Goal: Task Accomplishment & Management: Complete application form

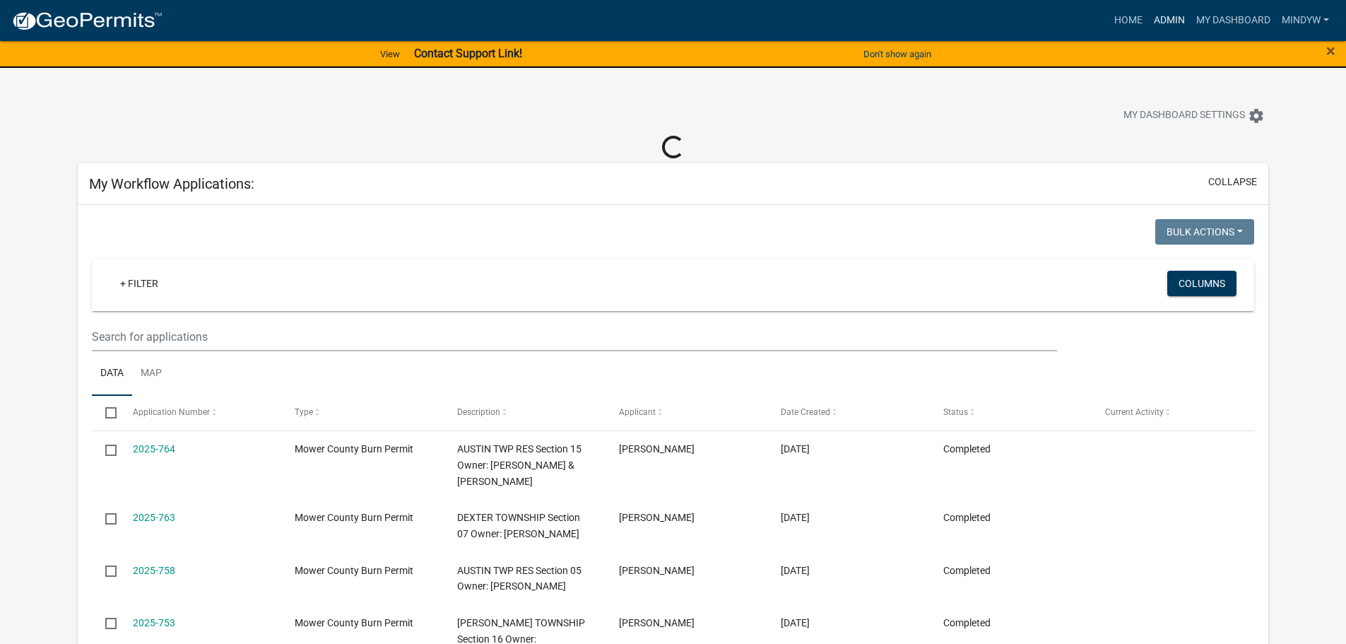
click at [1171, 18] on link "Admin" at bounding box center [1169, 20] width 42 height 27
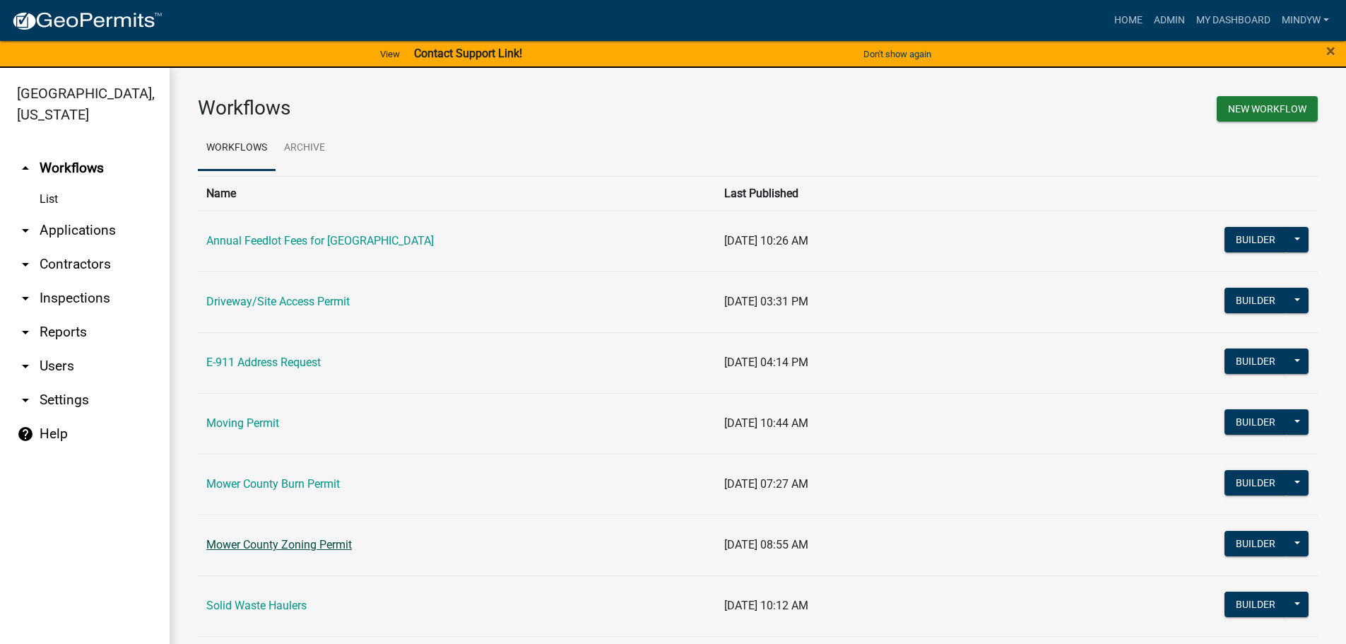
click at [285, 543] on link "Mower County Zoning Permit" at bounding box center [279, 544] width 146 height 13
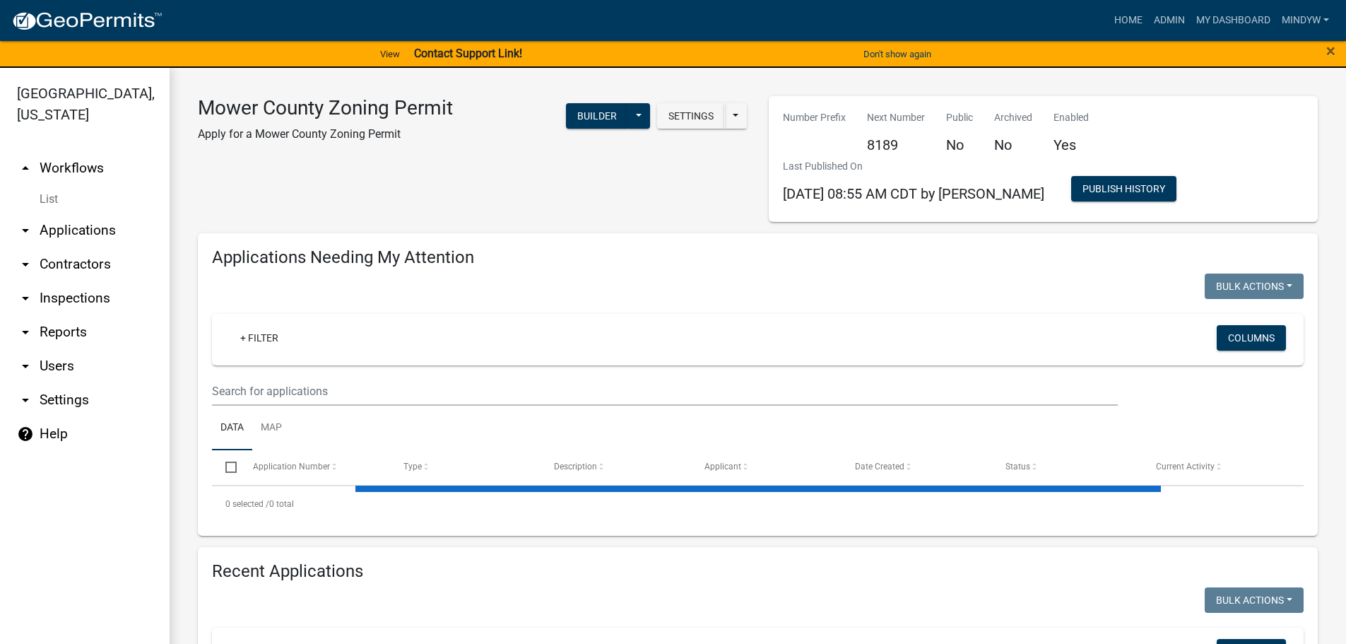
select select "1: 25"
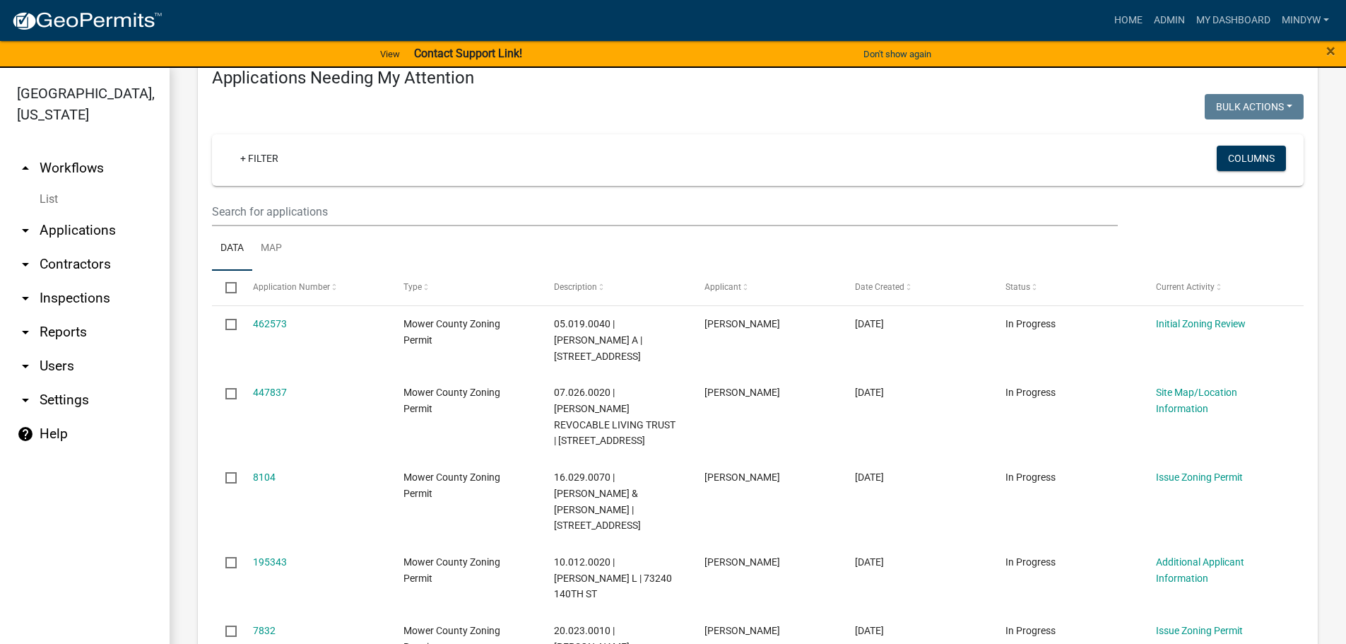
scroll to position [141, 0]
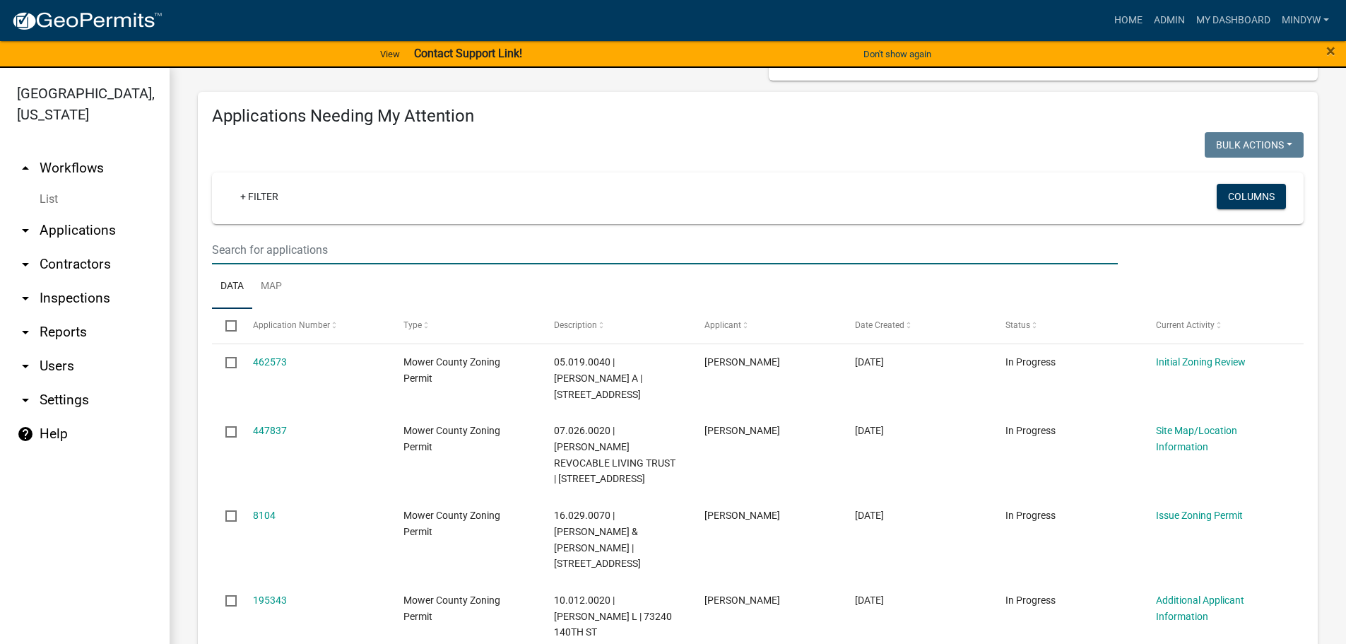
click at [335, 240] on input "text" at bounding box center [665, 249] width 906 height 29
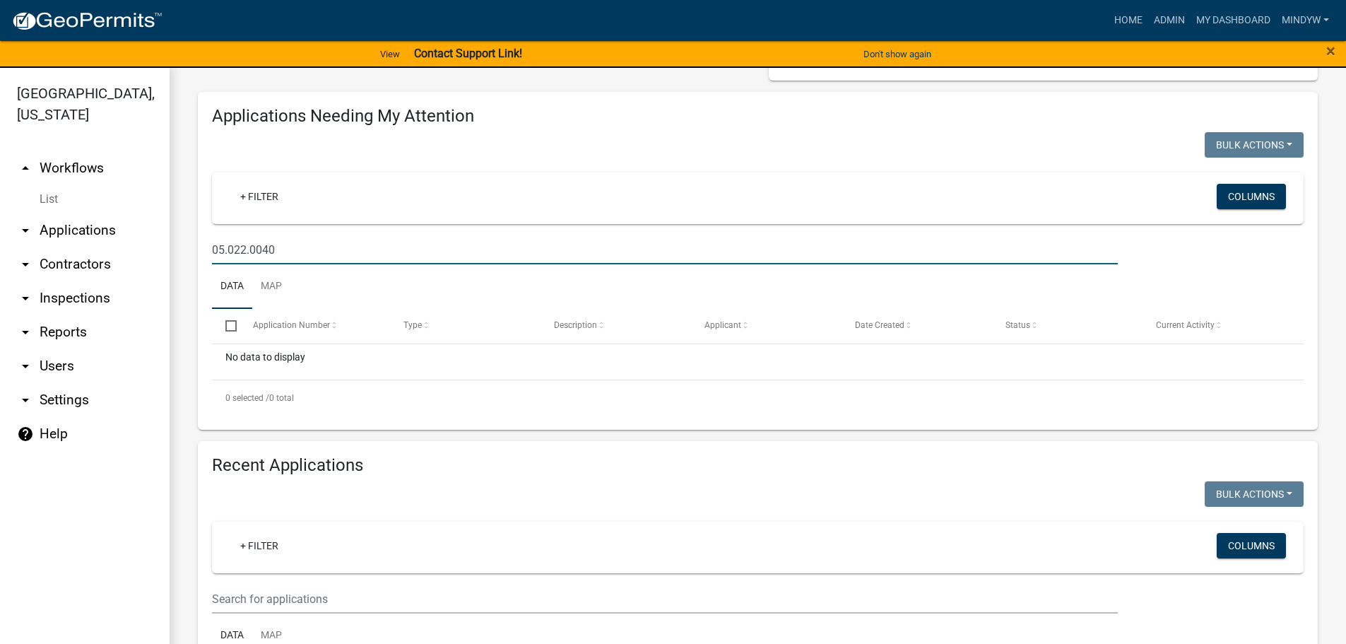
drag, startPoint x: 295, startPoint y: 249, endPoint x: 201, endPoint y: 252, distance: 94.7
click at [201, 252] on div "Applications Needing My Attention Bulk Actions Void Expire Lock Withdraw + Filt…" at bounding box center [758, 261] width 1120 height 338
type input "05.022.0040"
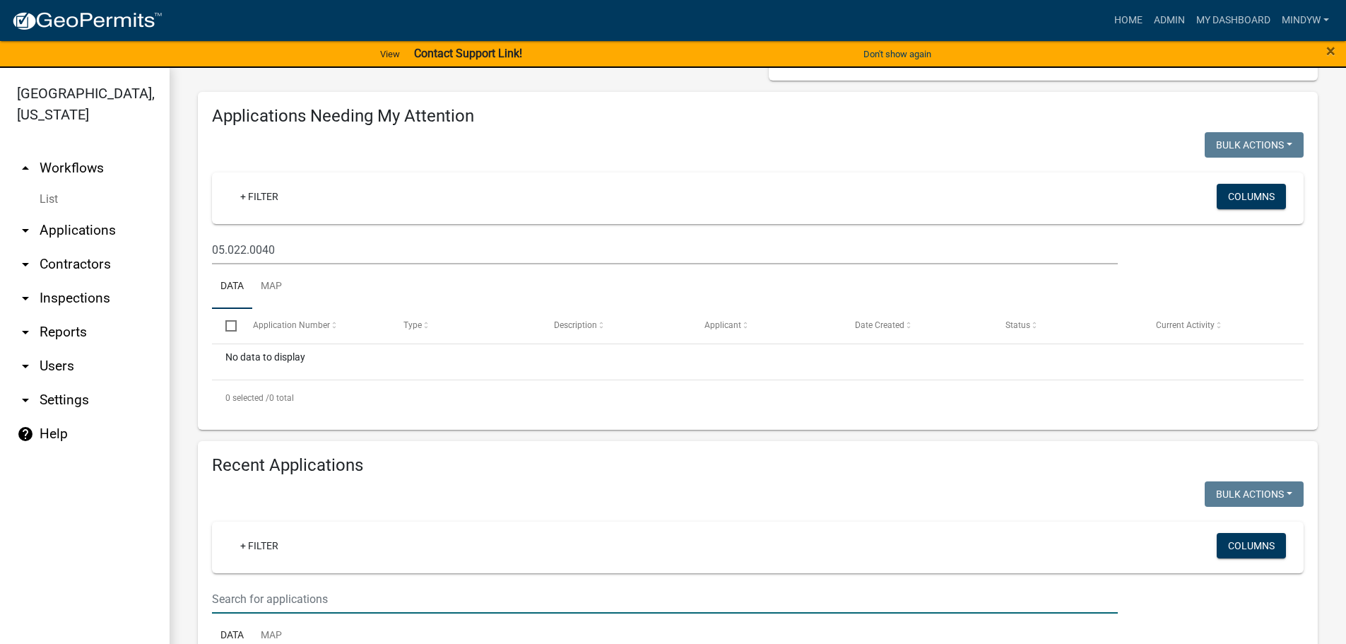
click at [276, 600] on input "text" at bounding box center [665, 598] width 906 height 29
paste input "05.022.0040"
type input "05.022.0040"
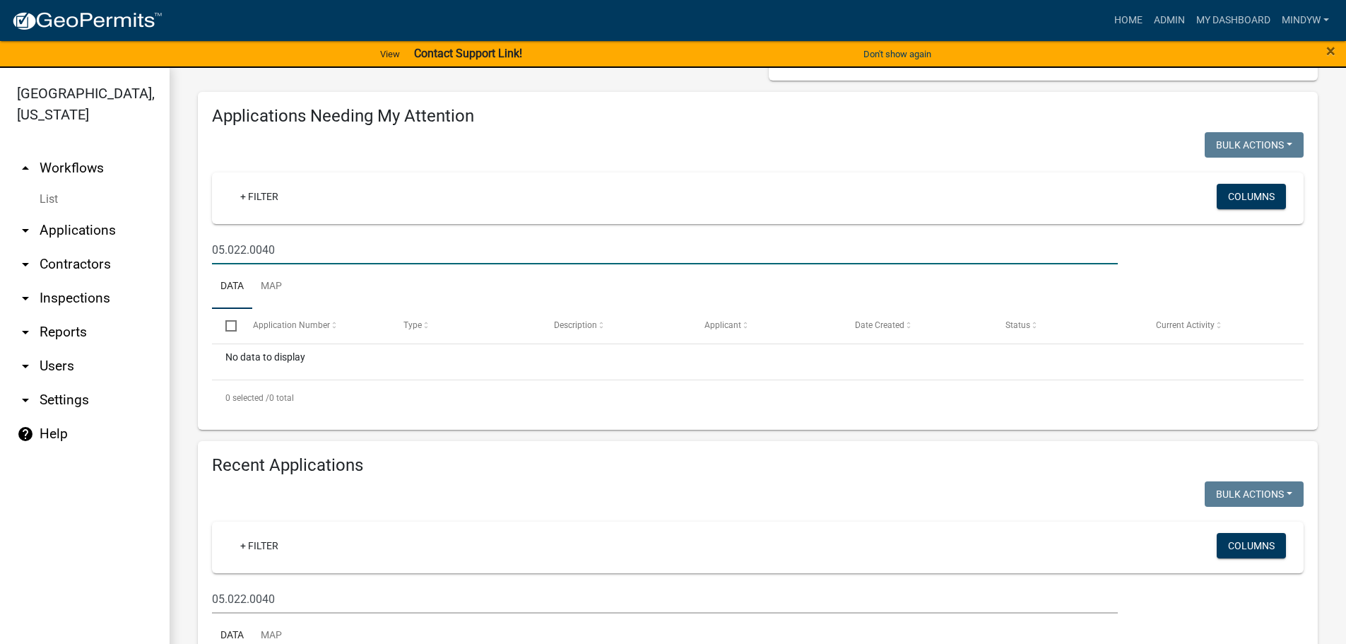
drag, startPoint x: 282, startPoint y: 252, endPoint x: 205, endPoint y: 249, distance: 77.1
click at [205, 249] on div "05.022.0040" at bounding box center [664, 249] width 927 height 29
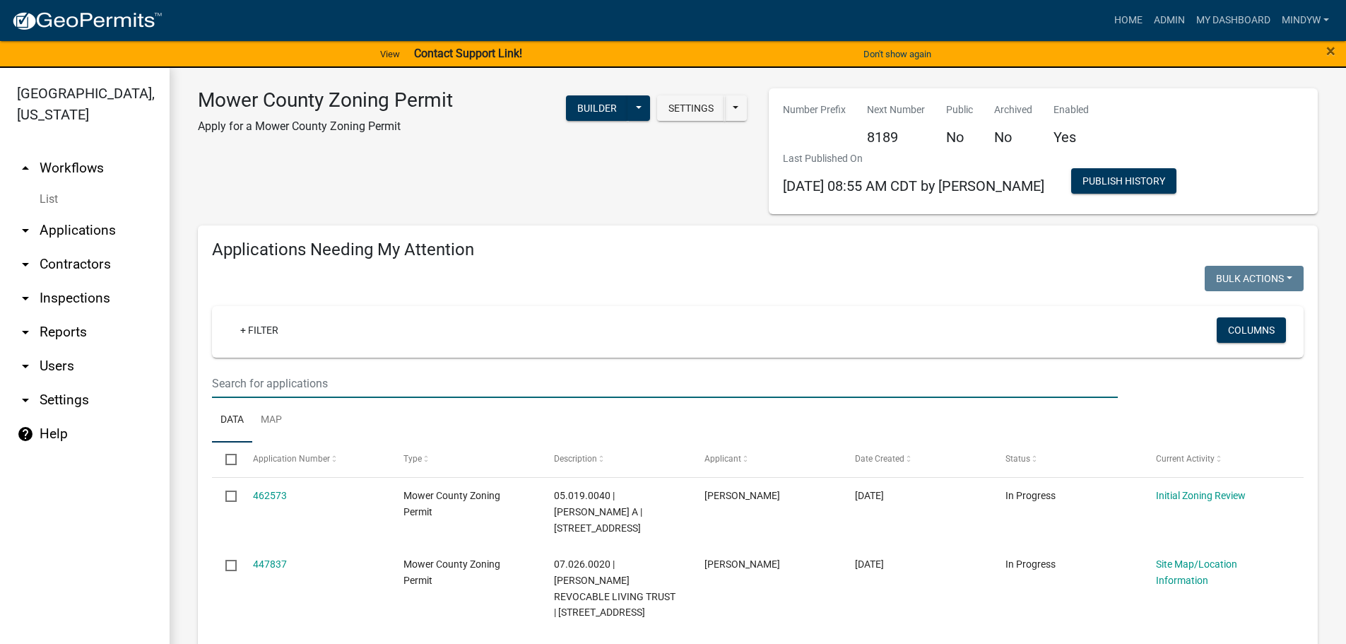
scroll to position [0, 0]
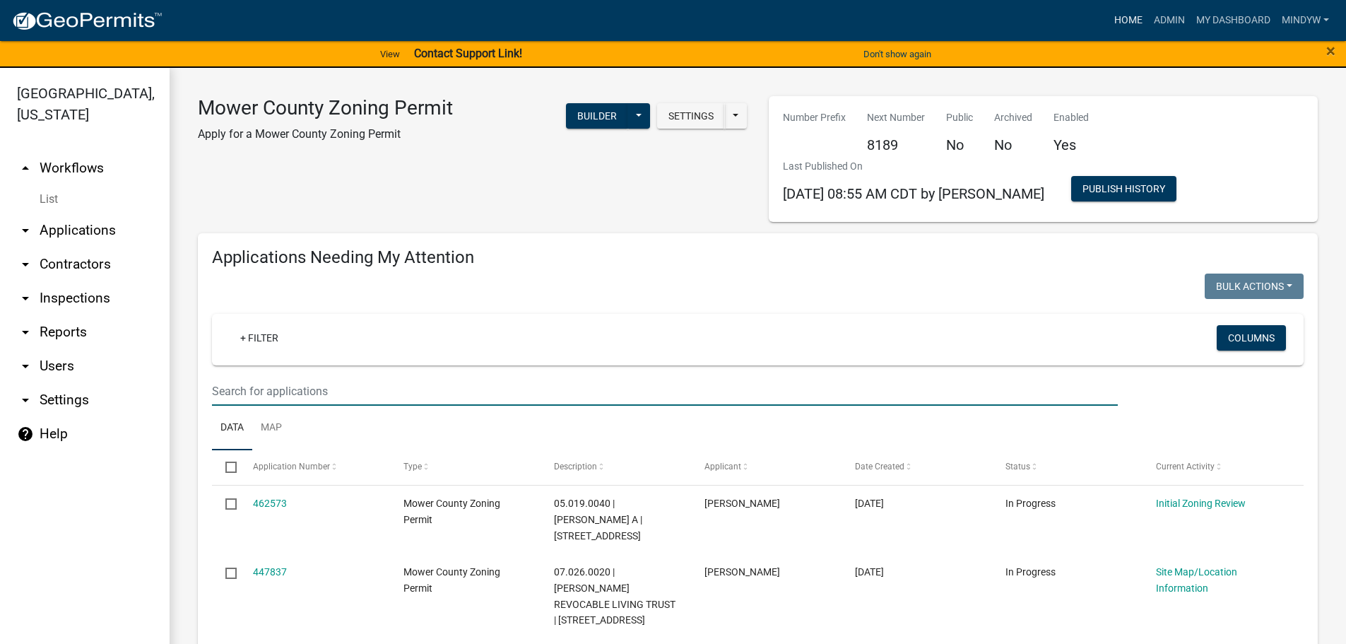
click at [1126, 20] on link "Home" at bounding box center [1129, 20] width 40 height 27
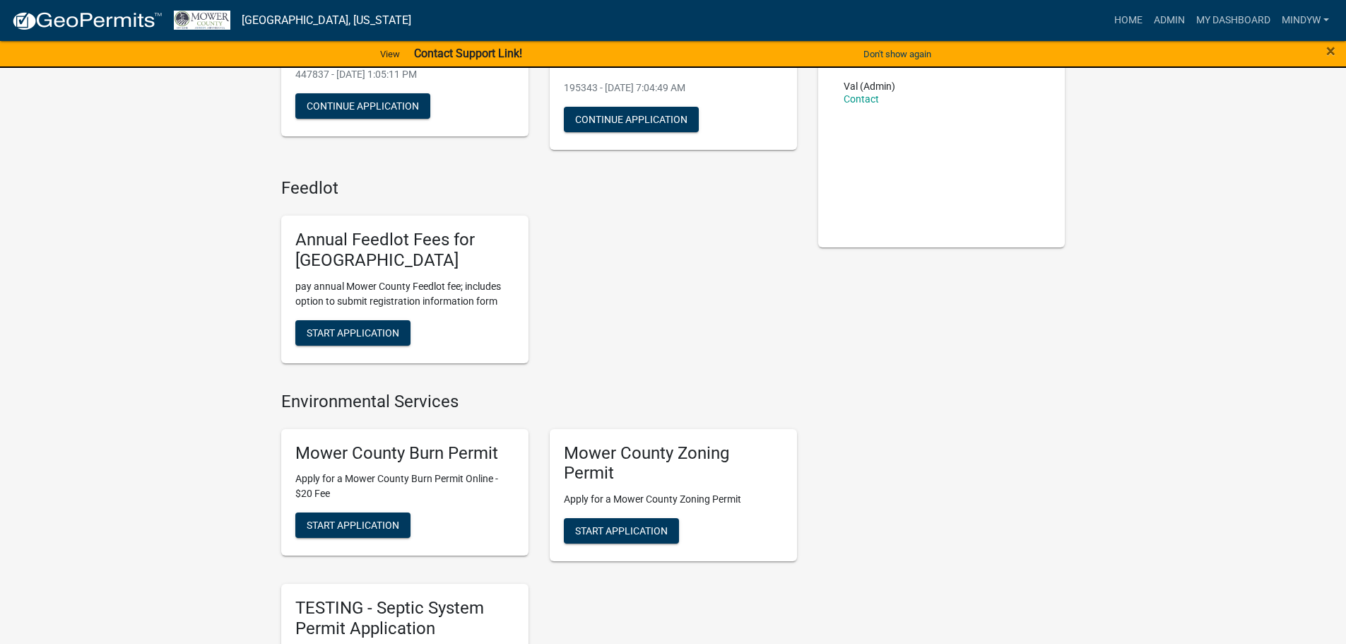
scroll to position [283, 0]
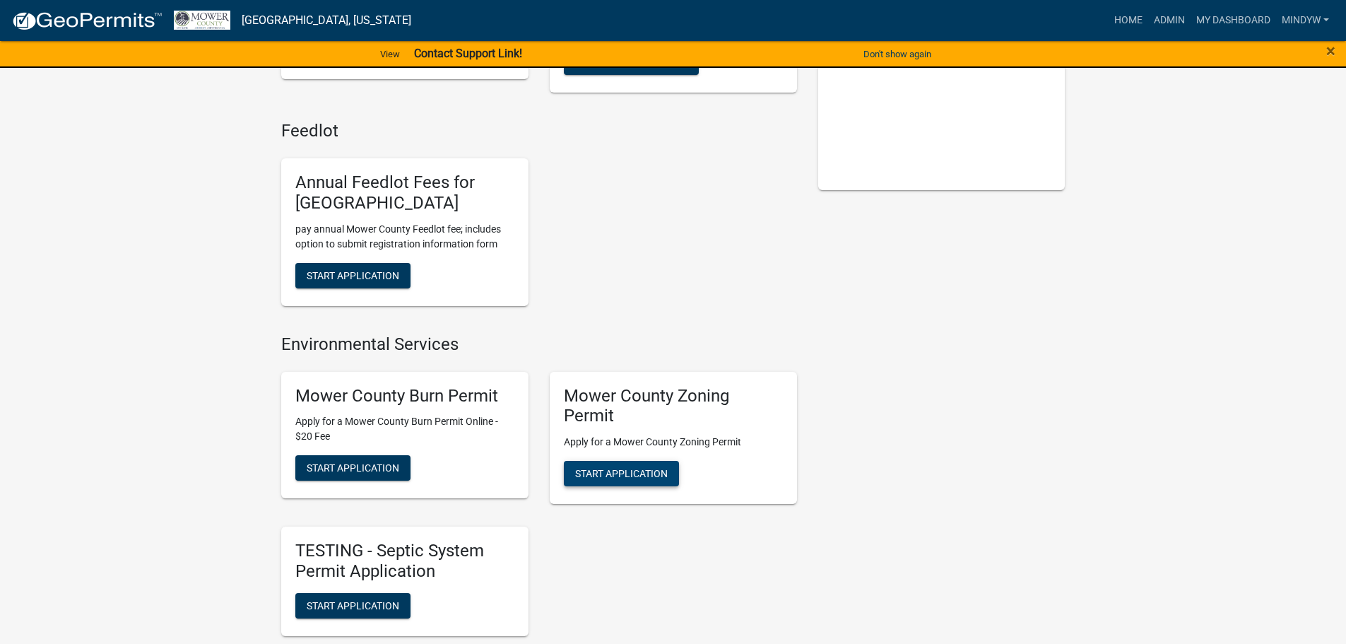
click at [604, 478] on span "Start Application" at bounding box center [621, 473] width 93 height 11
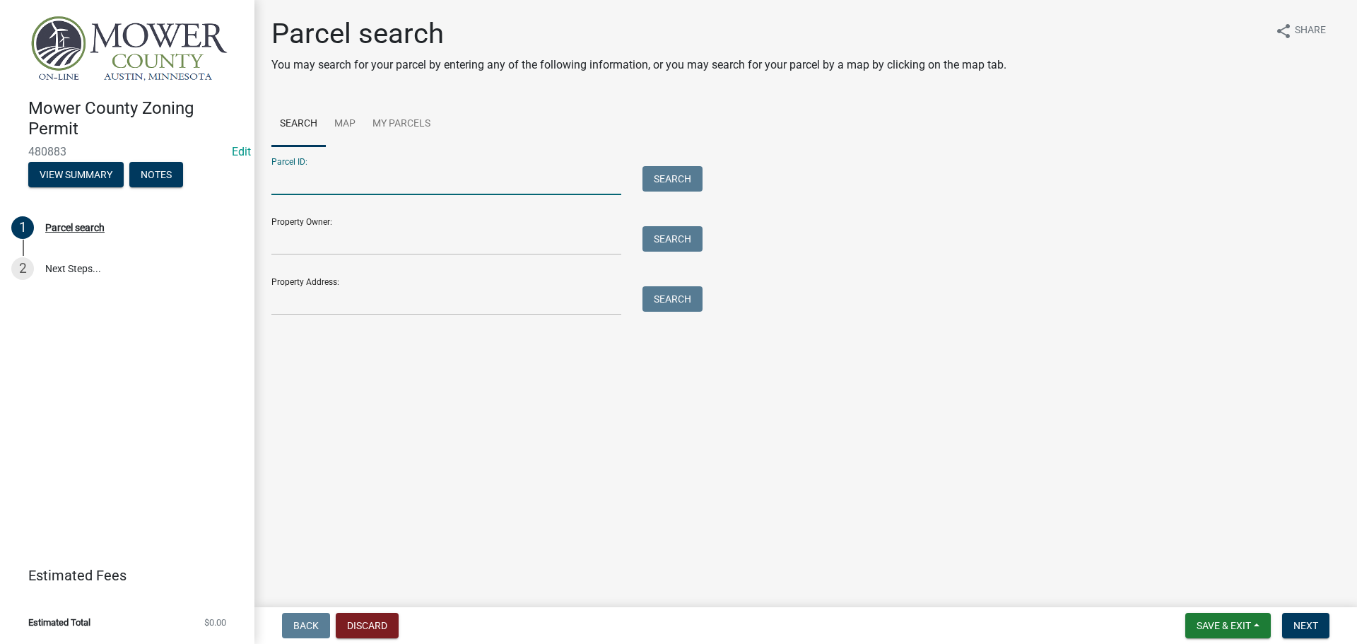
click at [286, 182] on input "Parcel ID:" at bounding box center [446, 180] width 350 height 29
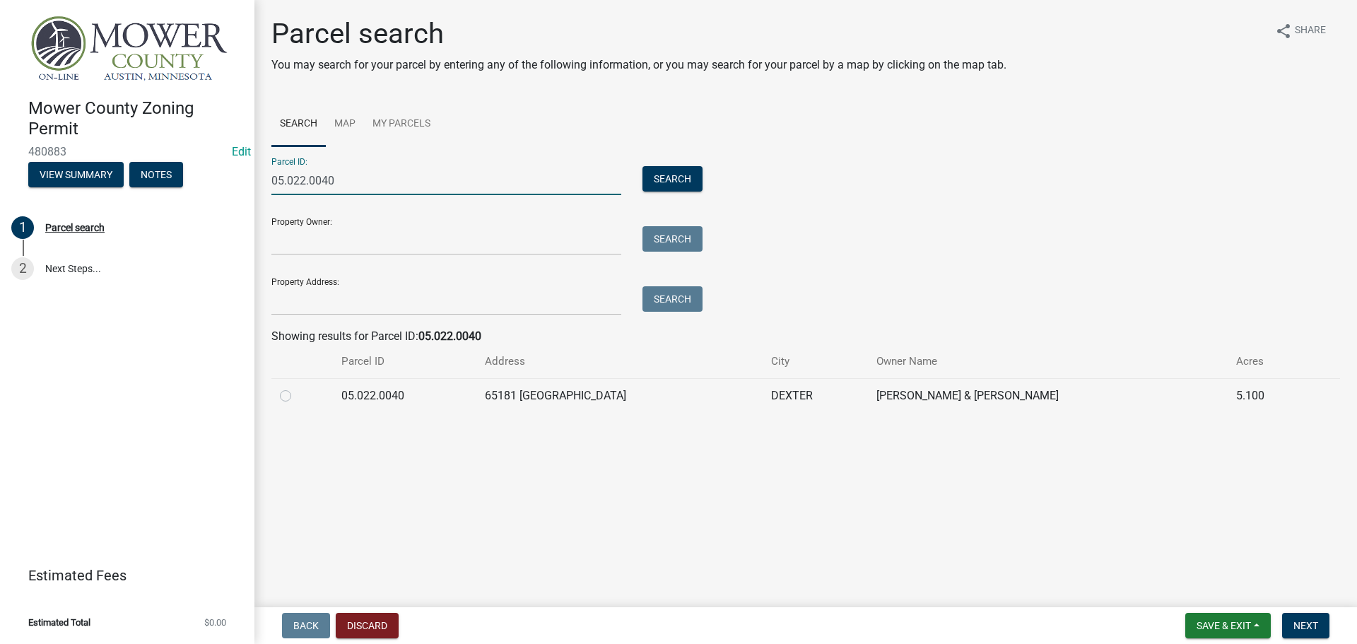
type input "05.022.0040"
click at [297, 387] on label at bounding box center [297, 387] width 0 height 0
click at [297, 396] on input "radio" at bounding box center [301, 391] width 9 height 9
radio input "true"
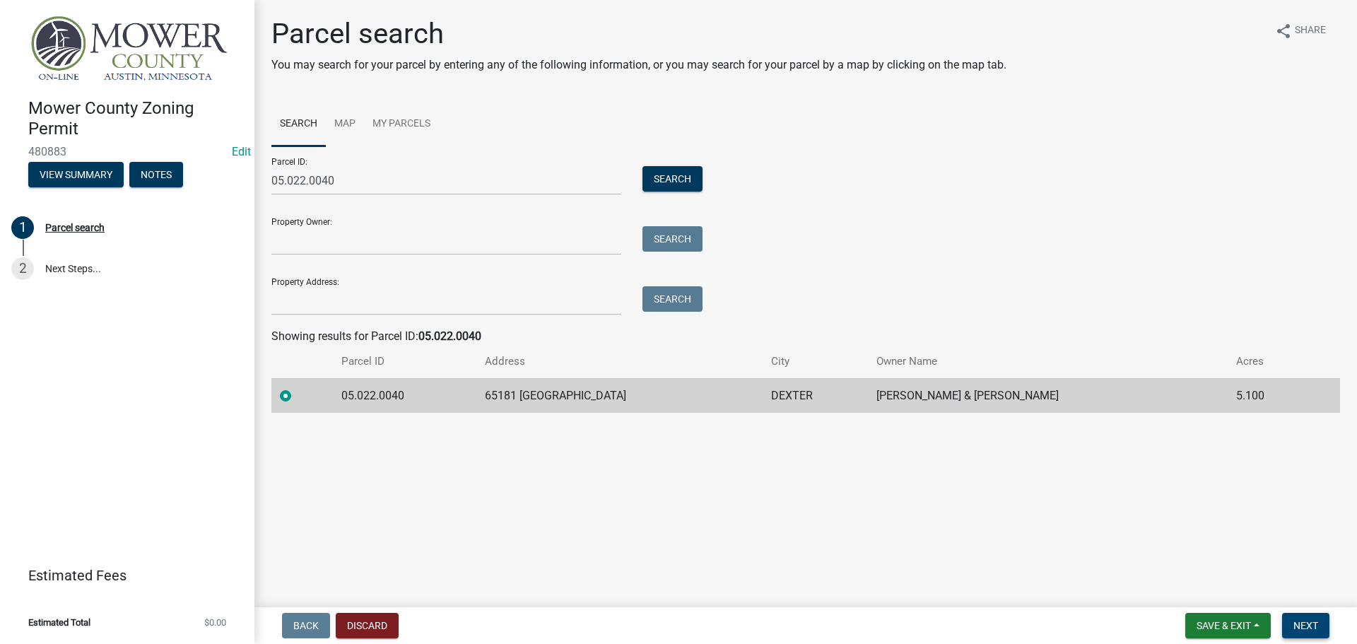
click at [1303, 627] on span "Next" at bounding box center [1305, 625] width 25 height 11
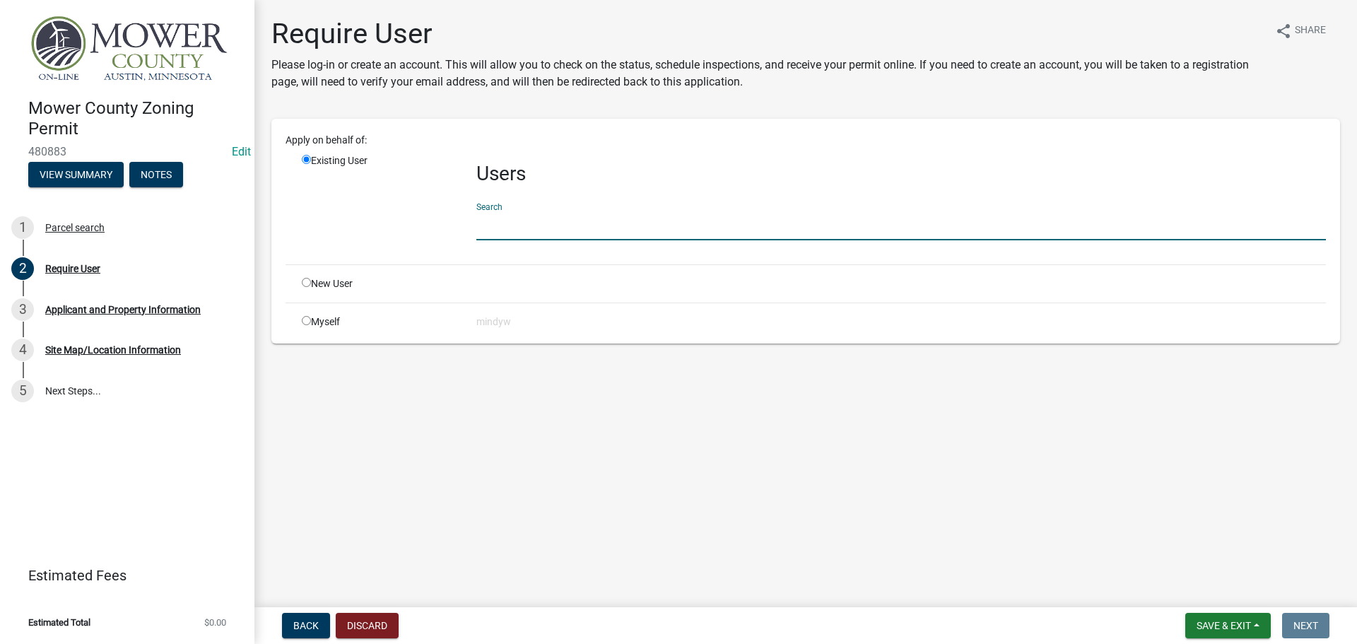
click at [561, 218] on input "text" at bounding box center [900, 225] width 849 height 29
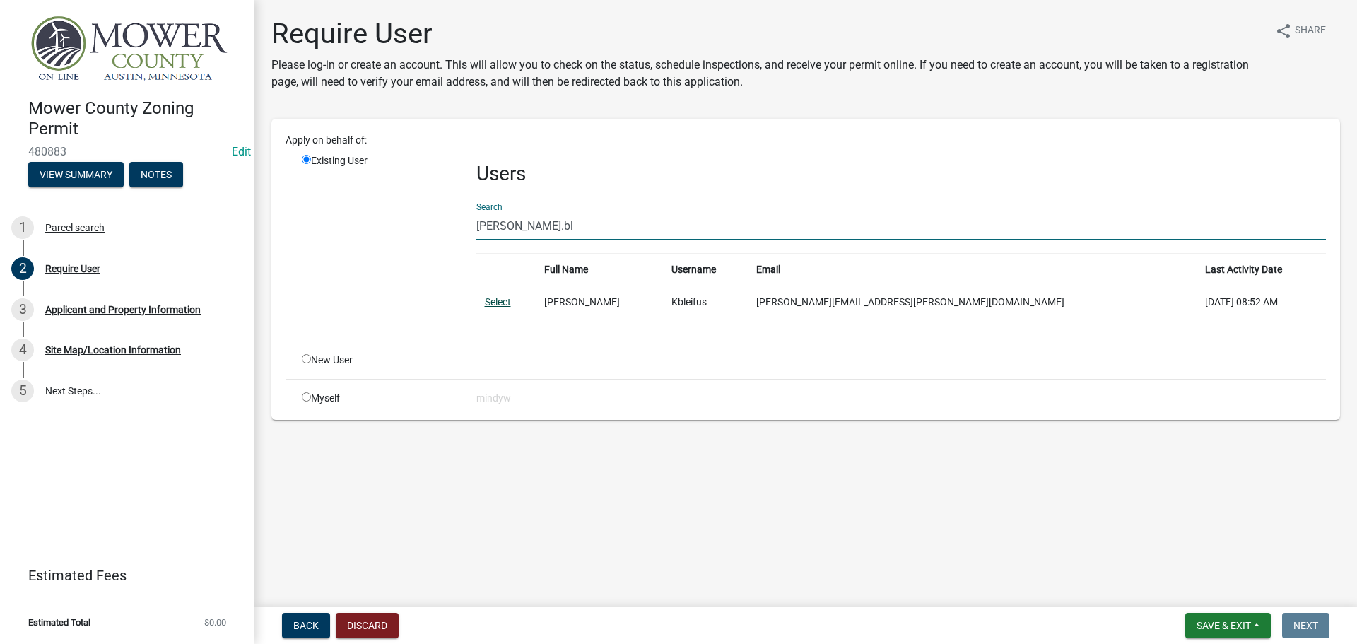
type input "[PERSON_NAME].bl"
click at [502, 300] on link "Select" at bounding box center [498, 301] width 26 height 11
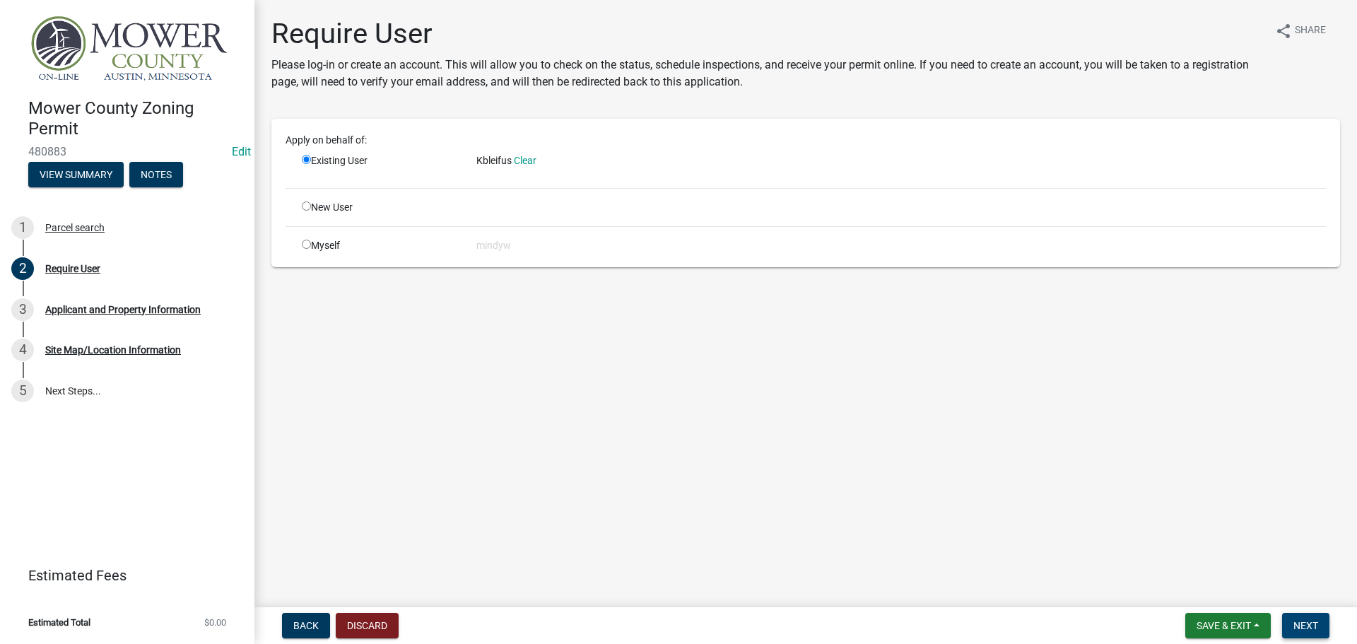
click at [1299, 620] on span "Next" at bounding box center [1305, 625] width 25 height 11
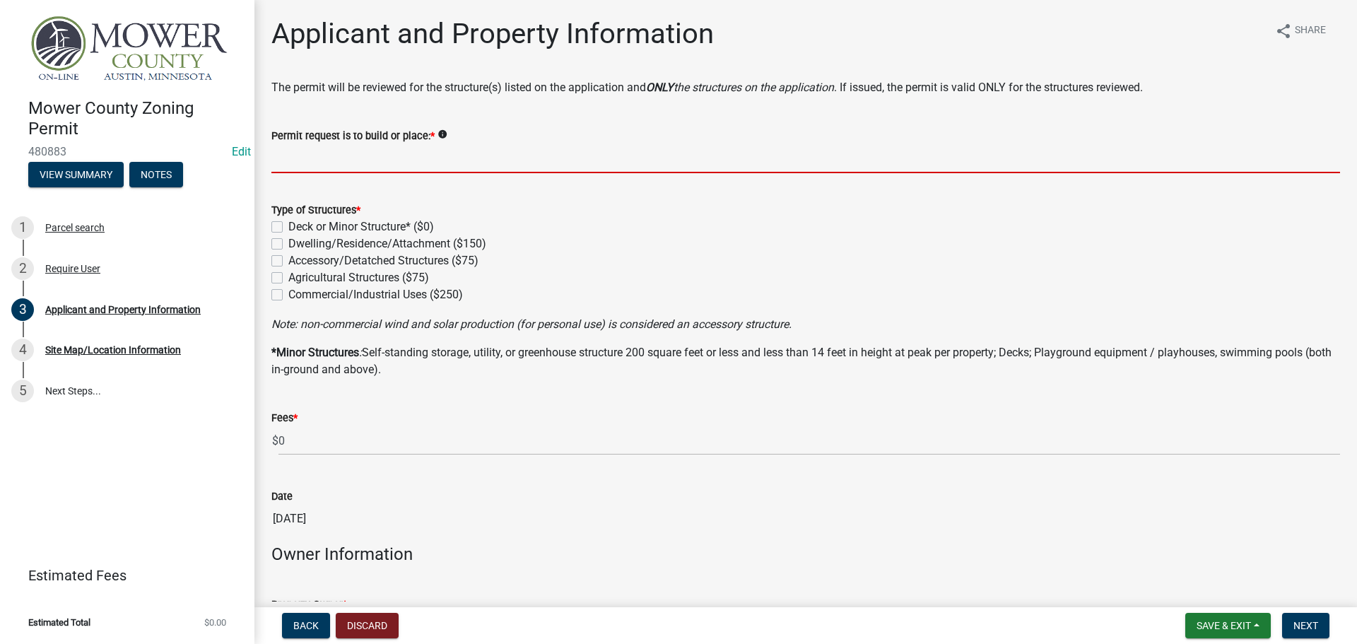
click at [283, 156] on input "Permit request is to build or place: *" at bounding box center [805, 158] width 1068 height 29
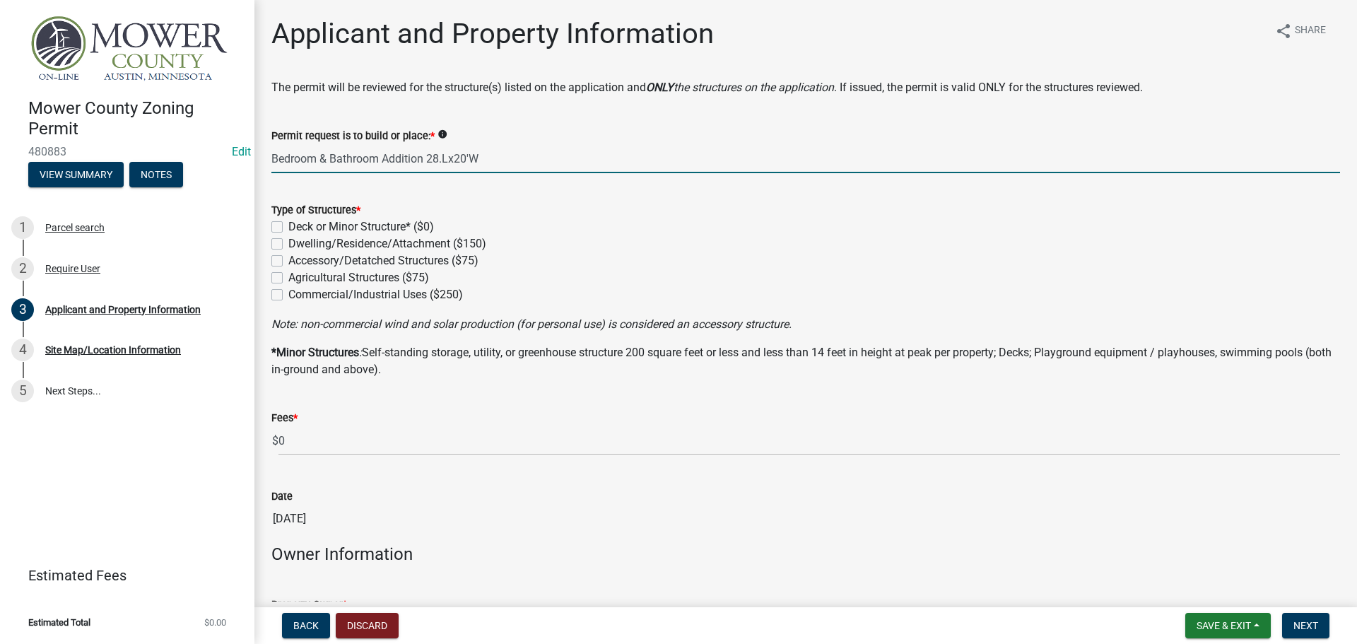
click at [442, 164] on input "Bedroom & Bathroom Addition 28.Lx20'W" at bounding box center [805, 158] width 1068 height 29
click at [500, 161] on input "Bedroom & Bathroom Addition 28'Lx20'W" at bounding box center [805, 158] width 1068 height 29
type input "Bedroom & Bathroom Addition 28'Lx20'W"
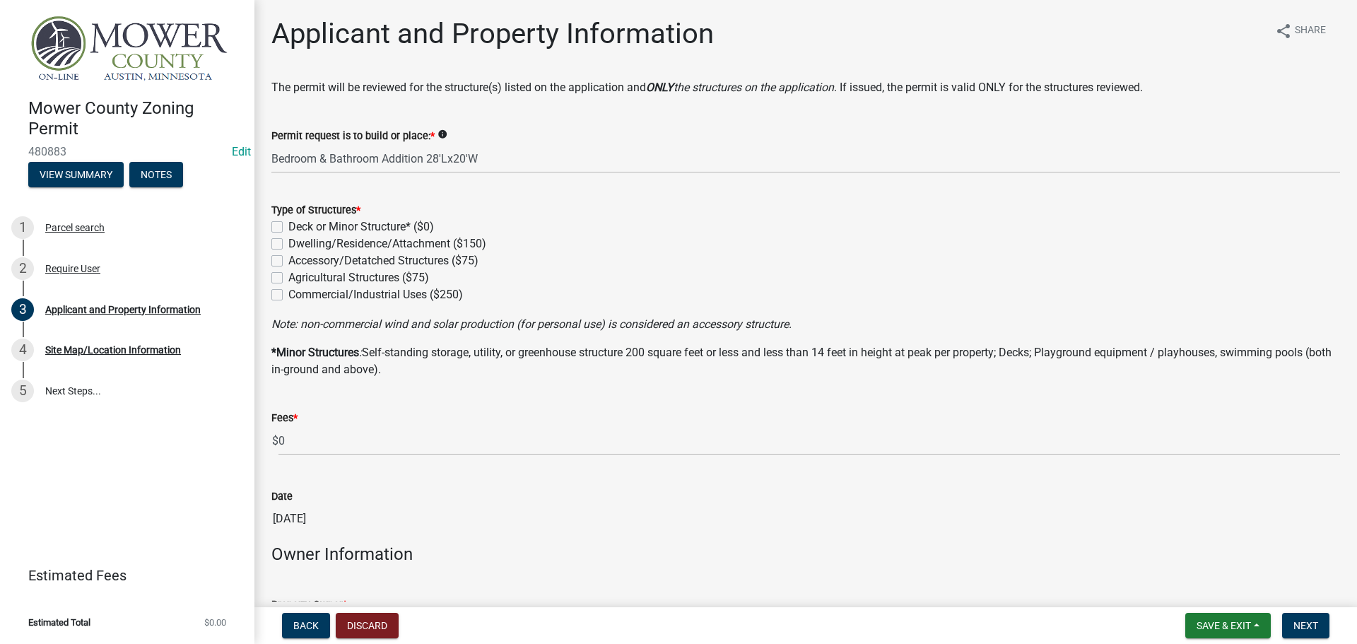
click at [288, 244] on label "Dwelling/Residence/Attachment ($150)" at bounding box center [387, 243] width 198 height 17
click at [288, 244] on input "Dwelling/Residence/Attachment ($150)" at bounding box center [292, 239] width 9 height 9
checkbox input "true"
checkbox input "false"
checkbox input "true"
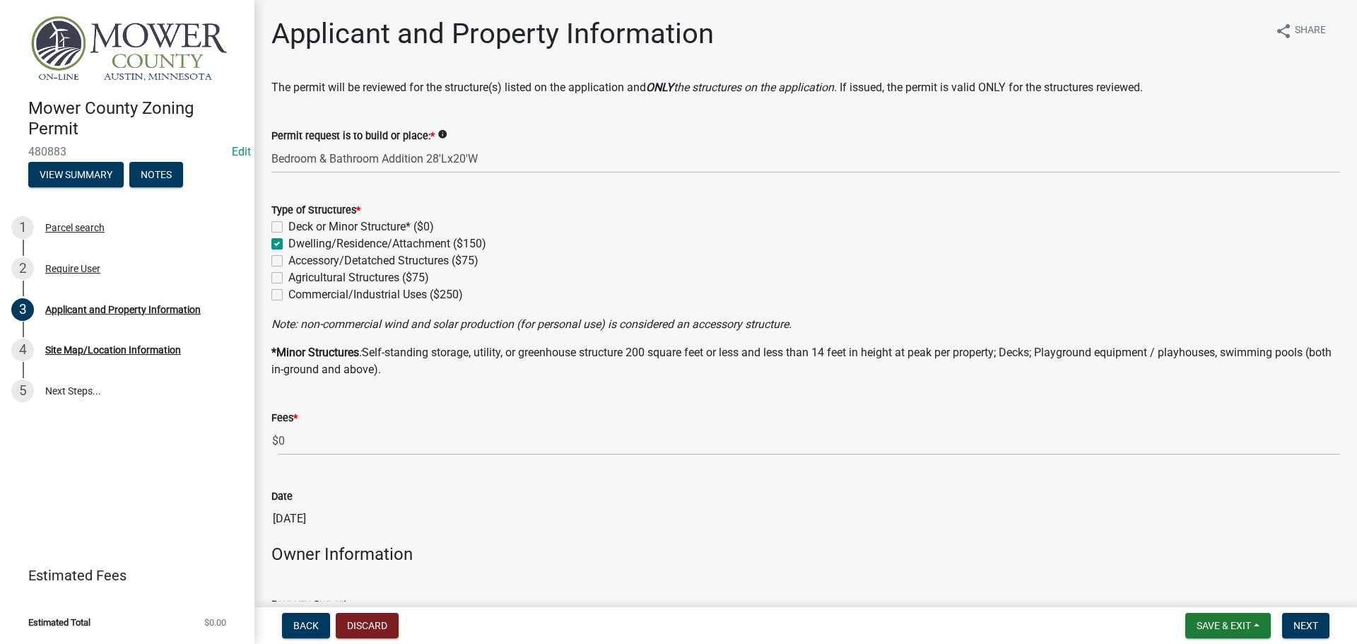
checkbox input "false"
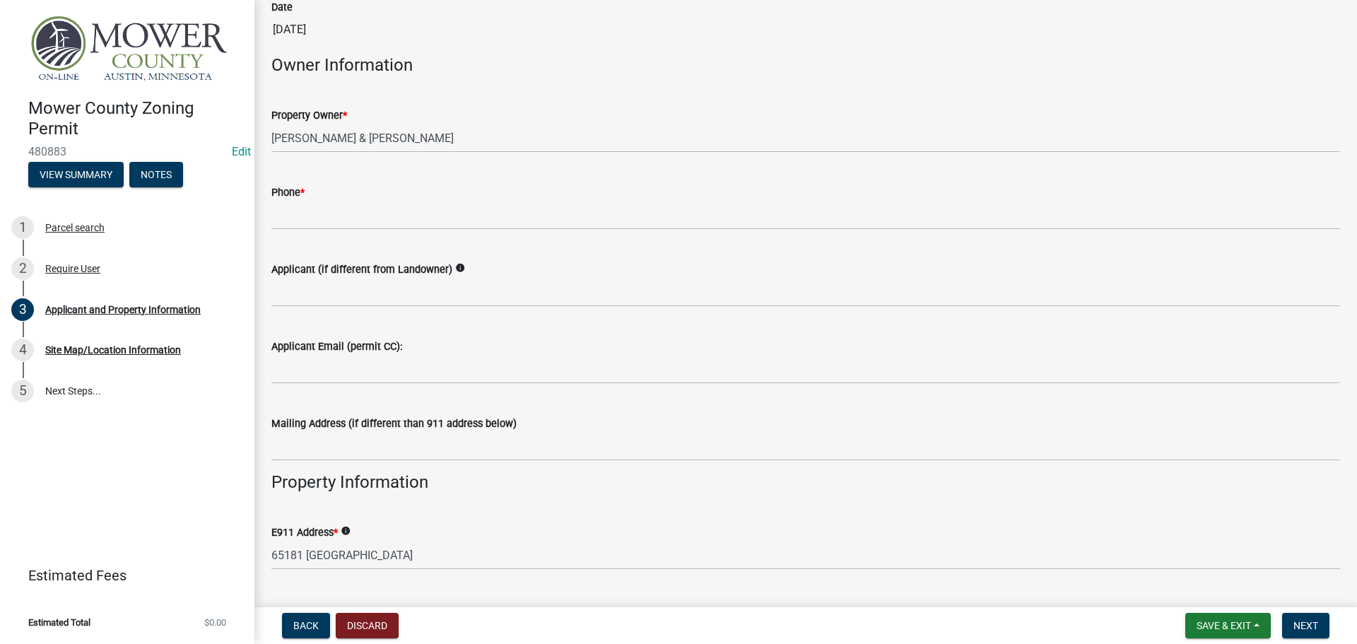
scroll to position [495, 0]
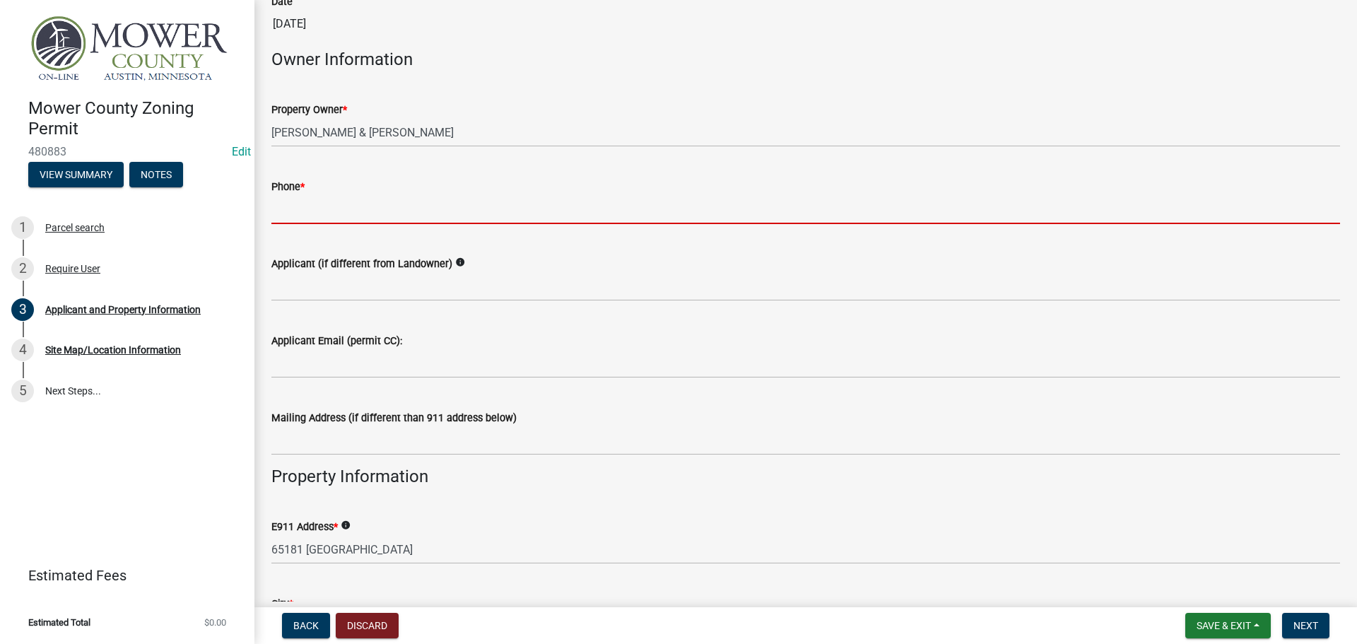
click at [359, 196] on input "Phone *" at bounding box center [805, 209] width 1068 height 29
type input "5074817391"
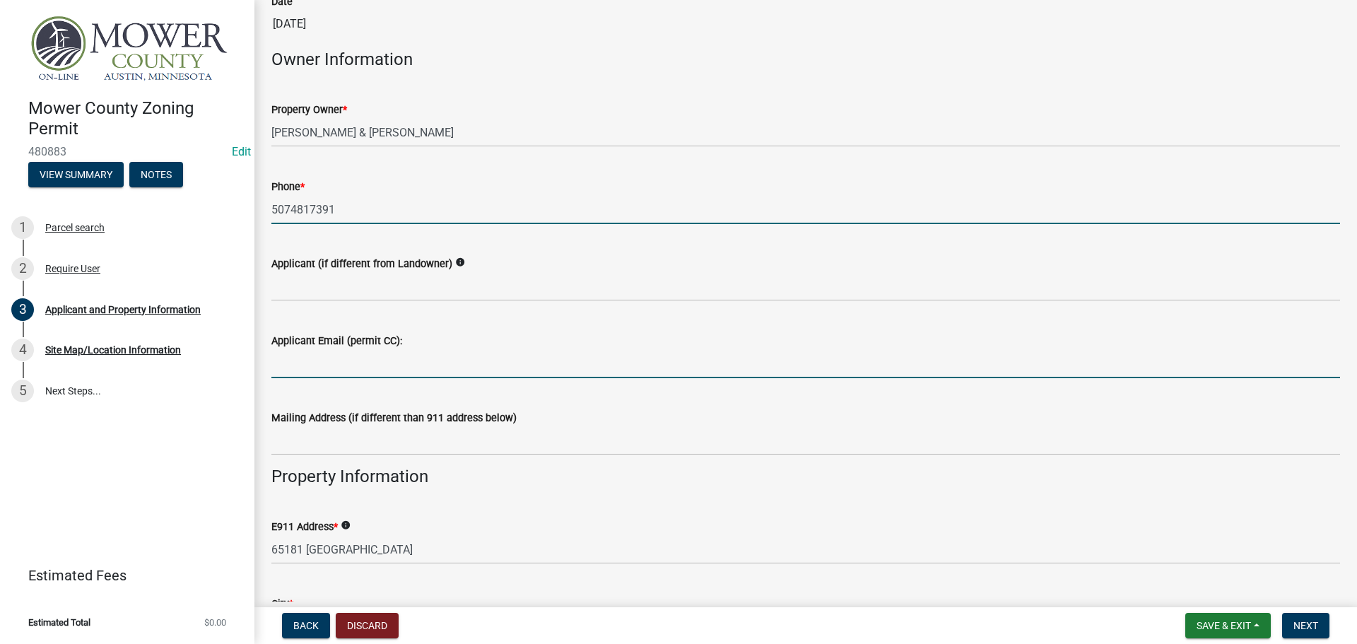
type input "[EMAIL_ADDRESS][DOMAIN_NAME]"
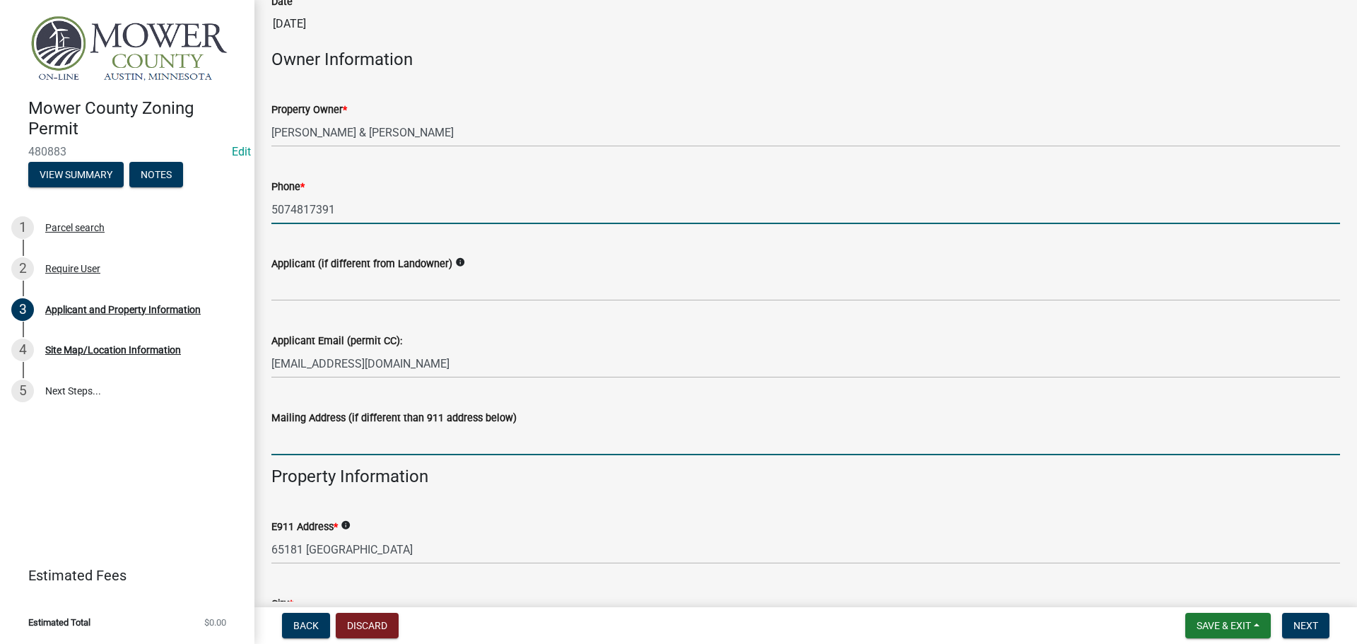
type input "[STREET_ADDRESS]"
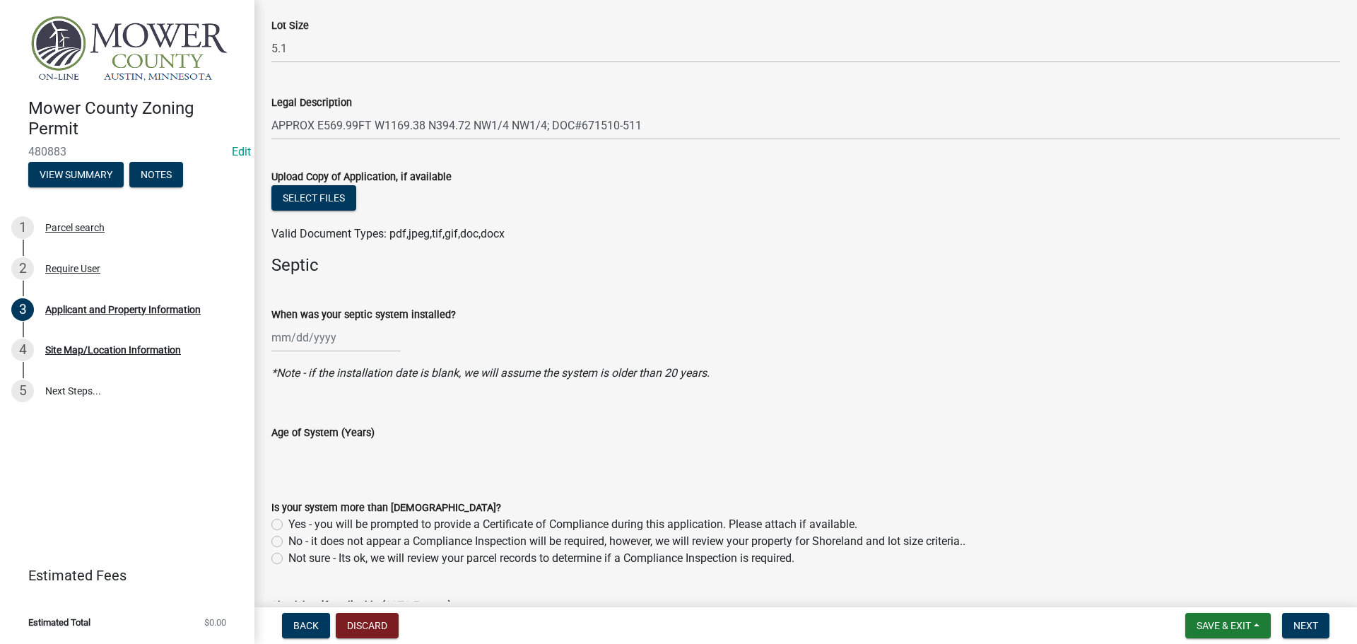
scroll to position [1554, 0]
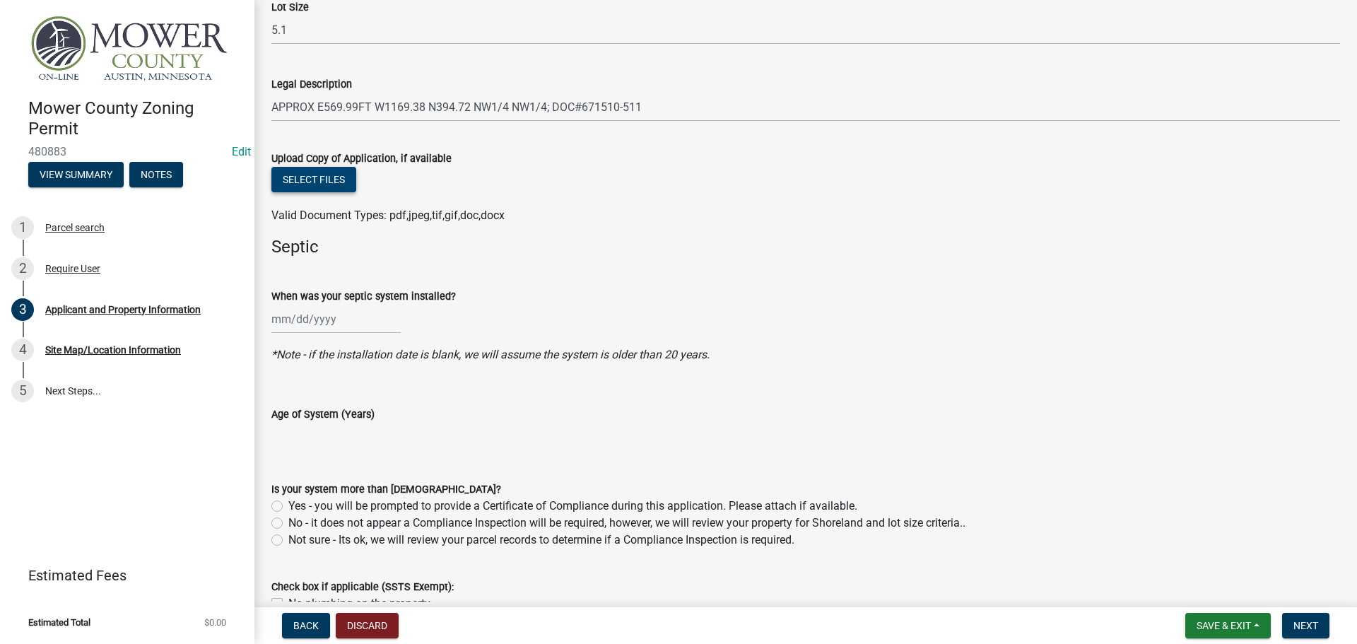
click at [331, 182] on button "Select files" at bounding box center [313, 179] width 85 height 25
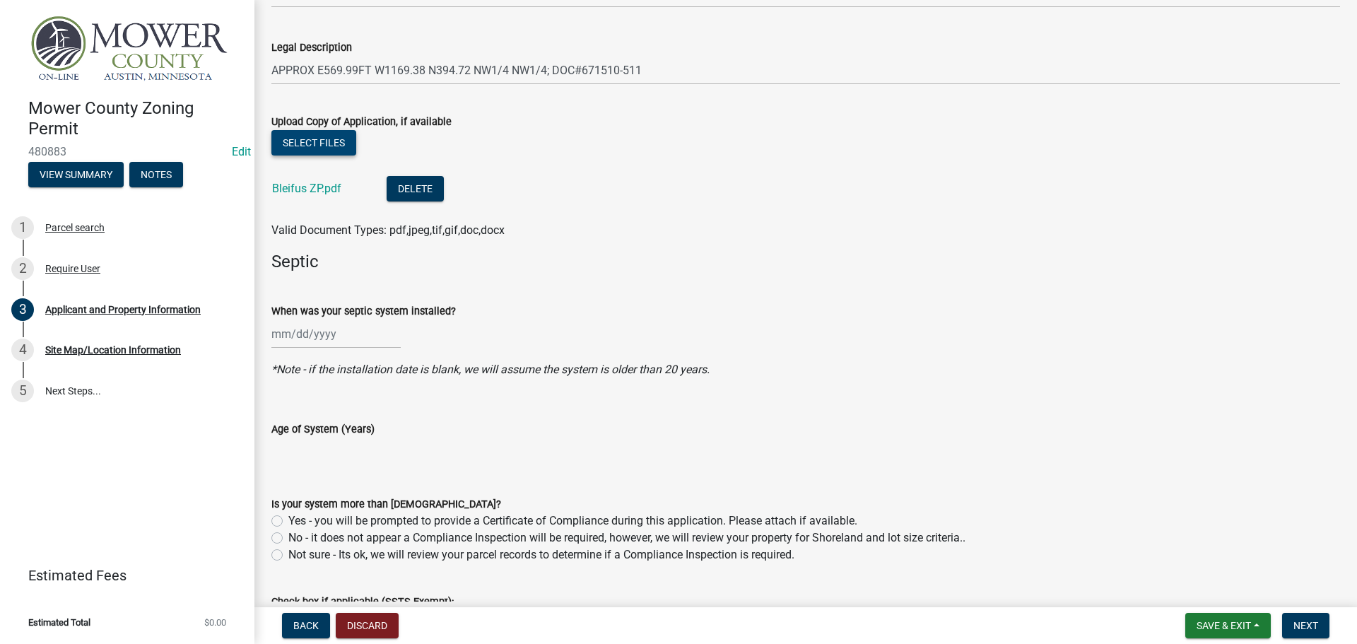
scroll to position [1684, 0]
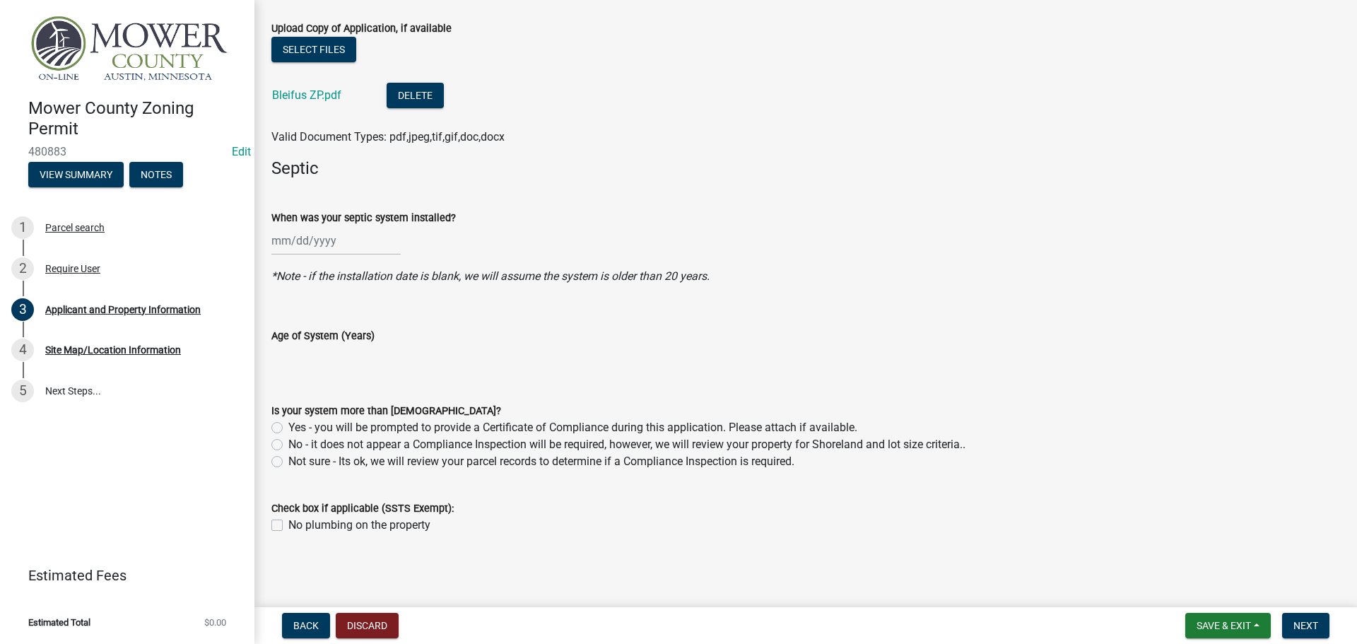
select select "9"
select select "2025"
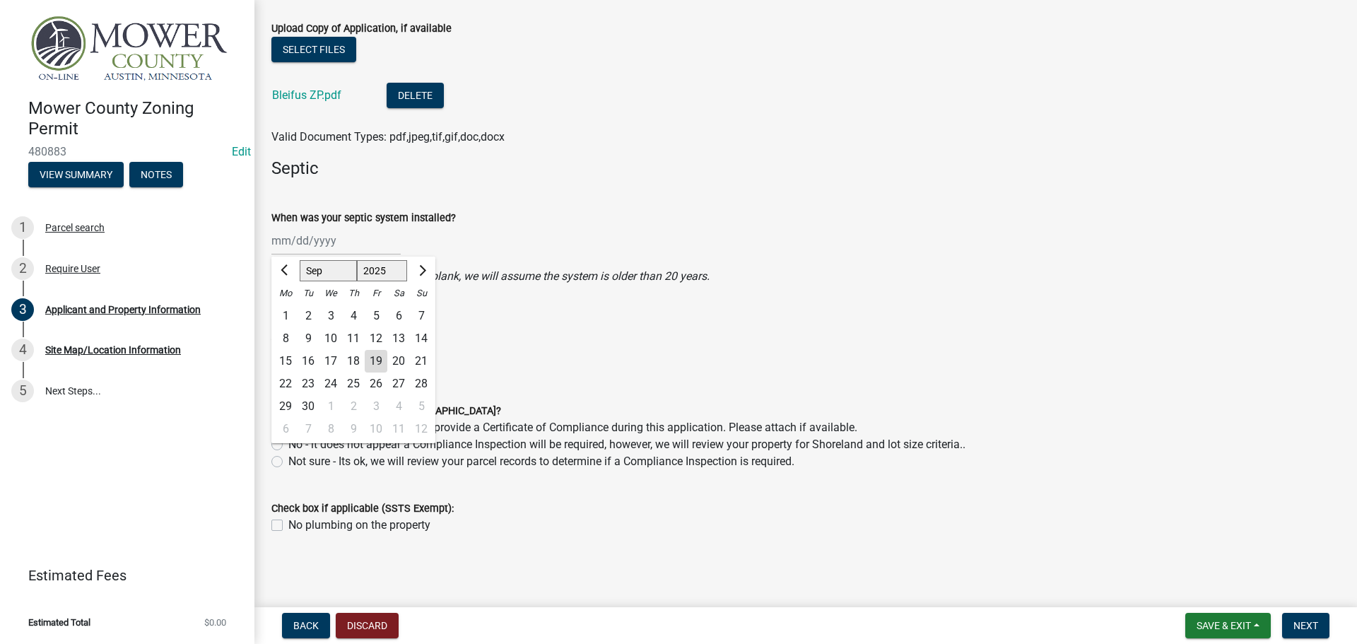
click at [279, 240] on div "[PERSON_NAME] Feb Mar Apr [PERSON_NAME][DATE] Oct Nov [DATE] 1526 1527 1528 152…" at bounding box center [335, 240] width 129 height 29
click at [279, 240] on input "When was your septic system installed?" at bounding box center [335, 240] width 129 height 29
type input "[DATE]"
click at [591, 273] on icon "*Note - if the installation date is blank, we will assume the system is older t…" at bounding box center [490, 275] width 438 height 13
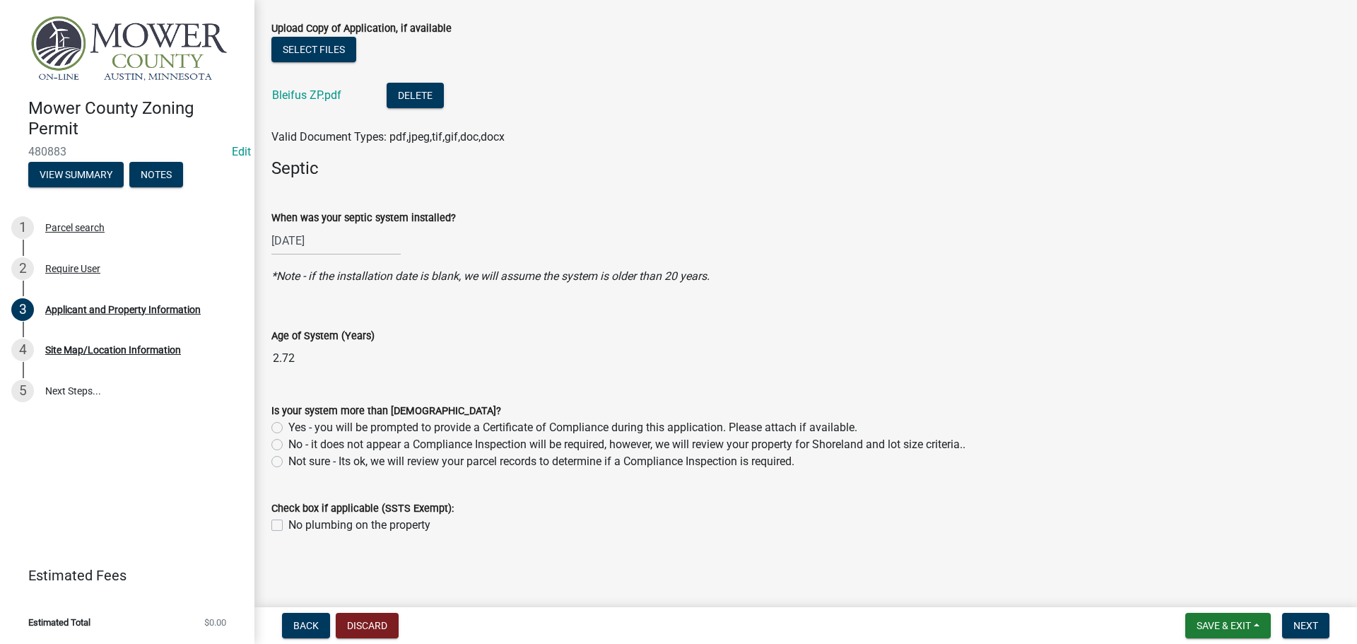
click at [288, 430] on label "Yes - you will be prompted to provide a Certificate of Compliance during this a…" at bounding box center [572, 427] width 569 height 17
click at [288, 428] on input "Yes - you will be prompted to provide a Certificate of Compliance during this a…" at bounding box center [292, 423] width 9 height 9
radio input "true"
click at [288, 445] on label "No - it does not appear a Compliance Inspection will be required, however, we w…" at bounding box center [626, 444] width 677 height 17
click at [288, 445] on input "No - it does not appear a Compliance Inspection will be required, however, we w…" at bounding box center [292, 440] width 9 height 9
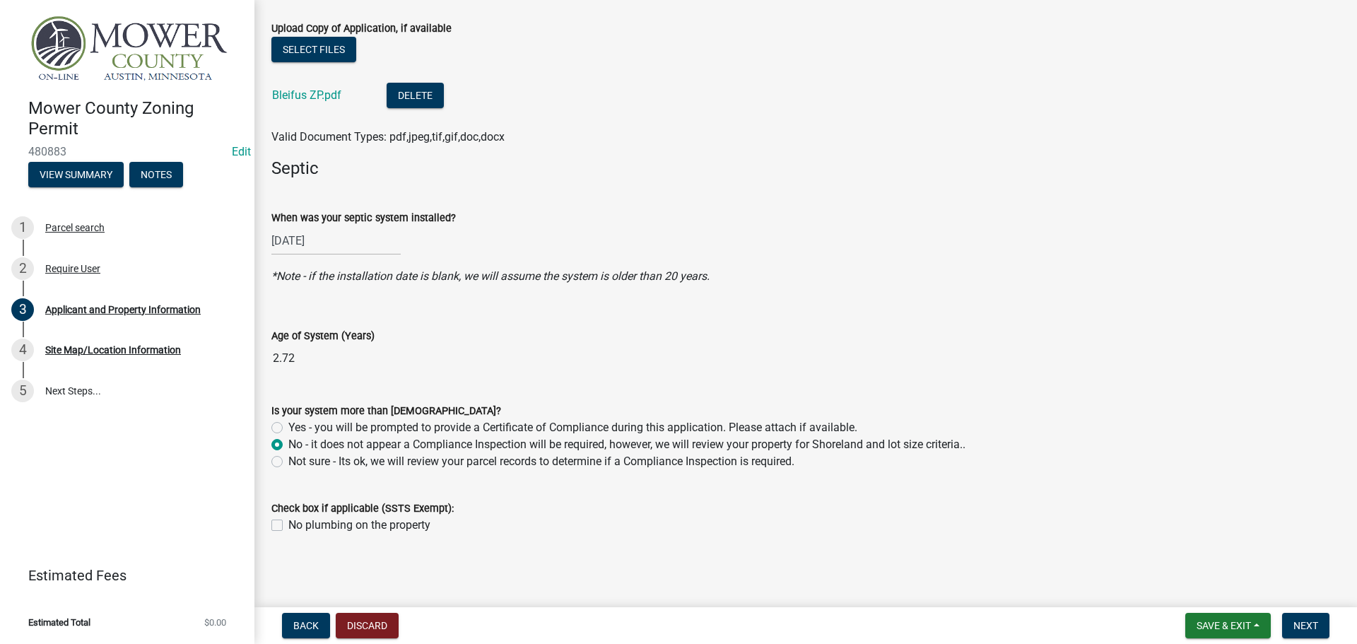
radio input "true"
click at [312, 49] on button "Select files" at bounding box center [313, 49] width 85 height 25
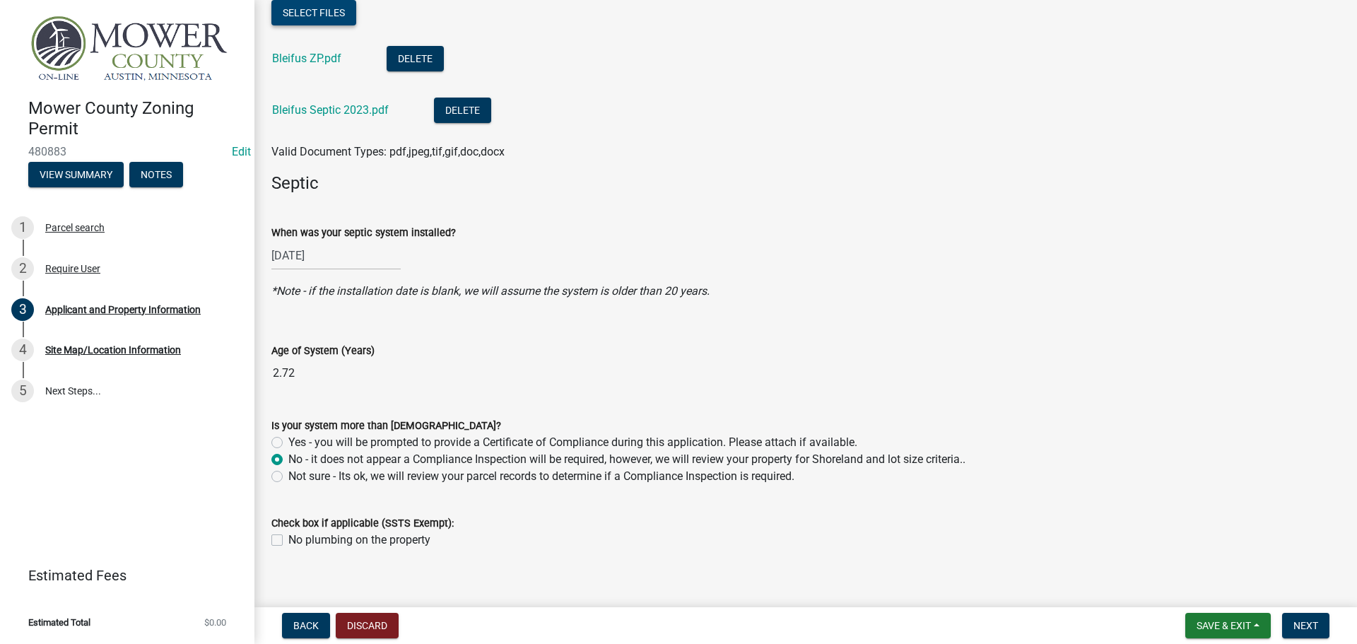
scroll to position [1736, 0]
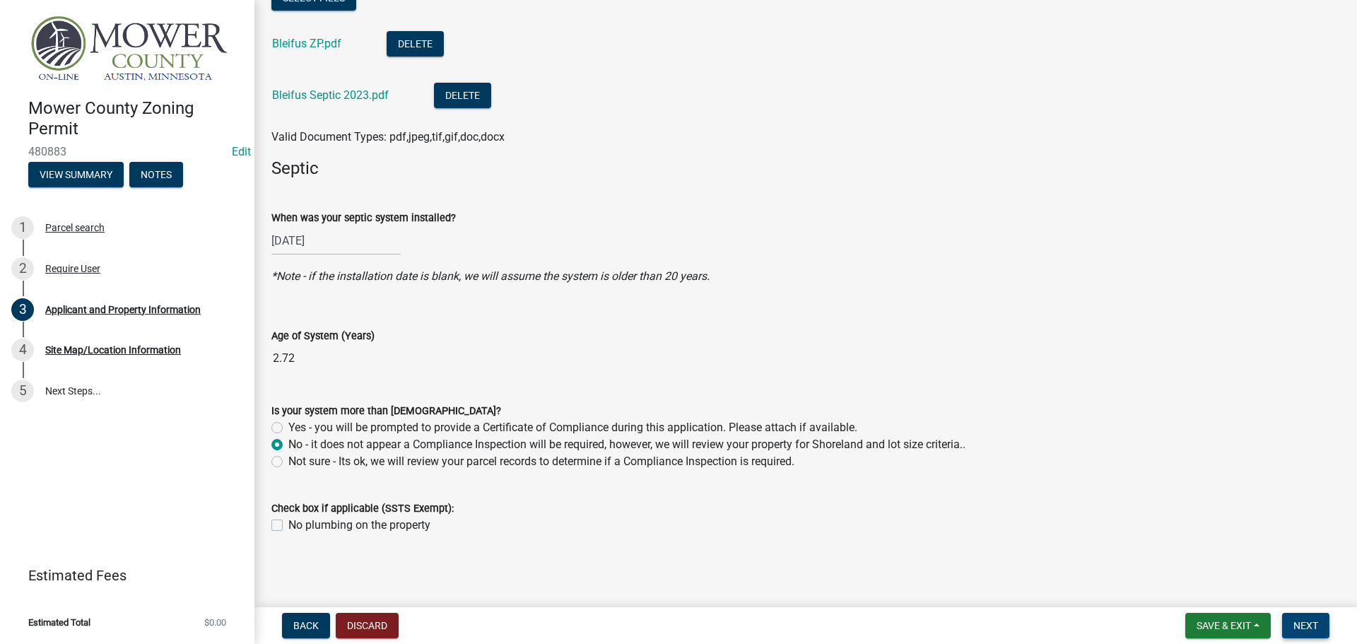
click at [1303, 623] on span "Next" at bounding box center [1305, 625] width 25 height 11
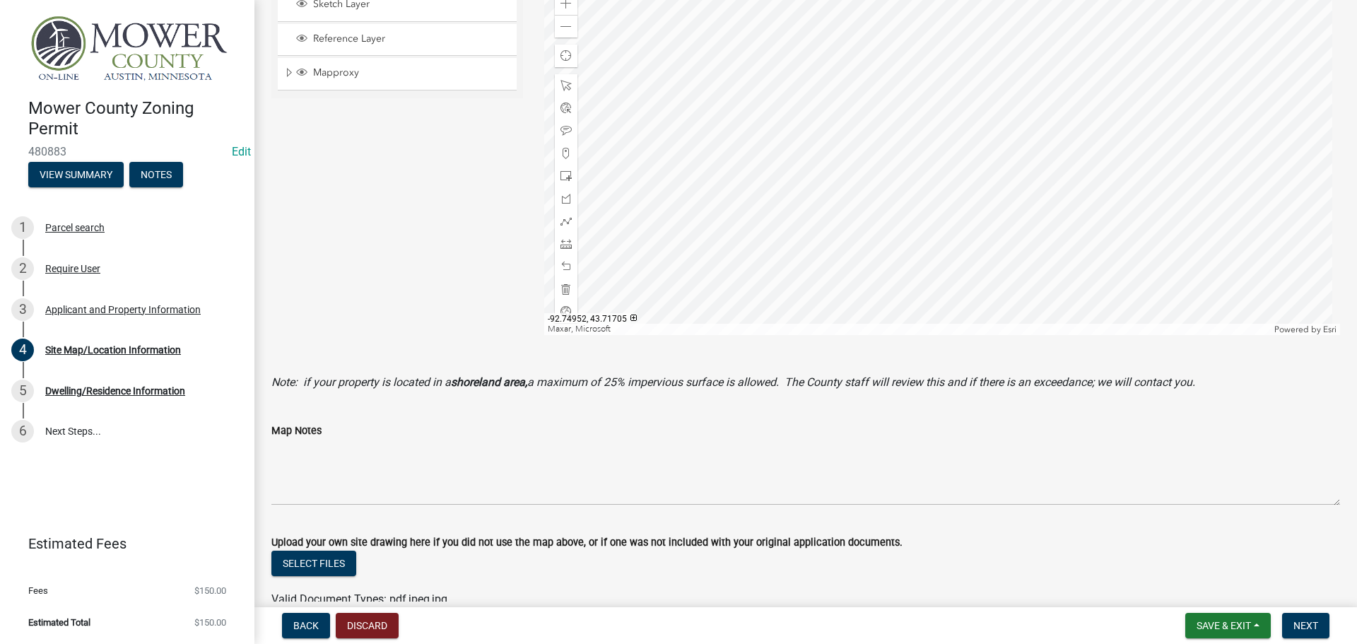
scroll to position [495, 0]
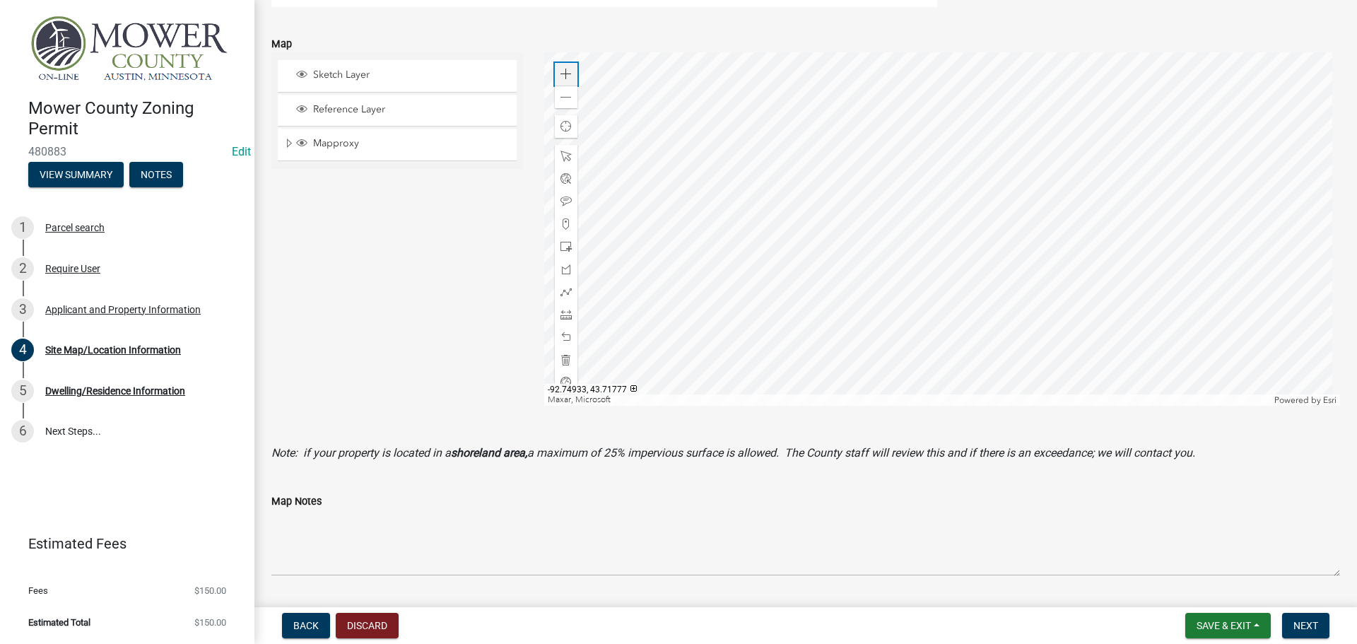
click at [561, 75] on span at bounding box center [565, 74] width 11 height 11
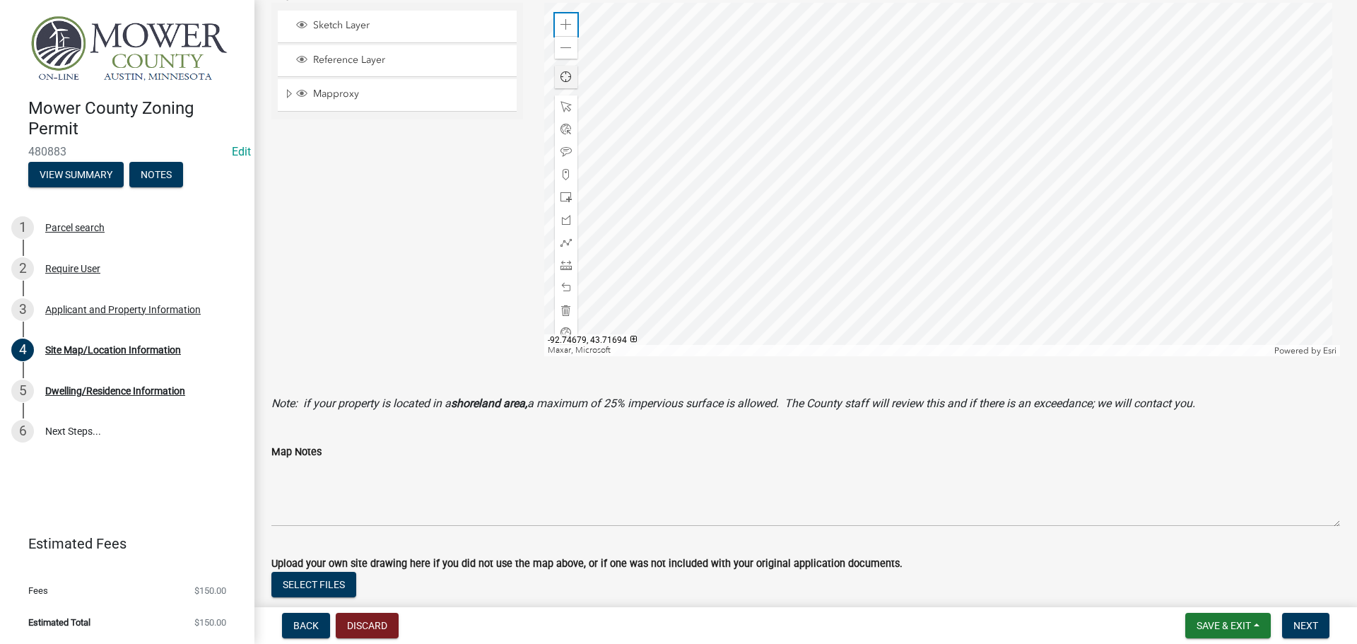
scroll to position [565, 0]
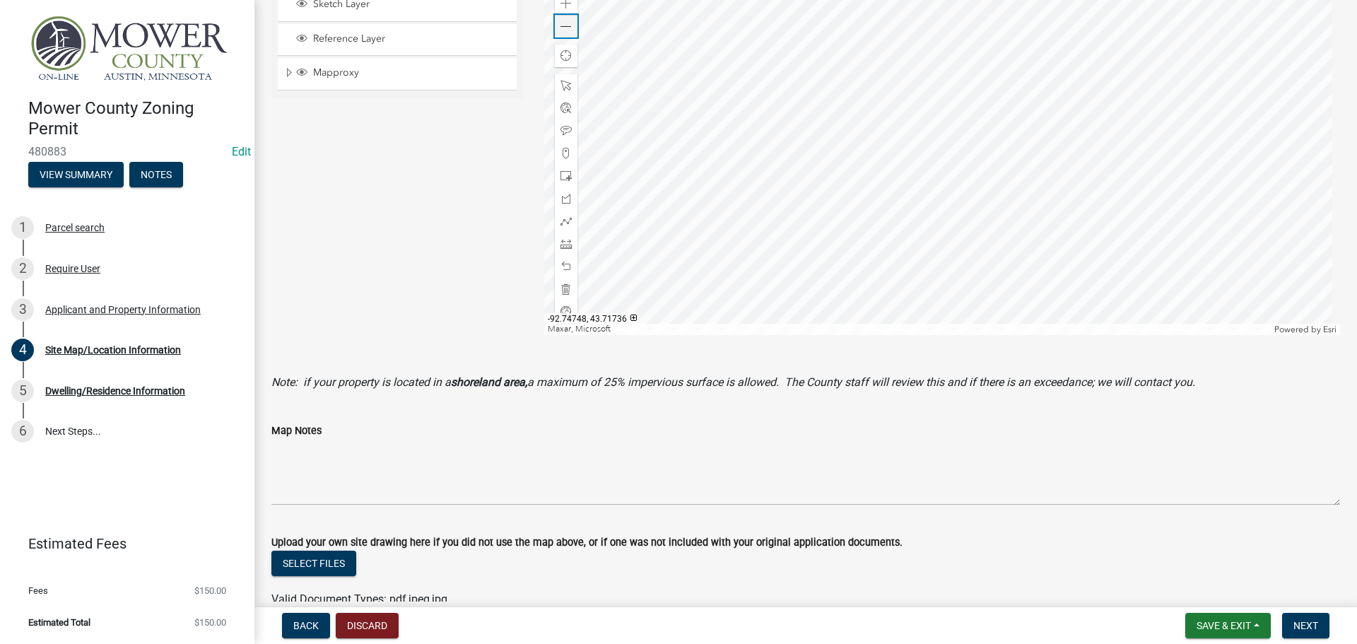
click at [566, 28] on span at bounding box center [565, 26] width 11 height 11
click at [798, 160] on div at bounding box center [942, 158] width 796 height 353
click at [565, 5] on span at bounding box center [565, 3] width 11 height 11
click at [562, 242] on span at bounding box center [565, 243] width 11 height 11
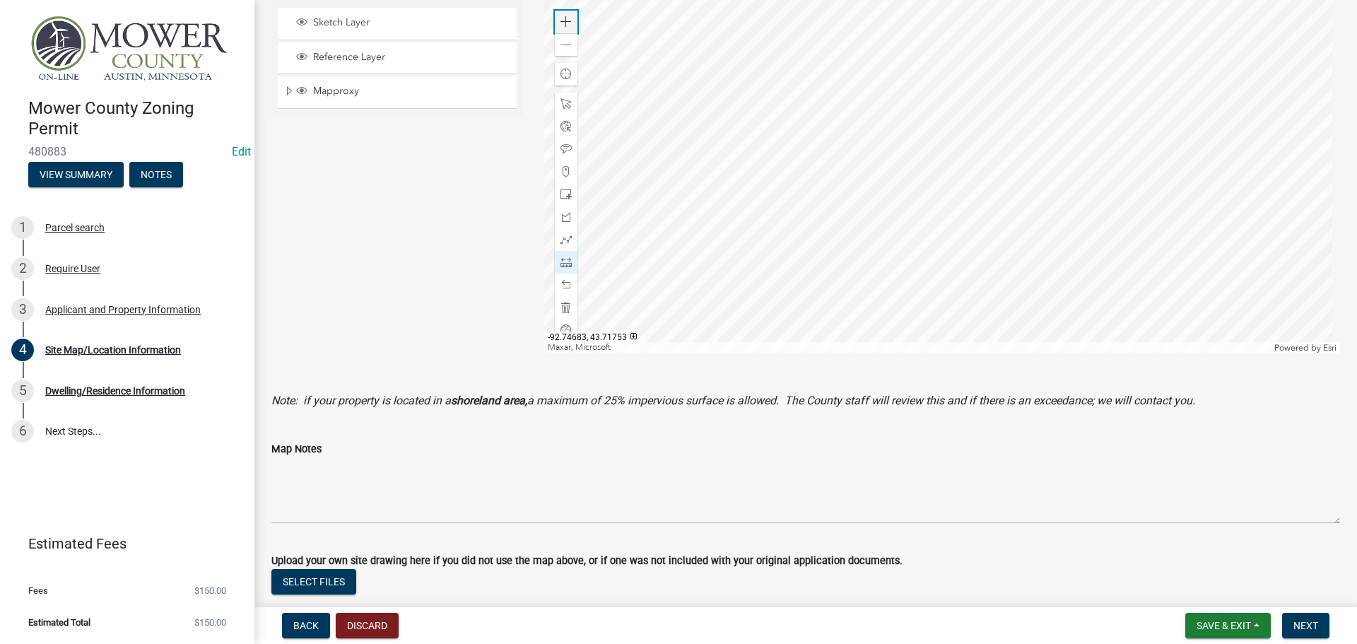
click at [565, 30] on div "Zoom in" at bounding box center [566, 22] width 23 height 23
click at [922, 302] on div at bounding box center [942, 176] width 796 height 353
click at [887, 251] on div at bounding box center [942, 176] width 796 height 353
click at [832, 250] on div at bounding box center [942, 176] width 796 height 353
click at [832, 210] on div at bounding box center [942, 176] width 796 height 353
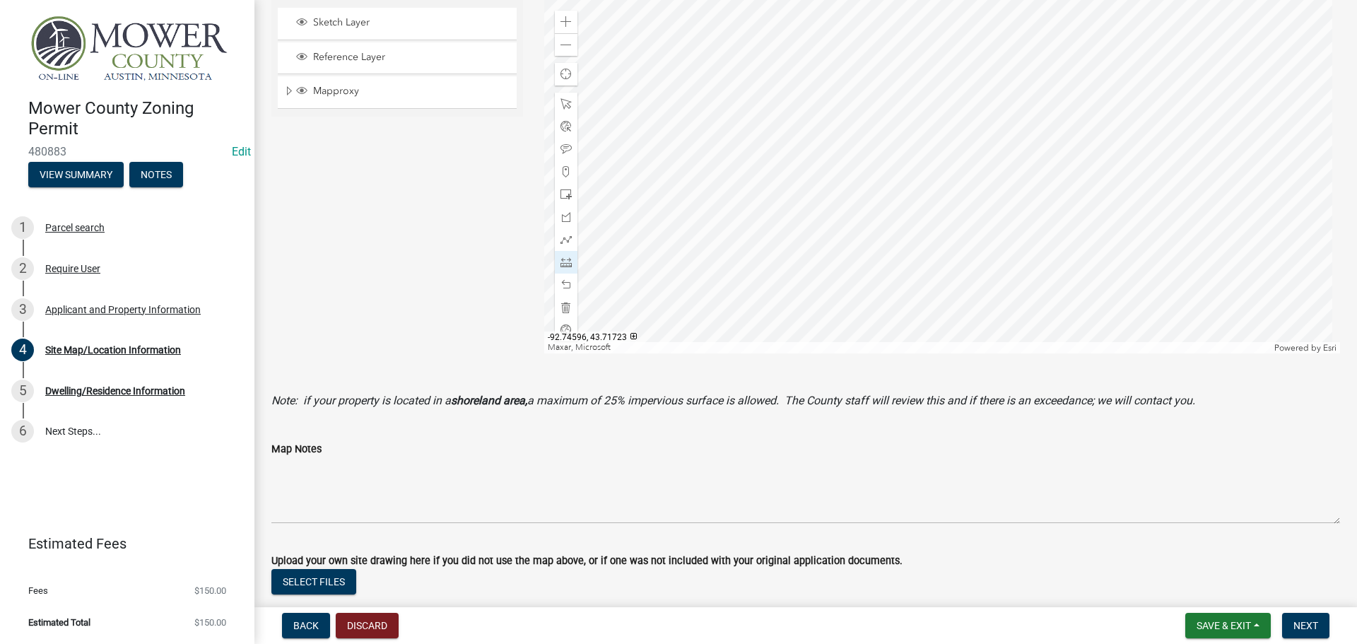
click at [888, 212] on div at bounding box center [942, 176] width 796 height 353
click at [887, 211] on div at bounding box center [942, 176] width 796 height 353
click at [888, 252] on div at bounding box center [942, 176] width 796 height 353
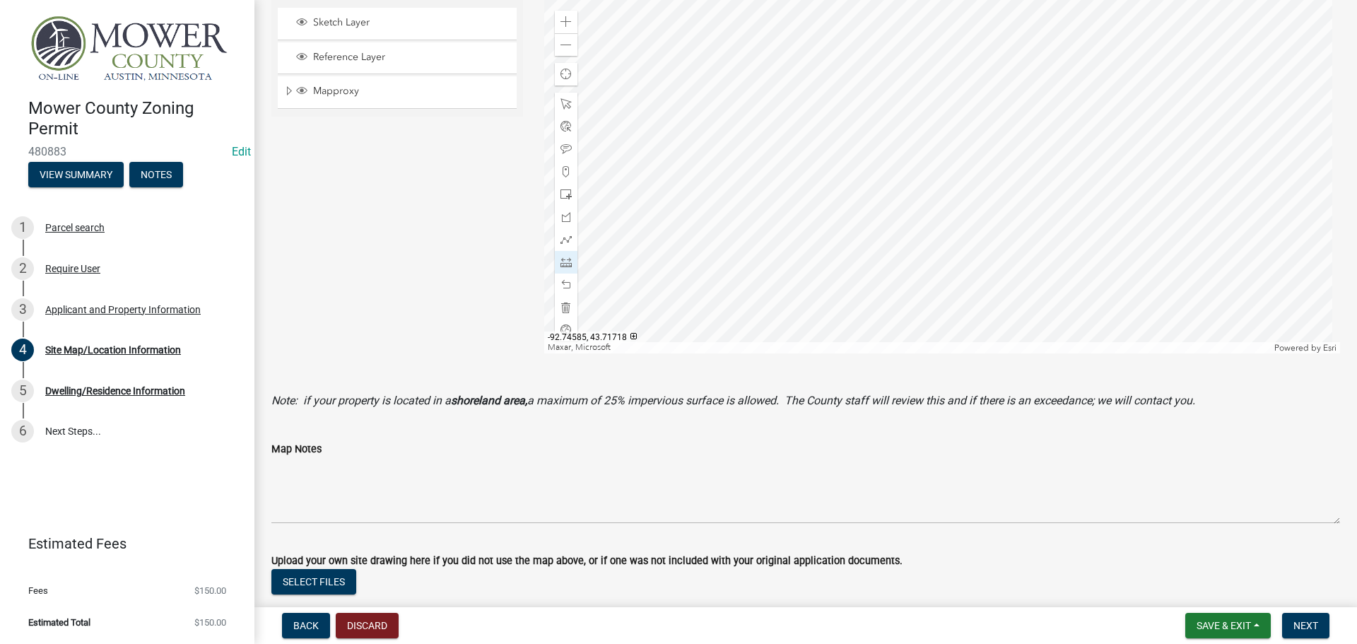
click at [945, 249] on div at bounding box center [942, 176] width 796 height 353
click at [1095, 249] on div at bounding box center [942, 176] width 796 height 353
click at [563, 283] on span at bounding box center [565, 284] width 11 height 11
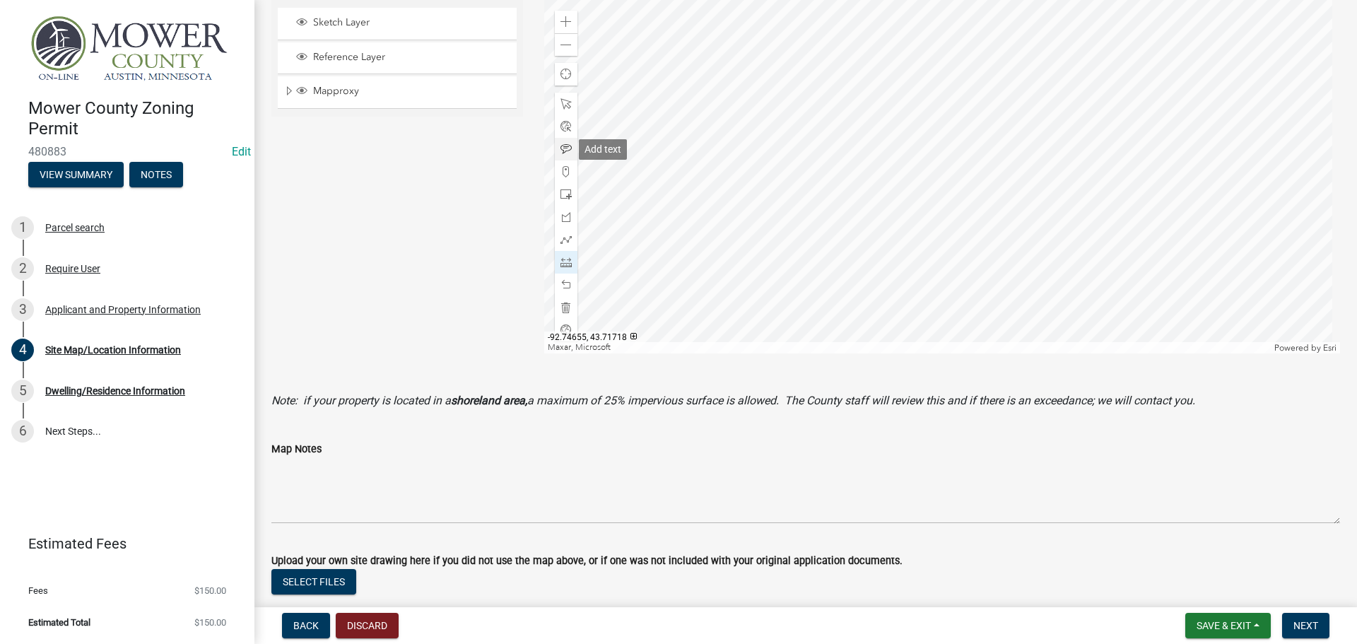
click at [560, 152] on span at bounding box center [565, 148] width 11 height 11
click at [1078, 243] on div at bounding box center [942, 176] width 796 height 353
click at [1092, 143] on div at bounding box center [942, 176] width 796 height 353
click at [953, 117] on div at bounding box center [942, 176] width 796 height 353
click at [565, 261] on span at bounding box center [565, 261] width 11 height 11
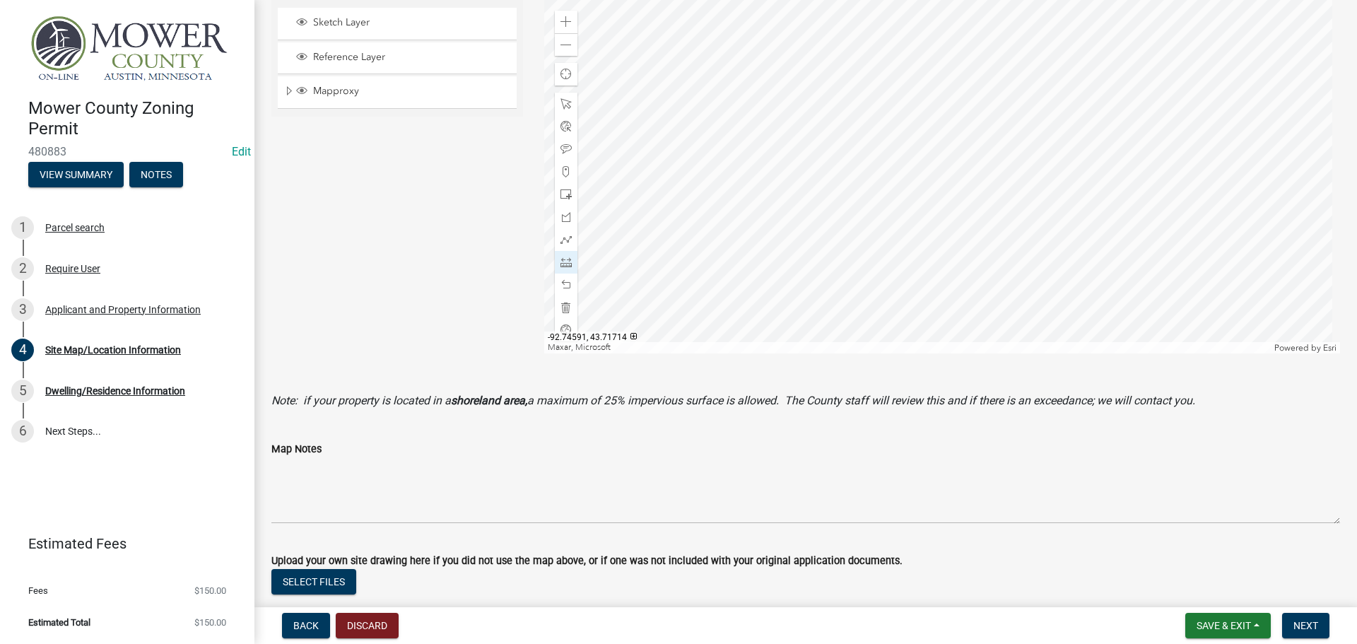
click at [909, 118] on div at bounding box center [942, 176] width 796 height 353
click at [915, 172] on div at bounding box center [942, 176] width 796 height 353
click at [914, 199] on div at bounding box center [942, 176] width 796 height 353
click at [562, 287] on span at bounding box center [565, 284] width 11 height 11
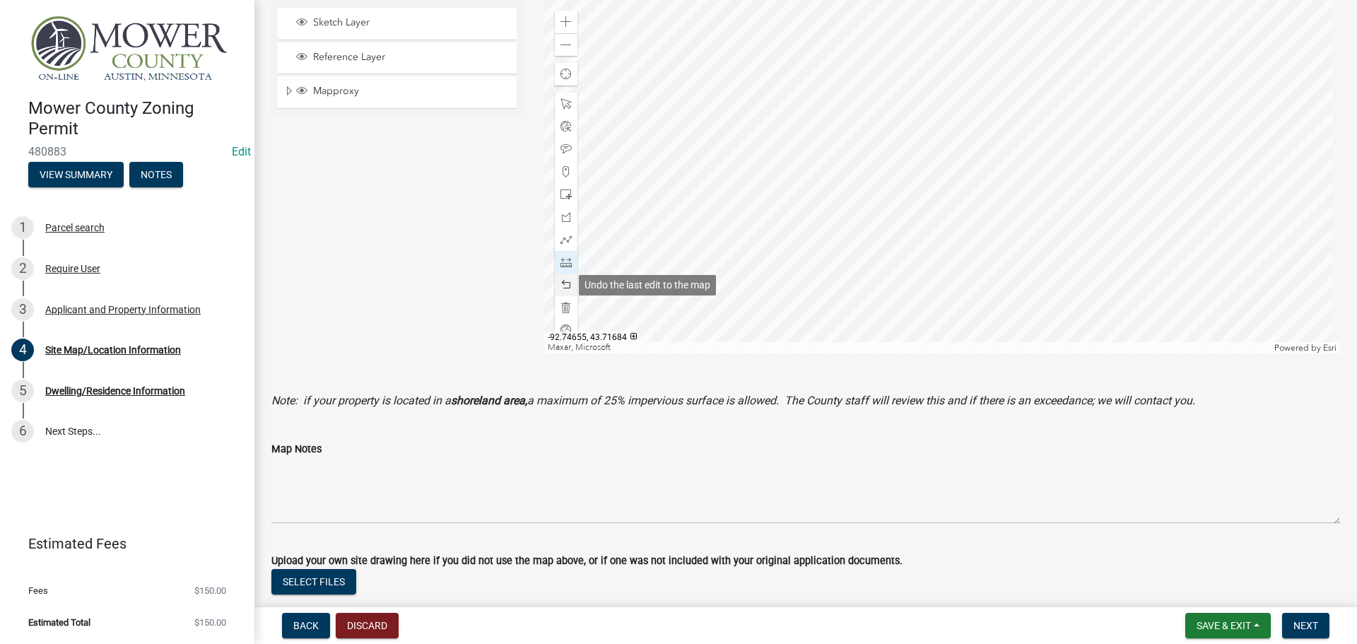
click at [562, 283] on span at bounding box center [565, 284] width 11 height 11
click at [562, 147] on span at bounding box center [565, 148] width 11 height 11
click at [926, 184] on div at bounding box center [942, 176] width 796 height 353
click at [785, 293] on div at bounding box center [942, 176] width 796 height 353
click at [561, 265] on span at bounding box center [565, 261] width 11 height 11
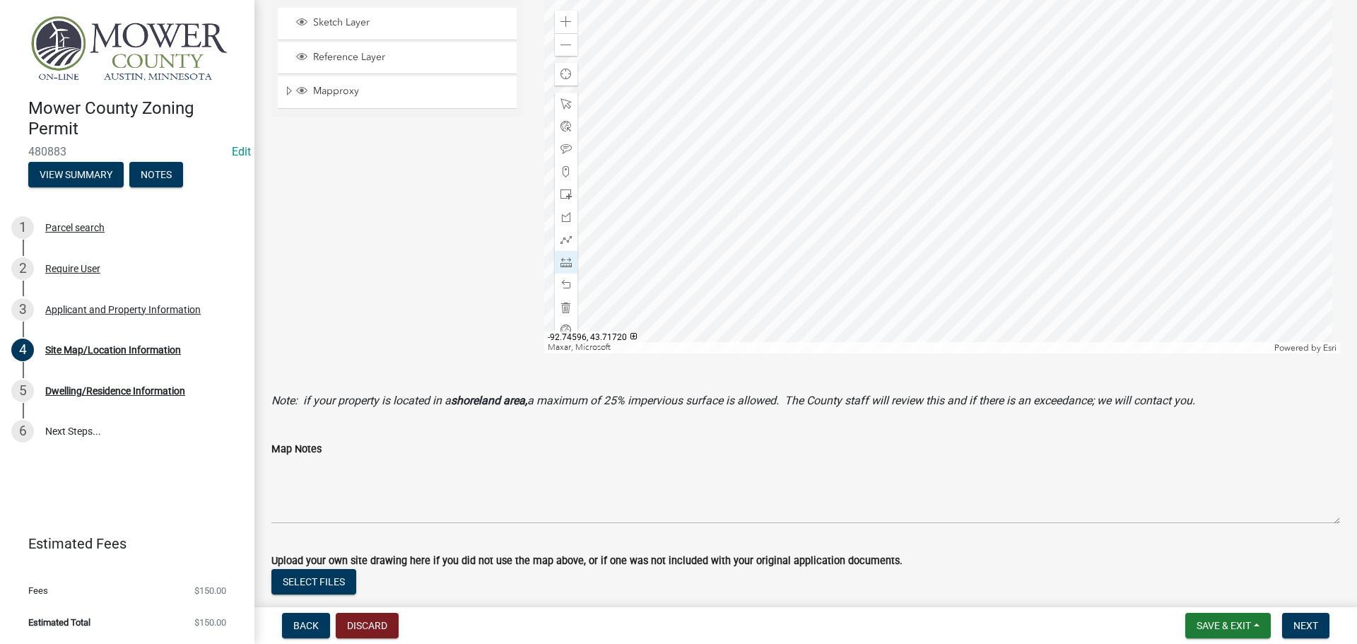
click at [816, 61] on div at bounding box center [942, 176] width 796 height 353
click at [1007, 65] on div at bounding box center [942, 176] width 796 height 353
click at [803, 73] on div at bounding box center [942, 176] width 796 height 353
click at [805, 285] on div at bounding box center [942, 176] width 796 height 353
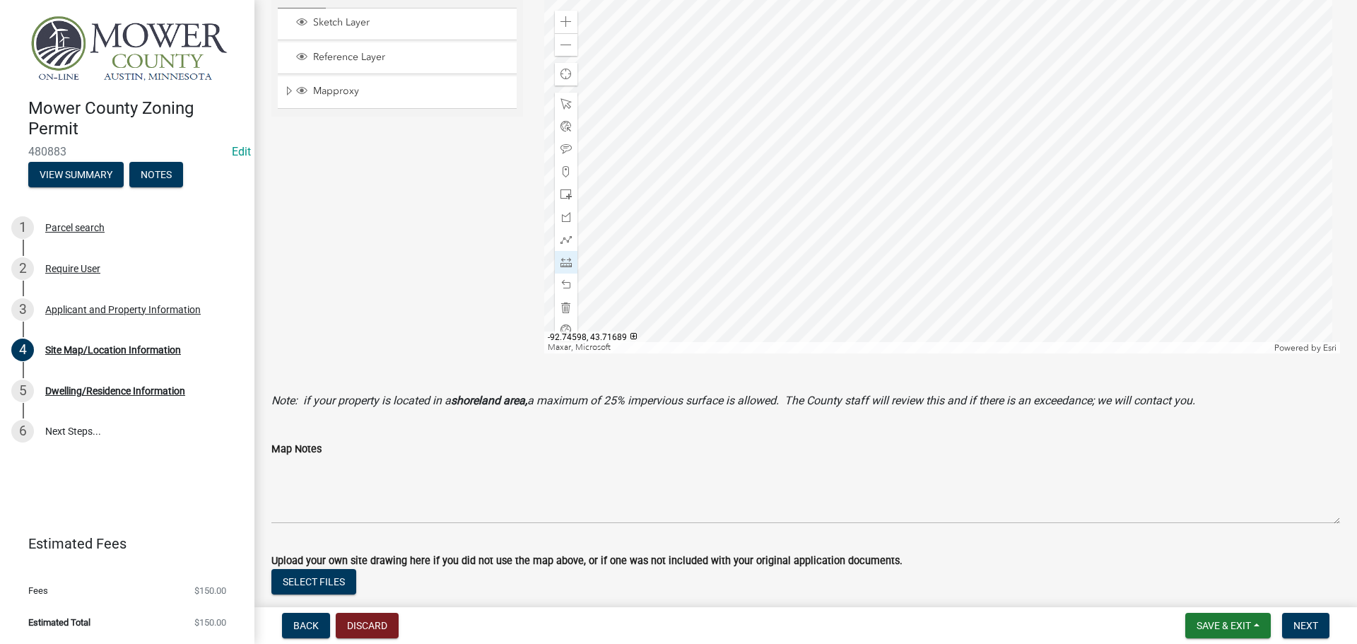
click at [805, 285] on div at bounding box center [942, 176] width 796 height 353
click at [758, 61] on div at bounding box center [942, 176] width 796 height 353
click at [615, 64] on div at bounding box center [942, 176] width 796 height 353
click at [736, 284] on div at bounding box center [942, 176] width 796 height 353
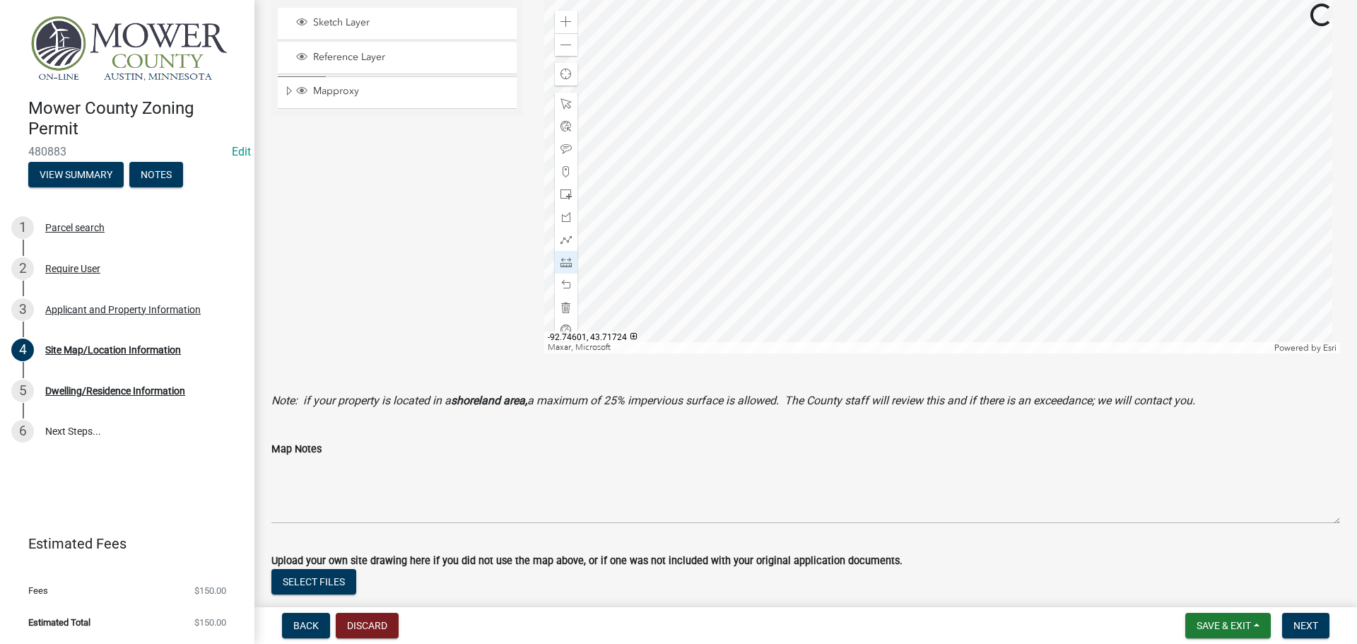
click at [793, 216] on div at bounding box center [942, 176] width 796 height 353
click at [791, 57] on div at bounding box center [942, 176] width 796 height 353
click at [1305, 627] on span "Next" at bounding box center [1305, 625] width 25 height 11
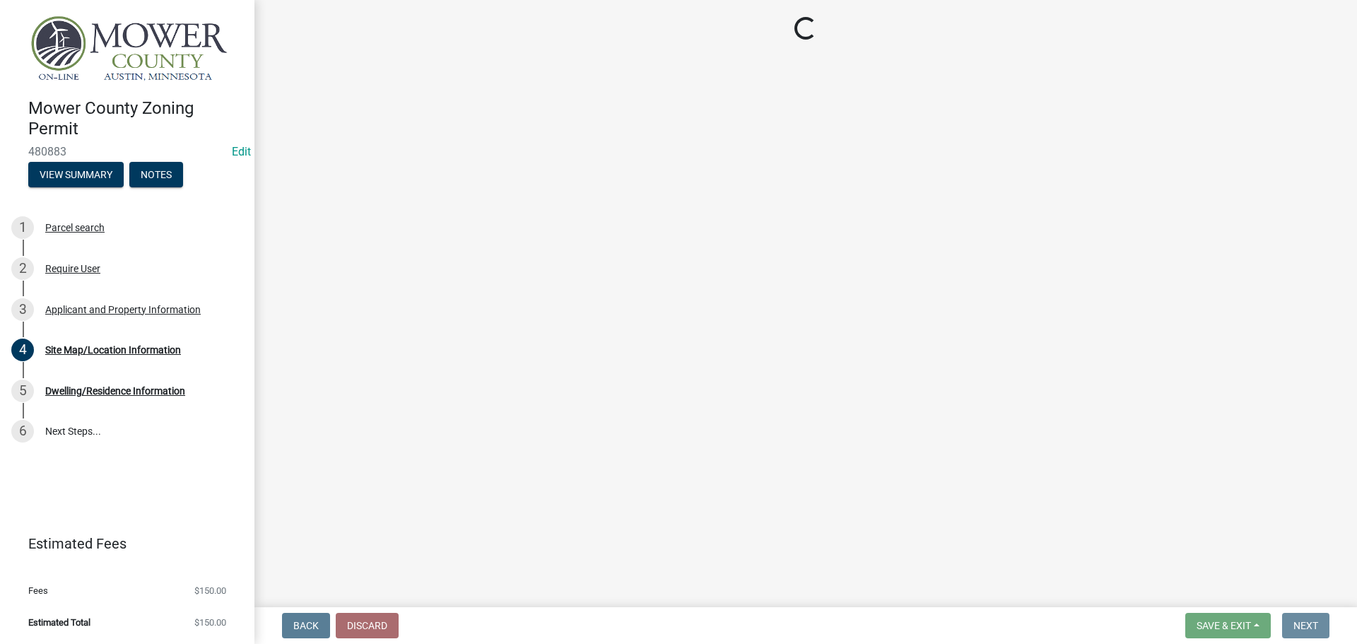
scroll to position [0, 0]
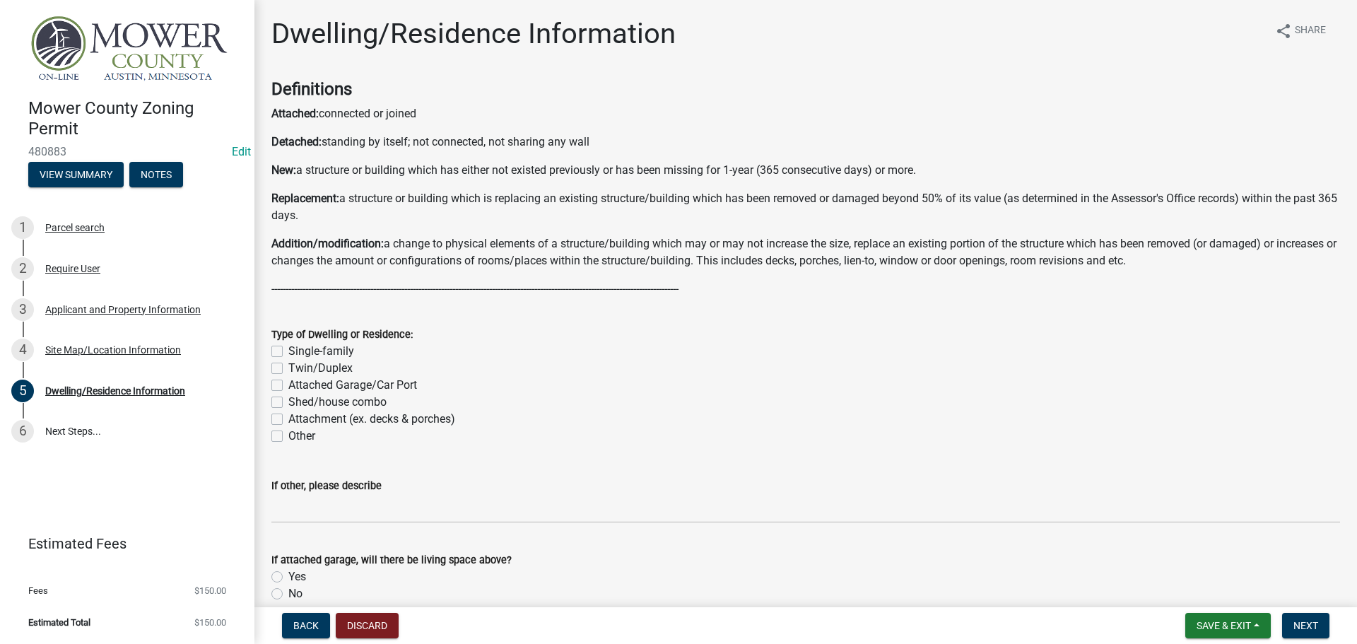
click at [288, 347] on label "Single-family" at bounding box center [321, 351] width 66 height 17
click at [288, 347] on input "Single-family" at bounding box center [292, 347] width 9 height 9
checkbox input "true"
checkbox input "false"
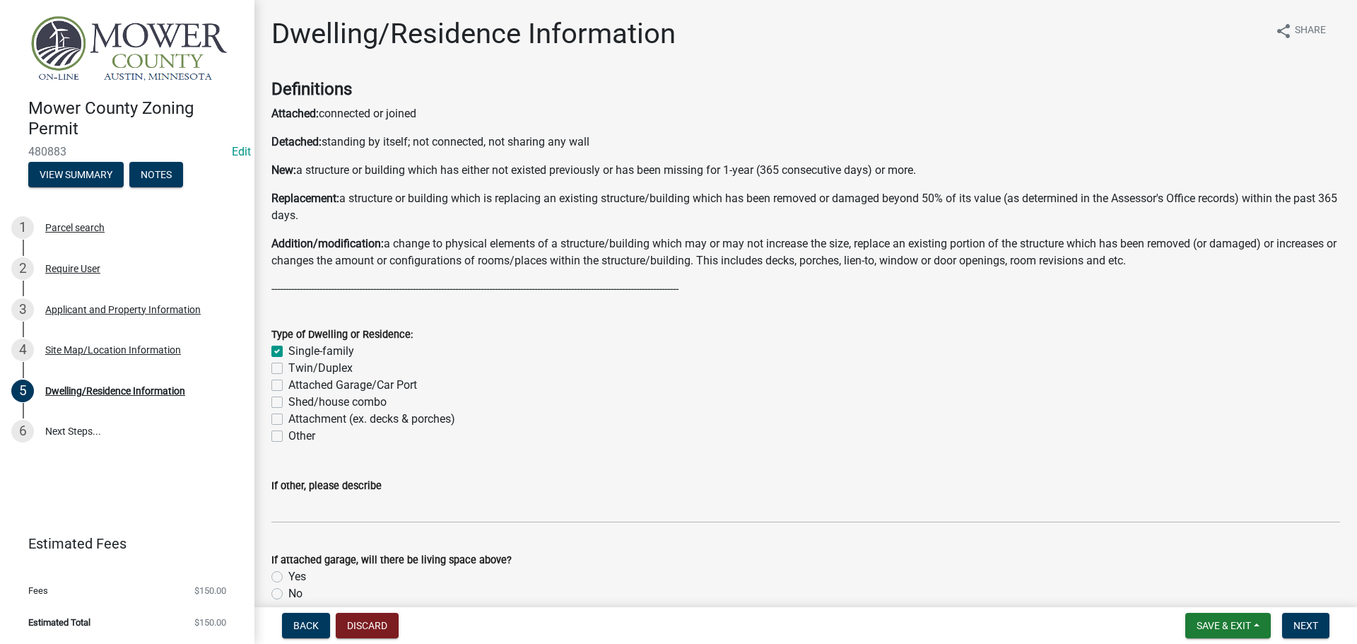
checkbox input "false"
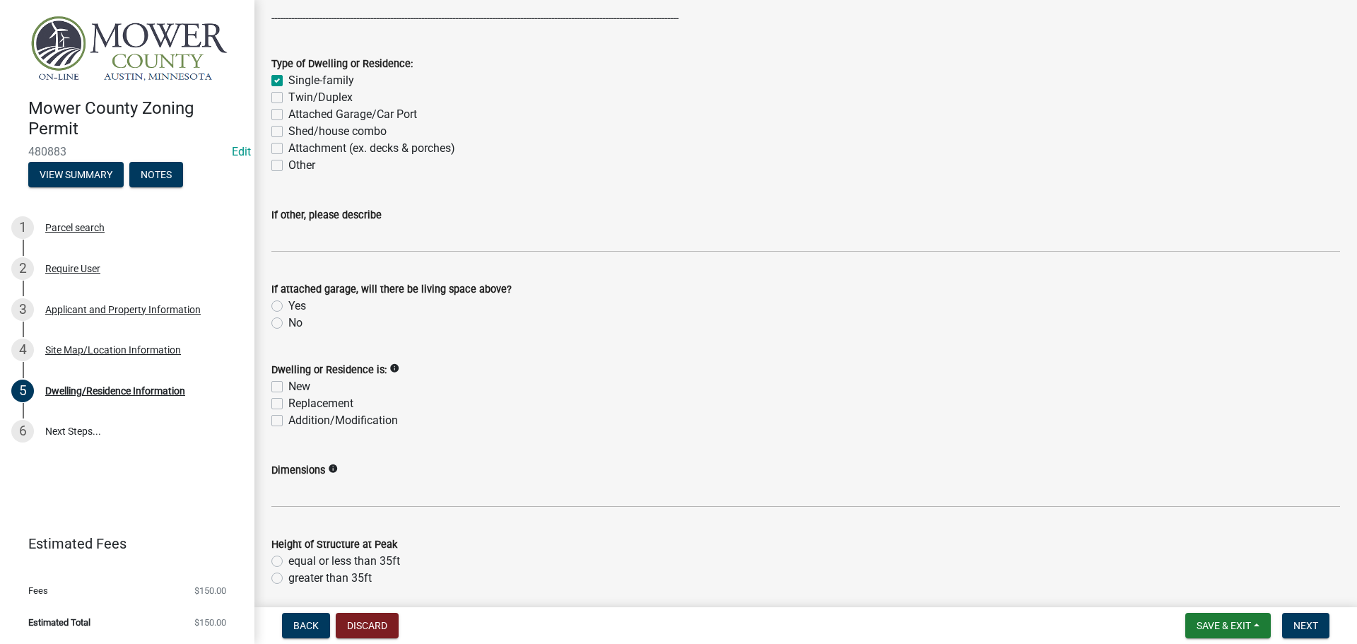
scroll to position [283, 0]
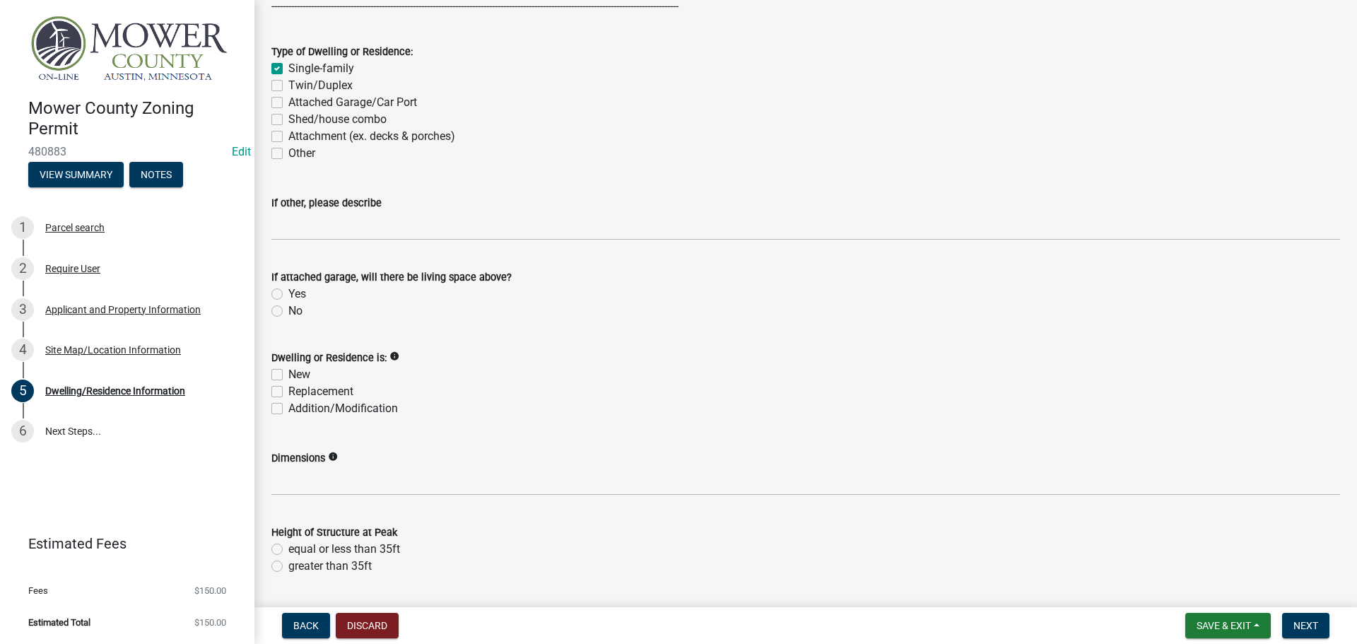
click at [288, 311] on label "No" at bounding box center [295, 310] width 14 height 17
click at [288, 311] on input "No" at bounding box center [292, 306] width 9 height 9
radio input "true"
click at [288, 407] on label "Addition/Modification" at bounding box center [343, 408] width 110 height 17
click at [288, 407] on input "Addition/Modification" at bounding box center [292, 404] width 9 height 9
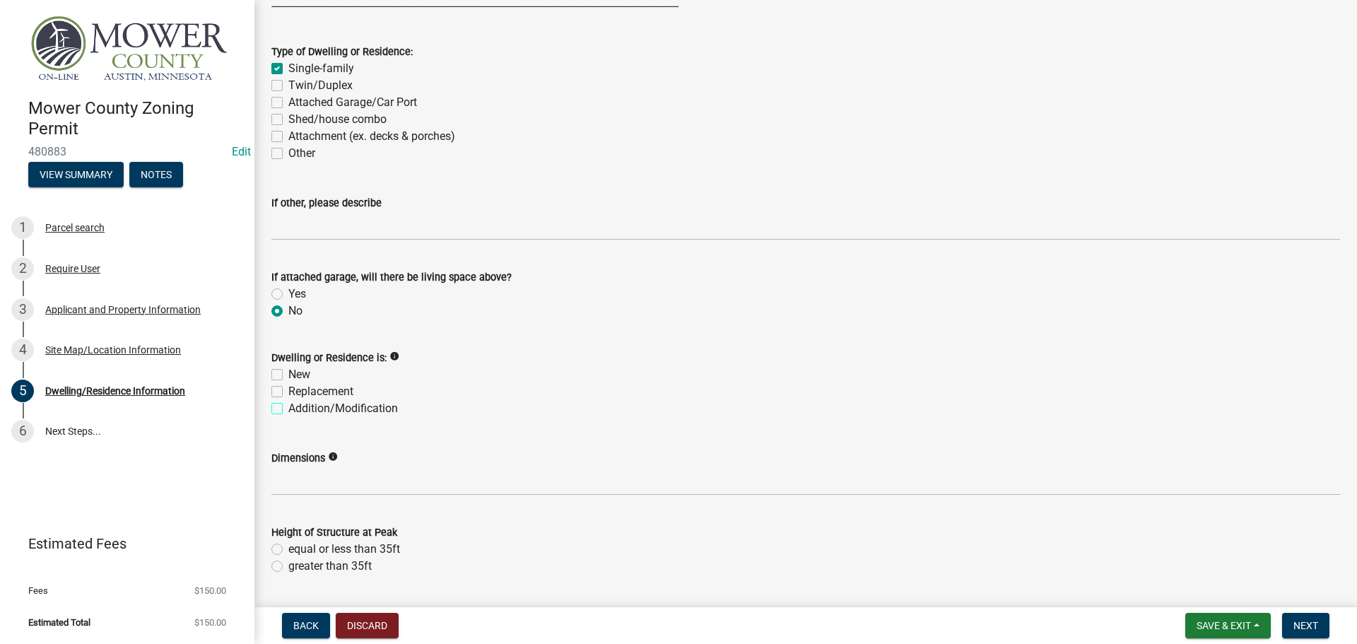
checkbox input "true"
checkbox input "false"
checkbox input "true"
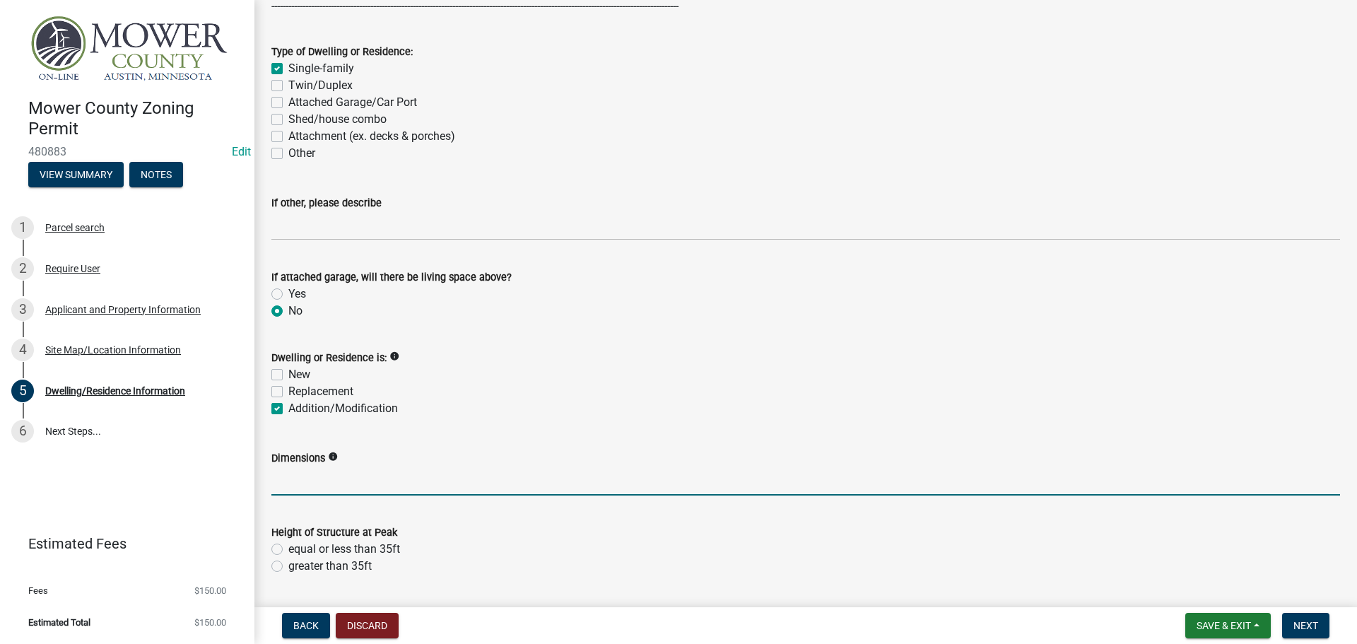
click at [295, 487] on input "Dimensions" at bounding box center [805, 480] width 1068 height 29
click at [281, 478] on input "28x20" at bounding box center [805, 480] width 1068 height 29
click at [305, 483] on input "28'x20" at bounding box center [805, 480] width 1068 height 29
type input "28'x20'"
click at [288, 548] on label "equal or less than 35ft" at bounding box center [344, 549] width 112 height 17
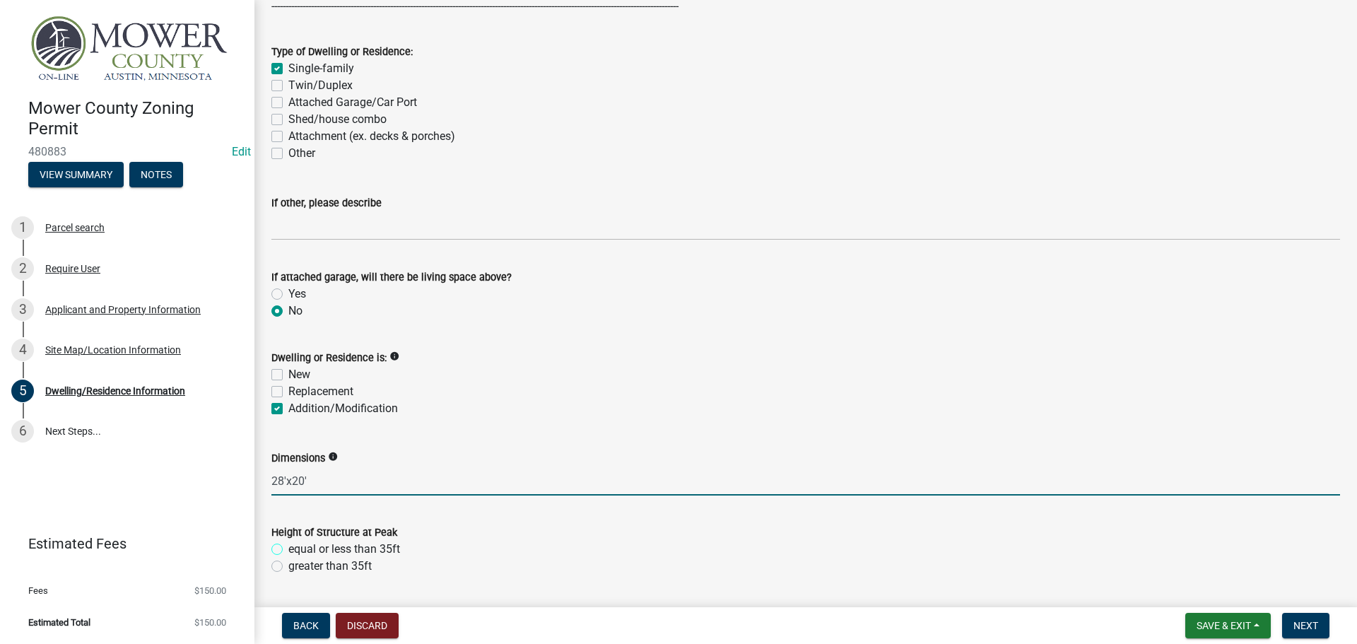
click at [288, 548] on input "equal or less than 35ft" at bounding box center [292, 545] width 9 height 9
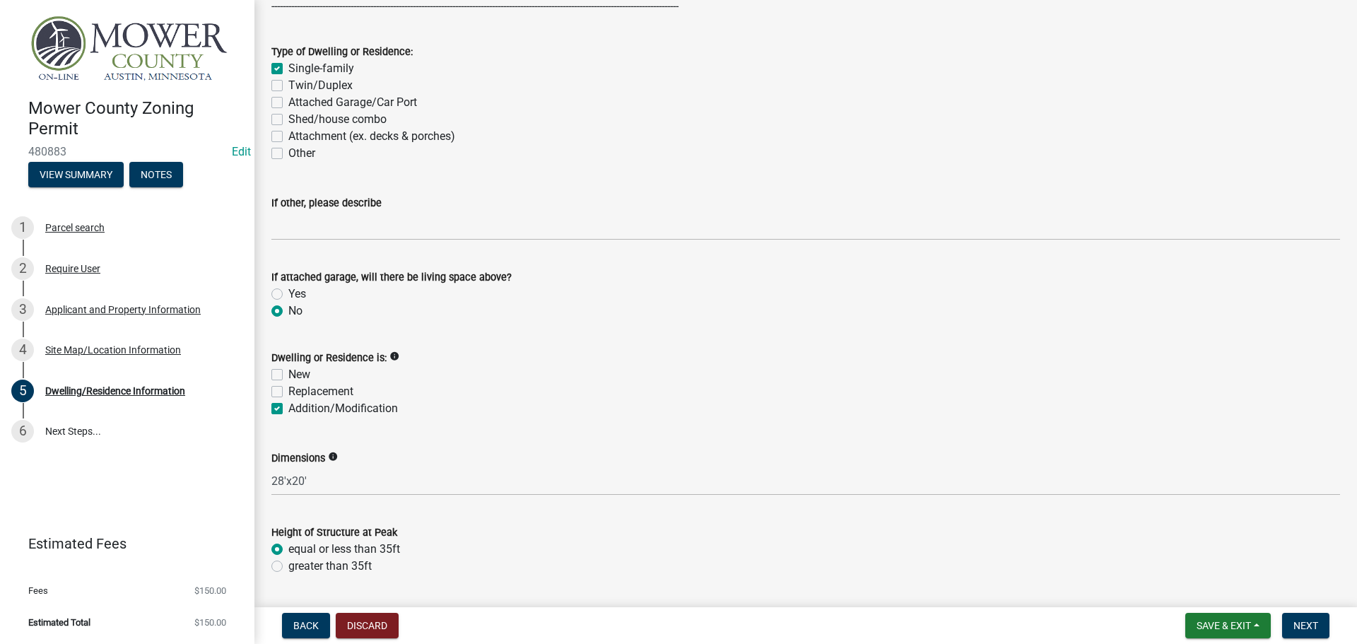
radio input "true"
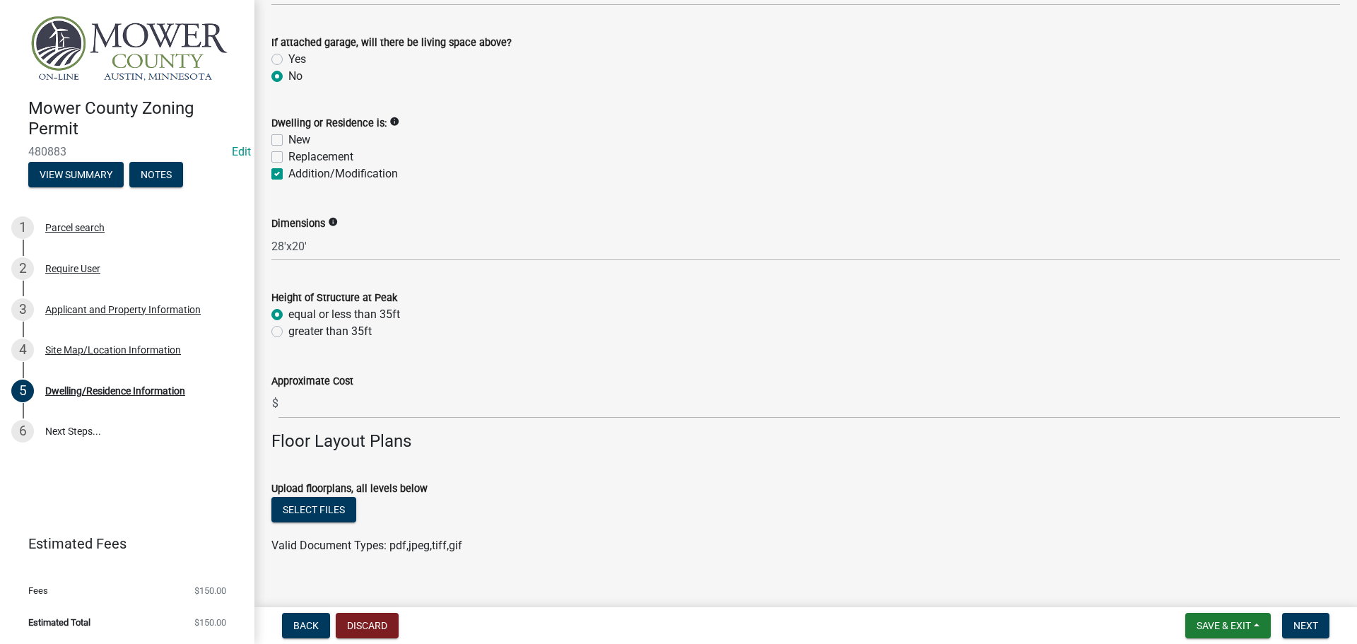
scroll to position [538, 0]
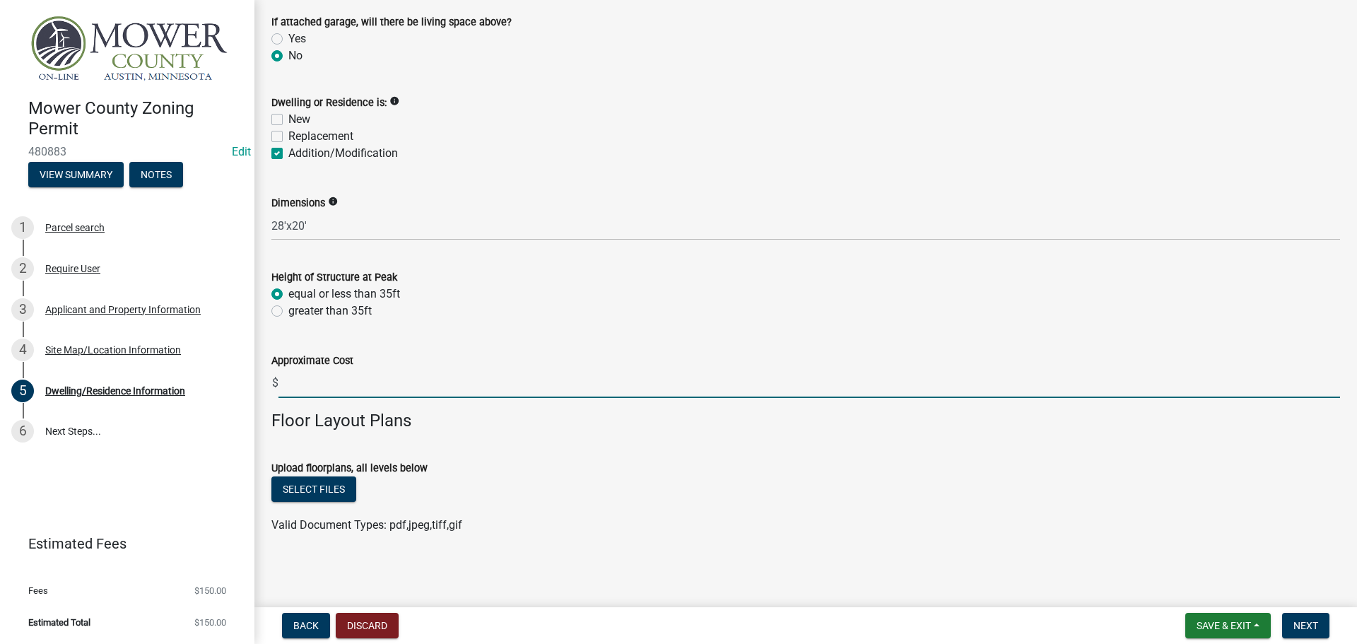
click at [376, 383] on input "text" at bounding box center [808, 383] width 1061 height 29
click at [564, 456] on form "Upload floorplans, all levels below Select files Valid Document Types: pdf,jpeg…" at bounding box center [805, 487] width 1068 height 91
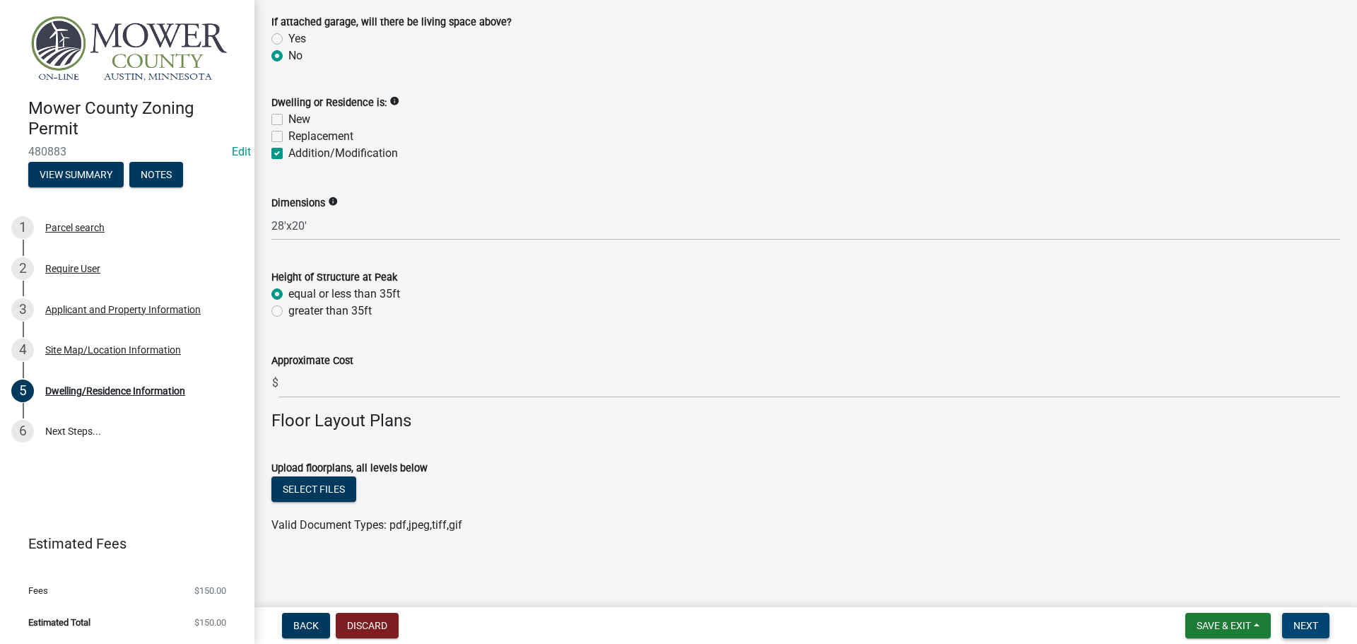
click at [1303, 626] on span "Next" at bounding box center [1305, 625] width 25 height 11
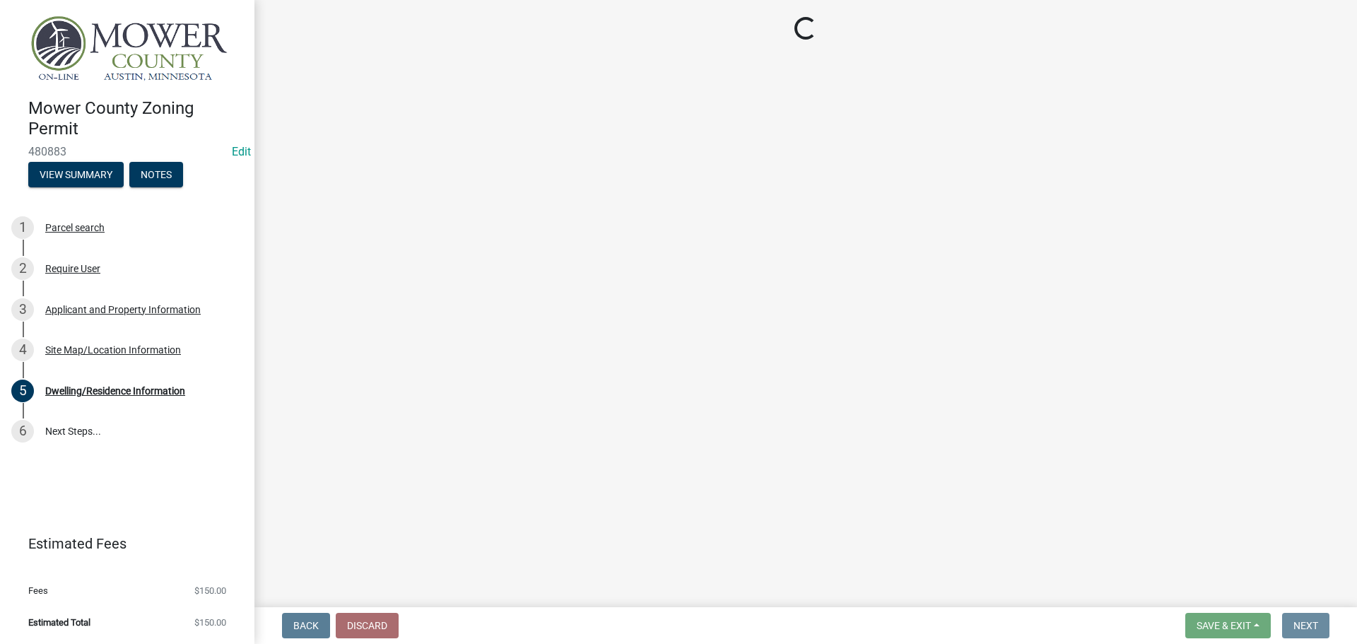
scroll to position [0, 0]
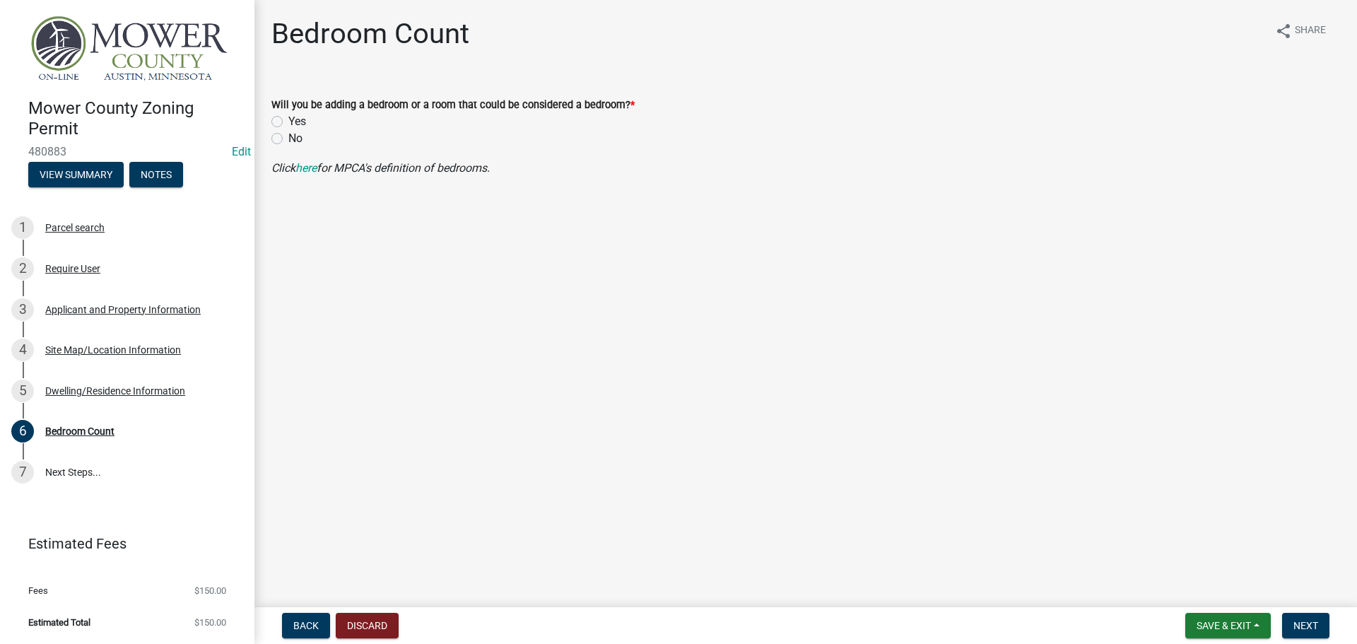
click at [288, 120] on label "Yes" at bounding box center [297, 121] width 18 height 17
click at [288, 120] on input "Yes" at bounding box center [292, 117] width 9 height 9
radio input "true"
click at [1307, 625] on span "Next" at bounding box center [1305, 625] width 25 height 11
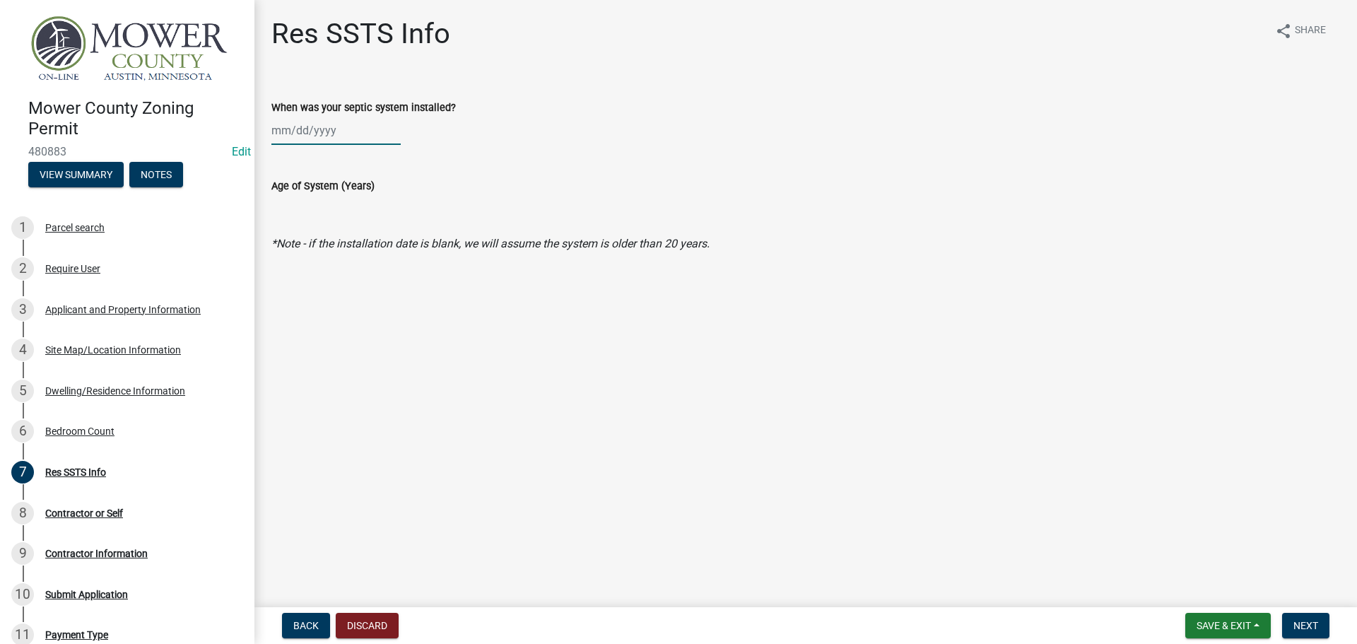
click at [273, 122] on div at bounding box center [335, 130] width 129 height 29
select select "9"
select select "2025"
click at [282, 130] on input "When was your septic system installed?" at bounding box center [335, 130] width 129 height 29
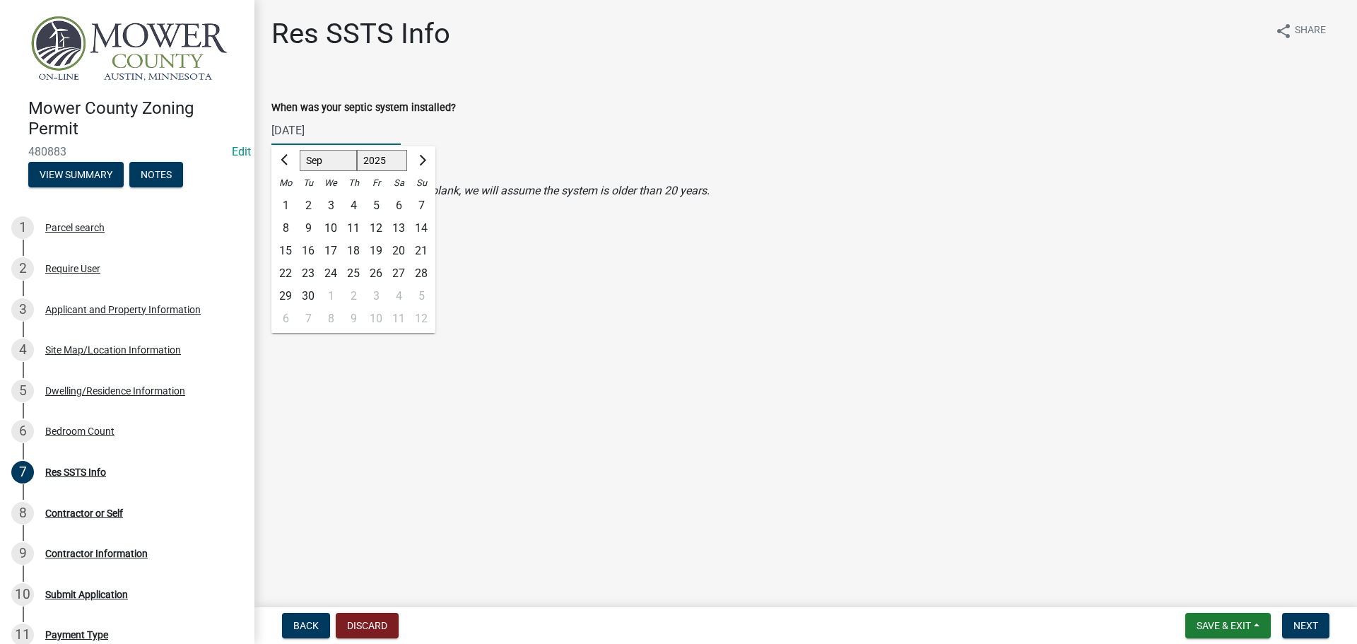
type input "[DATE]"
click at [550, 148] on wm-data-entity-input "When was your septic system installed? [DATE] [PERSON_NAME] Apr May Jun [DATE] …" at bounding box center [805, 118] width 1068 height 78
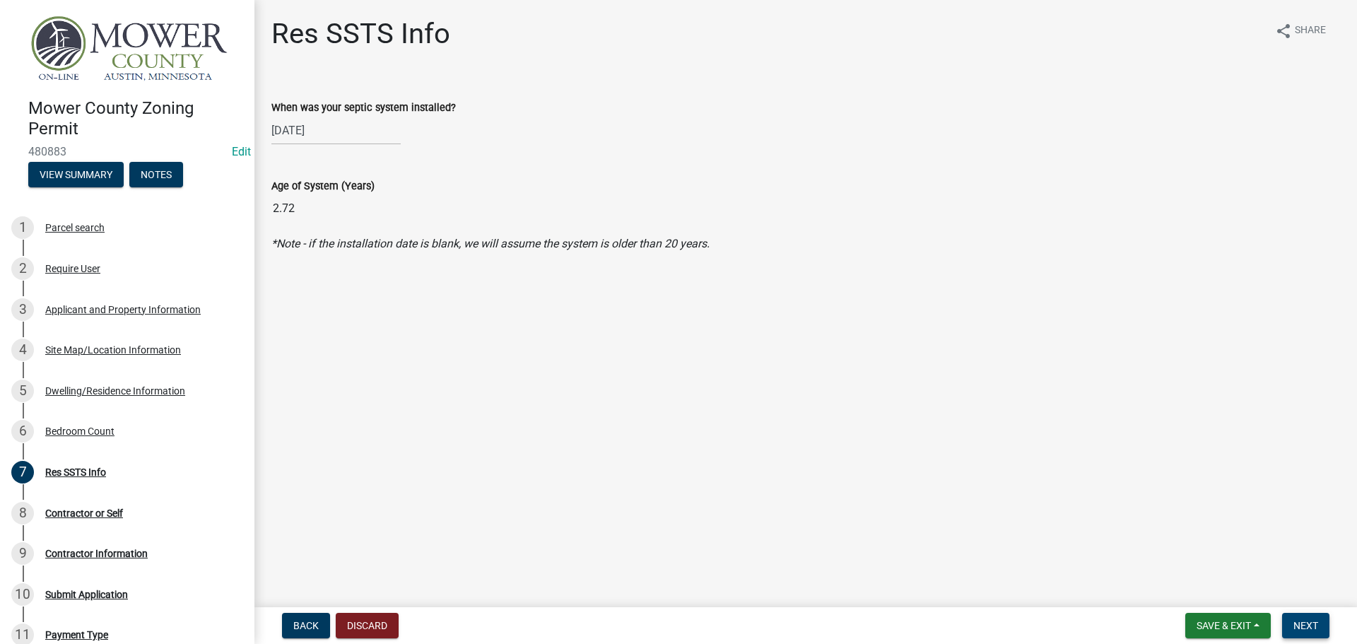
click at [1311, 626] on span "Next" at bounding box center [1305, 625] width 25 height 11
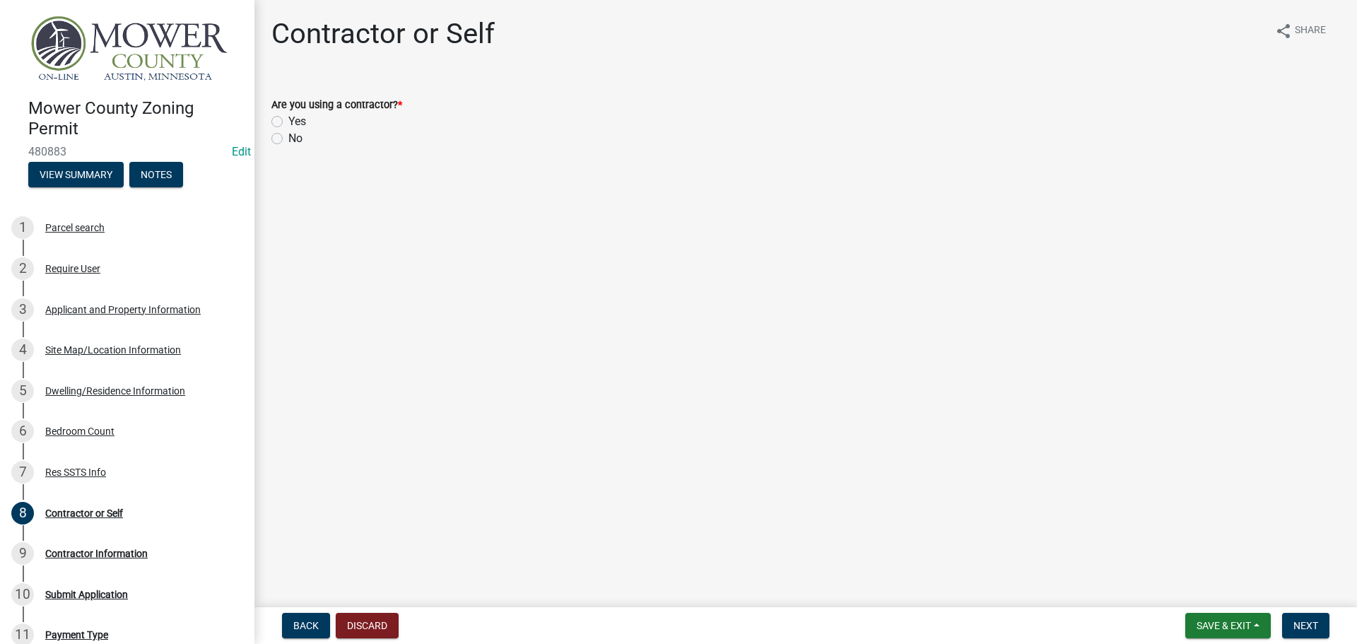
click at [288, 122] on label "Yes" at bounding box center [297, 121] width 18 height 17
click at [288, 122] on input "Yes" at bounding box center [292, 117] width 9 height 9
radio input "true"
click at [1294, 626] on span "Next" at bounding box center [1305, 625] width 25 height 11
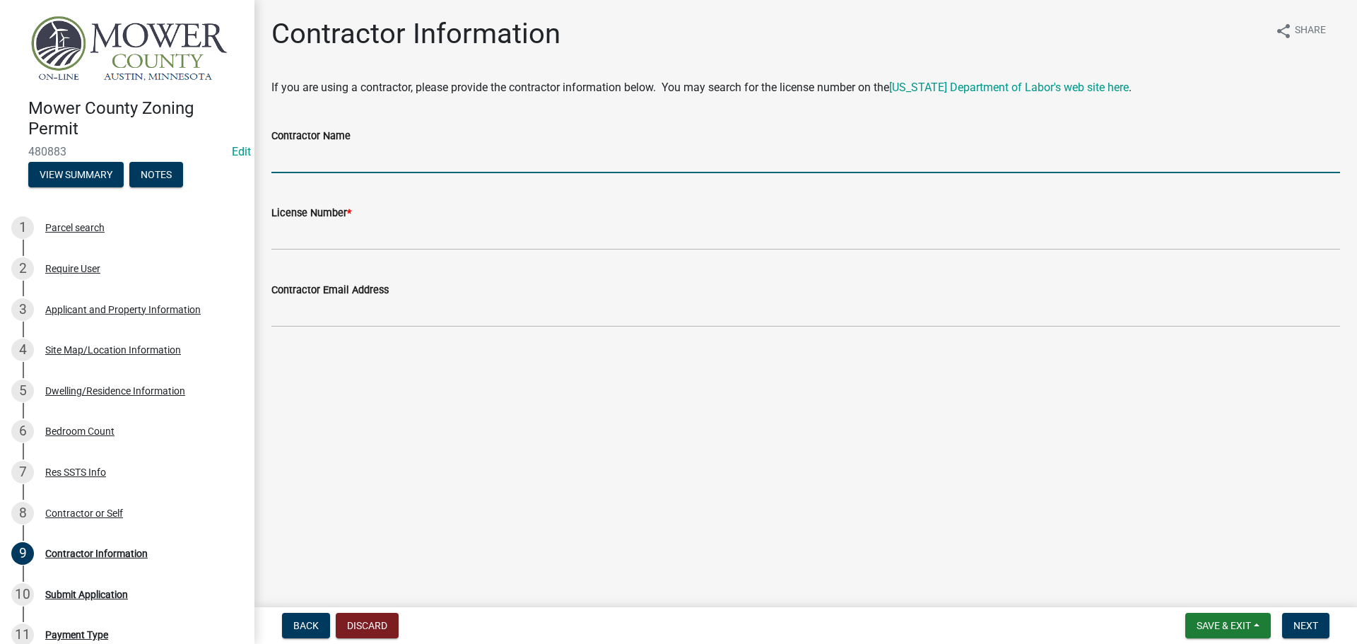
click at [309, 172] on input "Contractor Name" at bounding box center [805, 158] width 1068 height 29
click at [305, 160] on input "HD COnstruction" at bounding box center [805, 158] width 1068 height 29
click at [377, 160] on input "HD Construction" at bounding box center [805, 158] width 1068 height 29
type input "HD Construction"
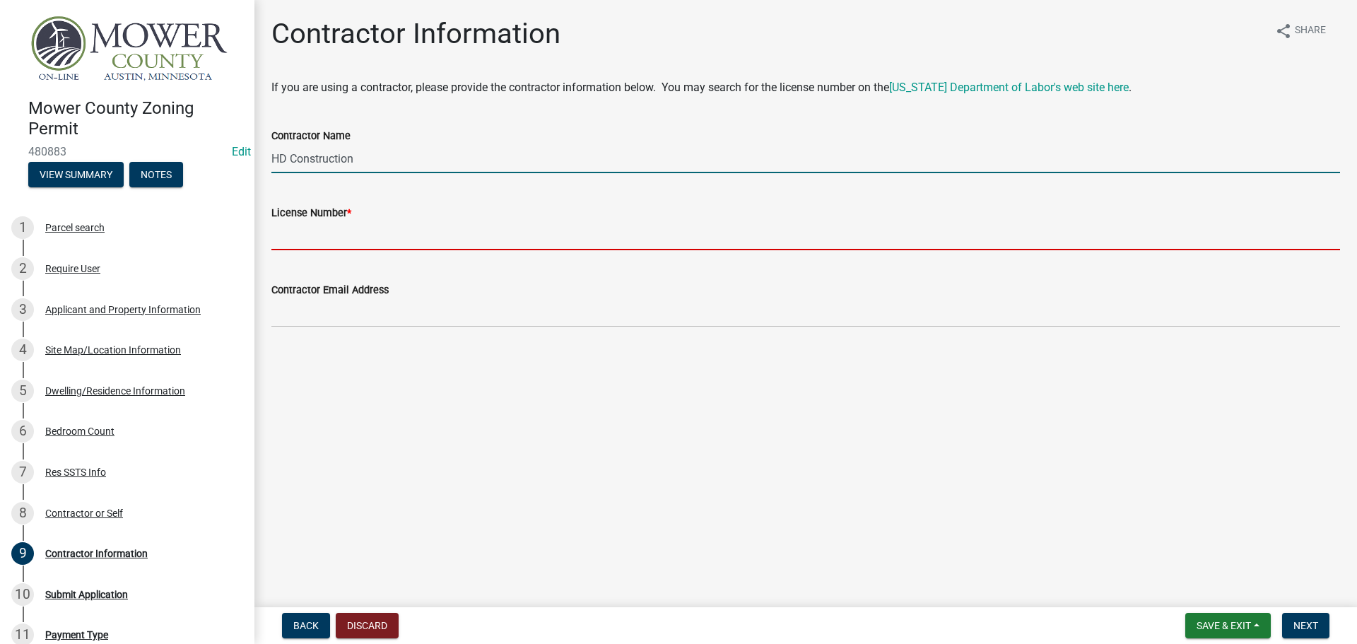
click at [373, 238] on input "License Number *" at bounding box center [805, 235] width 1068 height 29
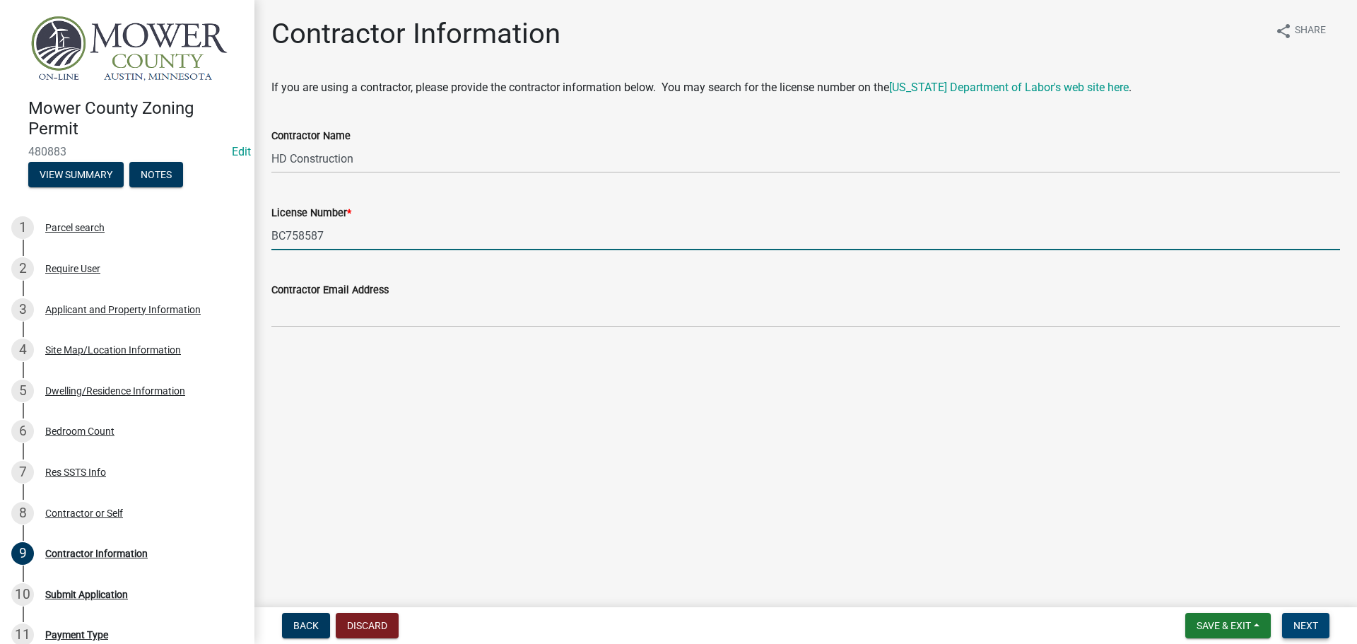
type input "BC758587"
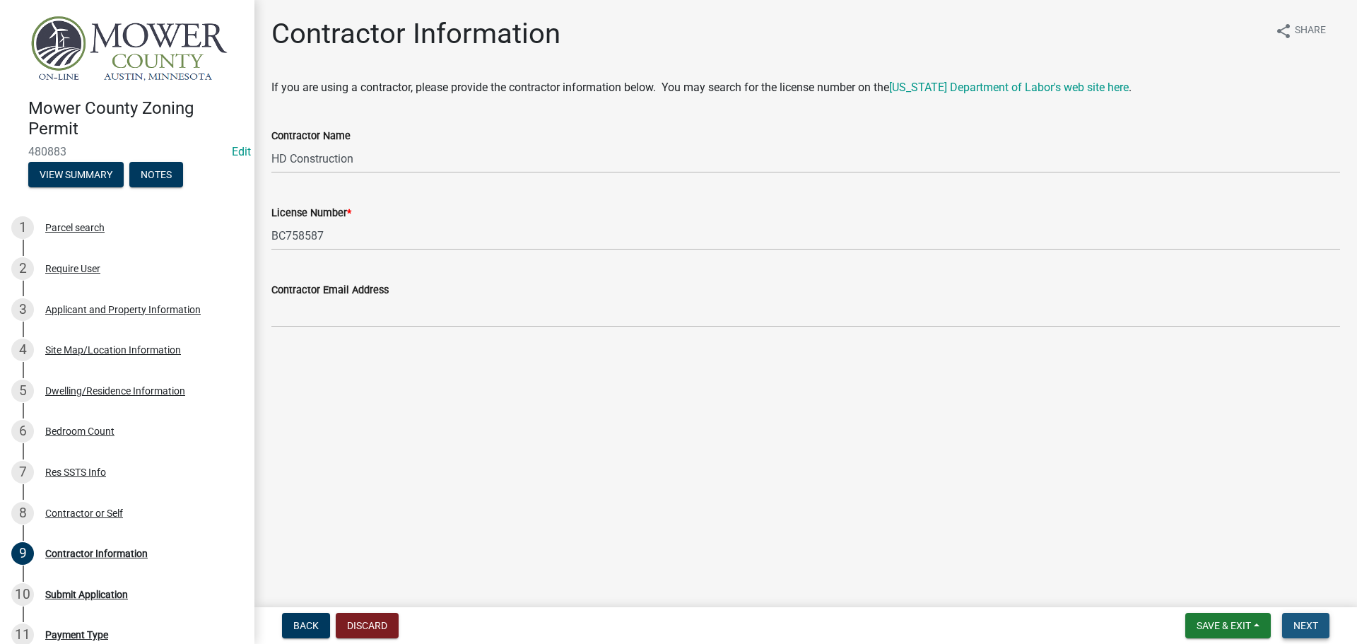
click at [1291, 623] on button "Next" at bounding box center [1305, 625] width 47 height 25
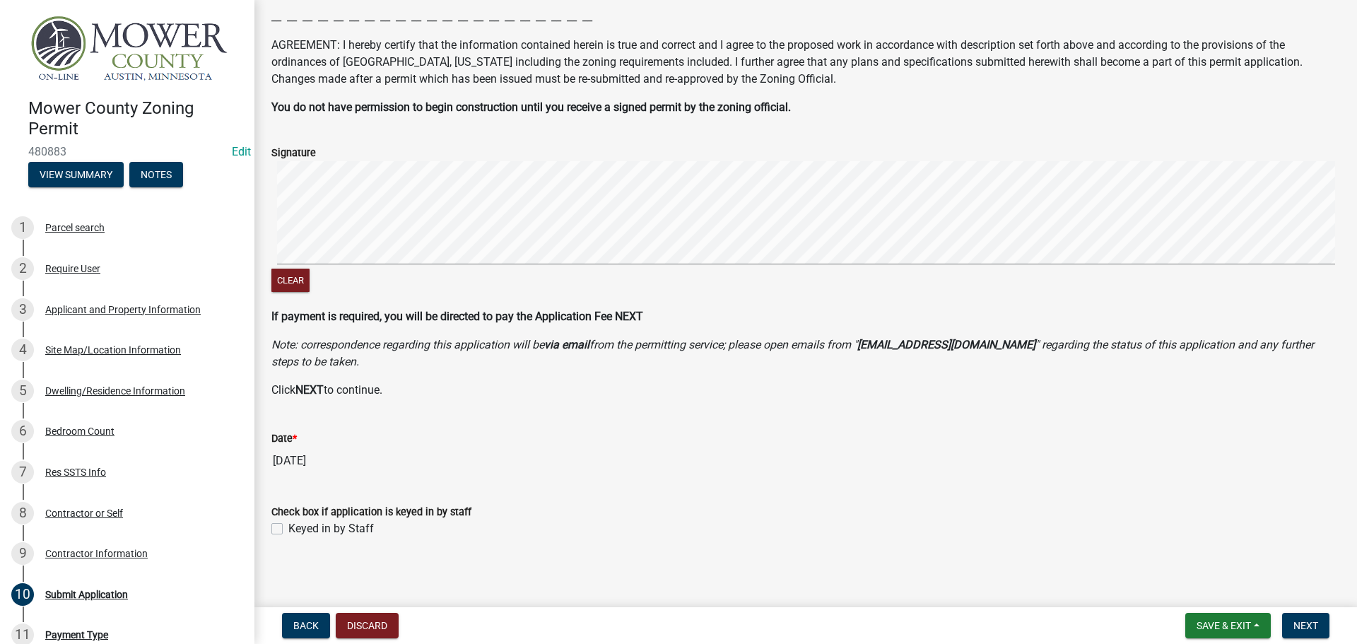
scroll to position [206, 0]
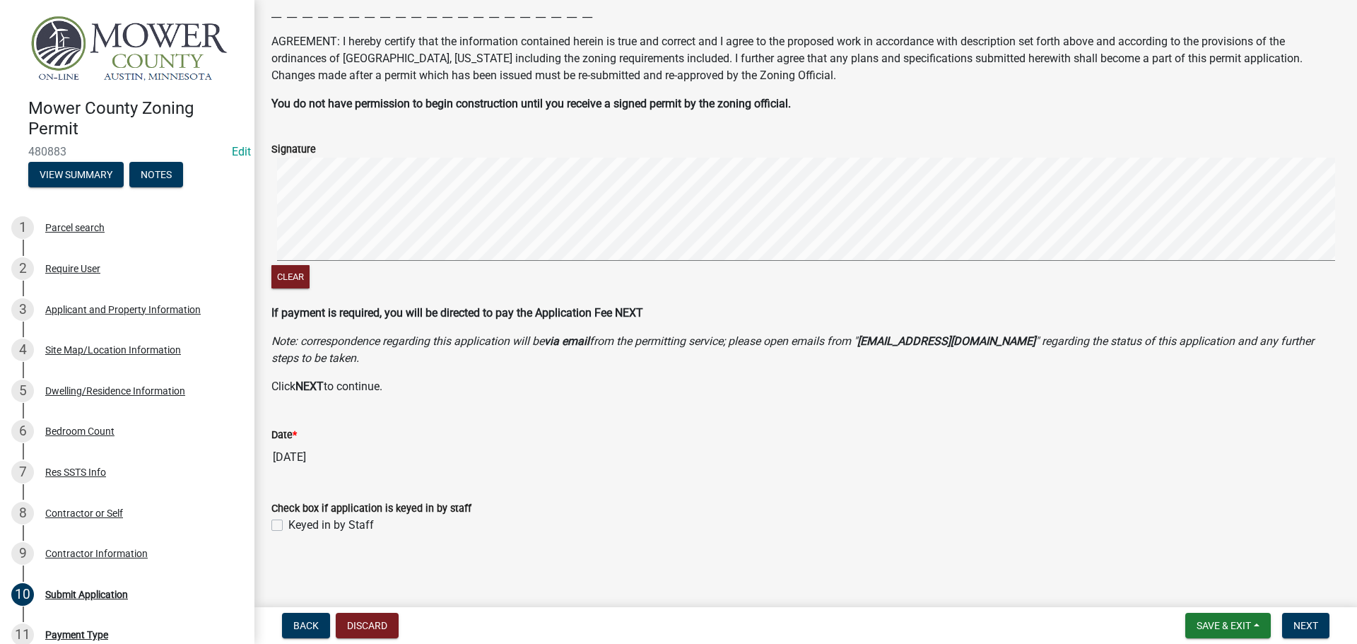
click at [288, 522] on label "Keyed in by Staff" at bounding box center [330, 524] width 85 height 17
click at [288, 522] on input "Keyed in by Staff" at bounding box center [292, 520] width 9 height 9
checkbox input "true"
click at [1312, 615] on button "Next" at bounding box center [1305, 625] width 47 height 25
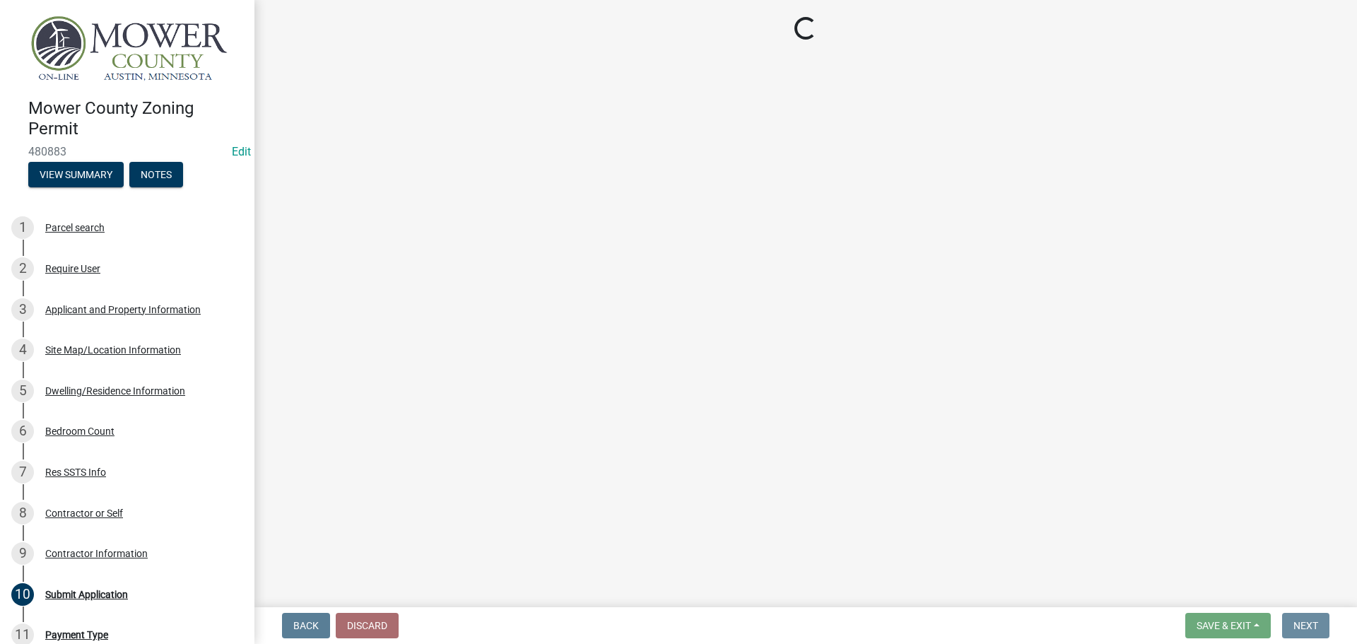
scroll to position [0, 0]
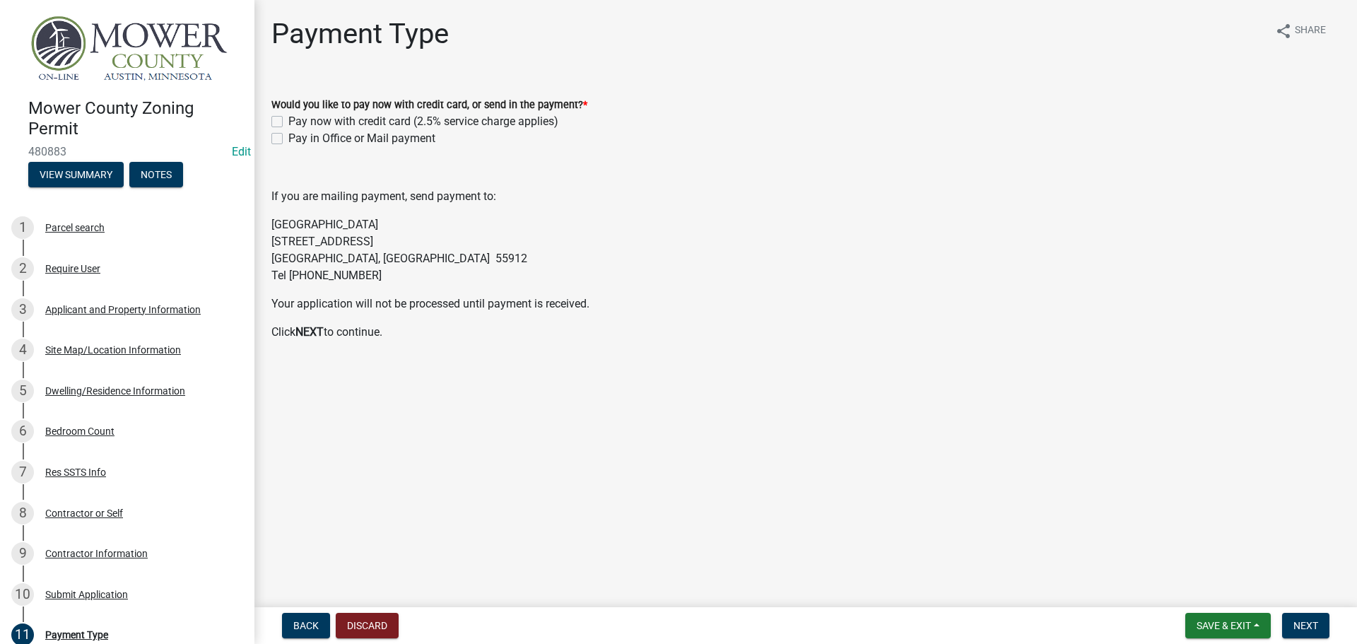
drag, startPoint x: 277, startPoint y: 136, endPoint x: 680, endPoint y: 268, distance: 424.5
click at [288, 140] on label "Pay in Office or Mail payment" at bounding box center [361, 138] width 147 height 17
click at [288, 139] on input "Pay in Office or Mail payment" at bounding box center [292, 134] width 9 height 9
checkbox input "true"
checkbox input "false"
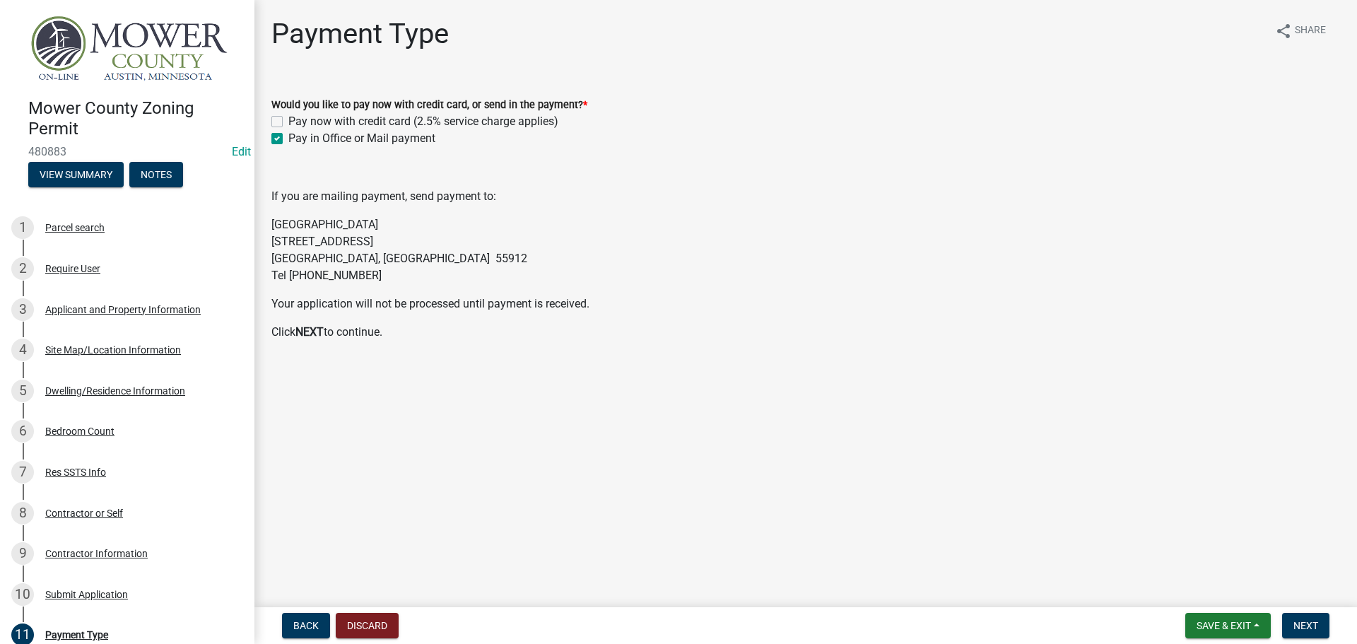
checkbox input "true"
click at [1292, 626] on button "Next" at bounding box center [1305, 625] width 47 height 25
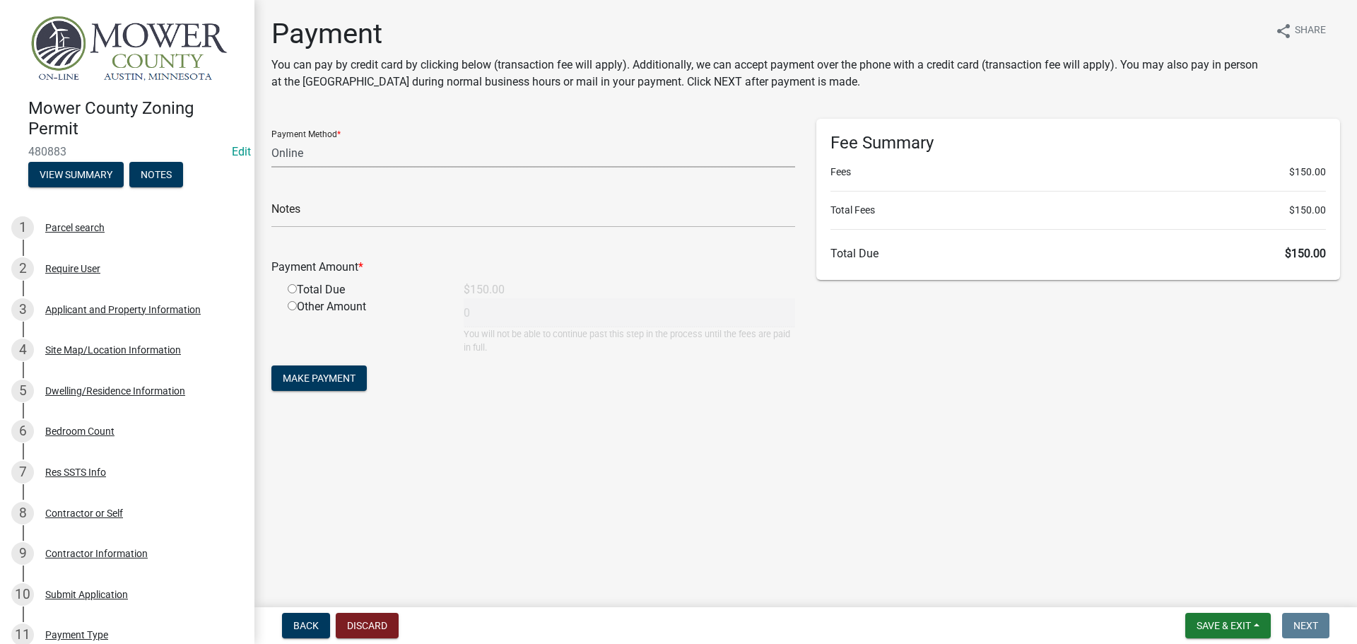
click at [411, 157] on select "Credit Card POS Check Cash Online" at bounding box center [533, 152] width 524 height 29
select select "1: 0"
click at [271, 138] on select "Credit Card POS Check Cash Online" at bounding box center [533, 152] width 524 height 29
click at [298, 218] on input "text" at bounding box center [533, 213] width 524 height 29
type input "1468"
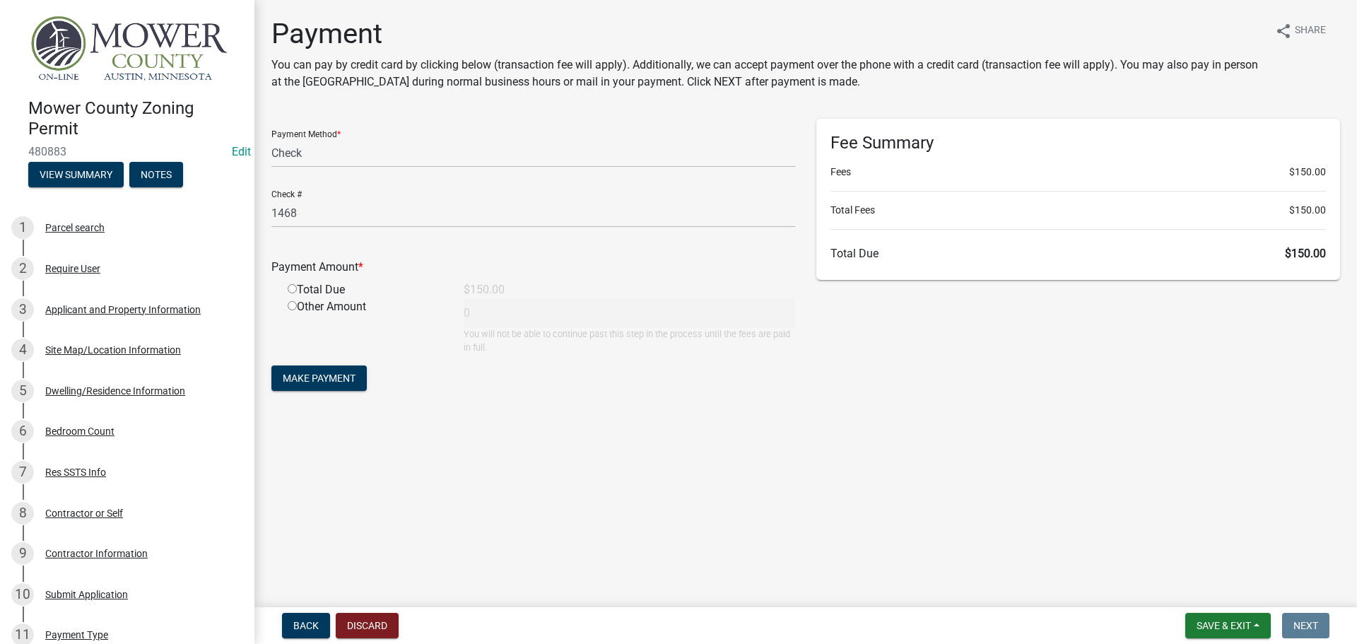
click at [293, 288] on input "radio" at bounding box center [292, 288] width 9 height 9
radio input "true"
type input "150"
click at [335, 383] on span "Make Payment" at bounding box center [319, 377] width 73 height 11
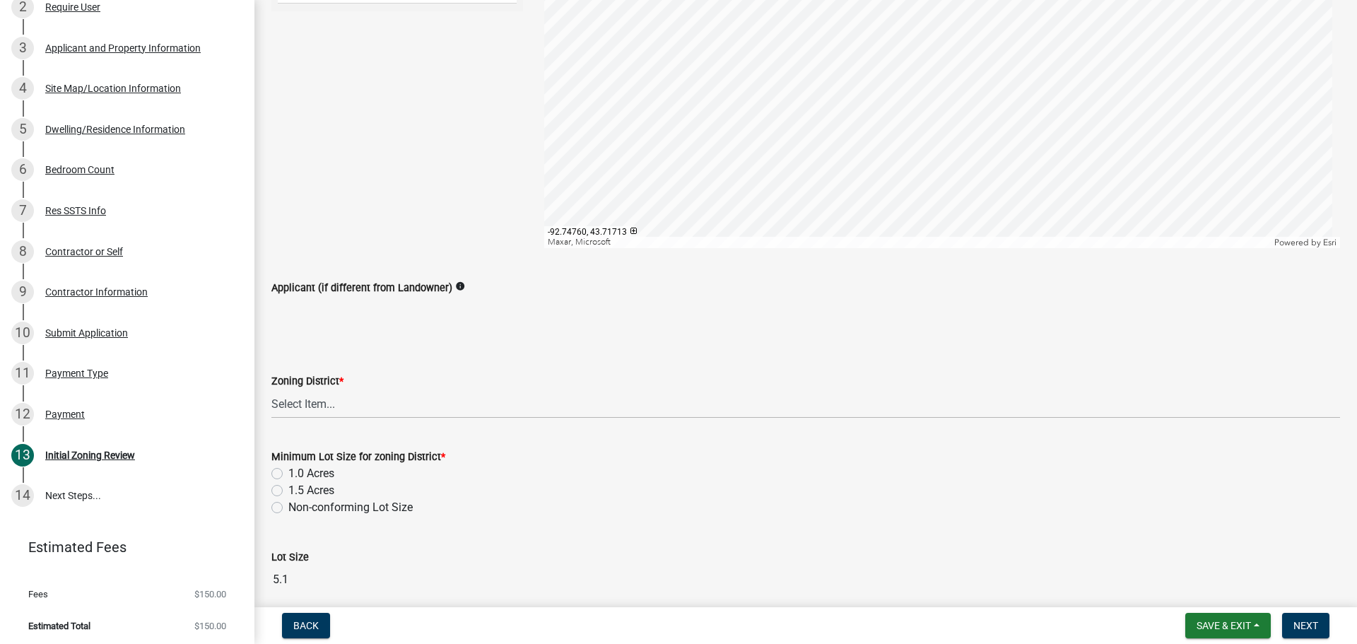
scroll to position [283, 0]
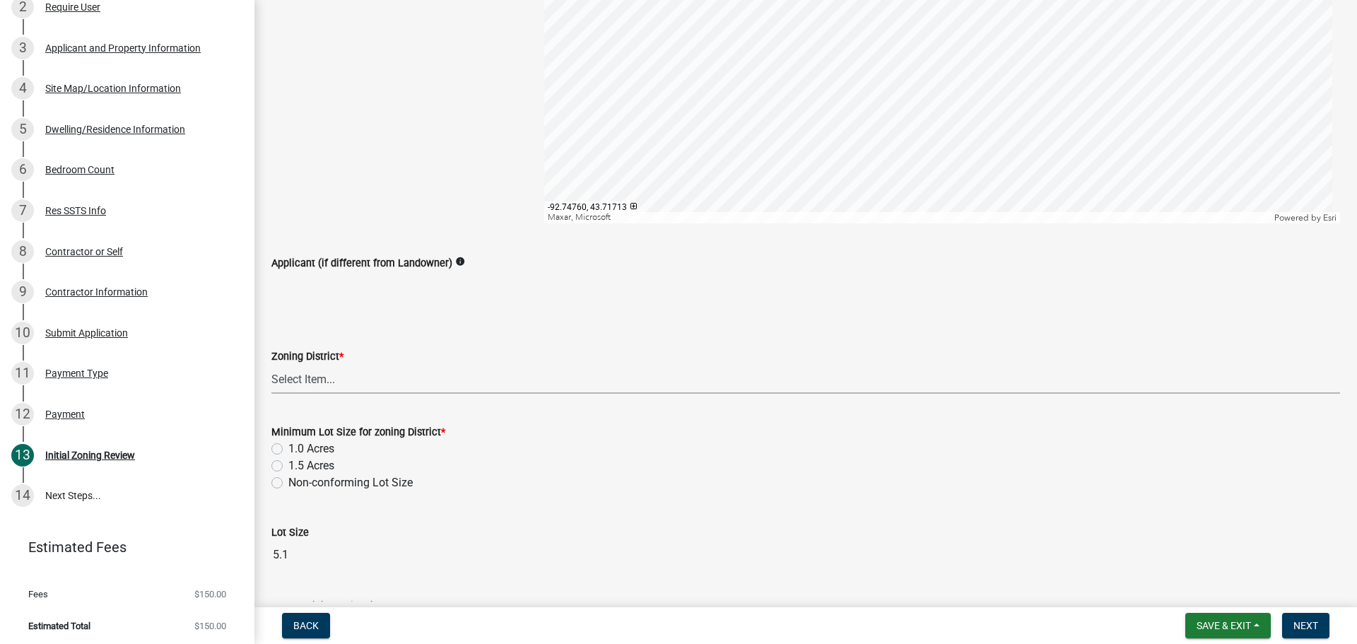
click at [386, 384] on select "Select Item... Agricultural District Rural Management District Urban Expansion …" at bounding box center [805, 379] width 1068 height 29
click at [271, 365] on select "Select Item... Agricultural District Rural Management District Urban Expansion …" at bounding box center [805, 379] width 1068 height 29
select select "b3482f8c-74ac-4d6a-bff7-6eca71038996"
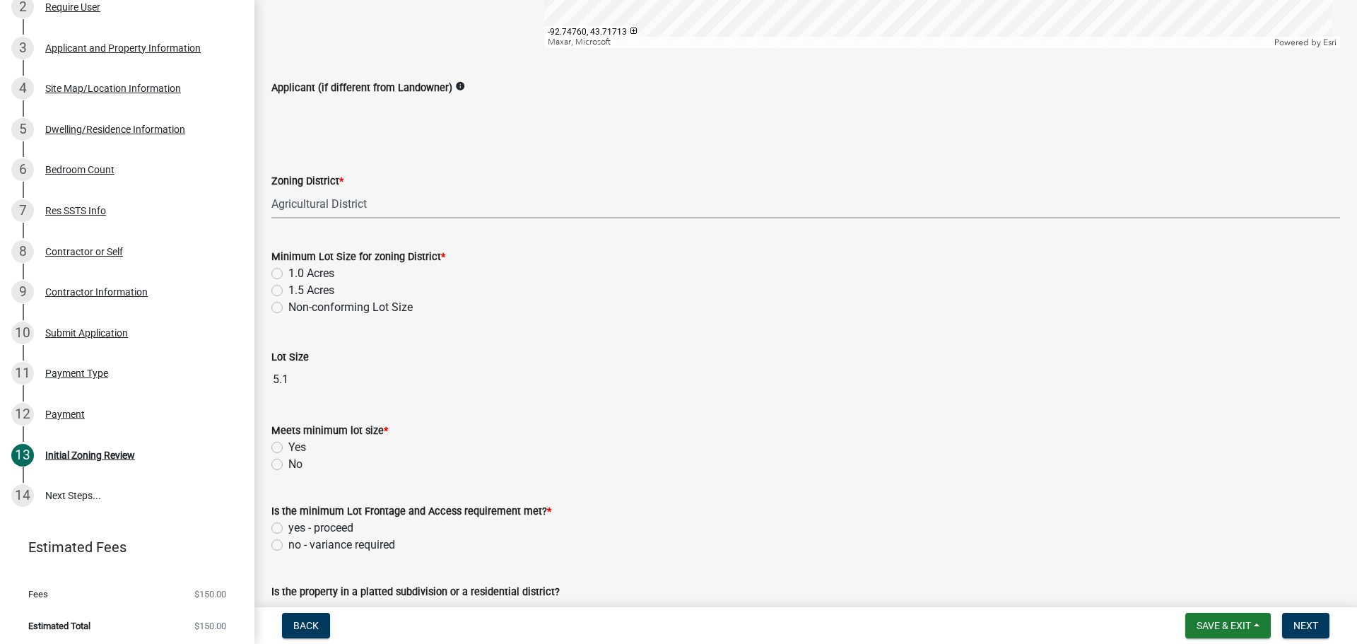
scroll to position [495, 0]
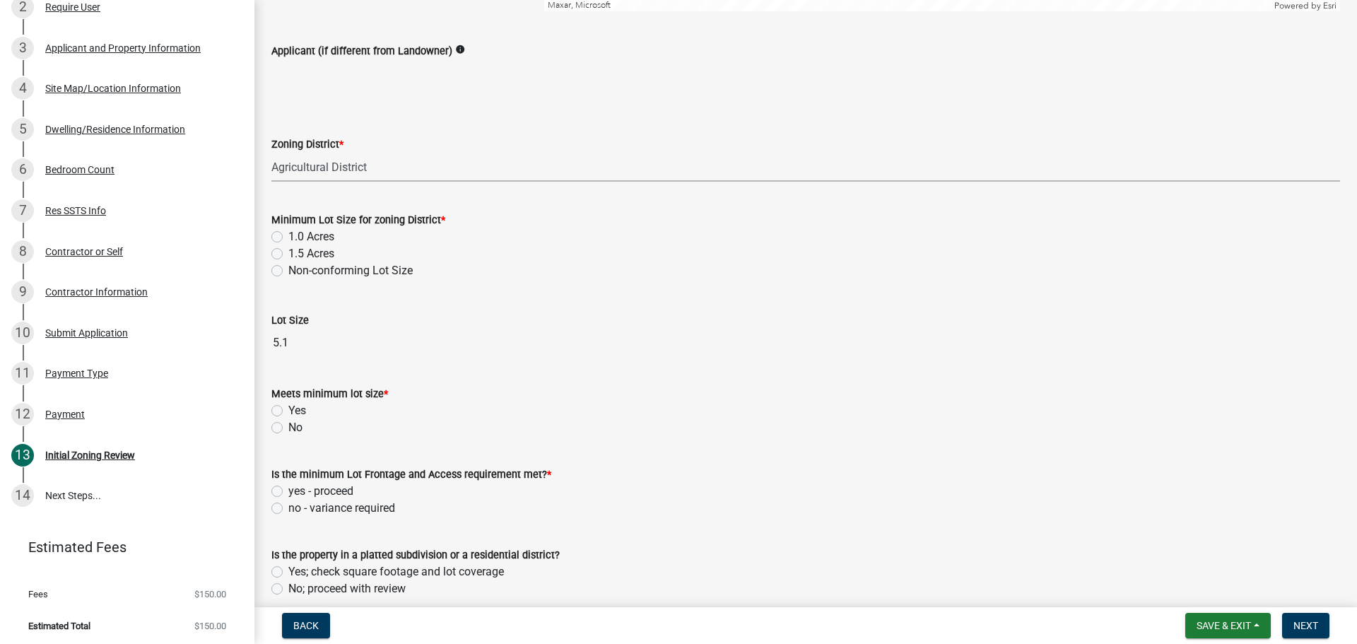
click at [288, 256] on label "1.5 Acres" at bounding box center [311, 253] width 46 height 17
click at [288, 254] on input "1.5 Acres" at bounding box center [292, 249] width 9 height 9
radio input "true"
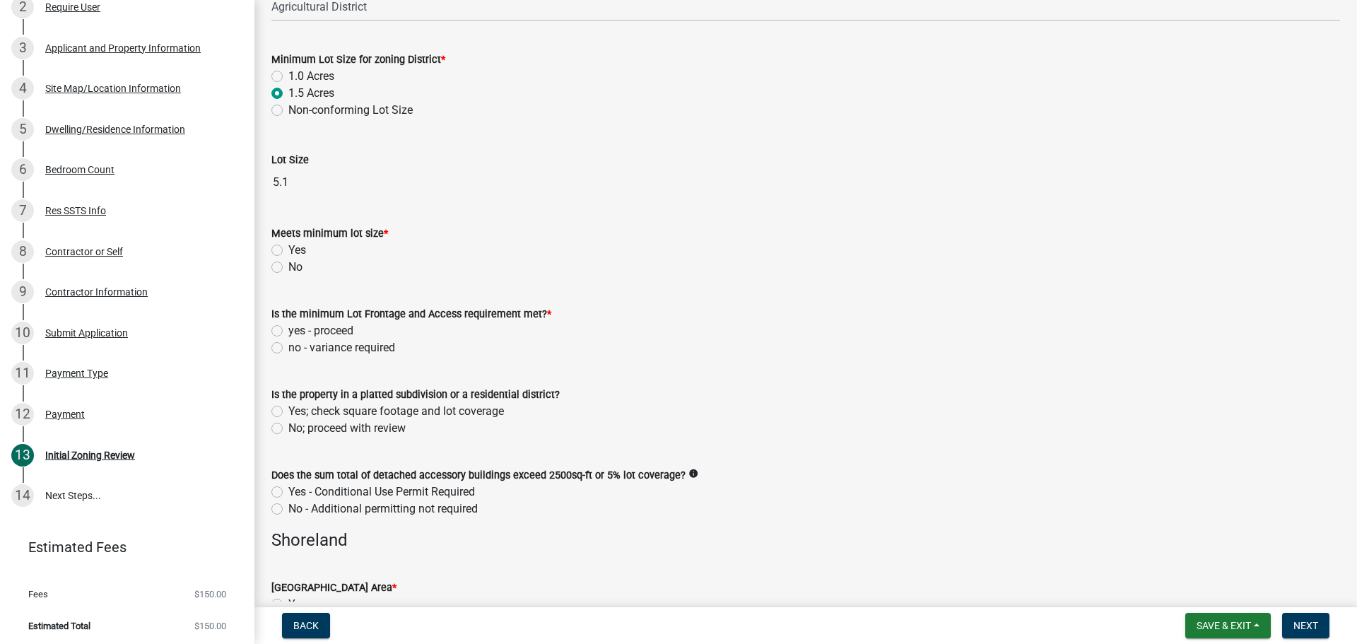
scroll to position [707, 0]
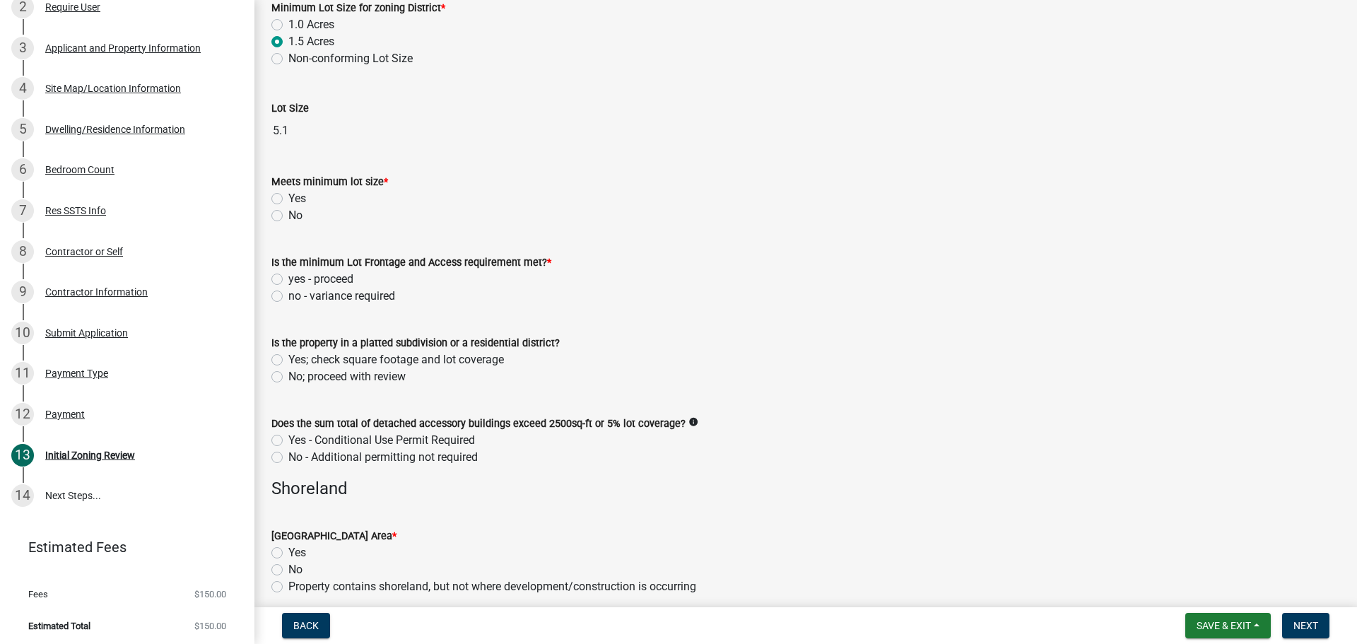
click at [288, 194] on label "Yes" at bounding box center [297, 198] width 18 height 17
click at [288, 194] on input "Yes" at bounding box center [292, 194] width 9 height 9
radio input "true"
click at [286, 280] on div "yes - proceed" at bounding box center [805, 279] width 1068 height 17
click at [288, 278] on label "yes - proceed" at bounding box center [320, 279] width 65 height 17
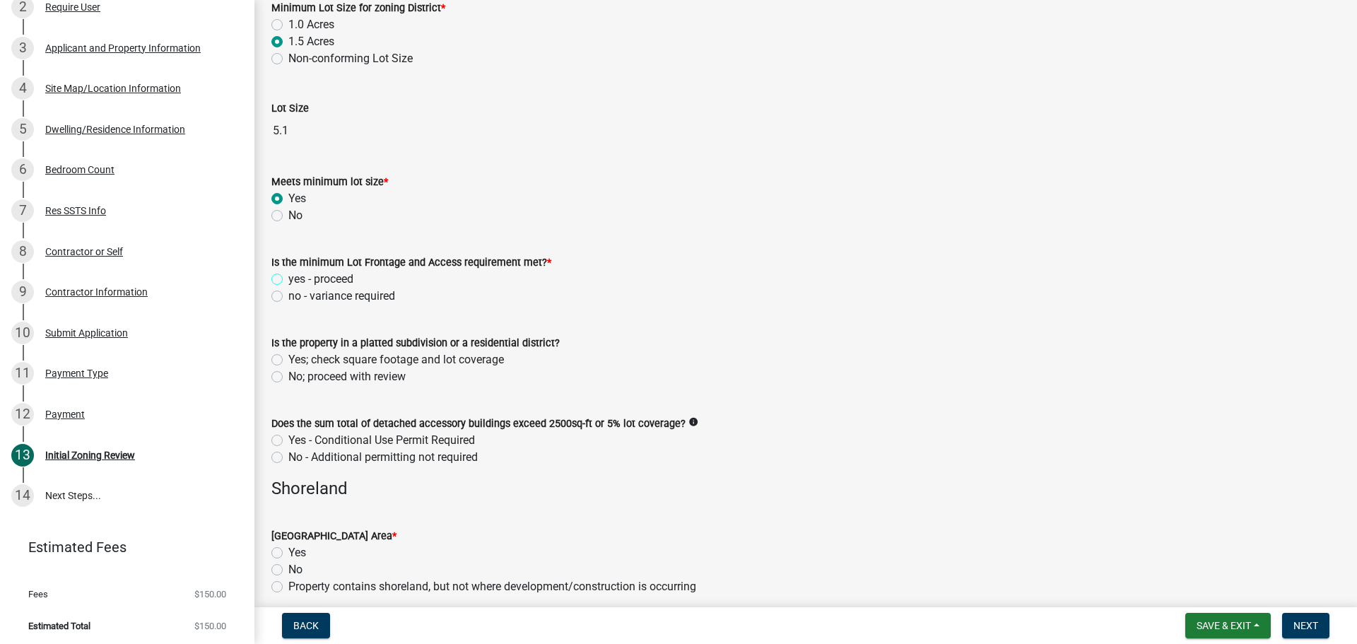
click at [288, 278] on input "yes - proceed" at bounding box center [292, 275] width 9 height 9
radio input "true"
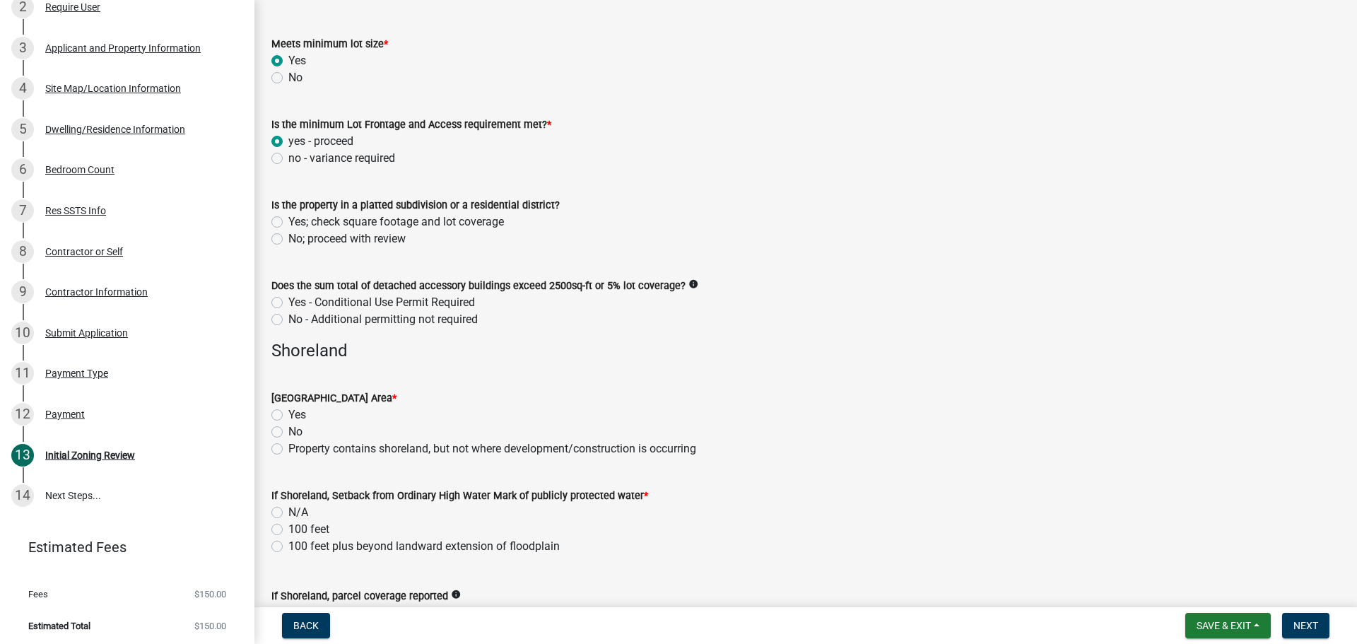
scroll to position [848, 0]
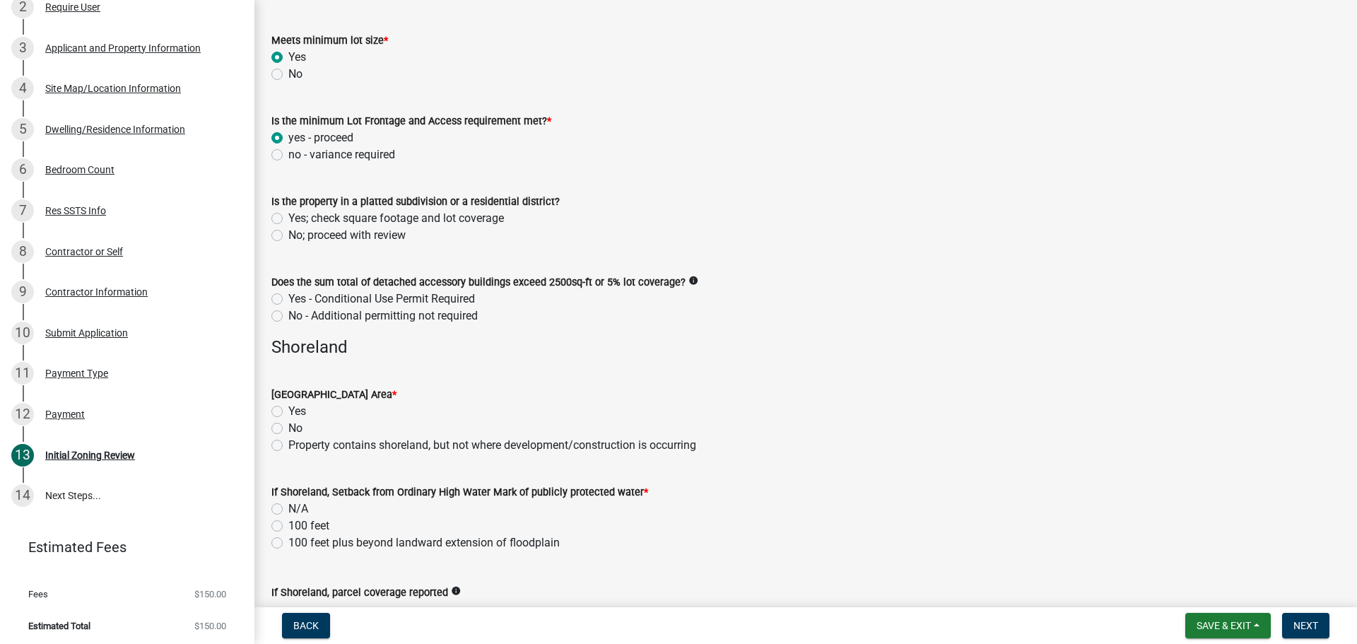
click at [288, 235] on label "No; proceed with review" at bounding box center [346, 235] width 117 height 17
click at [288, 235] on input "No; proceed with review" at bounding box center [292, 231] width 9 height 9
radio input "true"
click at [288, 314] on label "No - Additional permitting not required" at bounding box center [382, 315] width 189 height 17
click at [288, 314] on input "No - Additional permitting not required" at bounding box center [292, 311] width 9 height 9
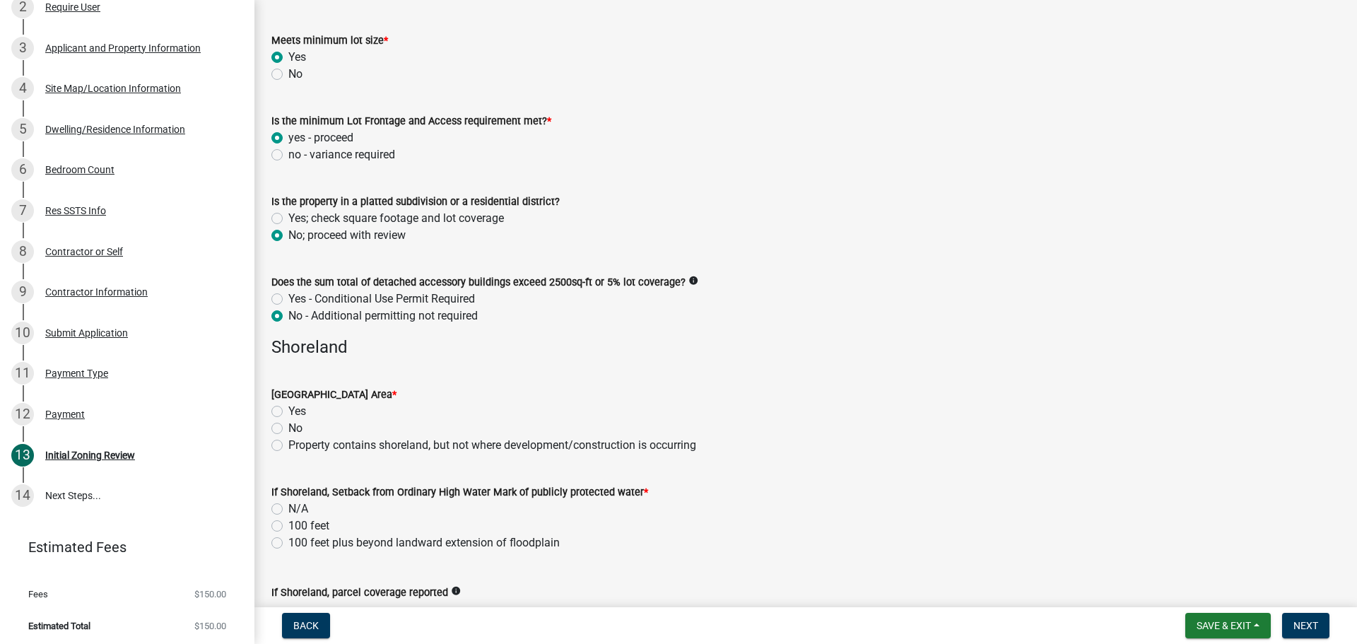
radio input "true"
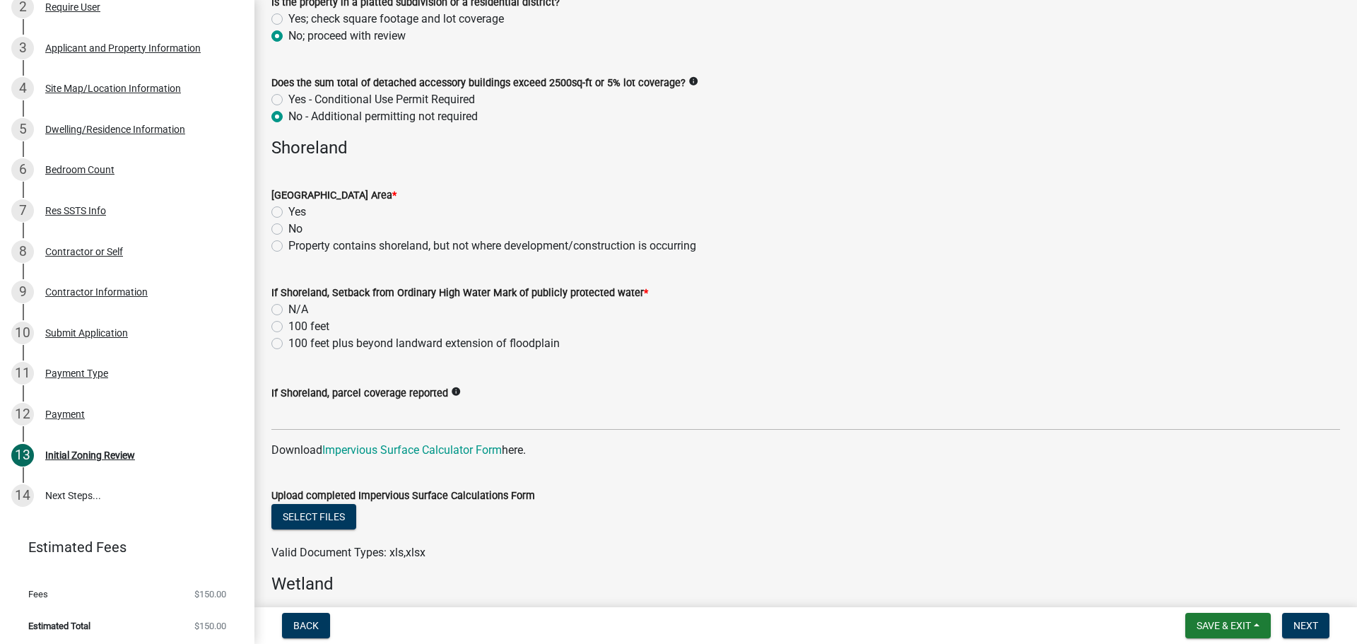
scroll to position [1060, 0]
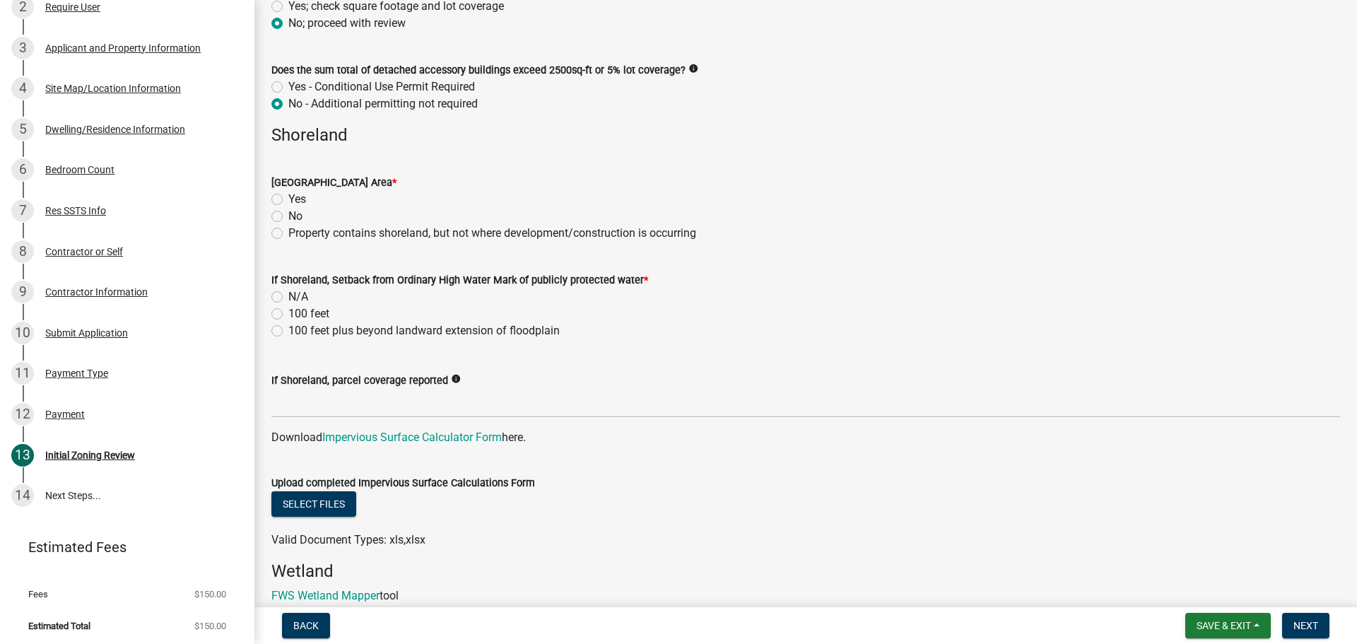
click at [288, 217] on label "No" at bounding box center [295, 216] width 14 height 17
click at [288, 217] on input "No" at bounding box center [292, 212] width 9 height 9
radio input "true"
click at [288, 295] on label "N/A" at bounding box center [298, 296] width 20 height 17
click at [288, 295] on input "N/A" at bounding box center [292, 292] width 9 height 9
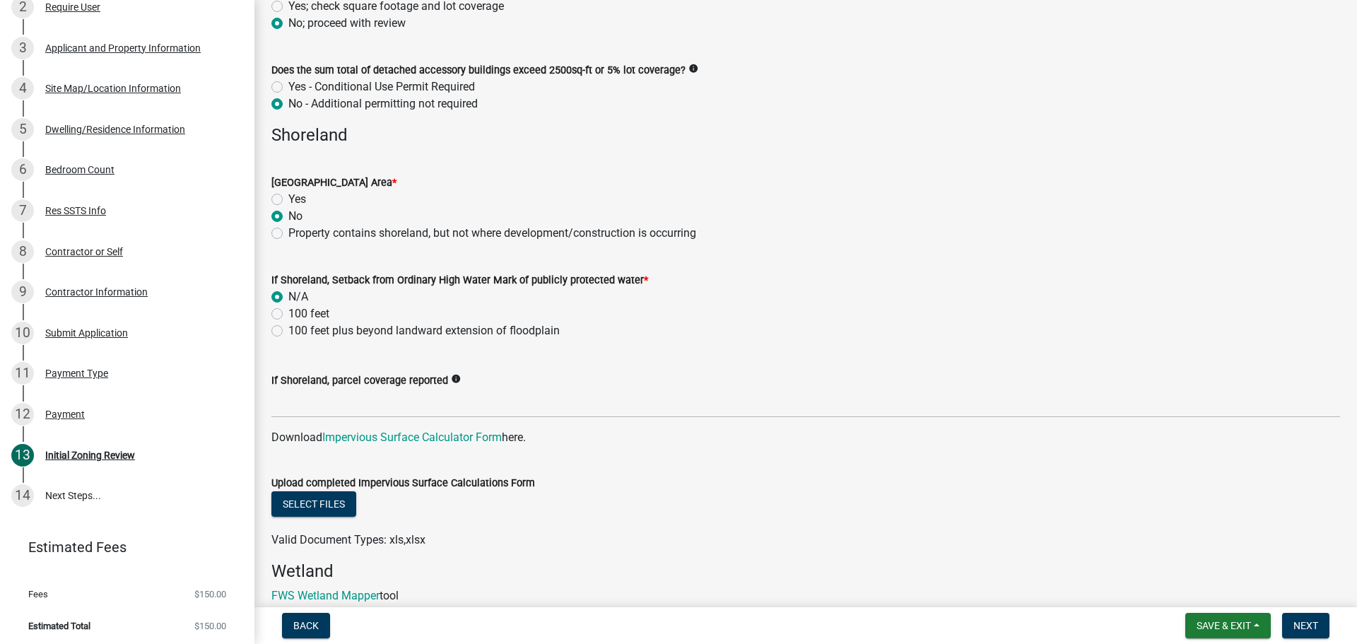
radio input "true"
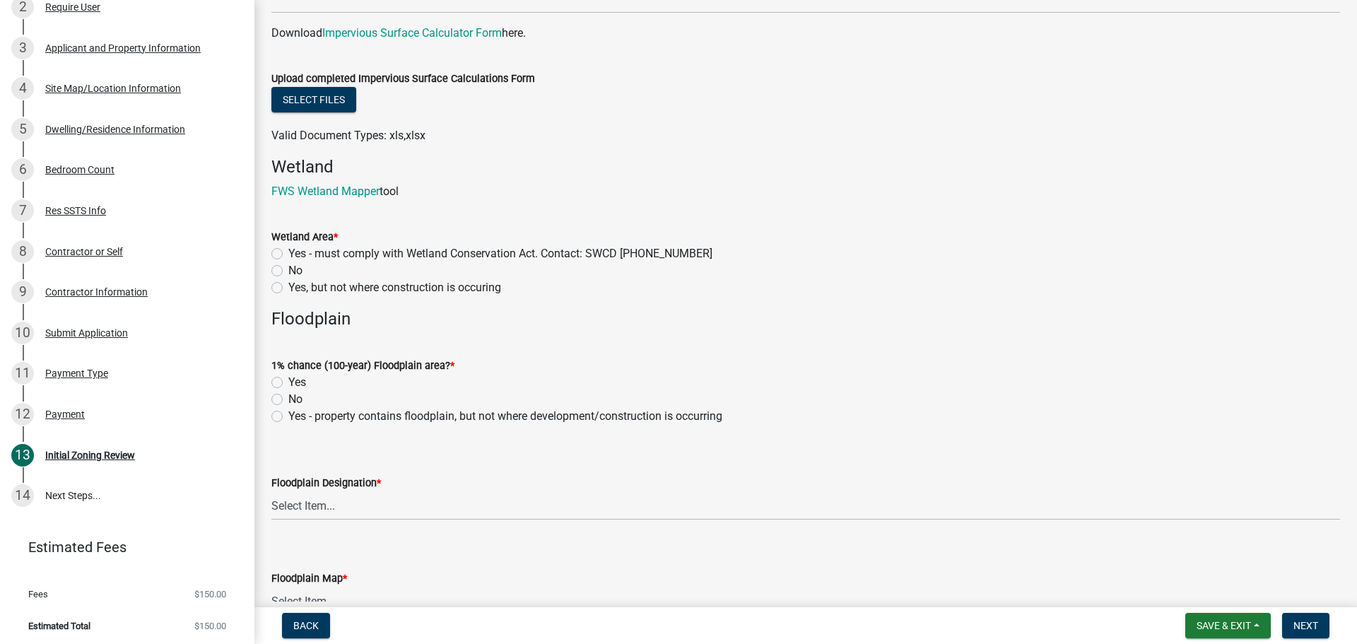
scroll to position [1484, 0]
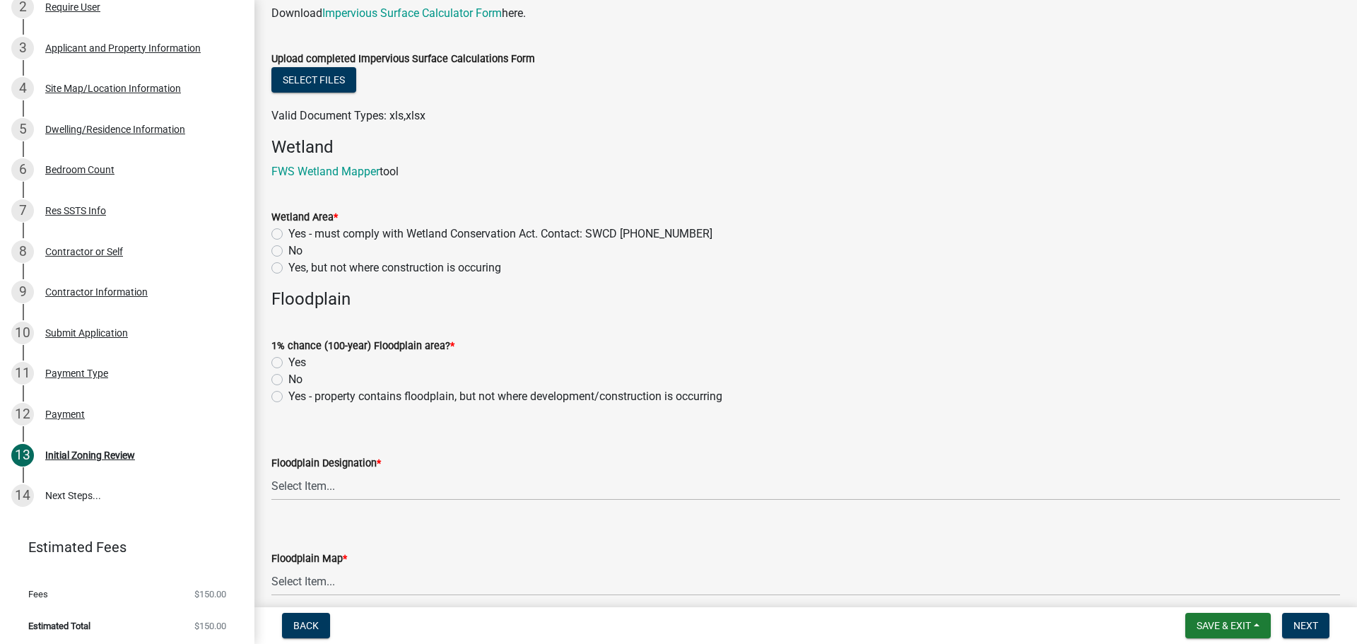
click at [288, 252] on label "No" at bounding box center [295, 250] width 14 height 17
click at [288, 252] on input "No" at bounding box center [292, 246] width 9 height 9
radio input "true"
click at [288, 381] on label "No" at bounding box center [295, 379] width 14 height 17
click at [288, 380] on input "No" at bounding box center [292, 375] width 9 height 9
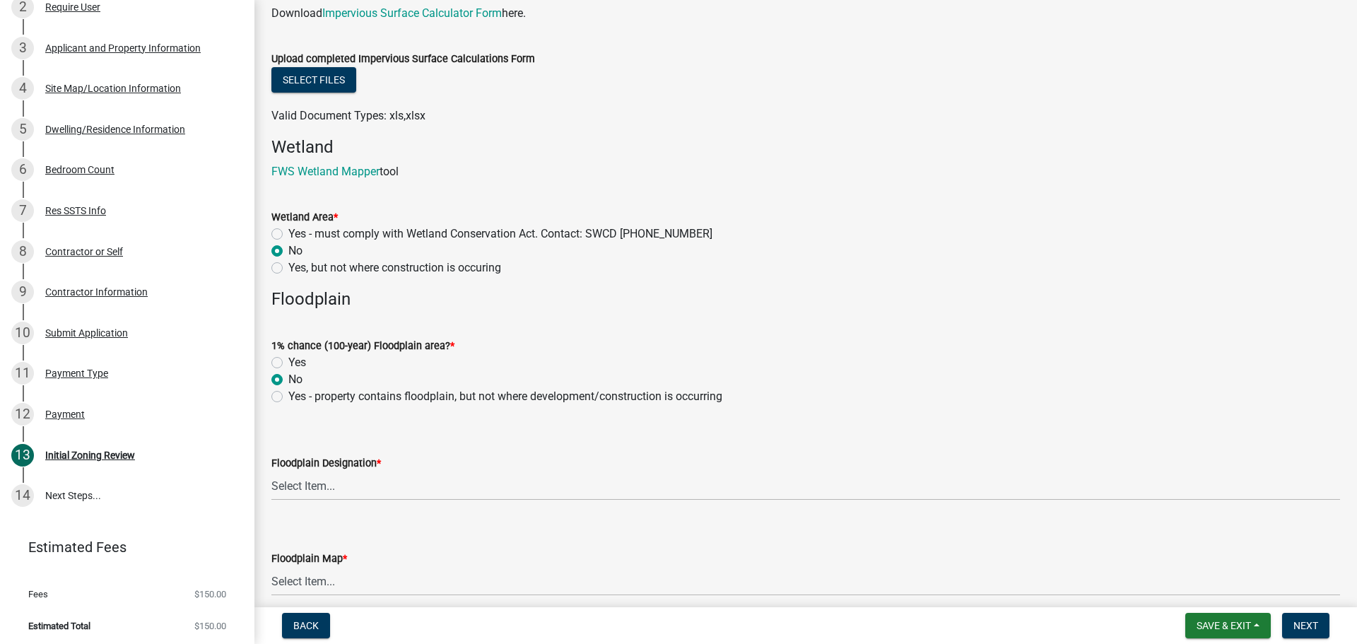
radio input "true"
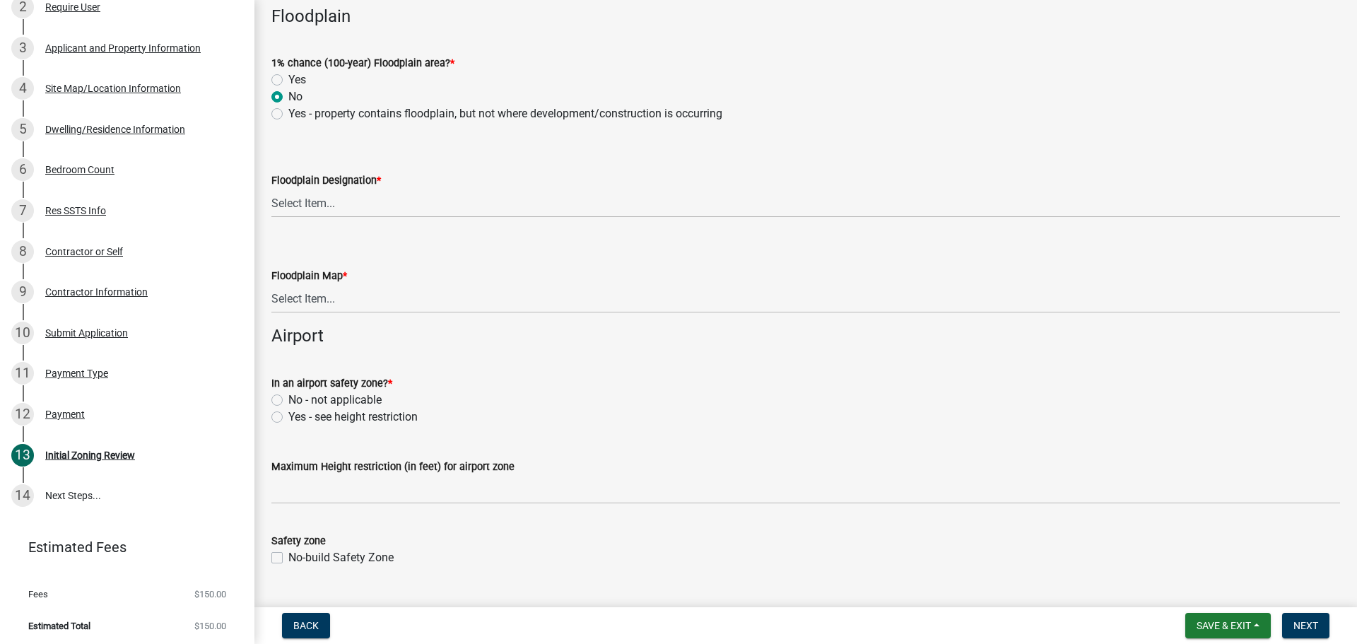
scroll to position [1837, 0]
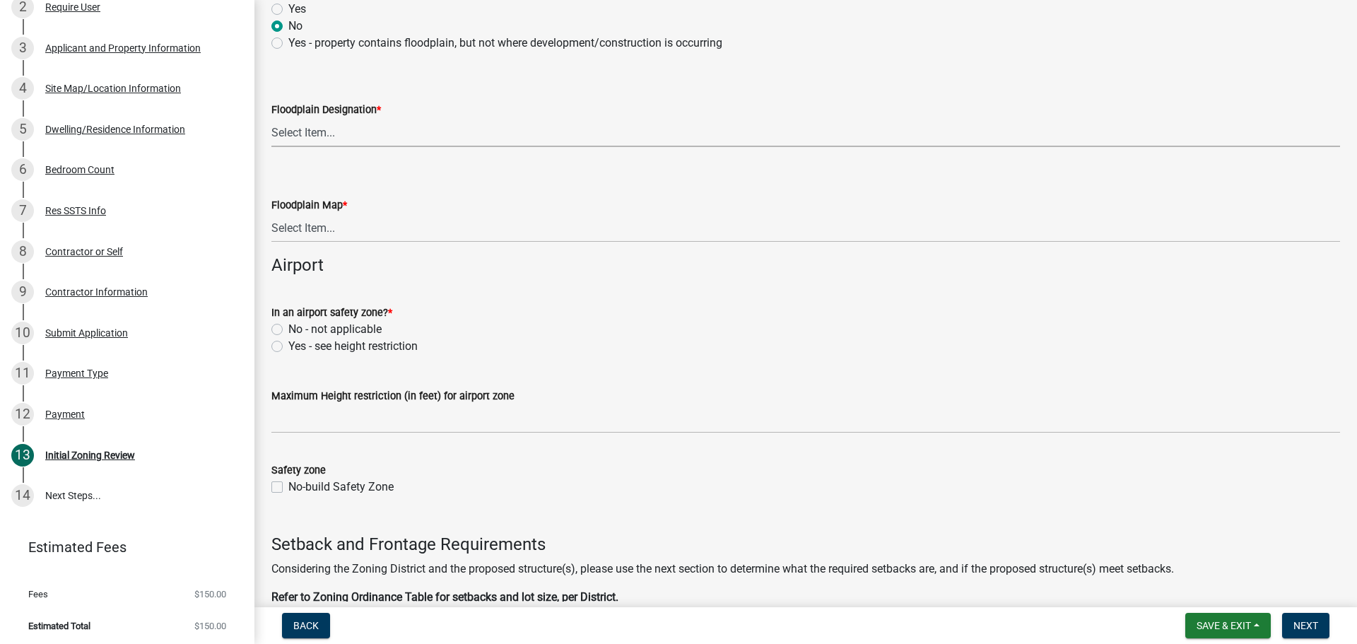
click at [322, 139] on select "Select Item... FEMA Zone X, unshaded: Area of minimal flood risk FEMA Zone X, s…" at bounding box center [805, 132] width 1068 height 29
click at [271, 118] on select "Select Item... FEMA Zone X, unshaded: Area of minimal flood risk FEMA Zone X, s…" at bounding box center [805, 132] width 1068 height 29
select select "dde31415-e60a-4751-ae01-743b3f90a971"
click at [332, 229] on select "Select Item... Community 270307; Panel #27099________ COMMUNITY 270307 PANEL # …" at bounding box center [805, 227] width 1068 height 29
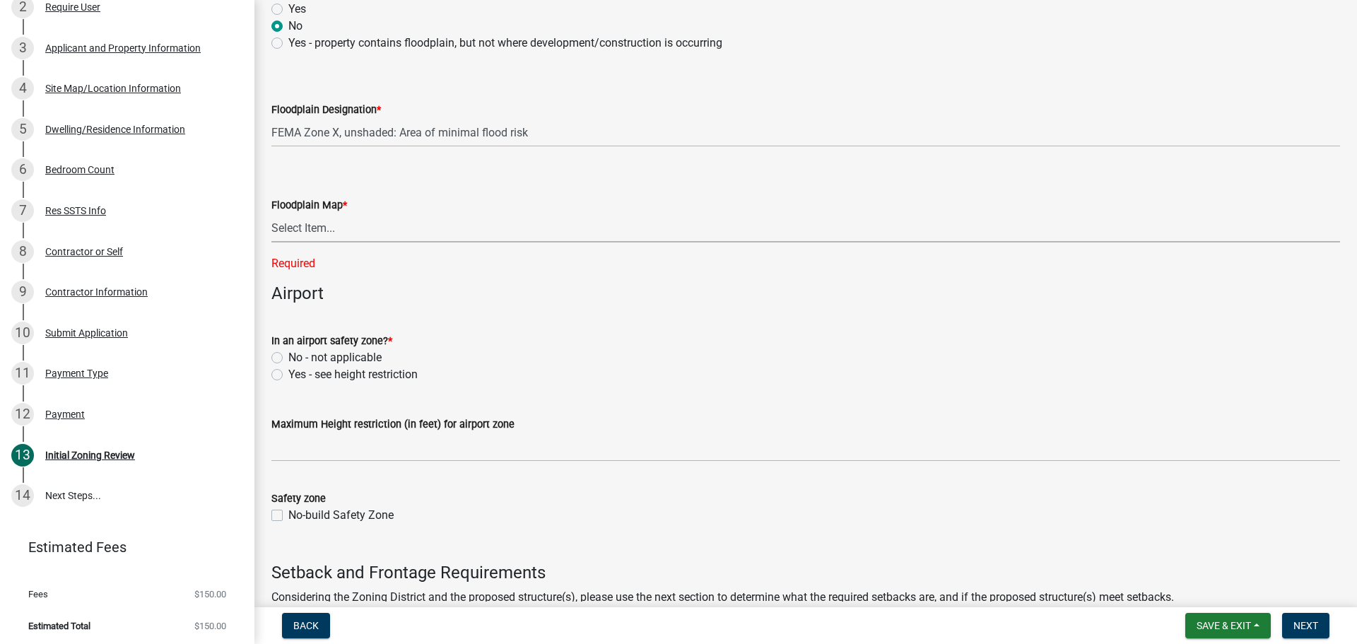
click at [309, 231] on select "Select Item... Community 270307; Panel #27099________ COMMUNITY 270307 PANEL # …" at bounding box center [805, 227] width 1068 height 29
click at [343, 234] on select "Select Item... Community 270307; Panel #27099________ COMMUNITY 270307 PANEL # …" at bounding box center [805, 227] width 1068 height 29
click at [271, 213] on select "Select Item... Community 270307; Panel #27099________ COMMUNITY 270307 PANEL # …" at bounding box center [805, 227] width 1068 height 29
select select "839bb54d-0efa-4308-89a1-3f9d2846222c"
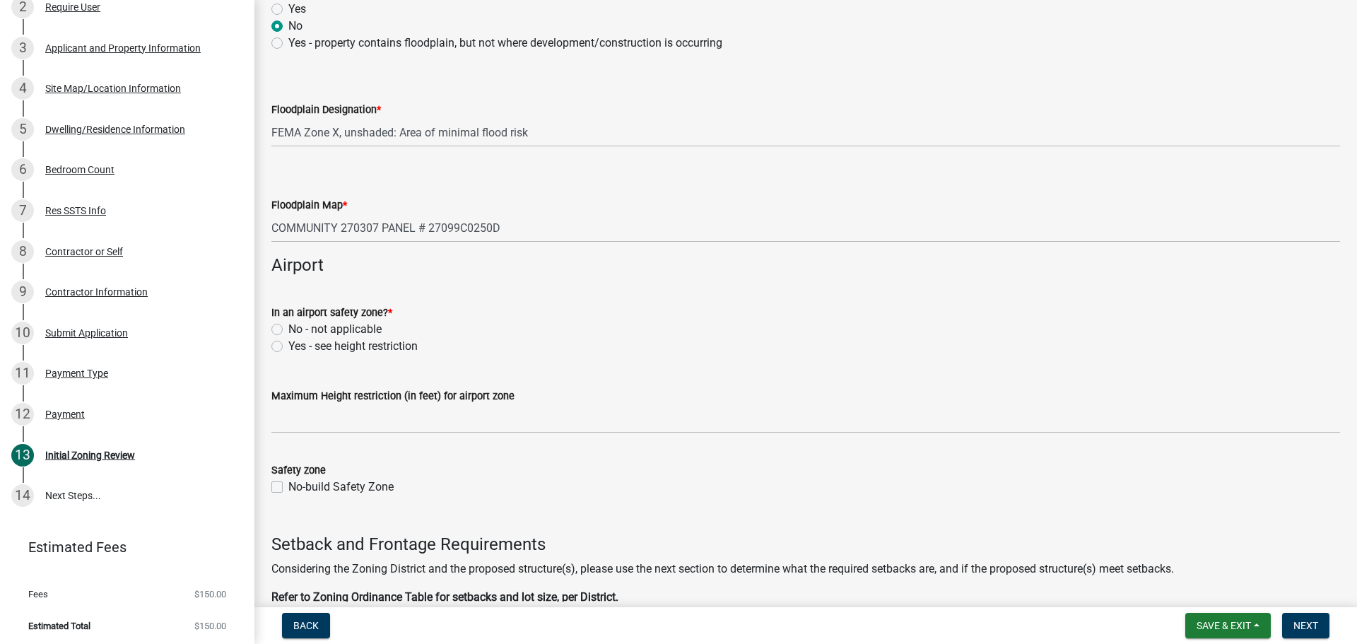
click at [288, 326] on label "No - not applicable" at bounding box center [334, 329] width 93 height 17
click at [288, 326] on input "No - not applicable" at bounding box center [292, 325] width 9 height 9
radio input "true"
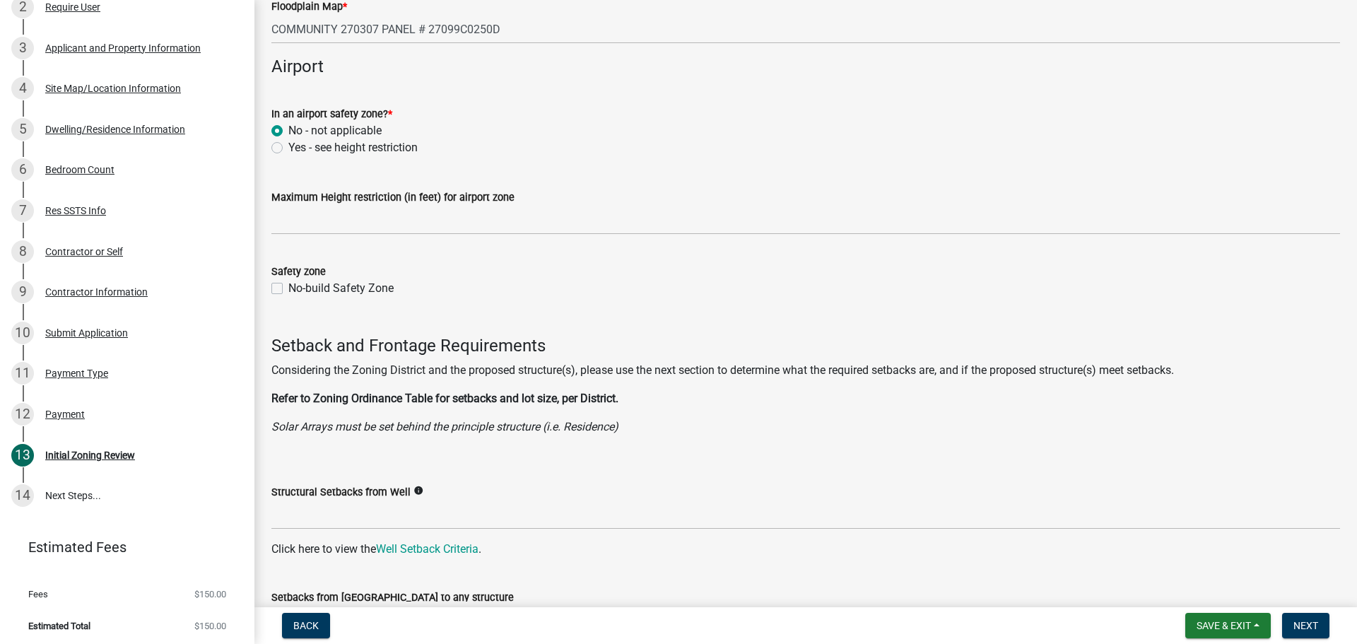
scroll to position [2120, 0]
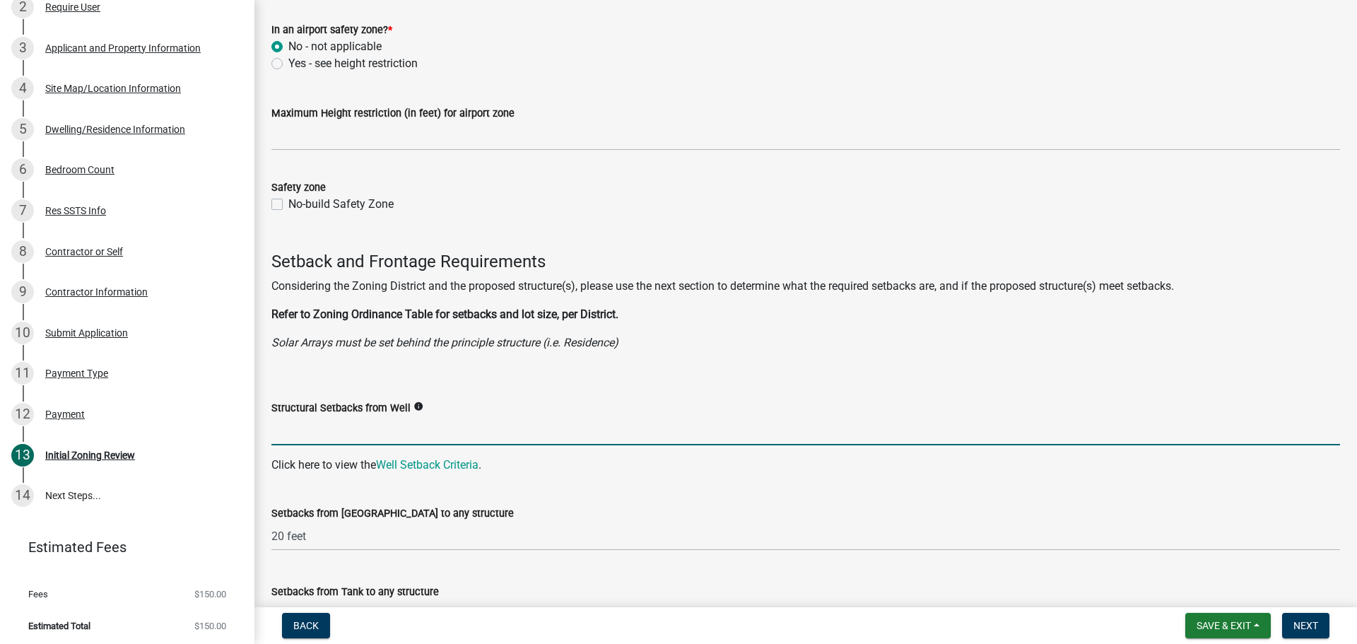
click at [348, 430] on input "Structural Setbacks from Well" at bounding box center [805, 430] width 1068 height 29
type input "3Ft"
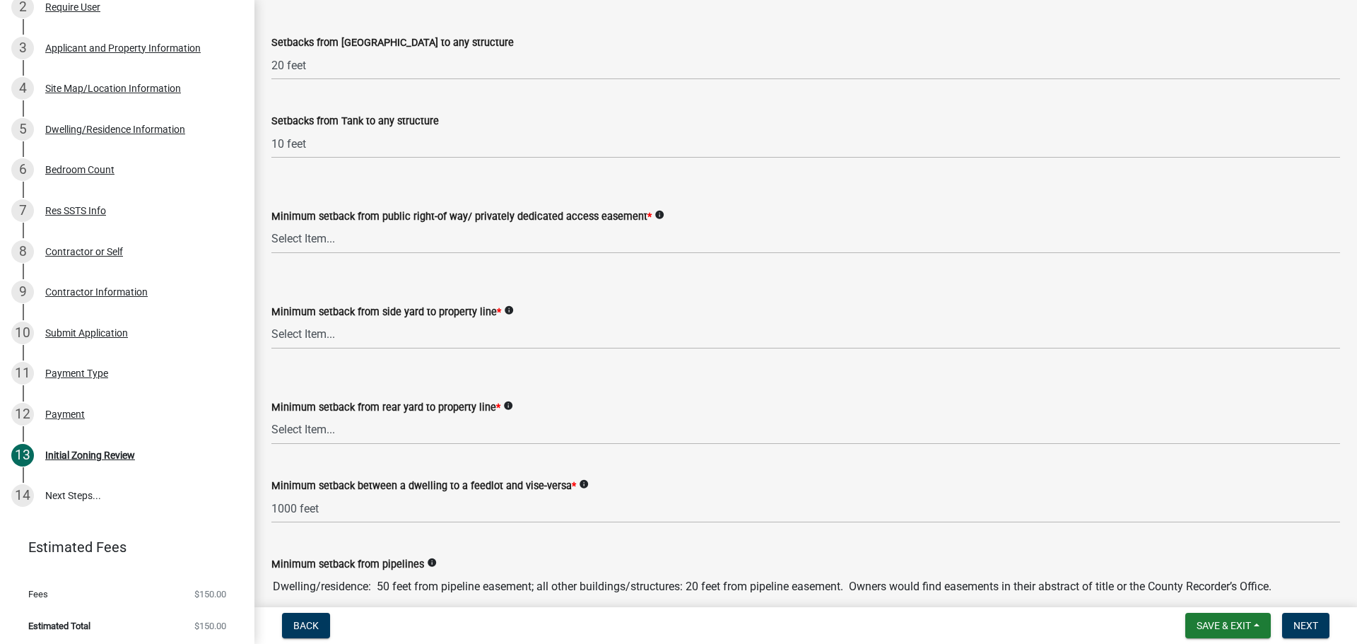
scroll to position [2614, 0]
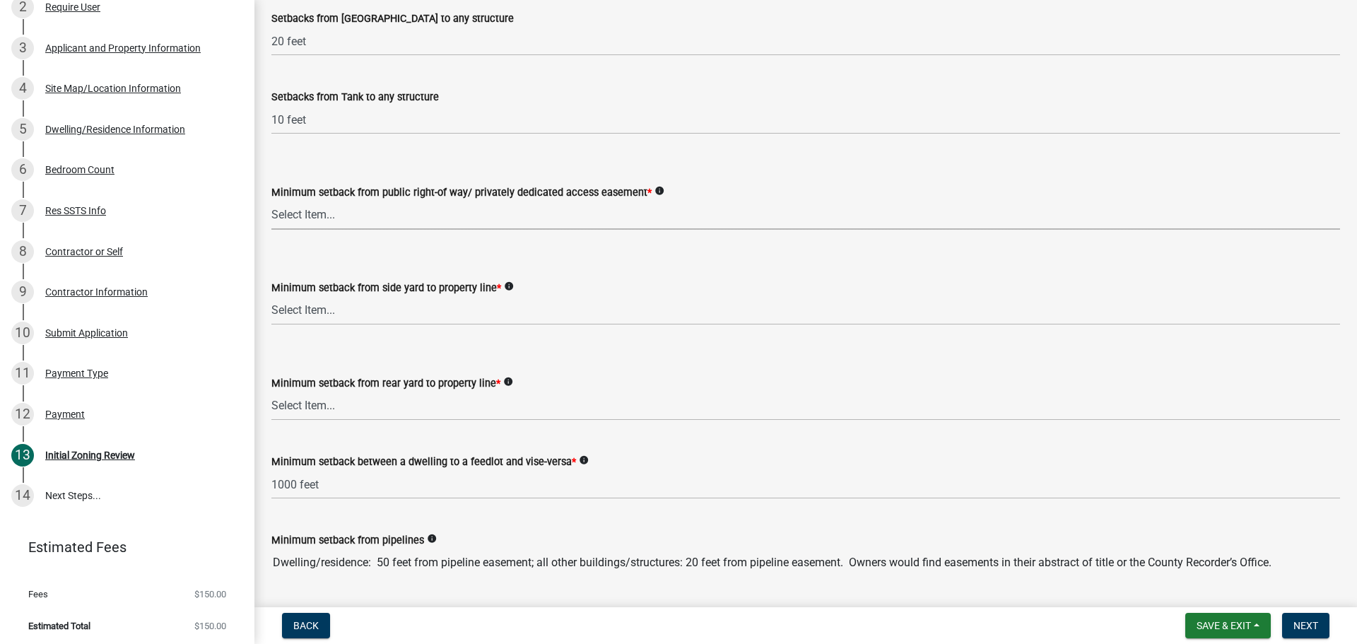
click at [349, 213] on select "Select Item... 25 feet 40 feet 90 feet from Trunk Highways 25 feet* double fron…" at bounding box center [805, 215] width 1068 height 29
click at [271, 201] on select "Select Item... 25 feet 40 feet 90 feet from Trunk Highways 25 feet* double fron…" at bounding box center [805, 215] width 1068 height 29
select select "c47060ae-5a59-4598-aaca-6dd441bdfcfe"
click at [312, 317] on select "Select Item... 5 feet 20 feet 30 feet 40 feet 75 feet Livestock (not a feedlot)…" at bounding box center [805, 310] width 1068 height 29
click at [271, 296] on select "Select Item... 5 feet 20 feet 30 feet 40 feet 75 feet Livestock (not a feedlot)…" at bounding box center [805, 310] width 1068 height 29
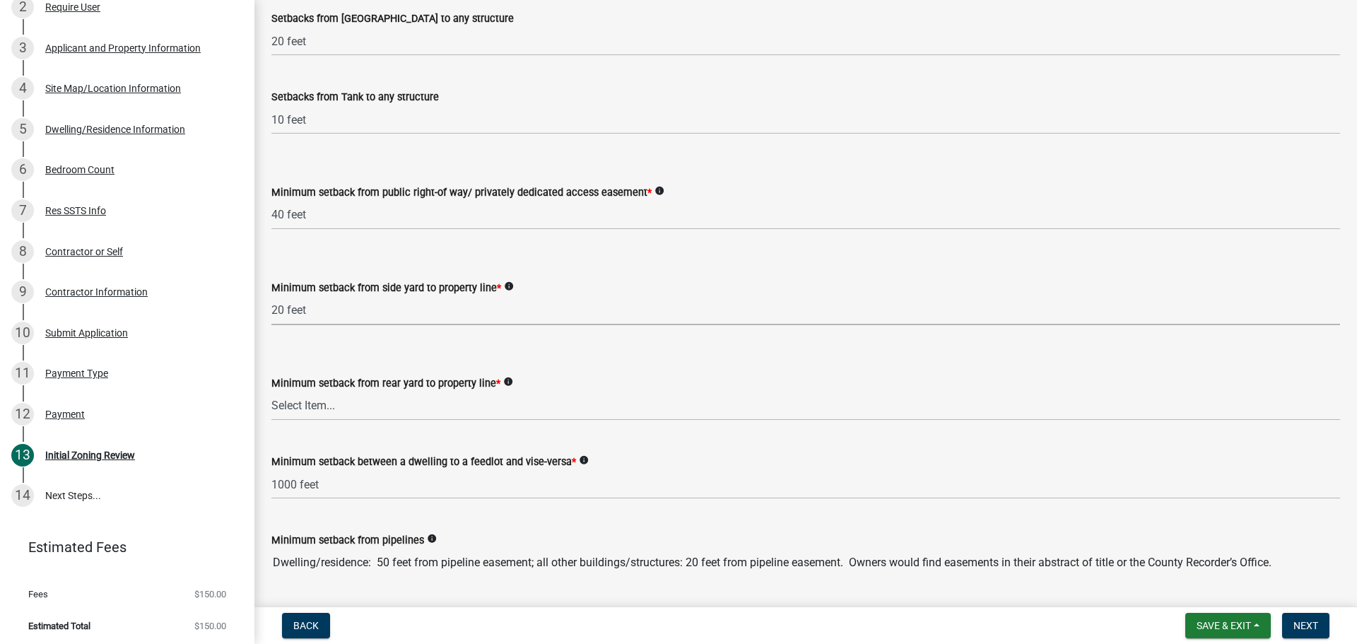
select select "9a9d9ea8-ba4c-4382-ad6b-de95ff89fc1c"
drag, startPoint x: 326, startPoint y: 405, endPoint x: 324, endPoint y: 420, distance: 15.0
click at [326, 405] on select "Select Item... 20 feet 25 feet 40 feet 50 feet Livestock (not a feedlot), fur-b…" at bounding box center [805, 405] width 1068 height 29
click at [271, 391] on select "Select Item... 20 feet 25 feet 40 feet 50 feet Livestock (not a feedlot), fur-b…" at bounding box center [805, 405] width 1068 height 29
select select "aed63dd0-ddda-46d5-8ef8-3a5d93ffbb59"
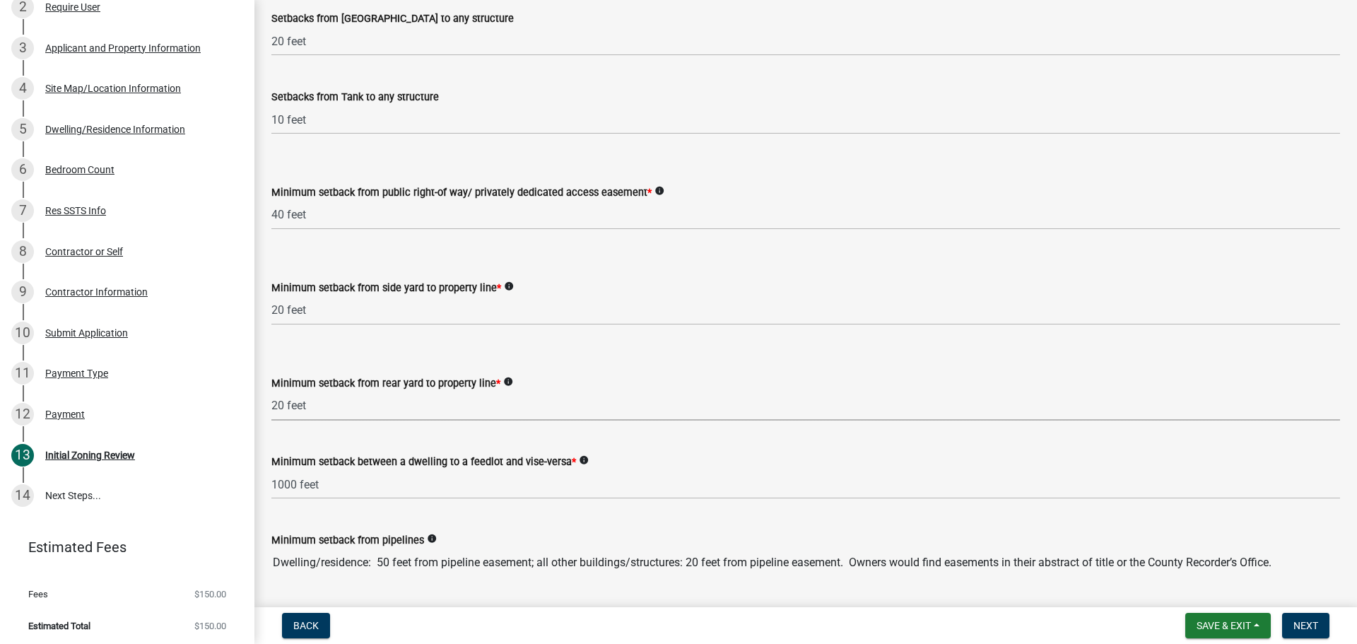
scroll to position [2897, 0]
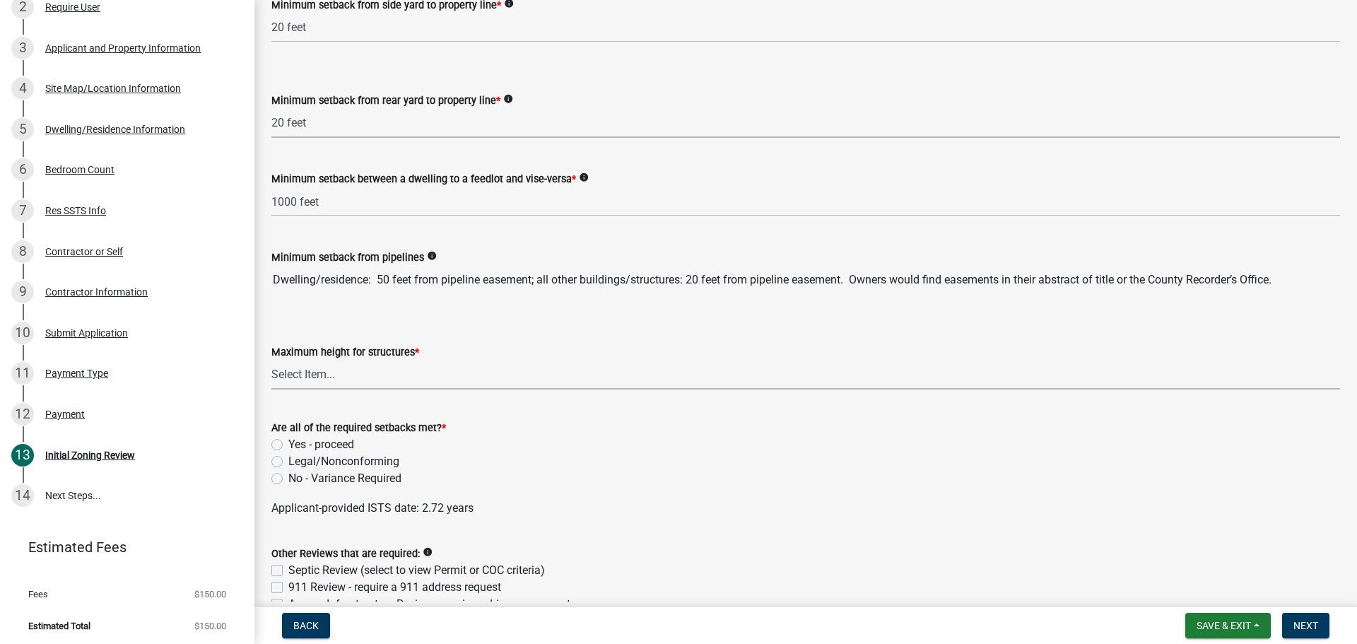
click at [329, 386] on select "Select Item... 35 feet 45 feet Agricultural Structure - exempt Other structure …" at bounding box center [805, 374] width 1068 height 29
click at [271, 360] on select "Select Item... 35 feet 45 feet Agricultural Structure - exempt Other structure …" at bounding box center [805, 374] width 1068 height 29
select select "f85b0be6-0ba0-4e52-abd8-9a831d915a76"
click at [288, 445] on label "Yes - proceed" at bounding box center [321, 444] width 66 height 17
click at [288, 445] on input "Yes - proceed" at bounding box center [292, 440] width 9 height 9
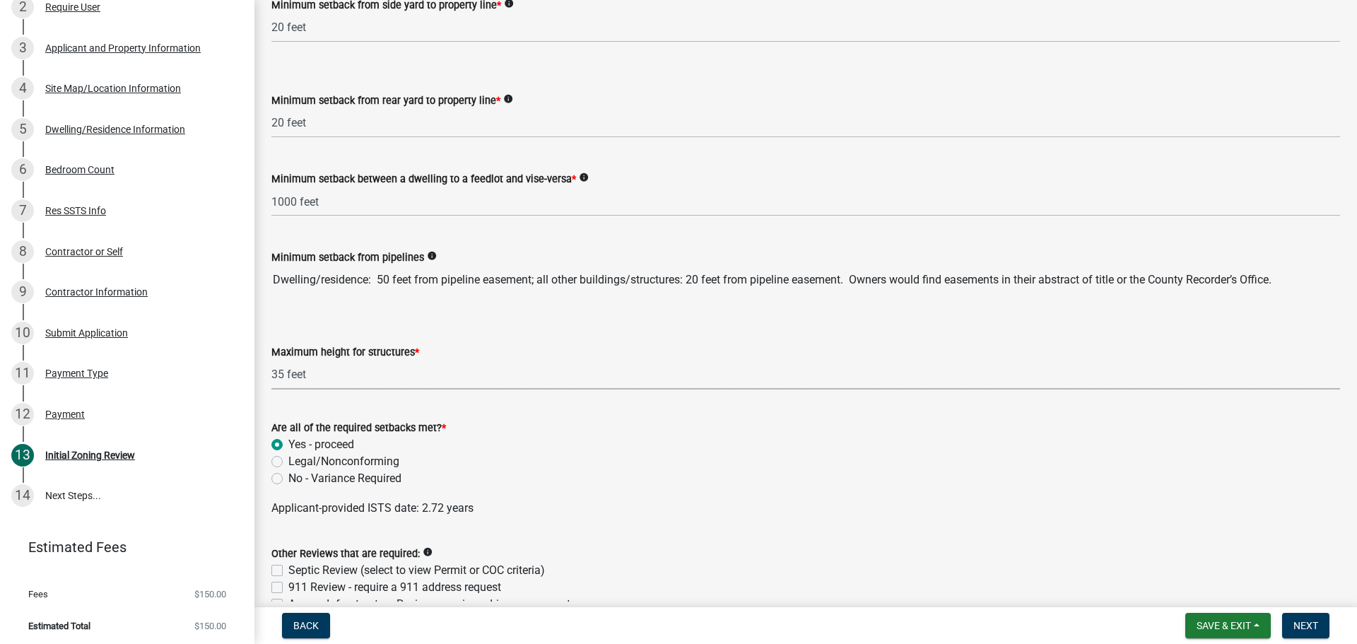
radio input "true"
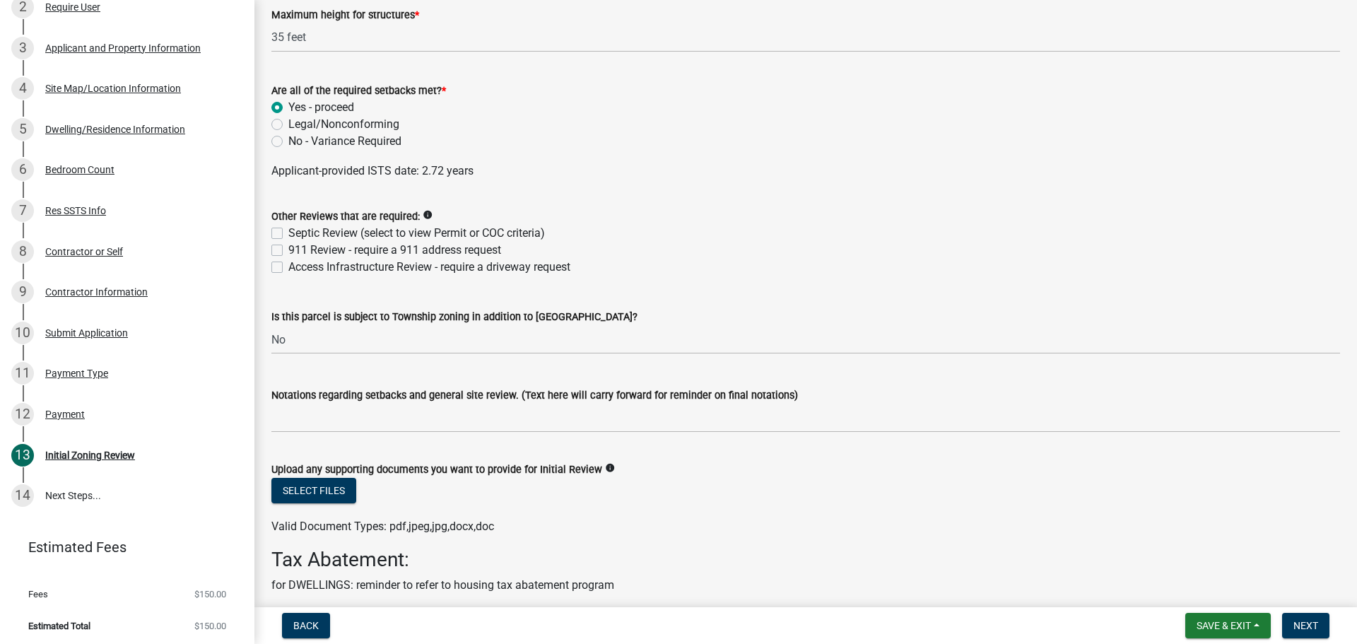
scroll to position [3250, 0]
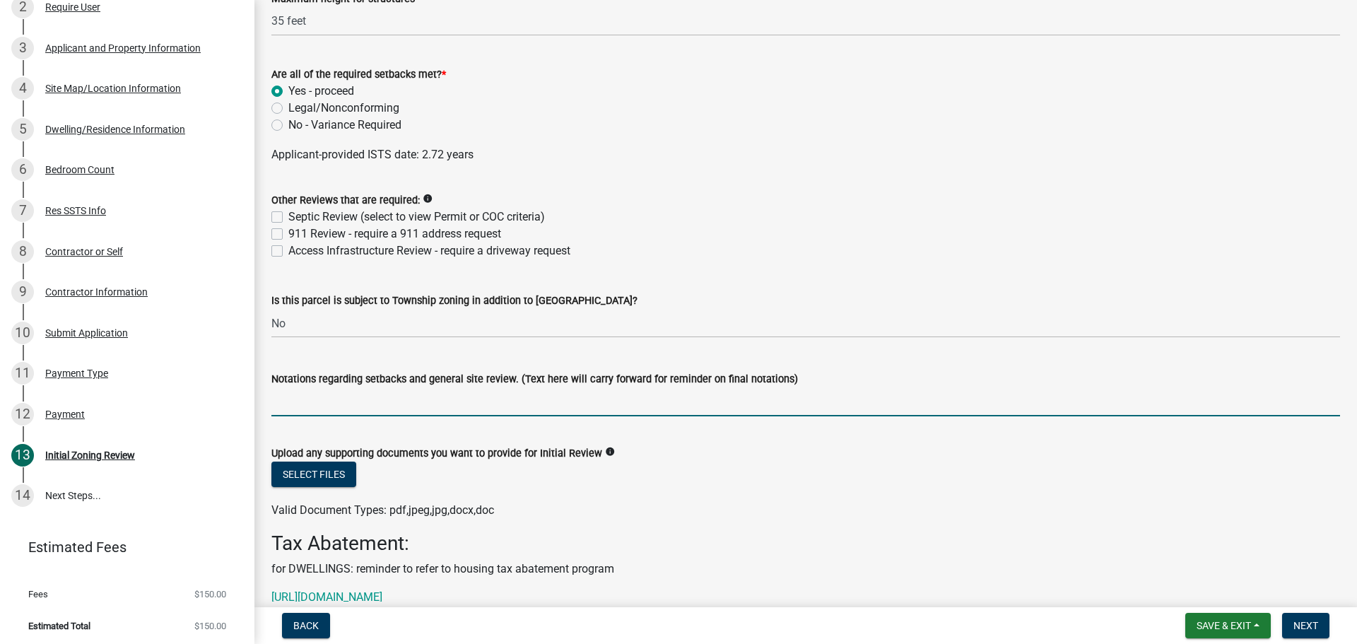
drag, startPoint x: 439, startPoint y: 410, endPoint x: 493, endPoint y: 401, distance: 54.5
click at [439, 410] on input "Notations regarding setbacks and general site review. (Text here will carry for…" at bounding box center [805, 401] width 1068 height 29
type input "B"
click at [500, 400] on input "Home before addition is listed as 2br per assesor re" at bounding box center [805, 401] width 1068 height 29
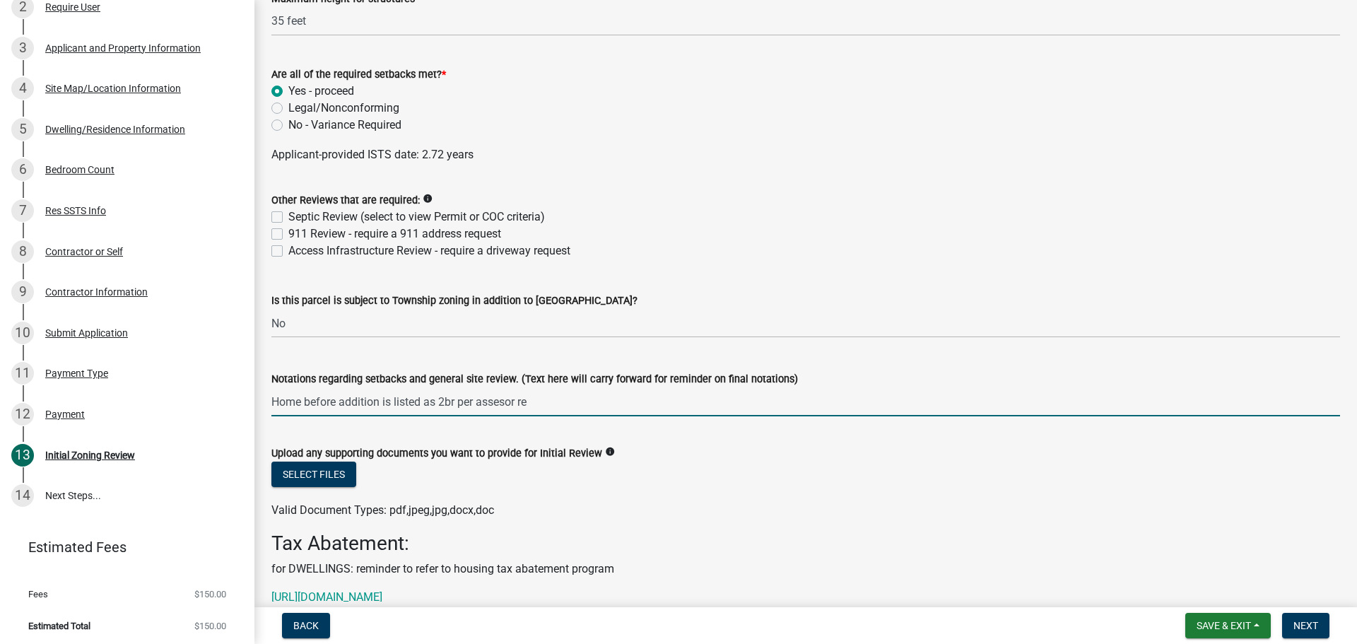
drag, startPoint x: 517, startPoint y: 401, endPoint x: 508, endPoint y: 402, distance: 9.2
click at [508, 402] on input "Home before addition is listed as 2br per assesor re" at bounding box center [805, 401] width 1068 height 29
click at [549, 403] on input "Home before addition is listed as 2br per assessor re" at bounding box center [805, 401] width 1068 height 29
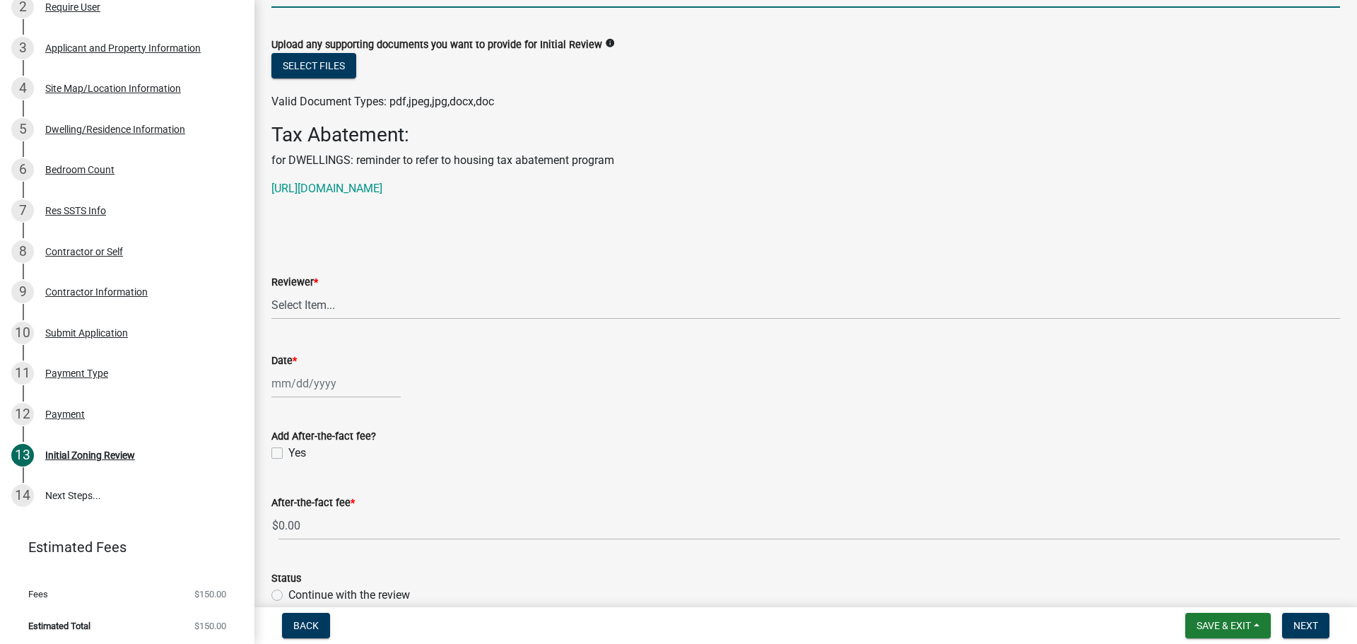
scroll to position [3674, 0]
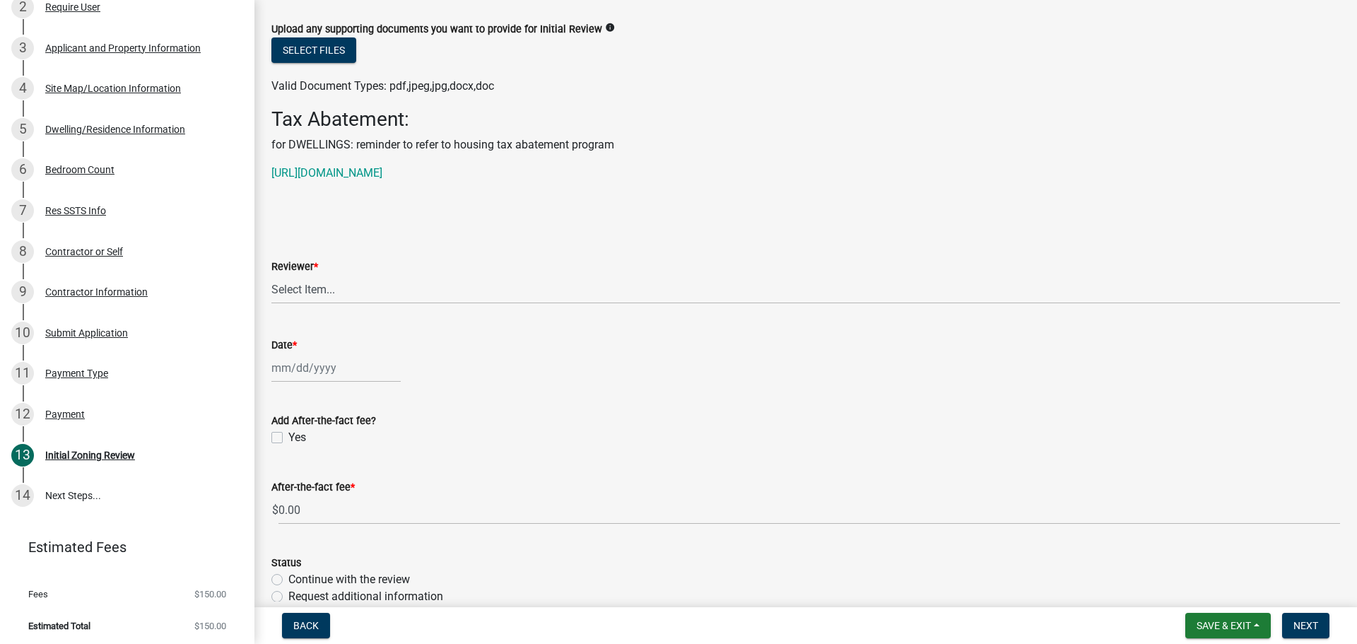
type input "Home before addition is listed as 2br per assessor records. The septic construc…"
click at [372, 295] on select "Select Item... [PERSON_NAME] [PERSON_NAME] [PERSON_NAME] [PERSON_NAME] [PERSON_…" at bounding box center [805, 289] width 1068 height 29
click at [271, 275] on select "Select Item... [PERSON_NAME] [PERSON_NAME] [PERSON_NAME] [PERSON_NAME] [PERSON_…" at bounding box center [805, 289] width 1068 height 29
select select "d30c6f89-be7e-468b-bfd6-a0324d9e8ee6"
click at [321, 376] on div at bounding box center [335, 367] width 129 height 29
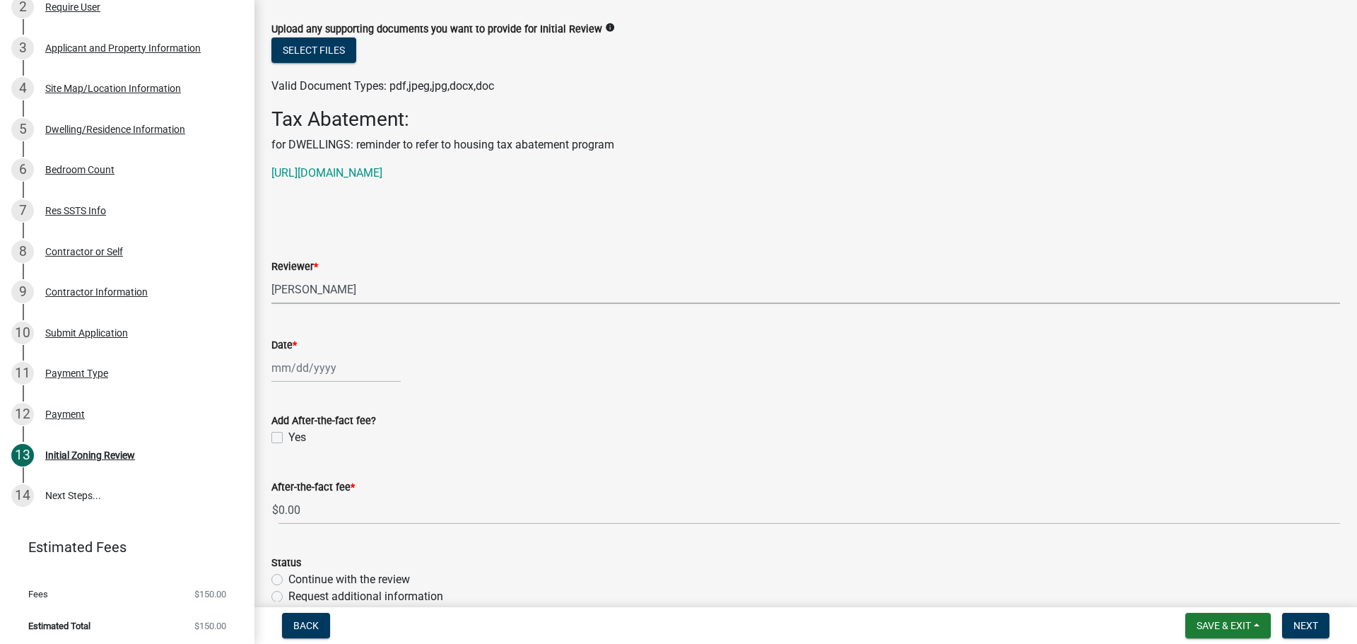
select select "9"
select select "2025"
click at [532, 467] on div "After-the-fact fee * $ 0.00" at bounding box center [805, 492] width 1068 height 66
click at [295, 365] on div at bounding box center [335, 367] width 129 height 29
select select "9"
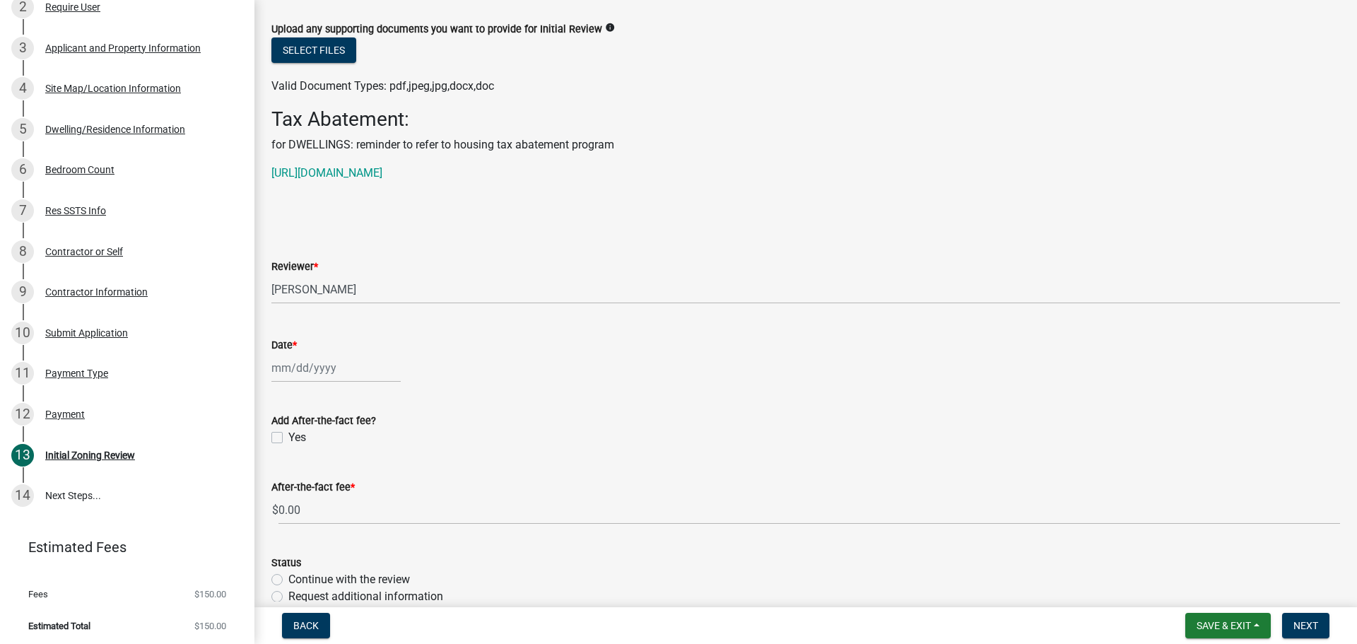
select select "2025"
click at [374, 490] on div "19" at bounding box center [376, 488] width 23 height 23
type input "[DATE]"
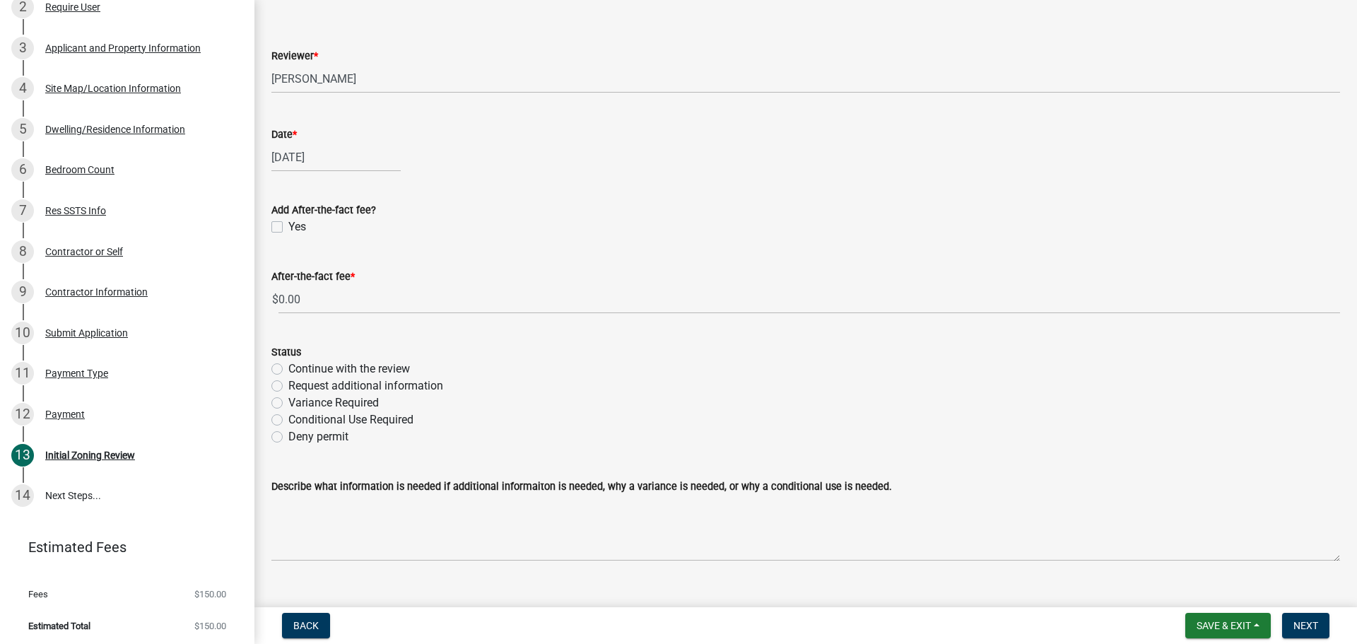
scroll to position [3886, 0]
click at [288, 365] on label "Continue with the review" at bounding box center [349, 367] width 122 height 17
click at [288, 365] on input "Continue with the review" at bounding box center [292, 363] width 9 height 9
radio input "true"
click at [1304, 622] on span "Next" at bounding box center [1305, 625] width 25 height 11
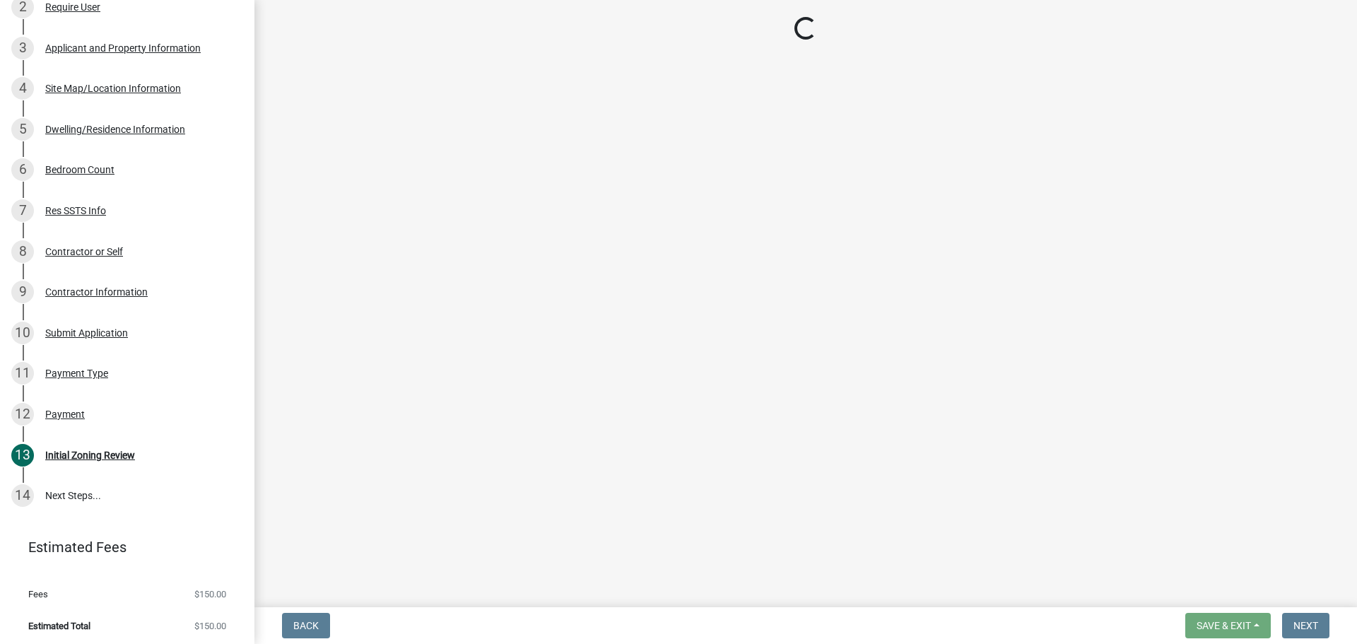
scroll to position [302, 0]
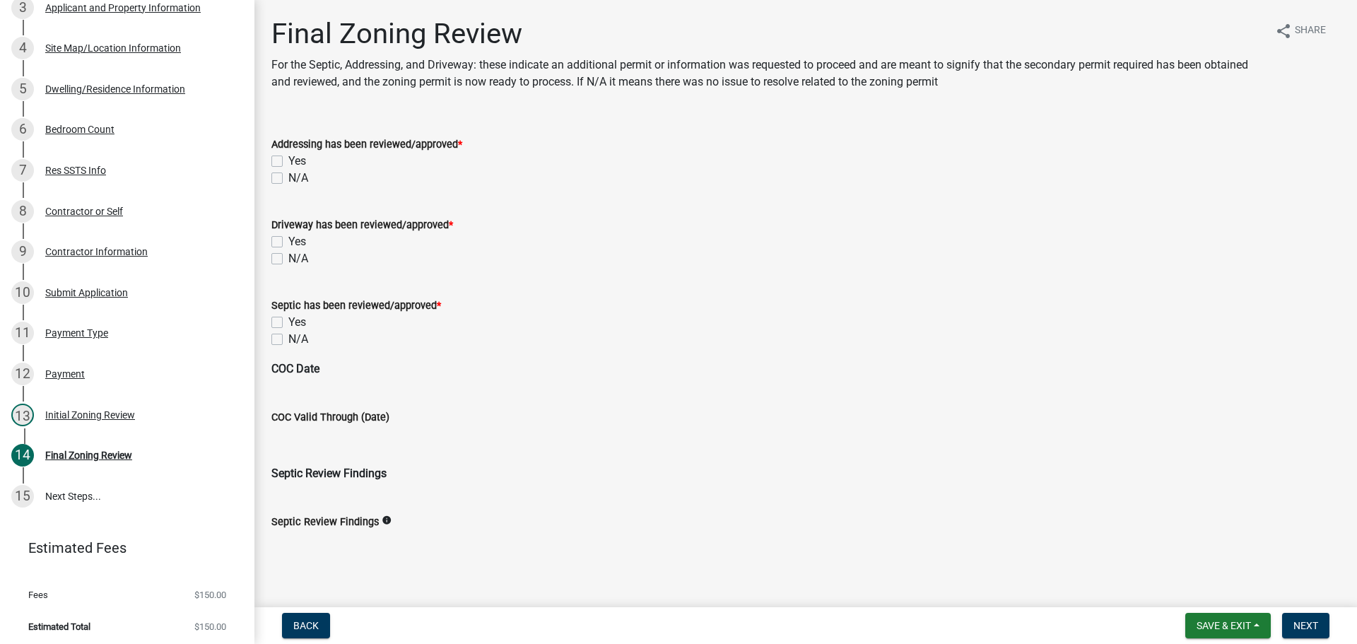
click at [288, 178] on label "N/A" at bounding box center [298, 178] width 20 height 17
click at [288, 178] on input "N/A" at bounding box center [292, 174] width 9 height 9
checkbox input "true"
checkbox input "false"
checkbox input "true"
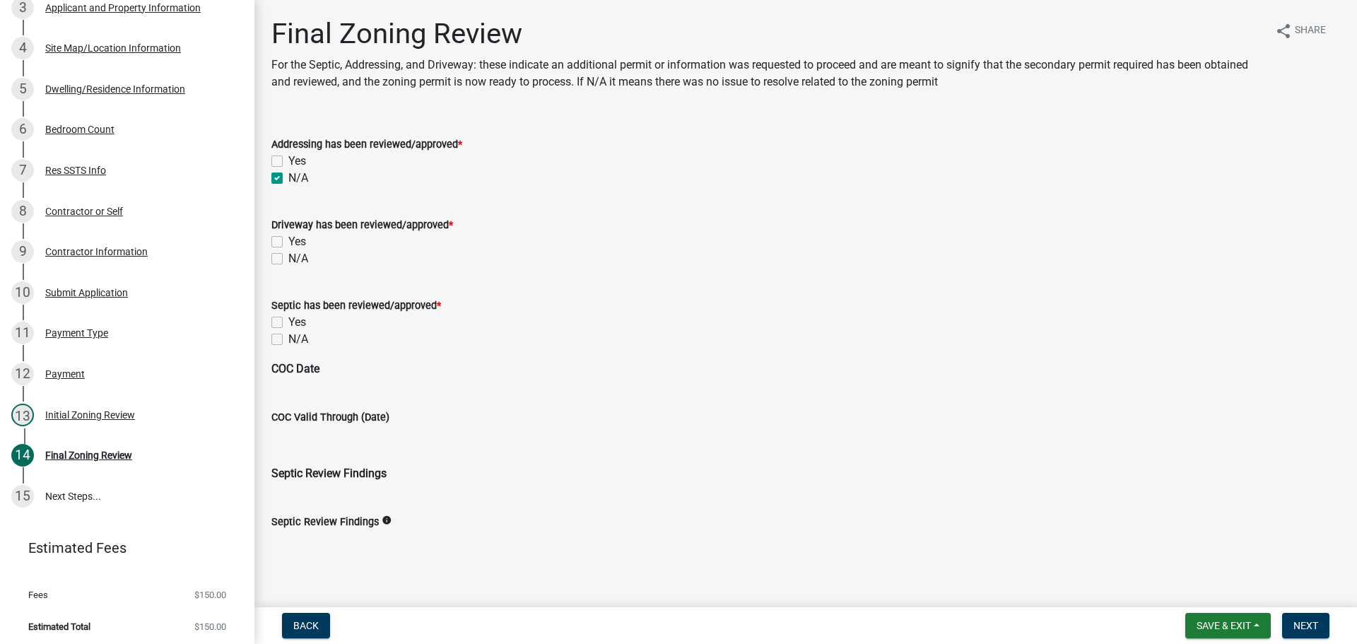
click at [288, 257] on label "N/A" at bounding box center [298, 258] width 20 height 17
click at [288, 257] on input "N/A" at bounding box center [292, 254] width 9 height 9
checkbox input "true"
checkbox input "false"
checkbox input "true"
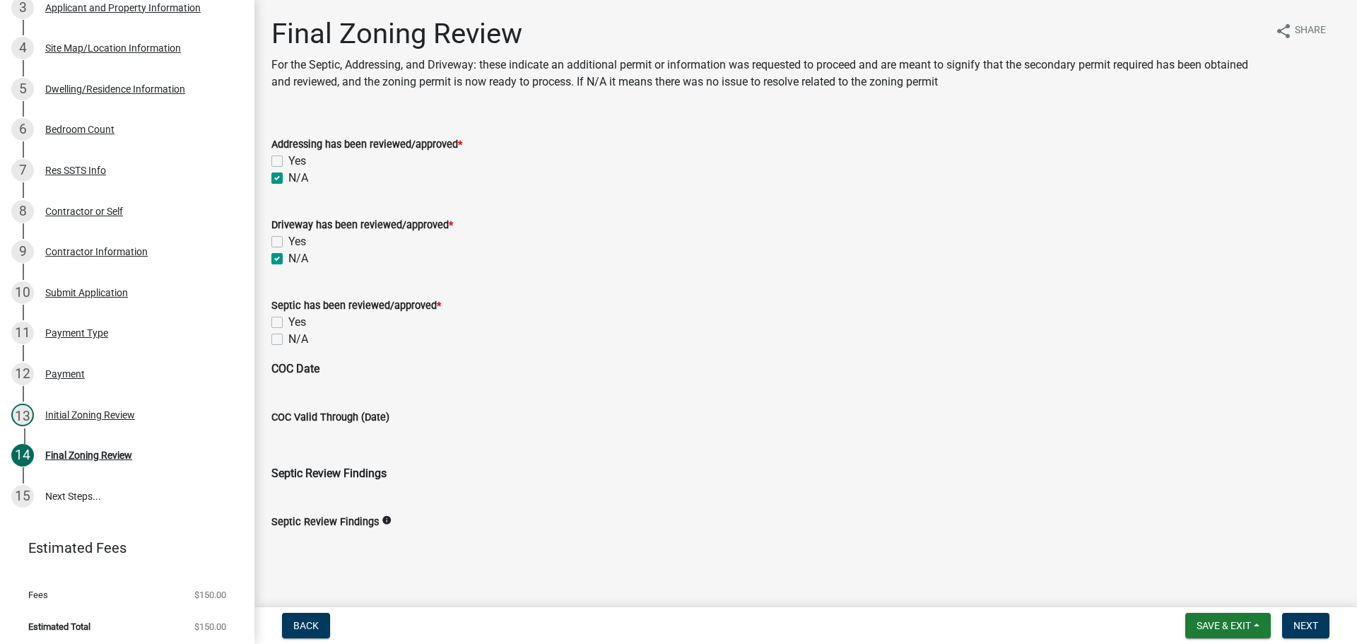
click at [288, 340] on label "N/A" at bounding box center [298, 339] width 20 height 17
click at [288, 340] on input "N/A" at bounding box center [292, 335] width 9 height 9
checkbox input "true"
checkbox input "false"
checkbox input "true"
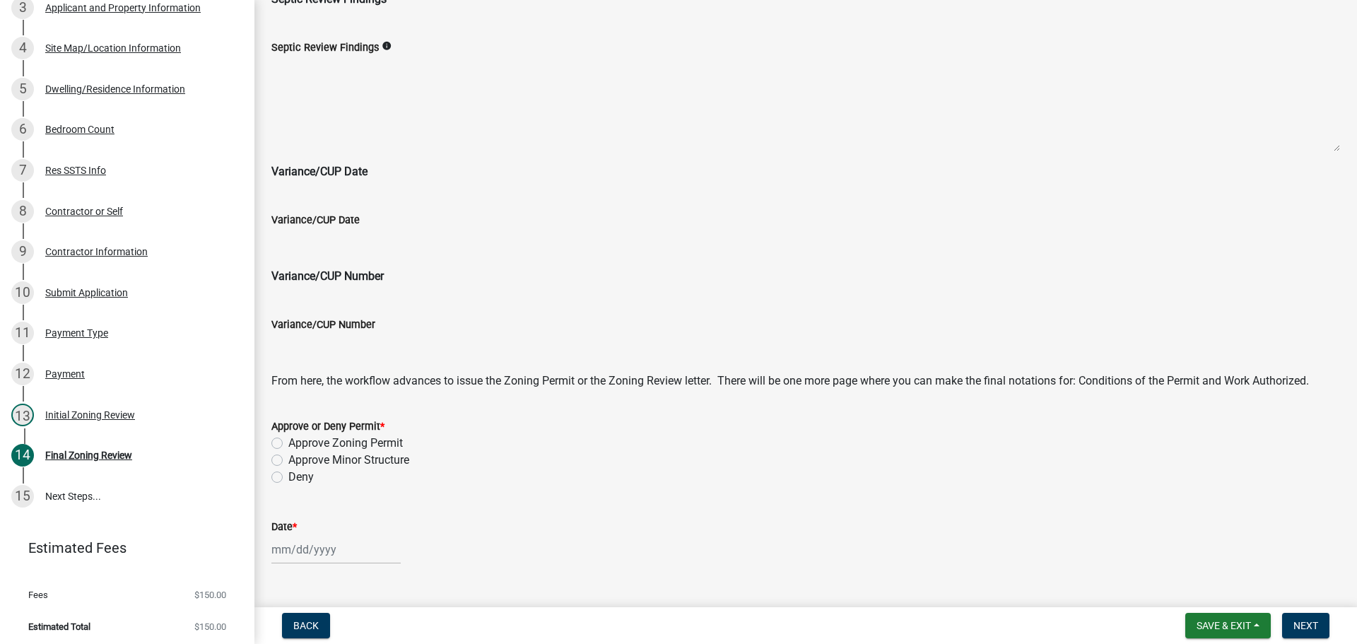
scroll to position [495, 0]
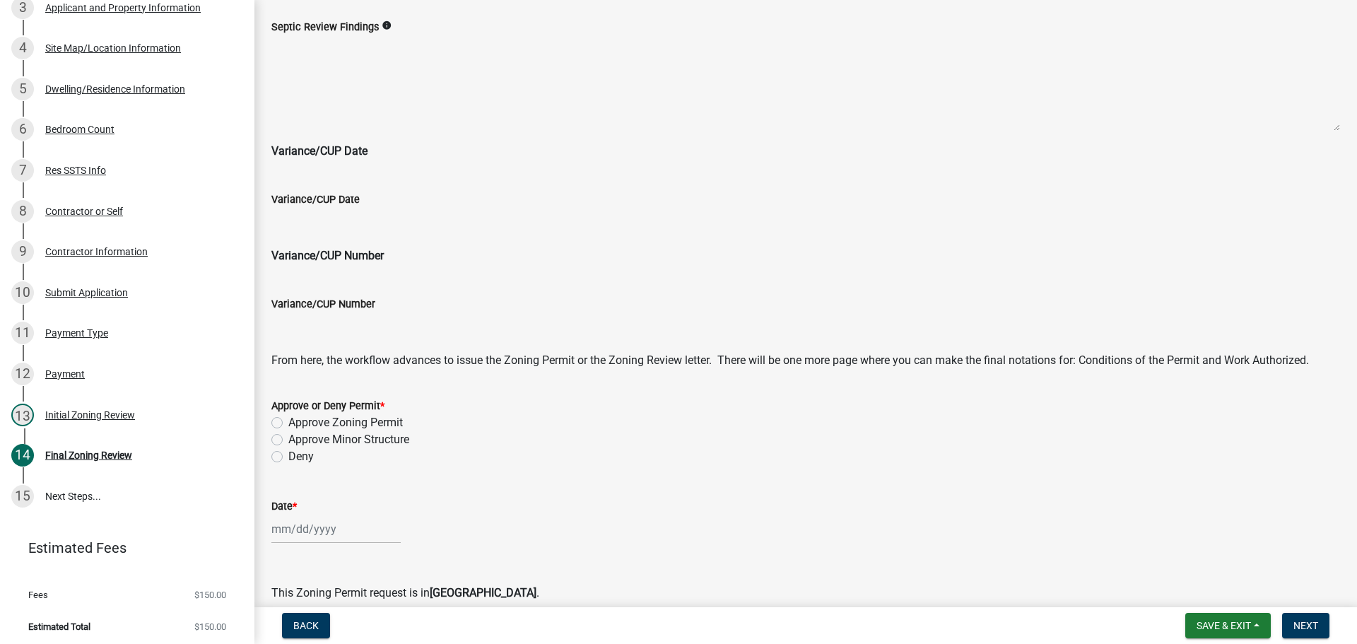
click at [288, 419] on label "Approve Zoning Permit" at bounding box center [345, 422] width 114 height 17
click at [288, 419] on input "Approve Zoning Permit" at bounding box center [292, 418] width 9 height 9
radio input "true"
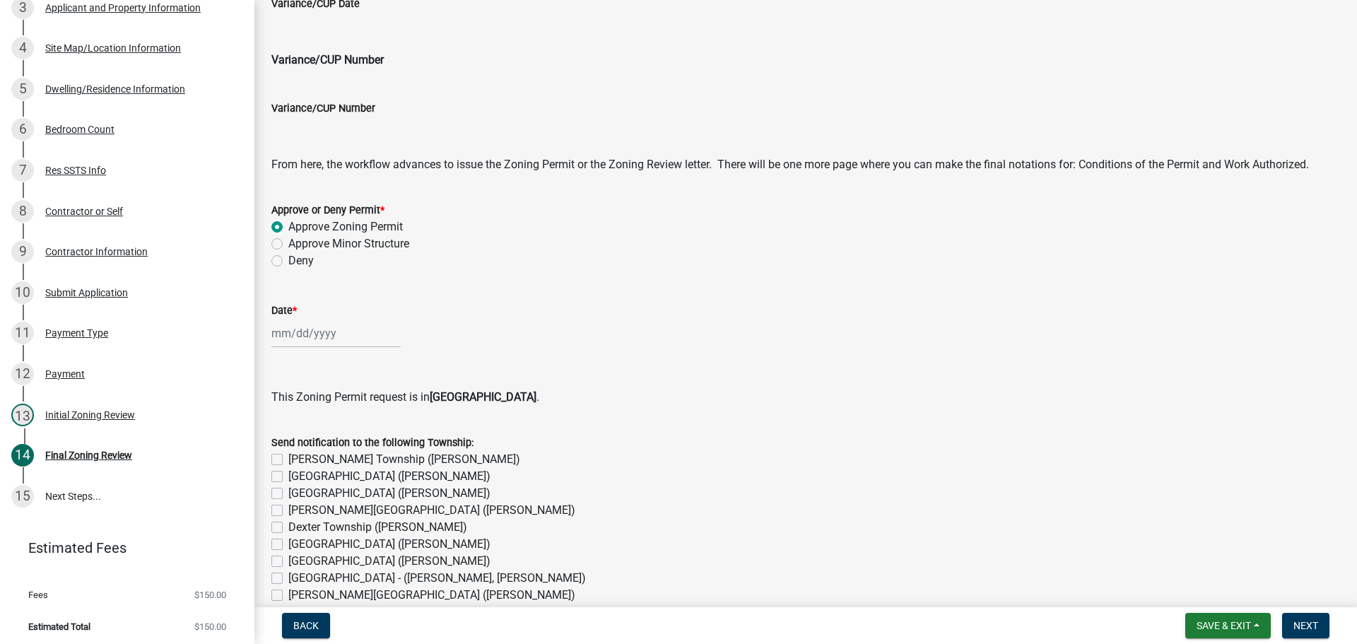
scroll to position [707, 0]
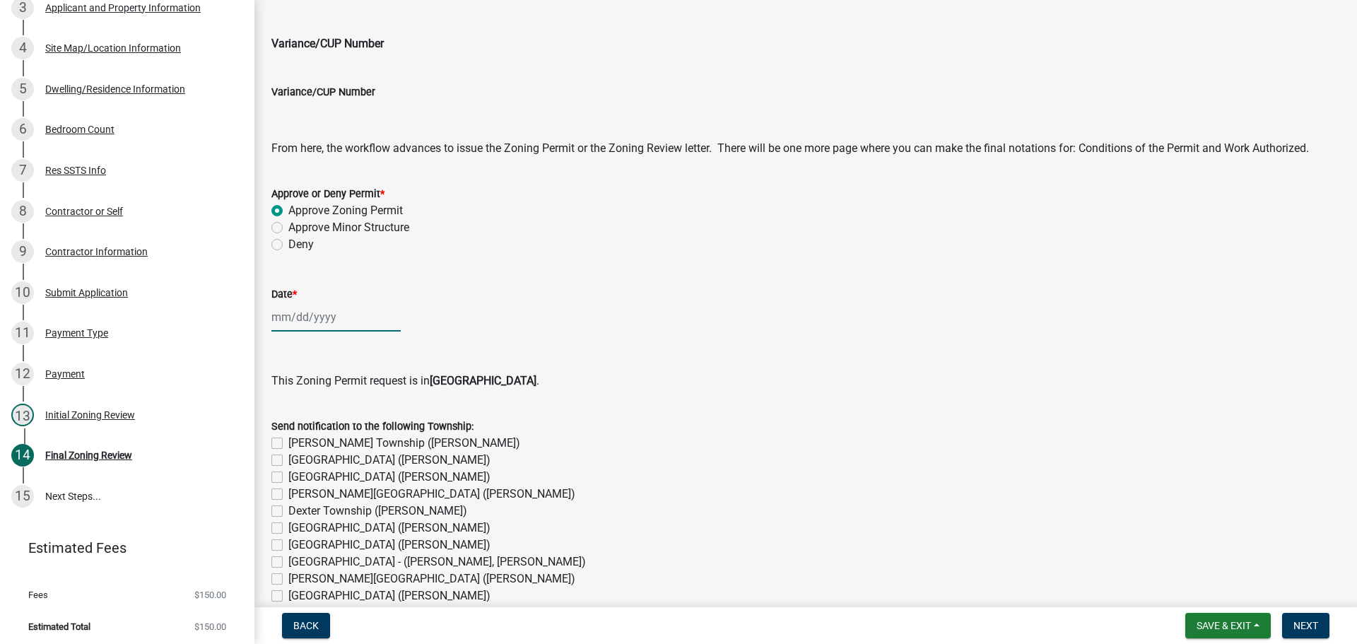
click at [281, 325] on div at bounding box center [335, 316] width 129 height 29
select select "9"
select select "2025"
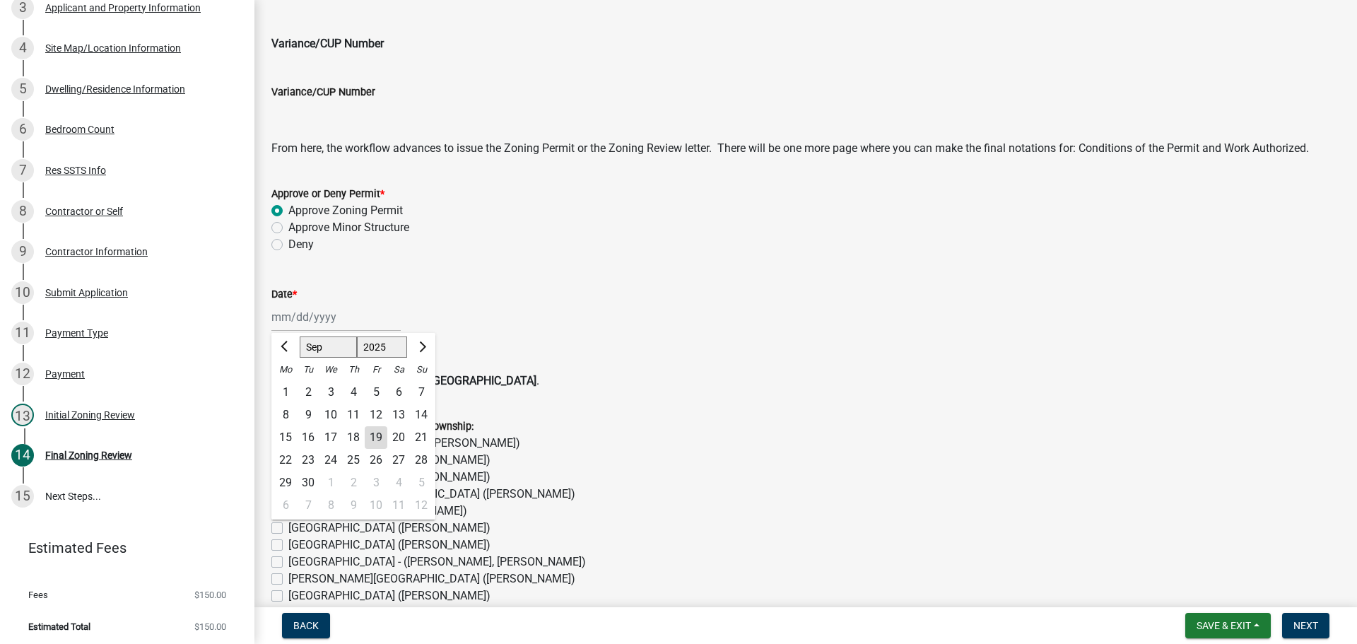
click at [376, 443] on div "19" at bounding box center [376, 437] width 23 height 23
type input "[DATE]"
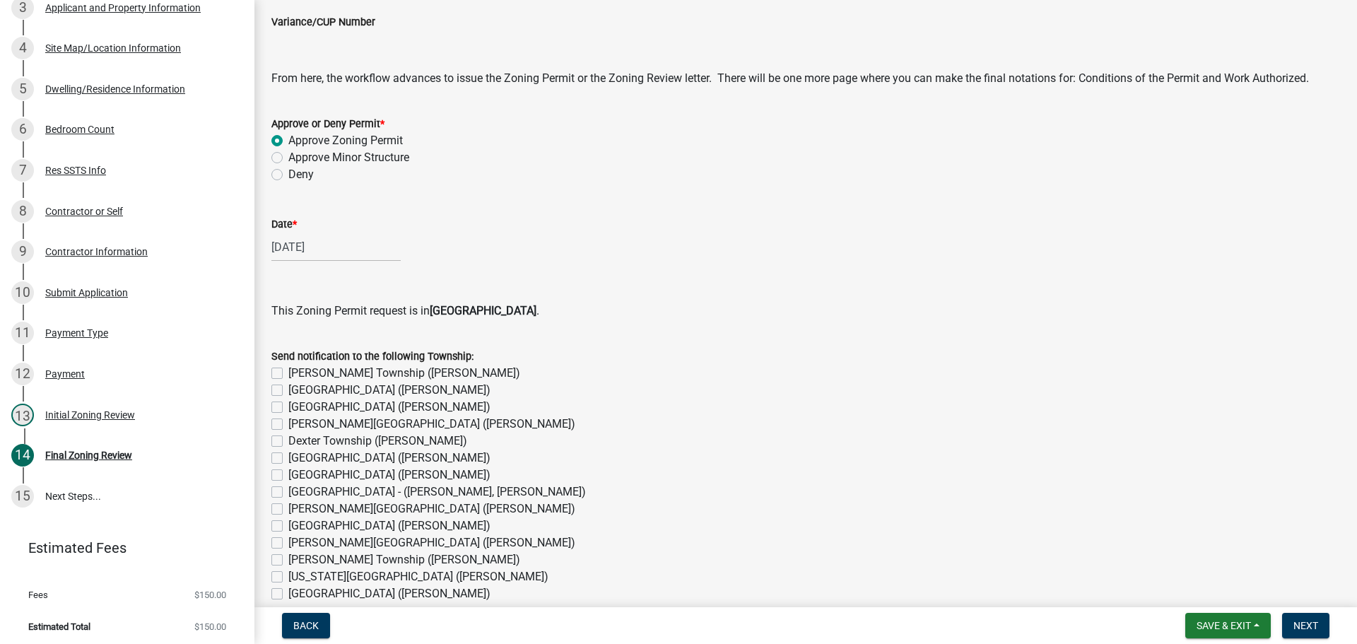
scroll to position [777, 0]
click at [288, 441] on label "Dexter Township ([PERSON_NAME])" at bounding box center [377, 440] width 179 height 17
click at [288, 441] on input "Dexter Township ([PERSON_NAME])" at bounding box center [292, 436] width 9 height 9
checkbox input "true"
checkbox input "false"
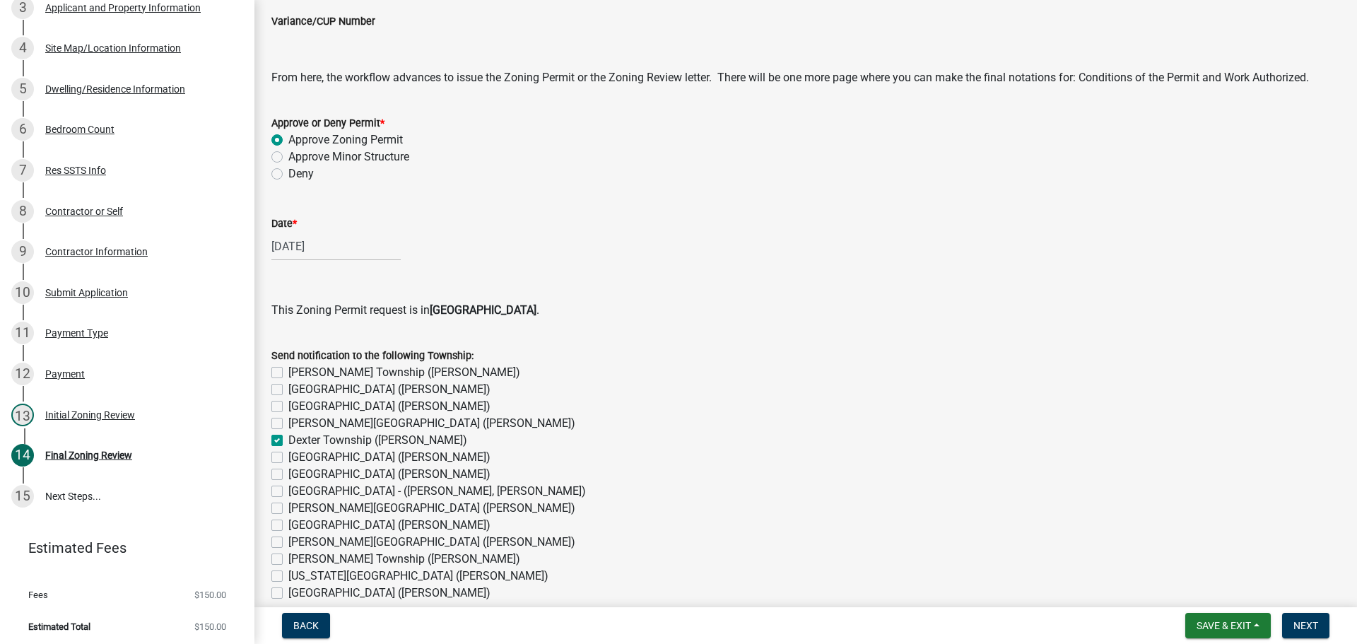
checkbox input "false"
checkbox input "true"
checkbox input "false"
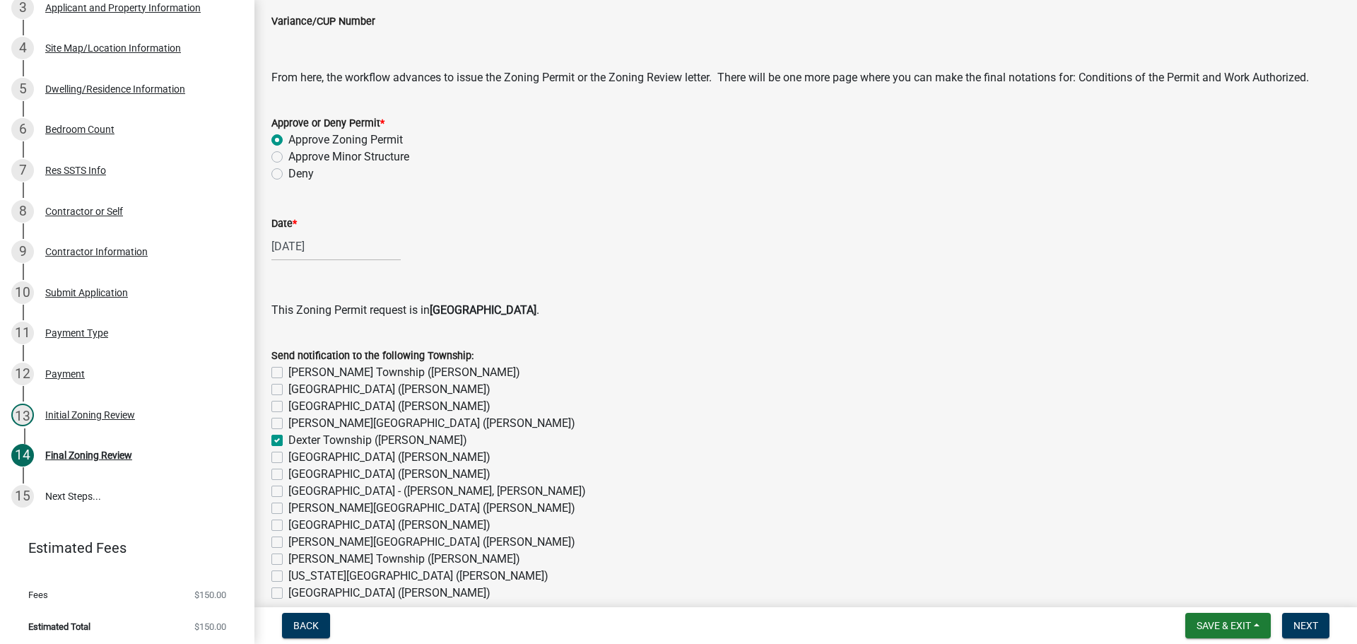
checkbox input "false"
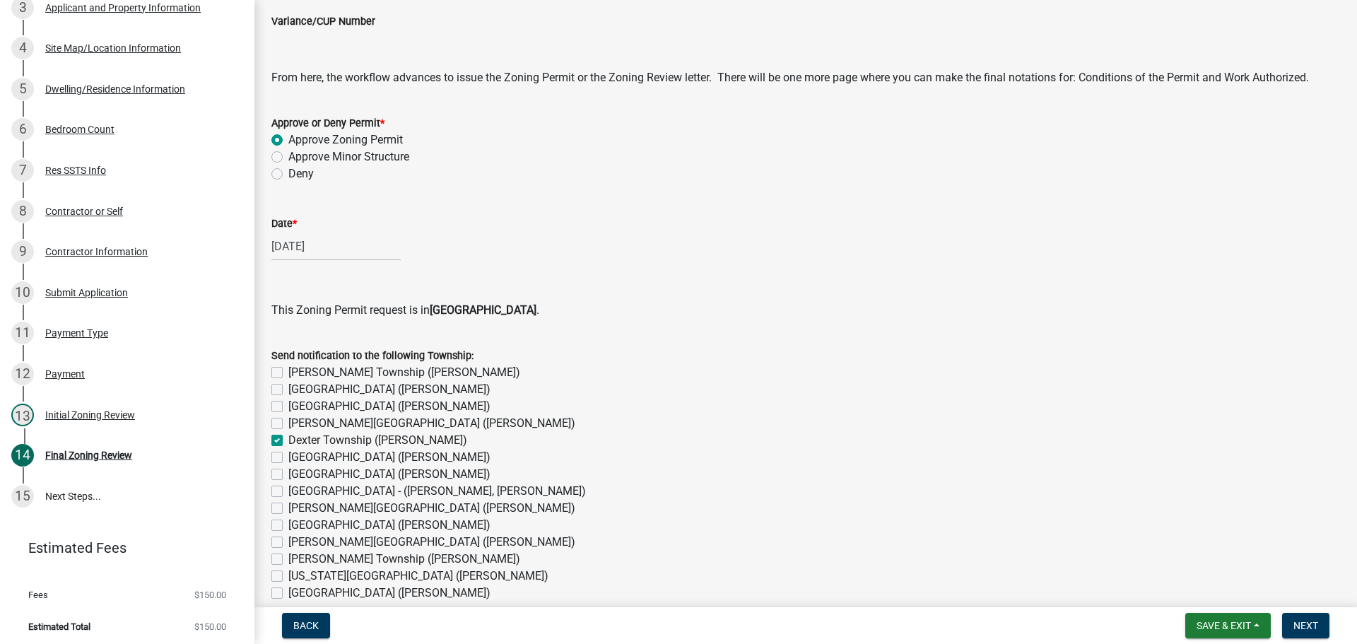
checkbox input "false"
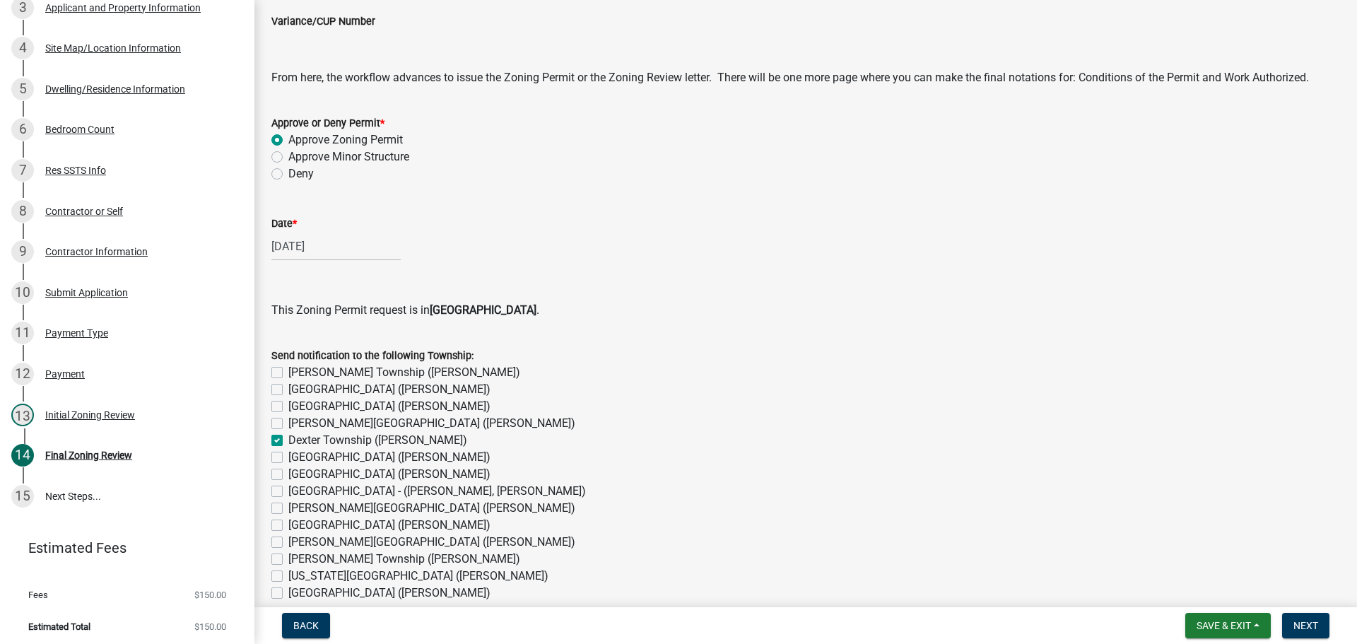
checkbox input "false"
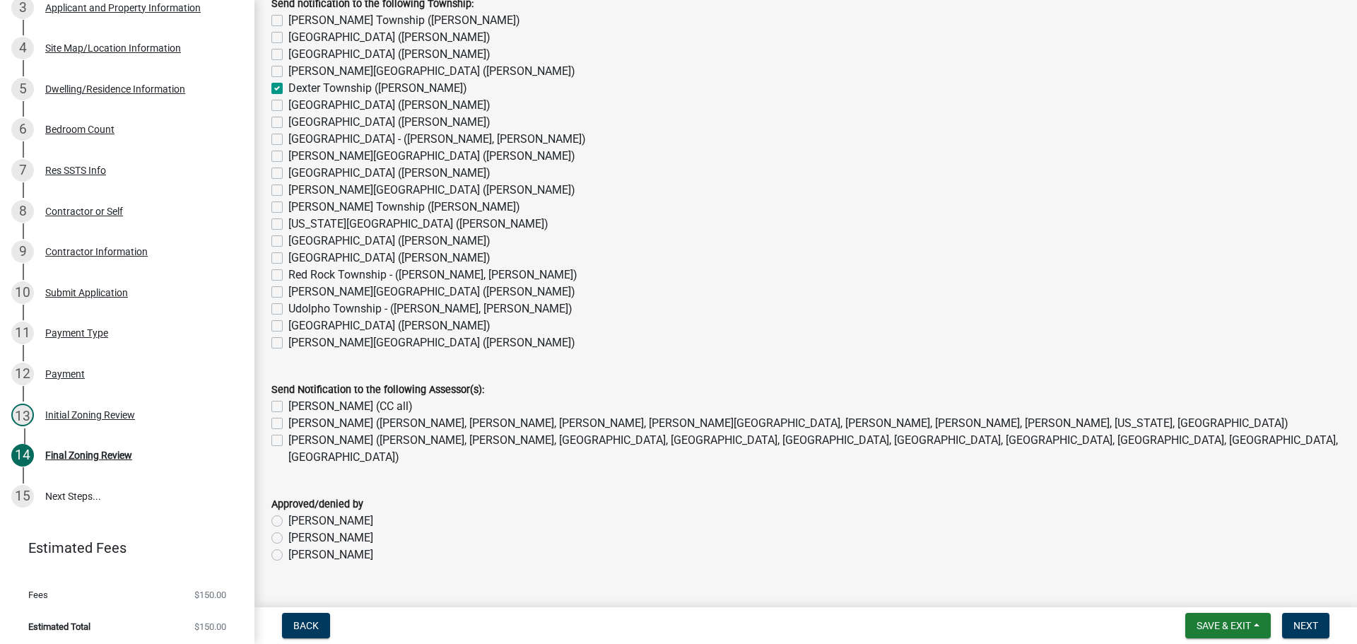
scroll to position [1130, 0]
click at [288, 403] on label "[PERSON_NAME] (CC all)" at bounding box center [350, 404] width 124 height 17
click at [288, 403] on input "[PERSON_NAME] (CC all)" at bounding box center [292, 400] width 9 height 9
checkbox input "true"
checkbox input "false"
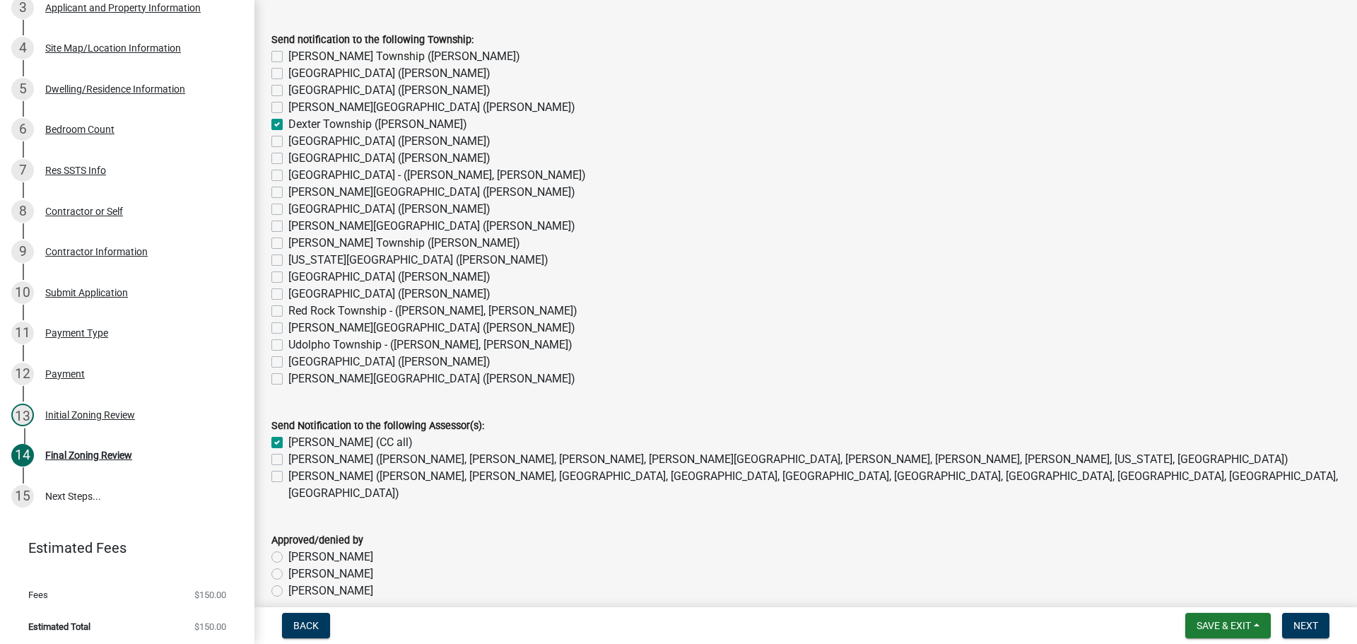
scroll to position [1060, 0]
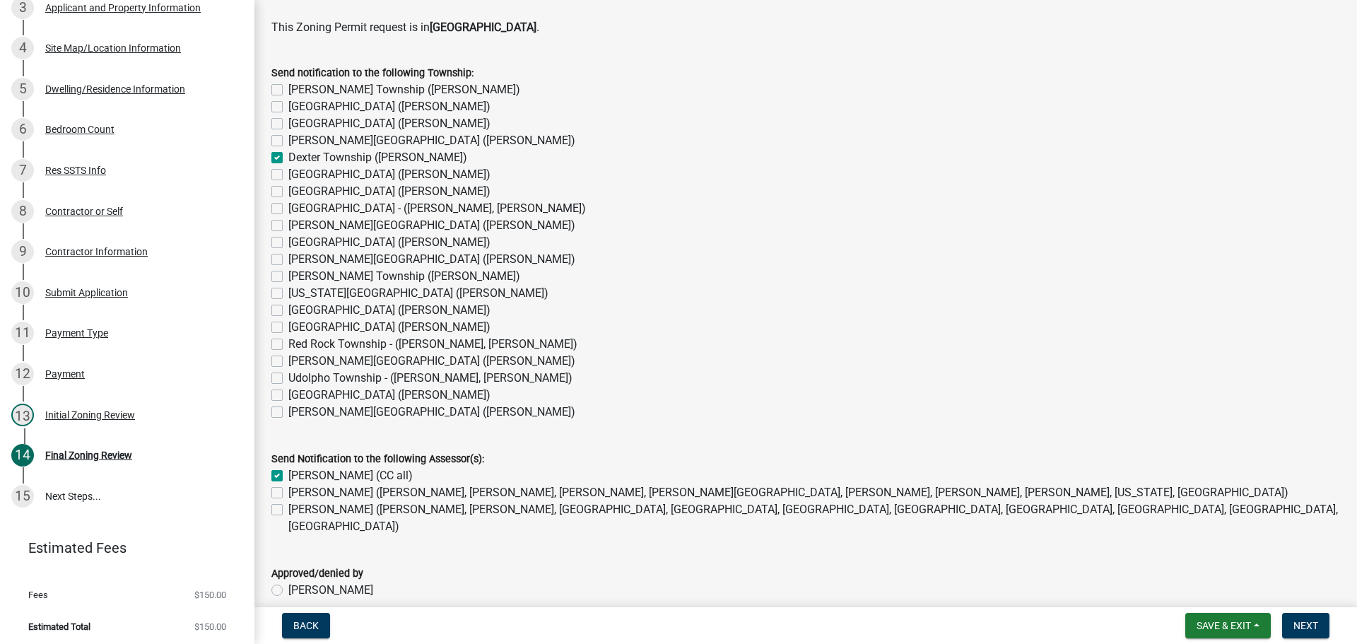
click at [288, 510] on label "[PERSON_NAME] ([PERSON_NAME], [PERSON_NAME], [GEOGRAPHIC_DATA], [GEOGRAPHIC_DAT…" at bounding box center [813, 518] width 1051 height 34
click at [288, 510] on input "[PERSON_NAME] ([PERSON_NAME], [PERSON_NAME], [GEOGRAPHIC_DATA], [GEOGRAPHIC_DAT…" at bounding box center [292, 505] width 9 height 9
checkbox input "true"
checkbox input "false"
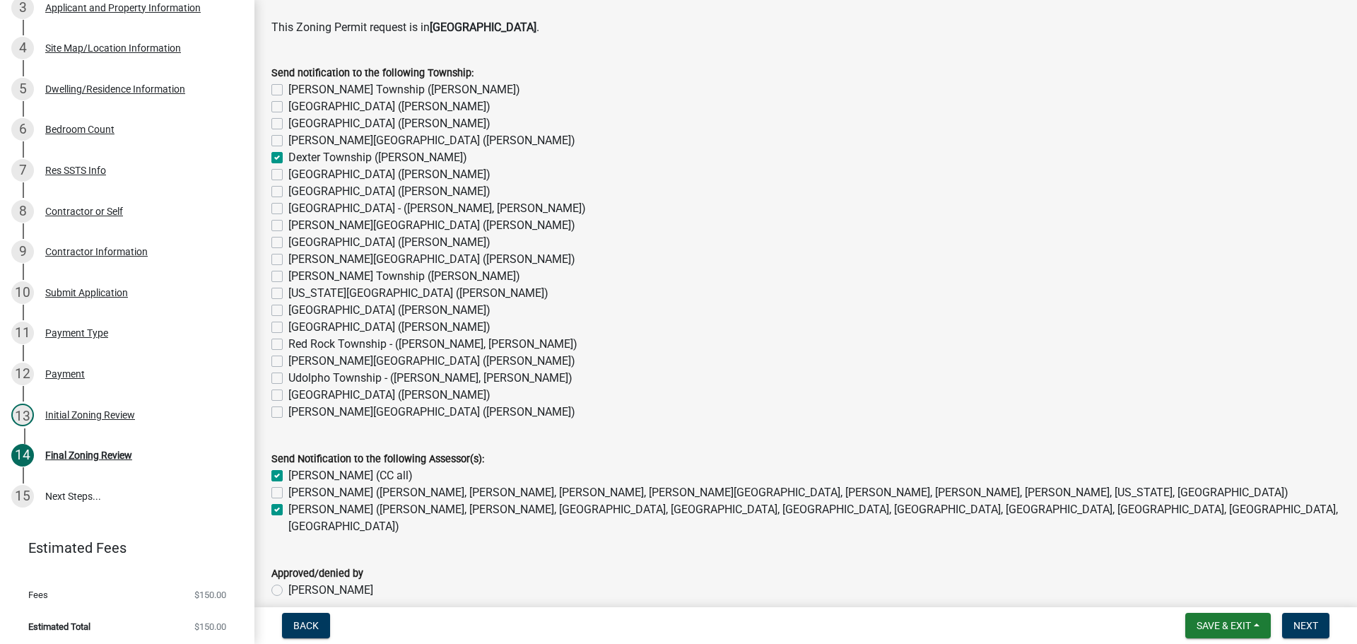
checkbox input "true"
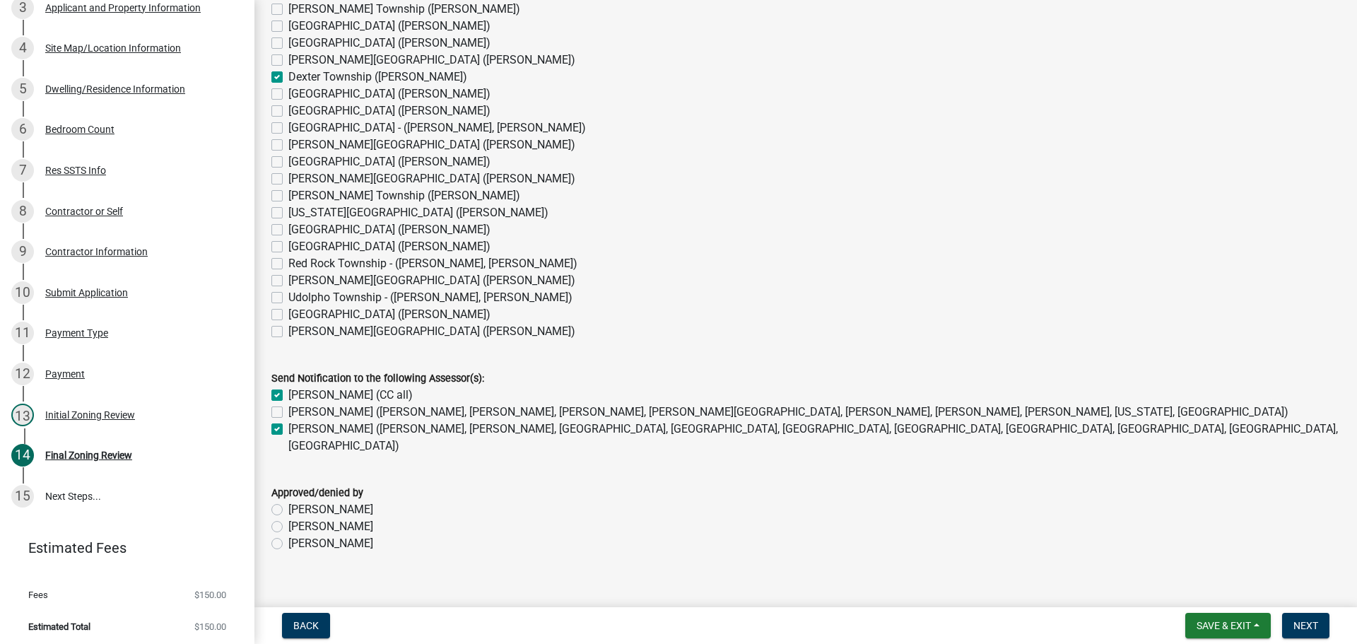
scroll to position [1142, 0]
click at [288, 533] on label "[PERSON_NAME]" at bounding box center [330, 541] width 85 height 17
click at [288, 533] on input "[PERSON_NAME]" at bounding box center [292, 537] width 9 height 9
radio input "true"
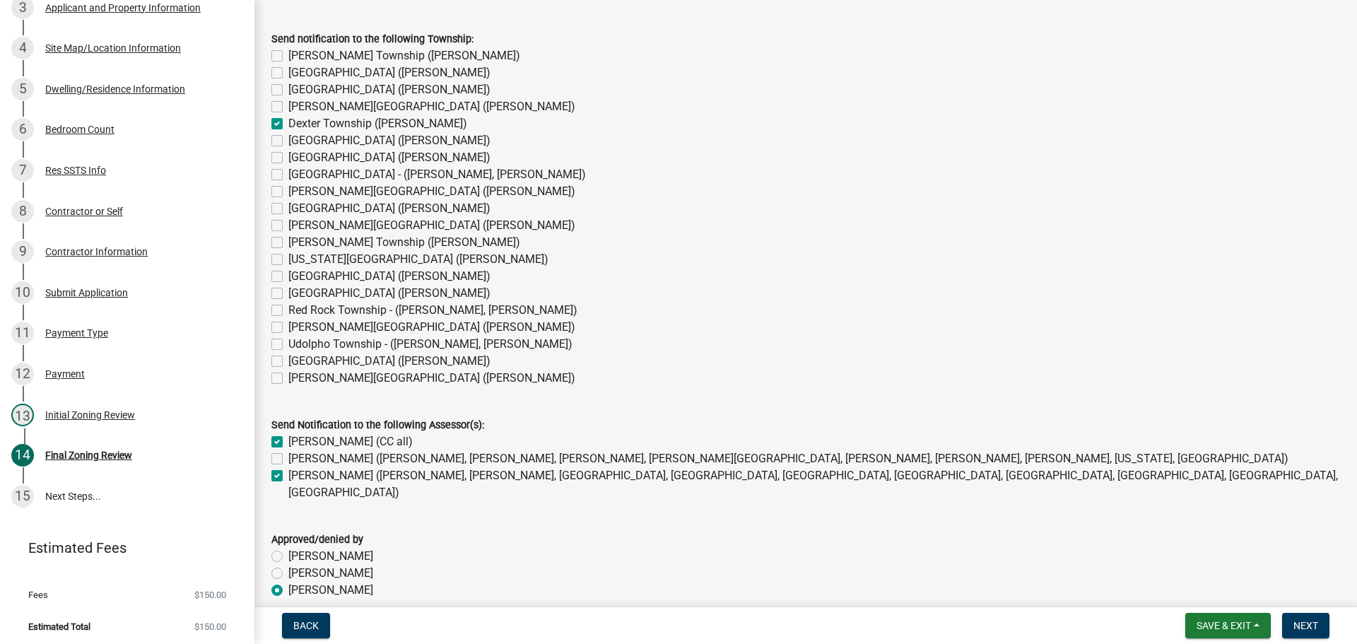
scroll to position [1000, 0]
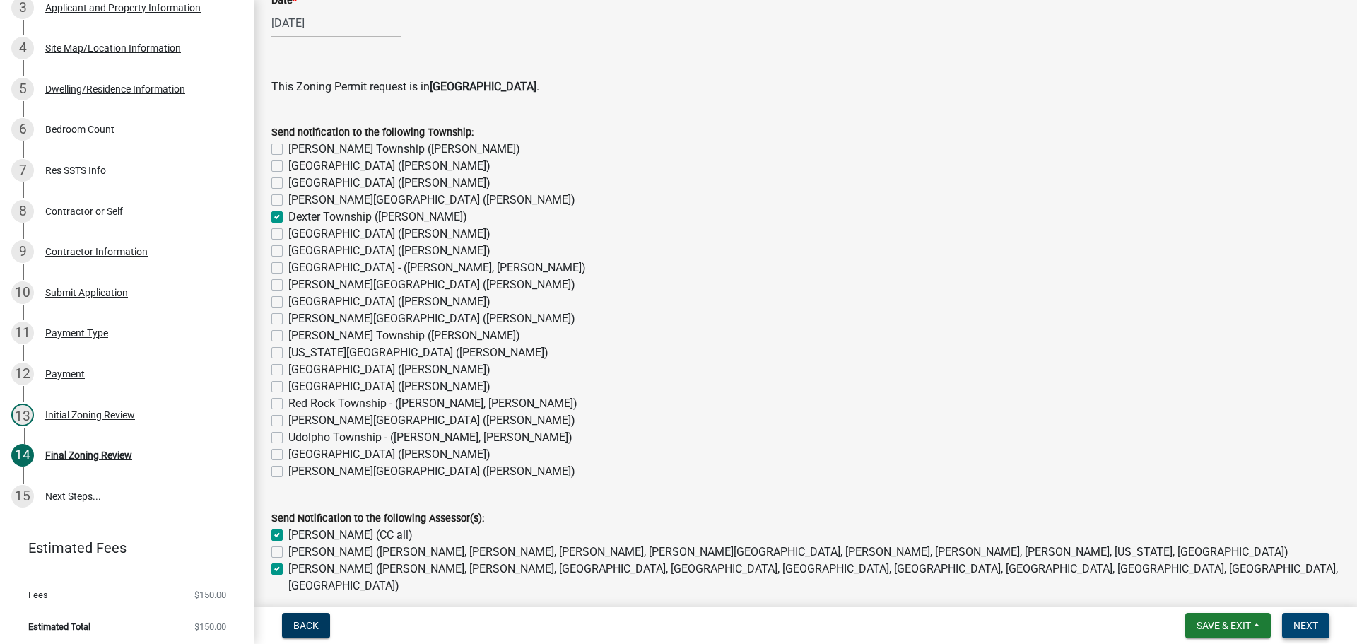
click at [1312, 620] on span "Next" at bounding box center [1305, 625] width 25 height 11
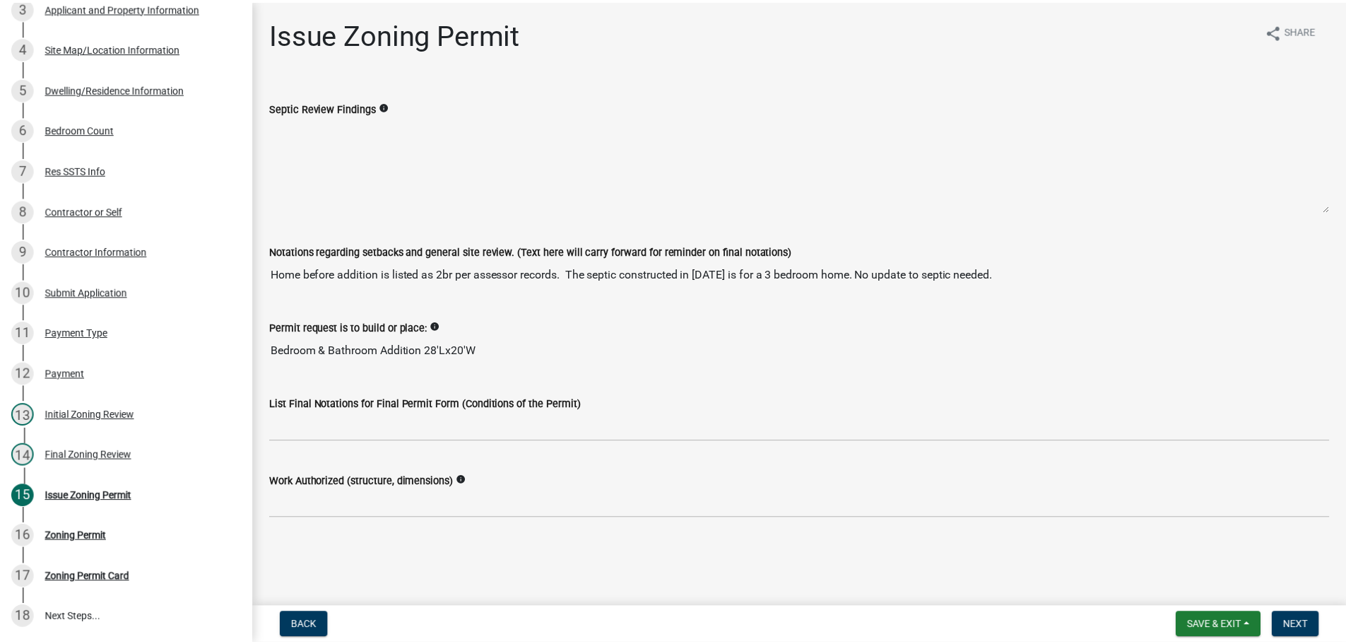
scroll to position [424, 0]
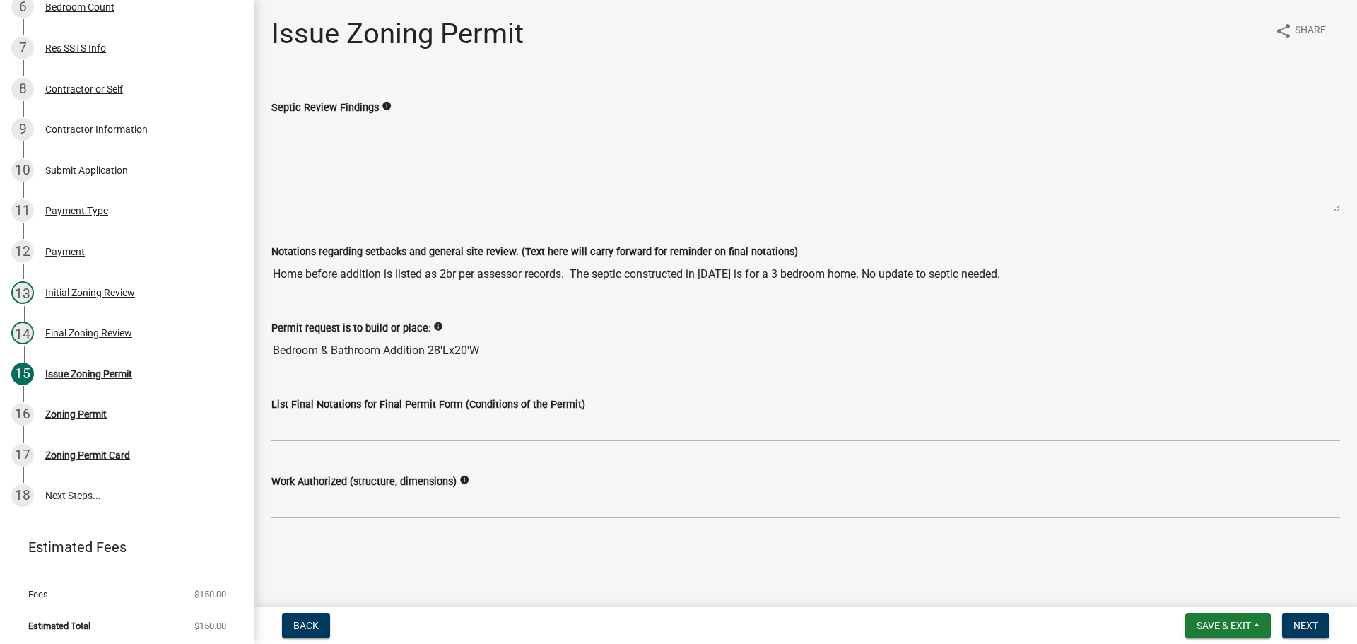
drag, startPoint x: 490, startPoint y: 347, endPoint x: 268, endPoint y: 346, distance: 221.9
click at [262, 347] on div "Permit request is to build or place: info Bedroom & Bathroom Addition 28'Lx20'W" at bounding box center [805, 332] width 1089 height 65
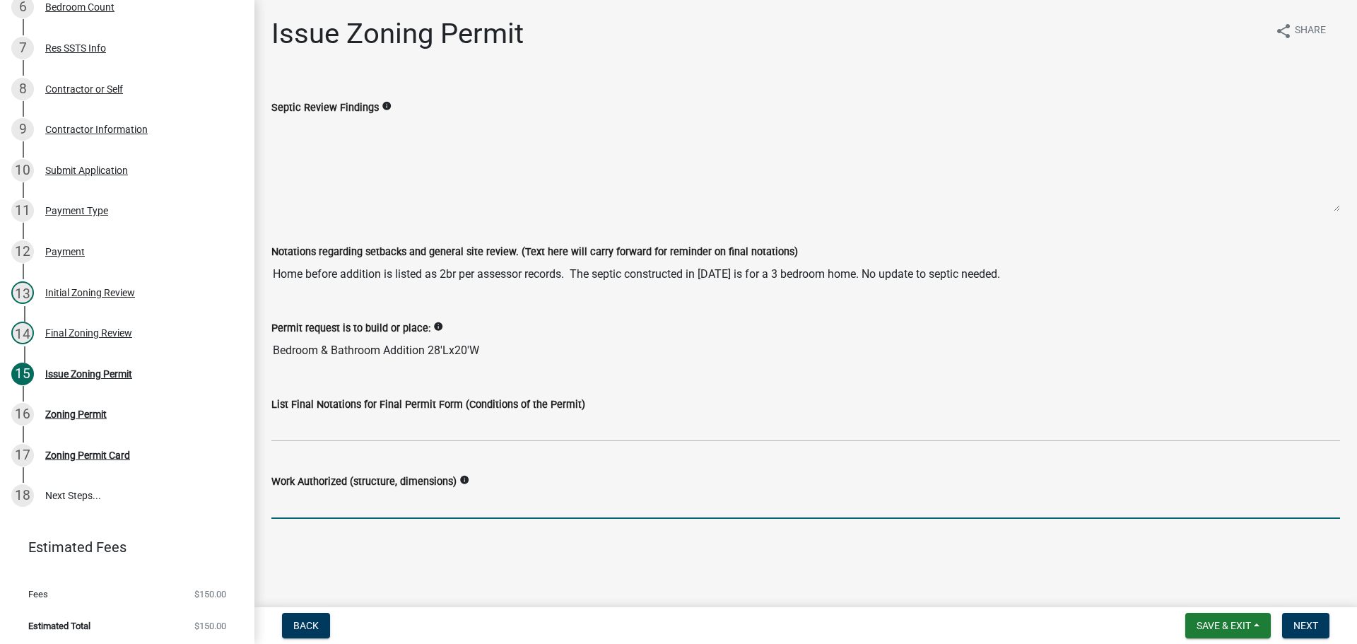
click at [353, 507] on input "Work Authorized (structure, dimensions)" at bounding box center [805, 504] width 1068 height 29
paste input "Bedroom & Bathroom Addition 28'Lx20'W"
type input "Bedroom & Bathroom Addition 28'Lx20'W"
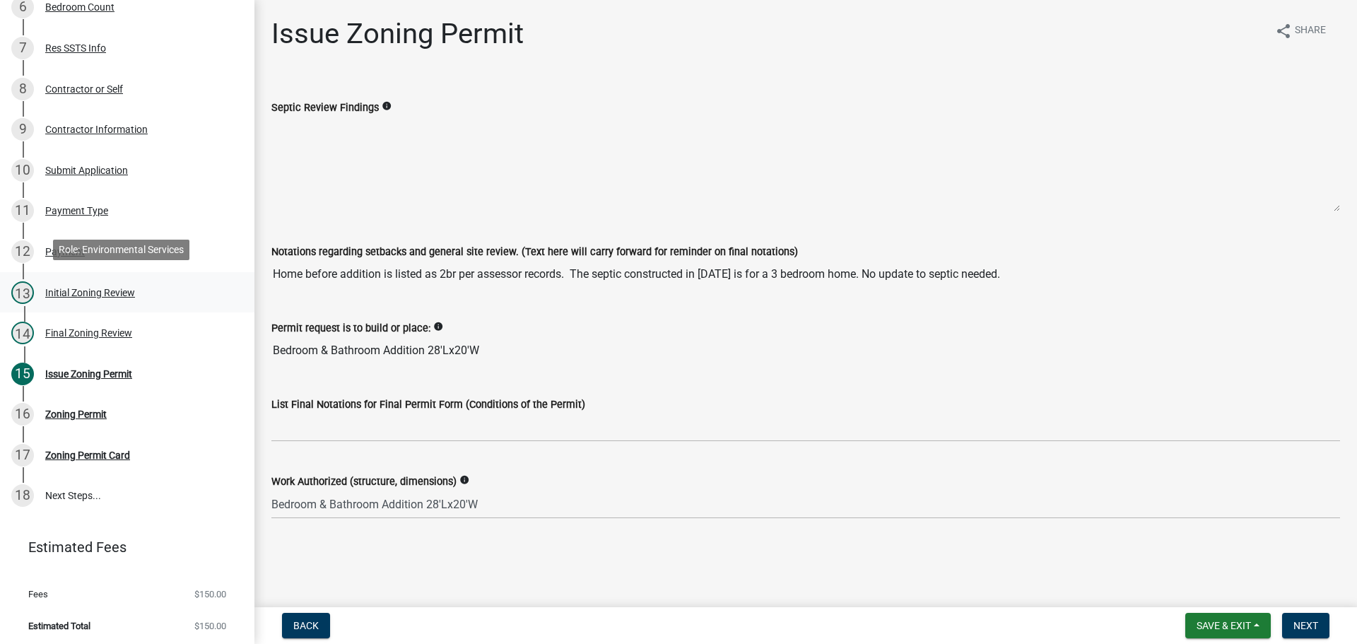
drag, startPoint x: 1000, startPoint y: 275, endPoint x: 178, endPoint y: 287, distance: 822.5
click at [178, 287] on div "Mower County Zoning Permit 8189 Edit View Summary Notes 1 Parcel search 2 Requi…" at bounding box center [678, 322] width 1357 height 644
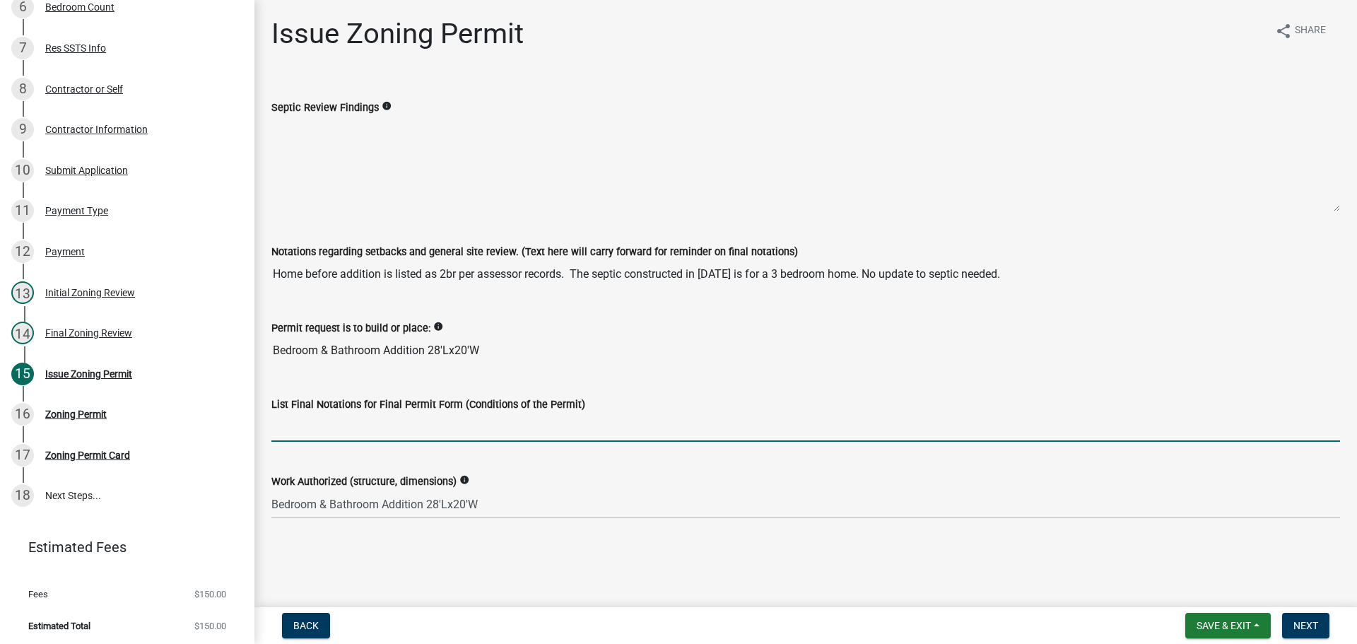
click at [423, 426] on input "List Final Notations for Final Permit Form (Conditions of the Permit)" at bounding box center [805, 427] width 1068 height 29
paste input "Home before addition is listed as 2br per assessor records. The septic construc…"
type input "Home before addition is listed as 2br per assessor records. The septic construc…"
click at [1307, 625] on span "Next" at bounding box center [1305, 625] width 25 height 11
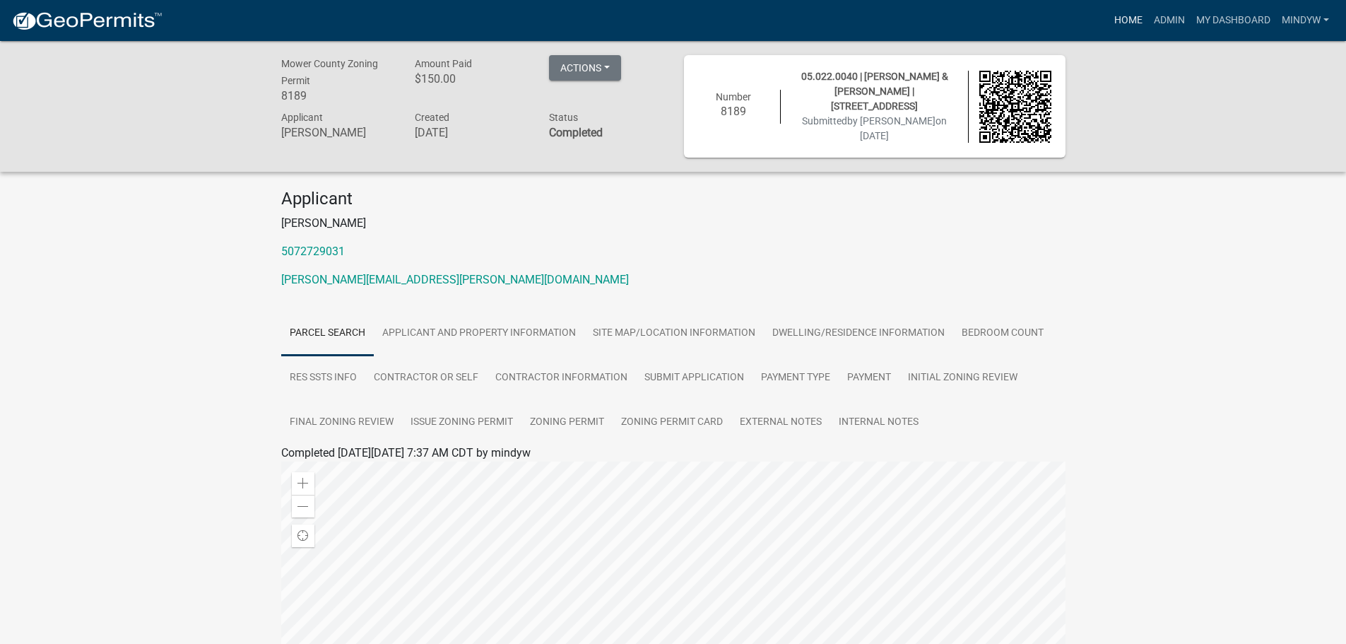
click at [1126, 25] on link "Home" at bounding box center [1129, 20] width 40 height 27
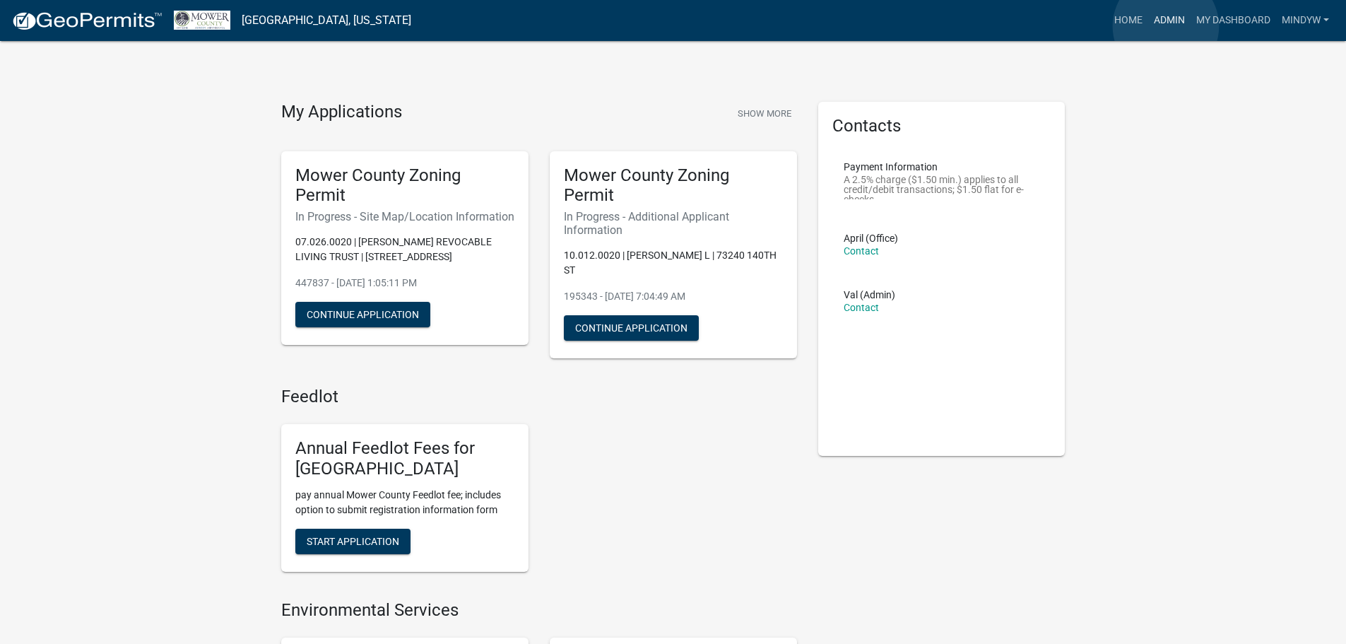
click at [1166, 26] on link "Admin" at bounding box center [1169, 20] width 42 height 27
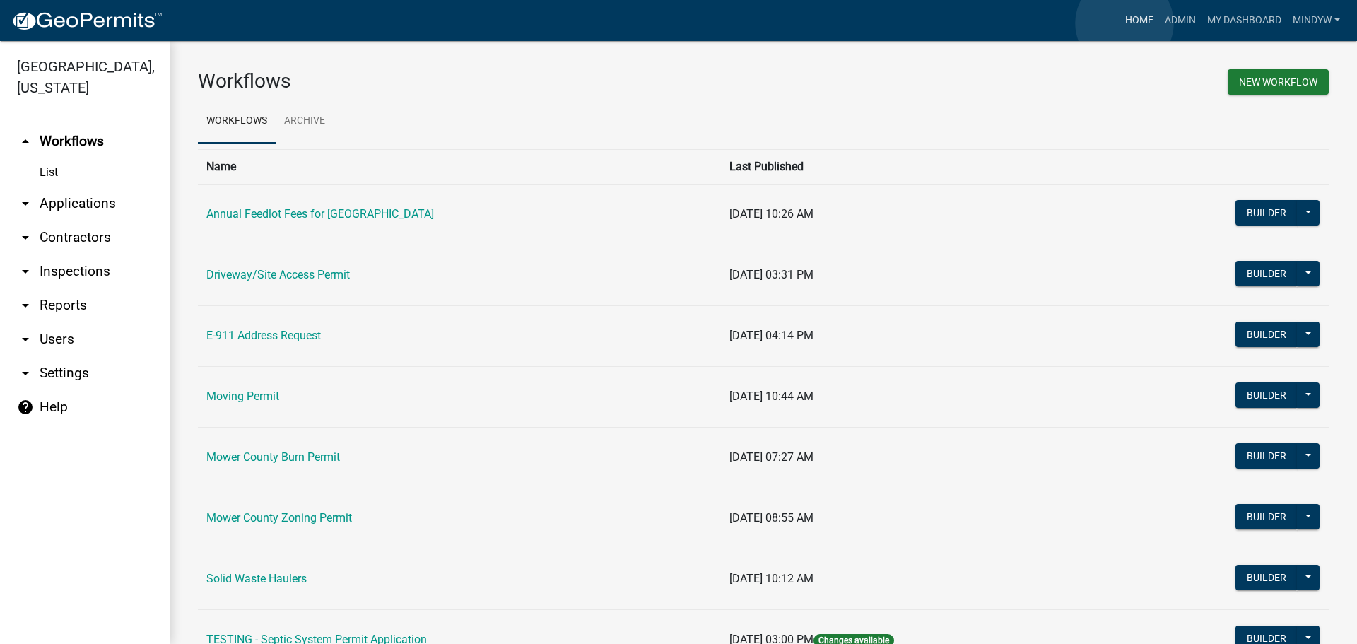
click at [1124, 23] on link "Home" at bounding box center [1139, 20] width 40 height 27
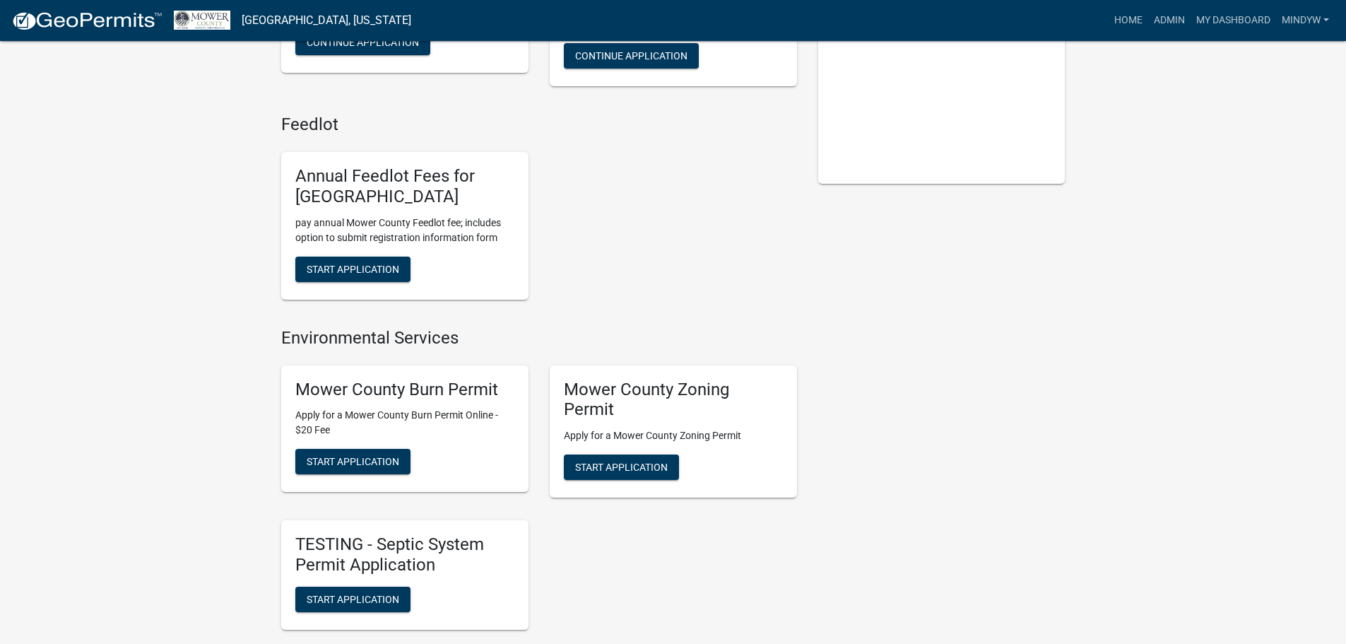
scroll to position [283, 0]
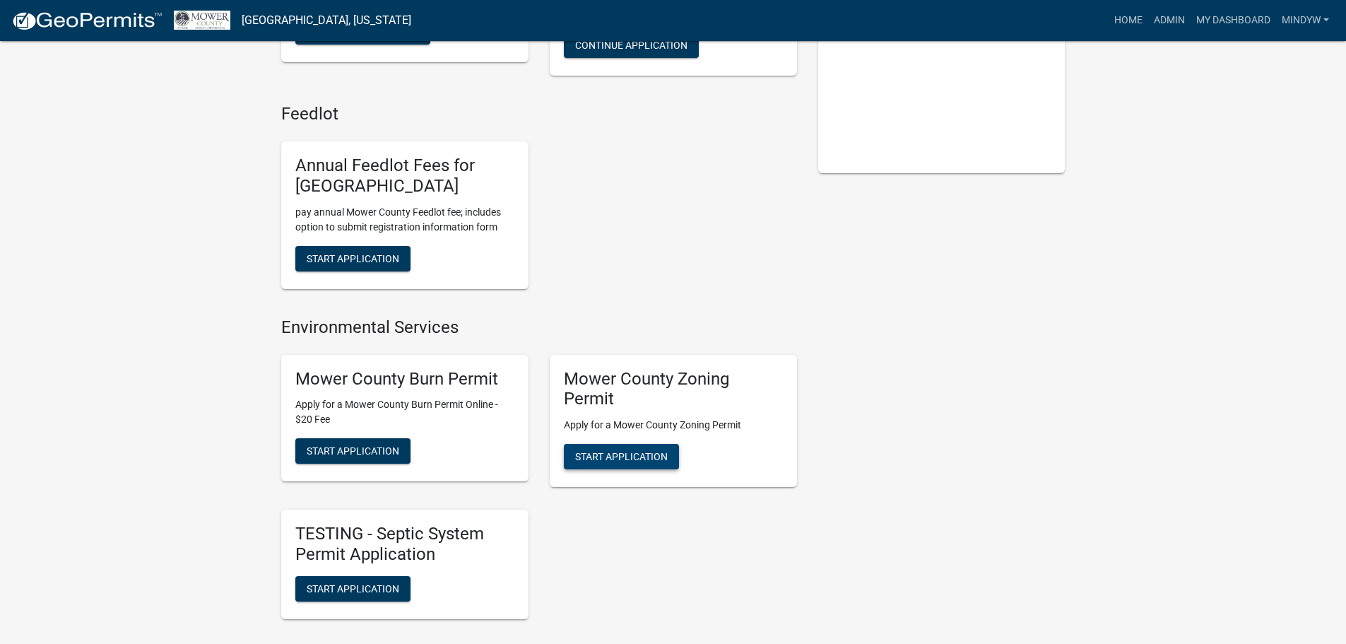
click at [658, 454] on span "Start Application" at bounding box center [621, 456] width 93 height 11
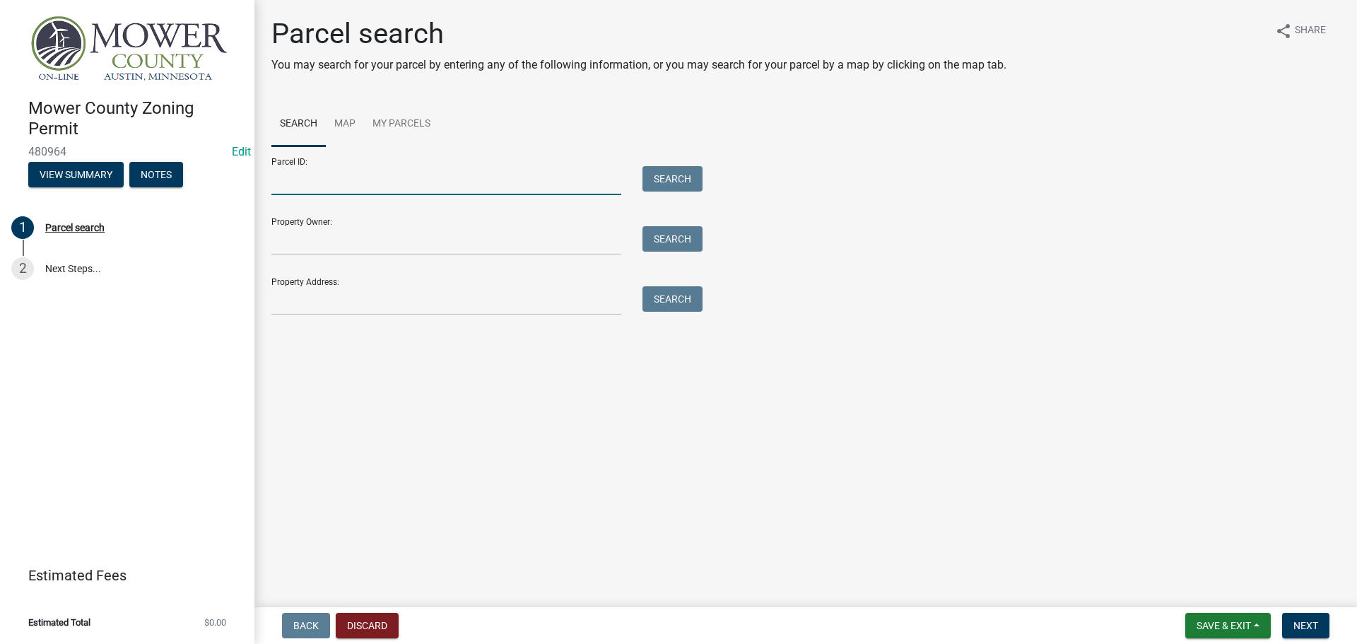
click at [344, 183] on input "Parcel ID:" at bounding box center [446, 180] width 350 height 29
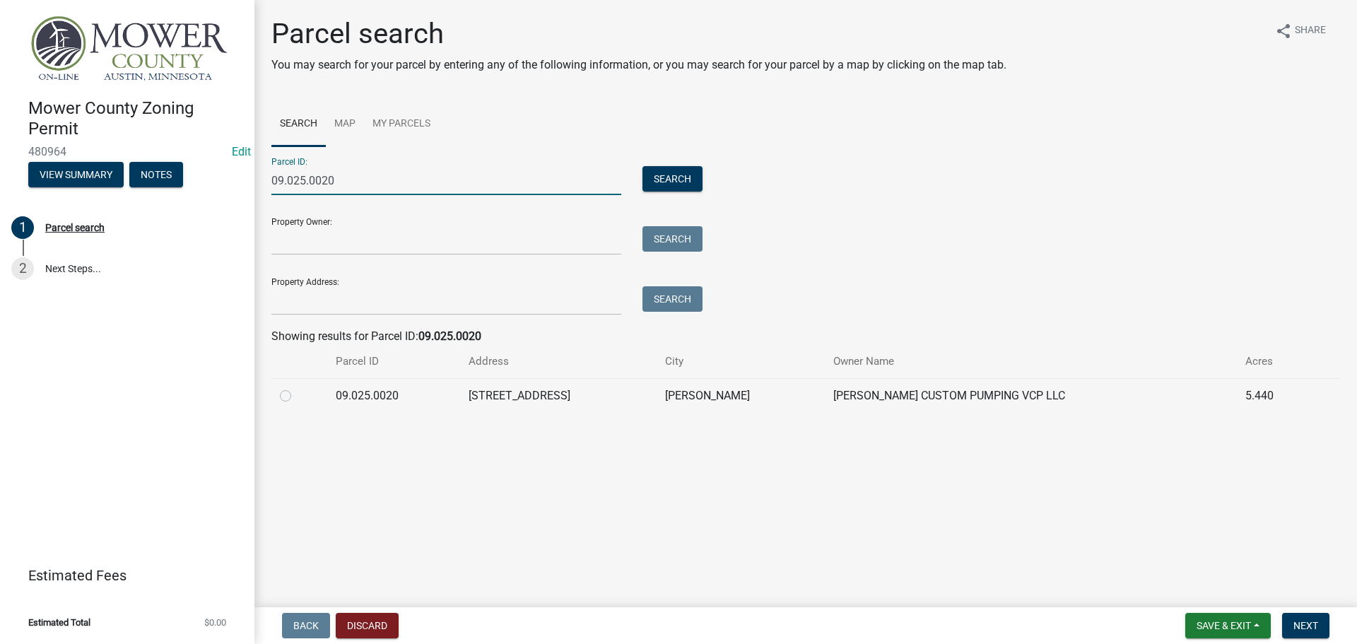
type input "09.025.0020"
click at [297, 387] on label at bounding box center [297, 387] width 0 height 0
click at [297, 396] on input "radio" at bounding box center [301, 391] width 9 height 9
radio input "true"
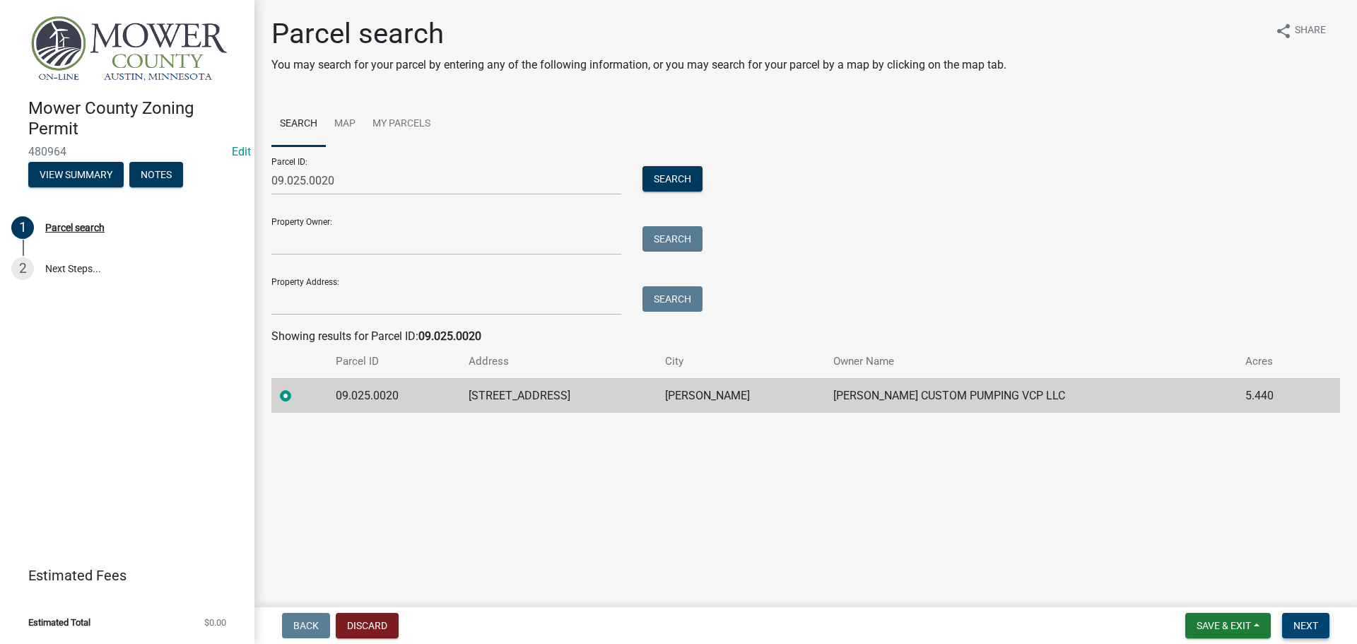
click at [1318, 627] on span "Next" at bounding box center [1305, 625] width 25 height 11
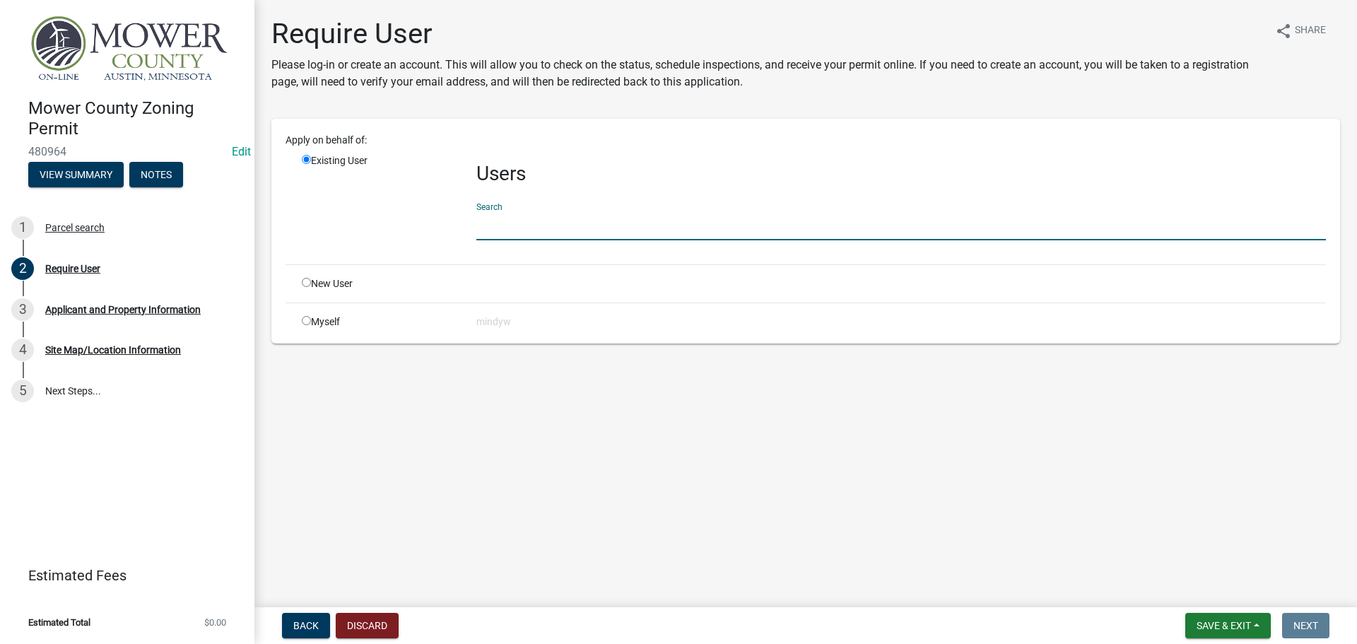
click at [523, 225] on input "text" at bounding box center [900, 225] width 849 height 29
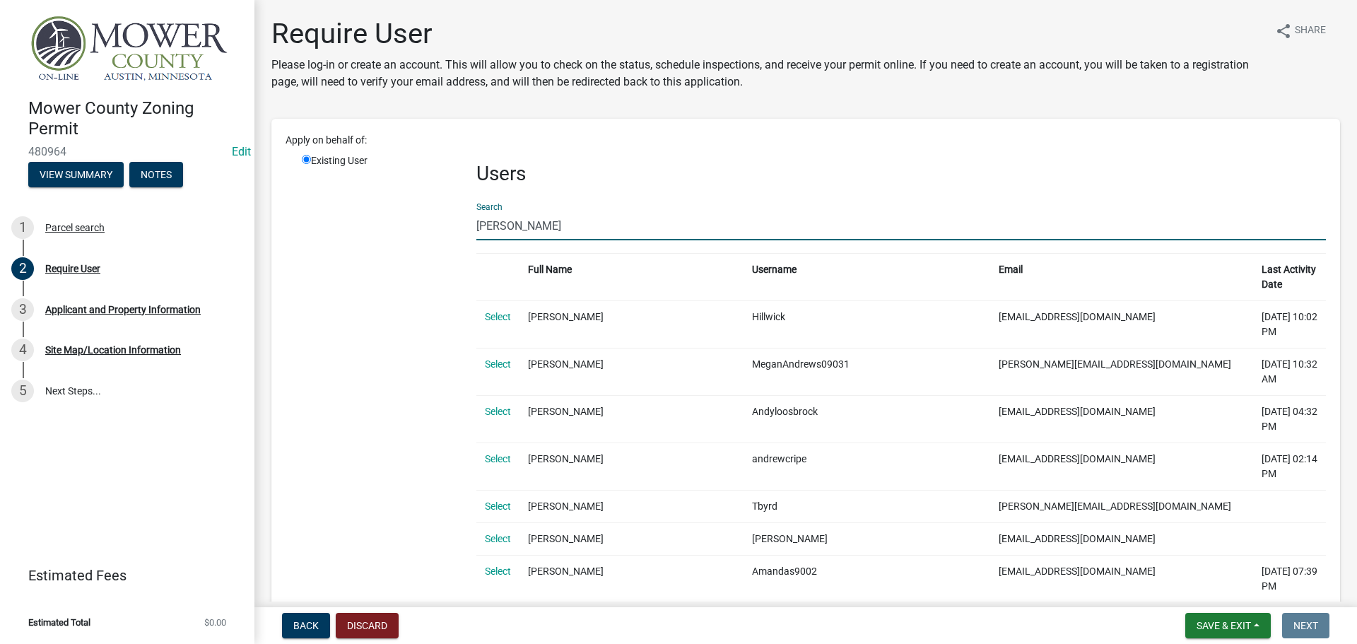
type input "[PERSON_NAME]"
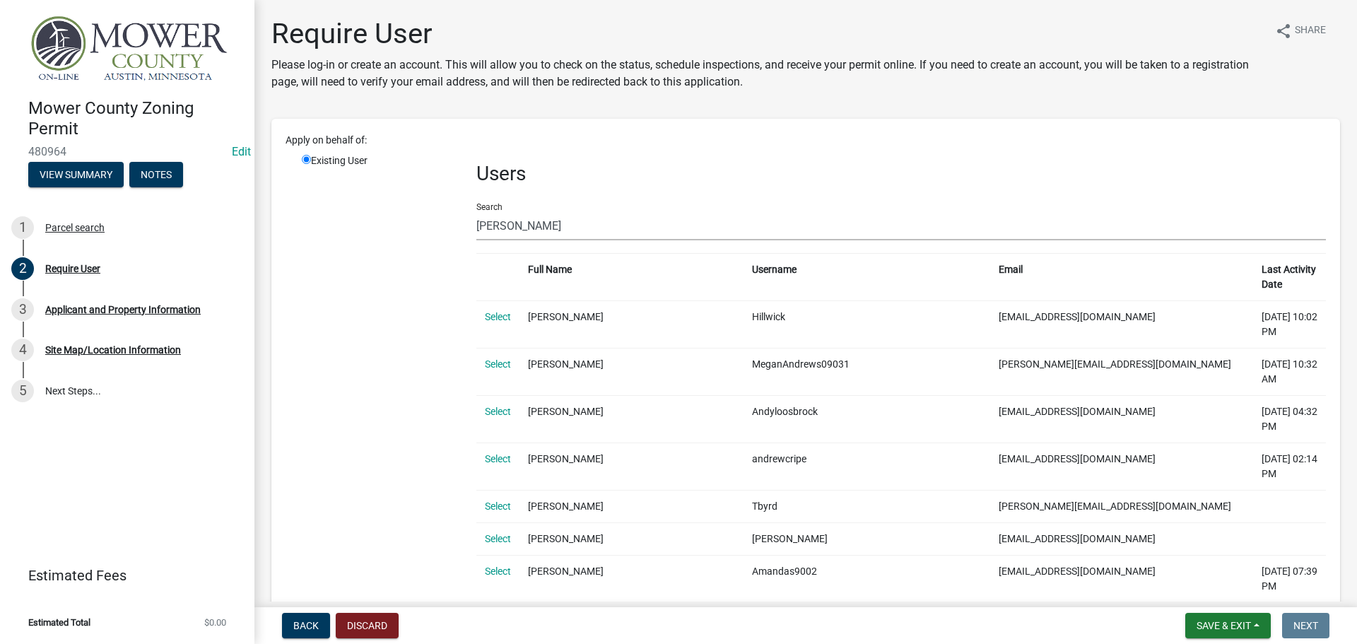
scroll to position [71, 0]
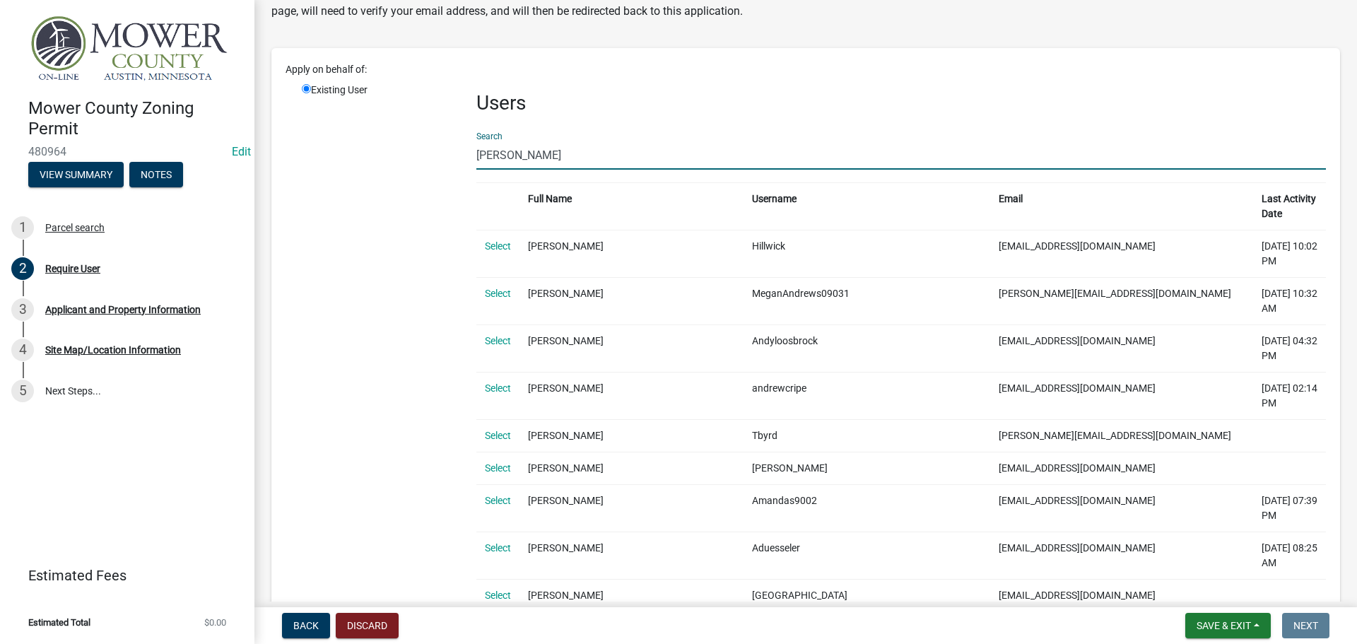
drag, startPoint x: 525, startPoint y: 159, endPoint x: 465, endPoint y: 155, distance: 60.2
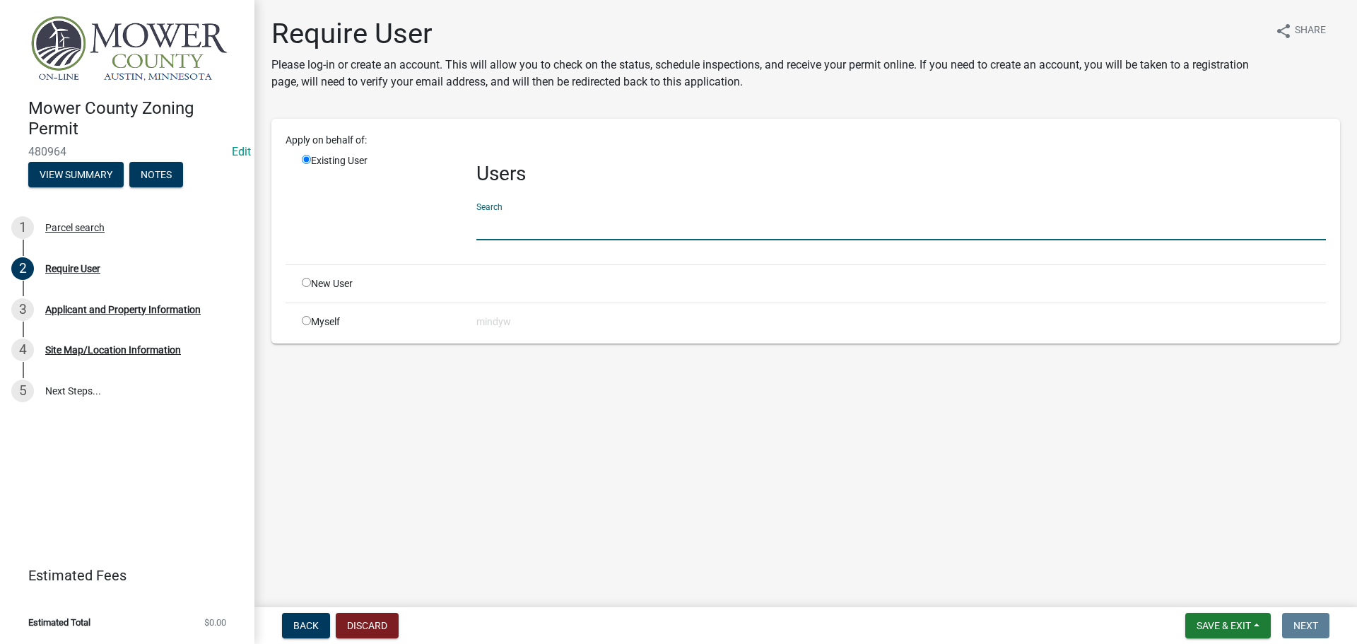
click at [304, 283] on input "radio" at bounding box center [306, 282] width 9 height 9
radio input "true"
radio input "false"
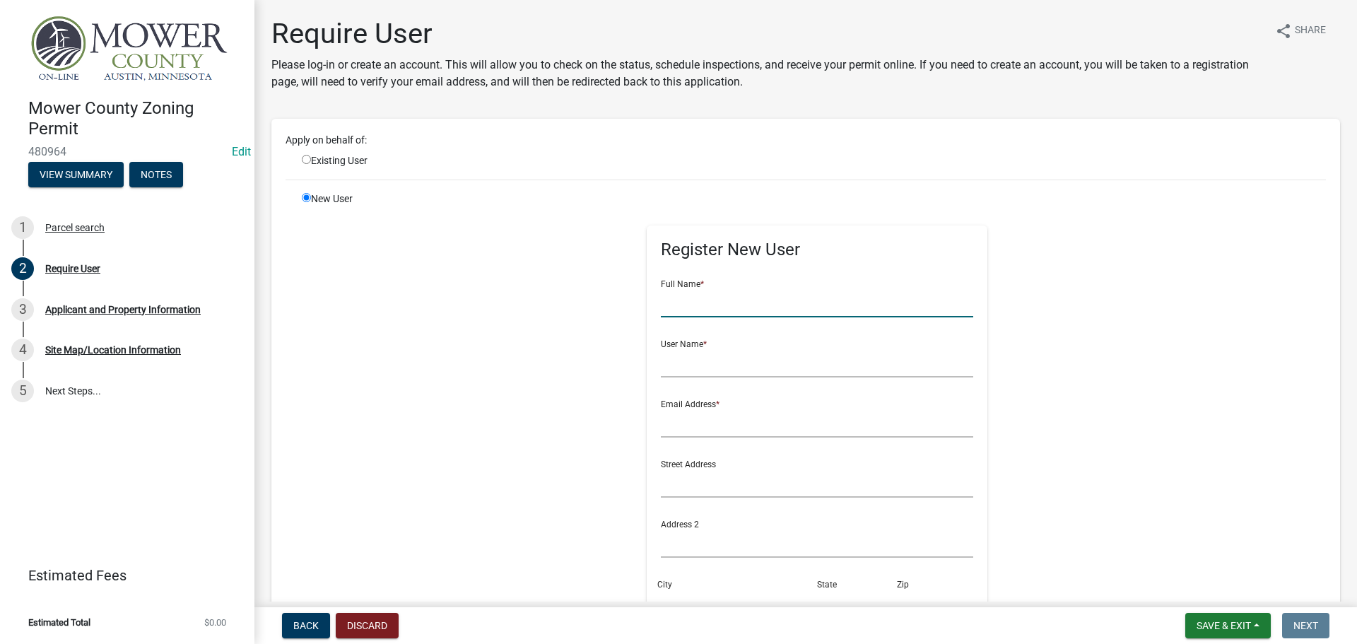
click at [782, 300] on input "text" at bounding box center [817, 302] width 313 height 29
drag, startPoint x: 777, startPoint y: 297, endPoint x: 643, endPoint y: 302, distance: 134.3
click at [646, 302] on div "Register New User Full Name * [PERSON_NAME] User Name * Email Address * Street …" at bounding box center [816, 502] width 341 height 555
type input "[PERSON_NAME]"
click at [714, 372] on input "text" at bounding box center [817, 362] width 313 height 29
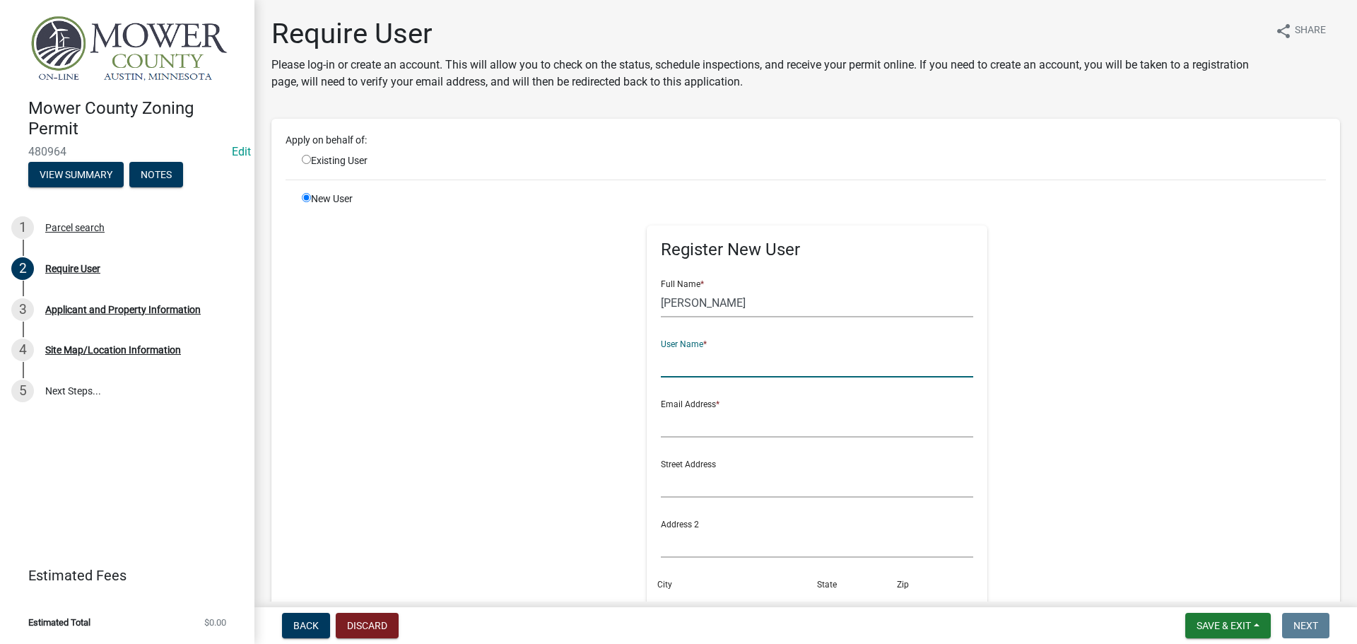
paste input "[PERSON_NAME]"
type input "[PERSON_NAME]"
click at [697, 427] on input "text" at bounding box center [817, 422] width 313 height 29
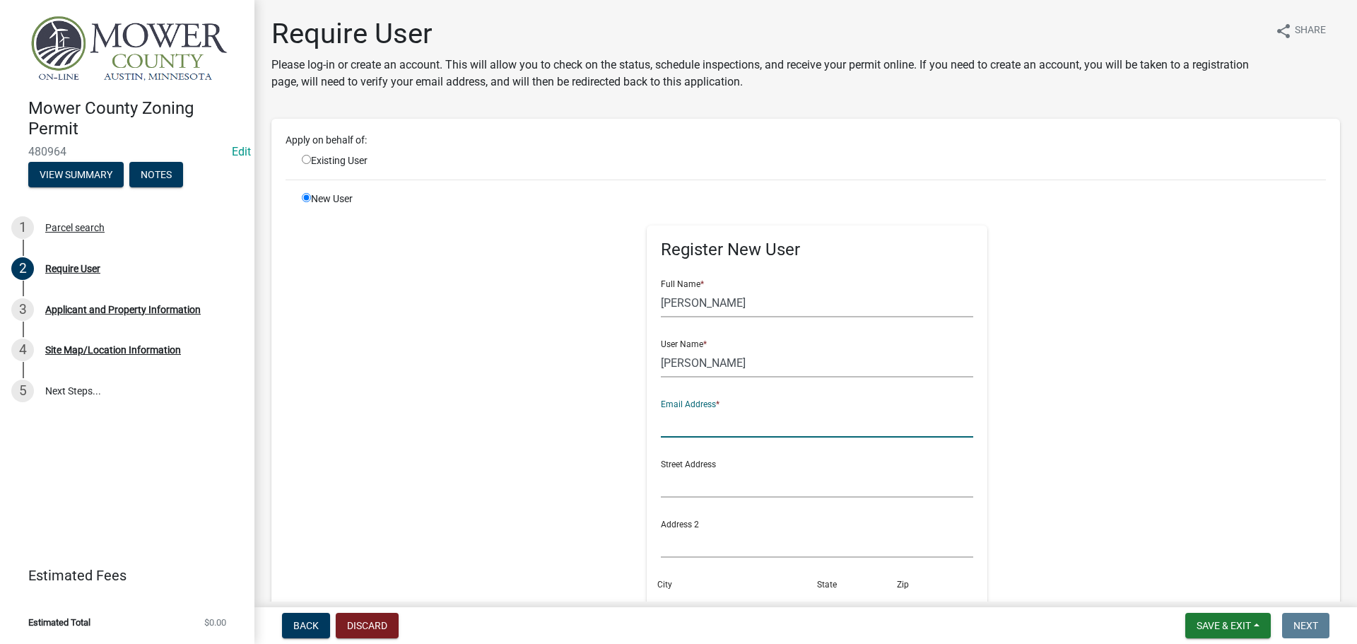
paste input "[PERSON_NAME]"
type input "[PERSON_NAME]"
drag, startPoint x: 735, startPoint y: 427, endPoint x: 633, endPoint y: 421, distance: 101.9
click at [636, 421] on div "Register New User Full Name * [PERSON_NAME] User Name * [PERSON_NAME] Email Add…" at bounding box center [817, 509] width 362 height 636
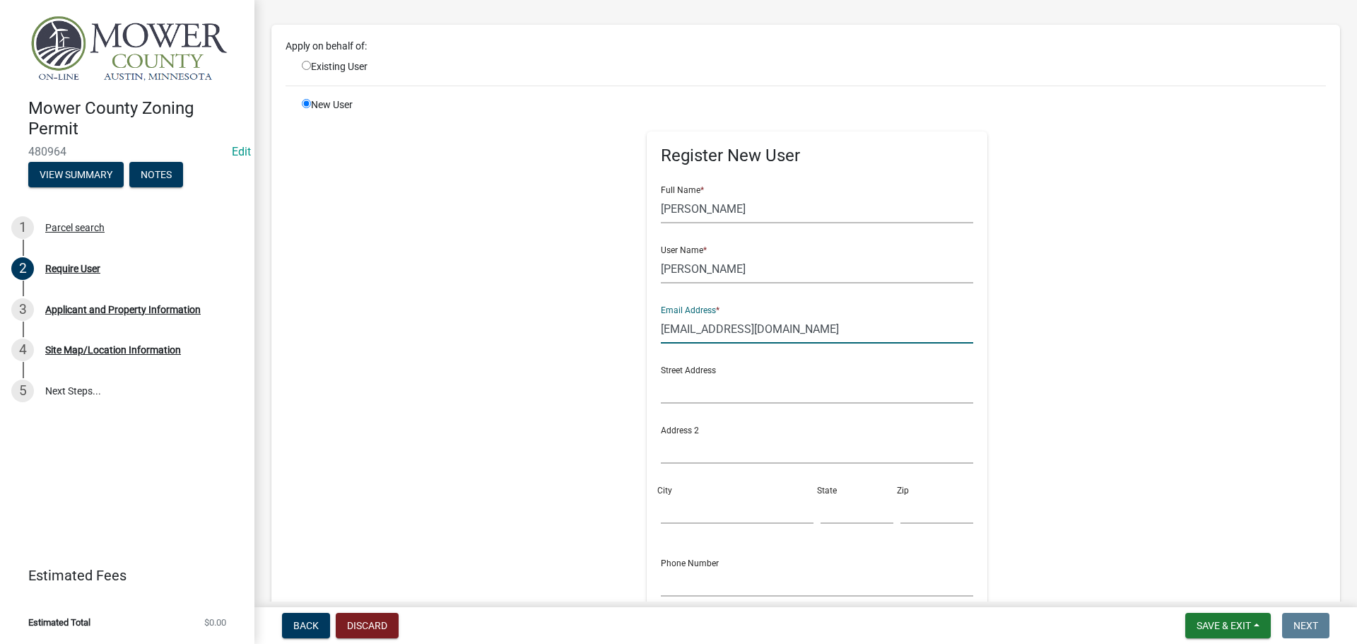
scroll to position [141, 0]
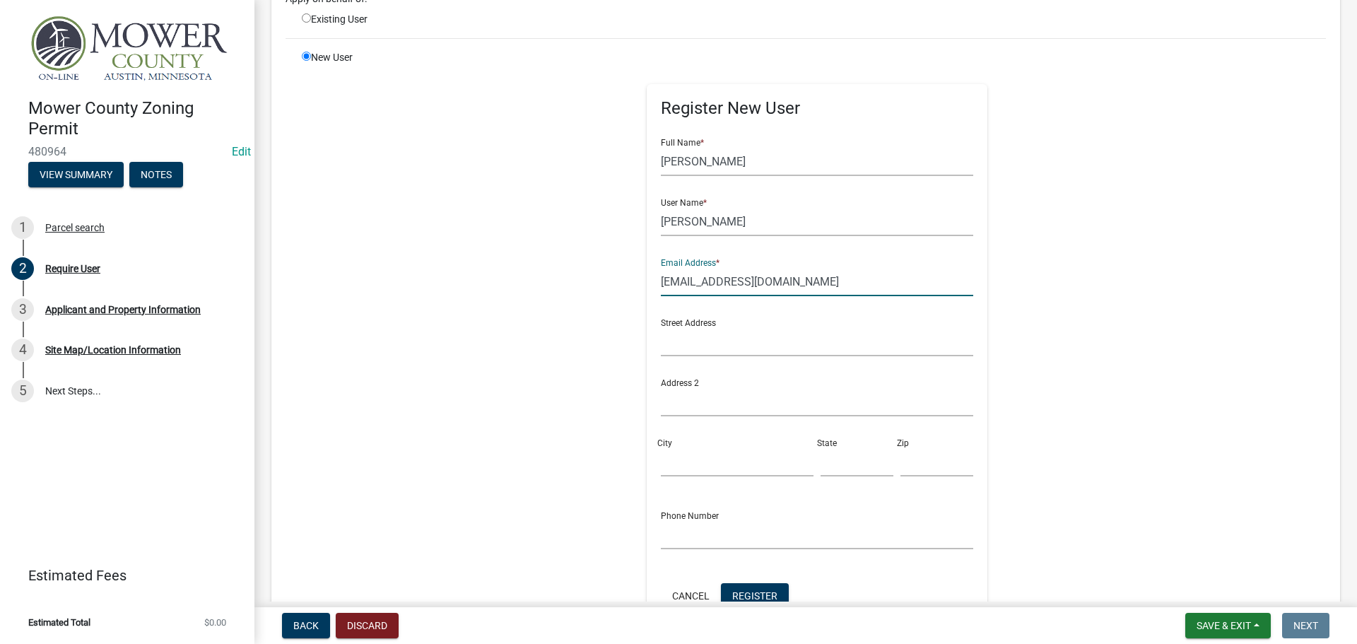
drag, startPoint x: 798, startPoint y: 280, endPoint x: 649, endPoint y: 285, distance: 149.1
click at [649, 285] on div "Register New User Full Name * [PERSON_NAME] User Name * [PERSON_NAME] Email Add…" at bounding box center [816, 361] width 341 height 555
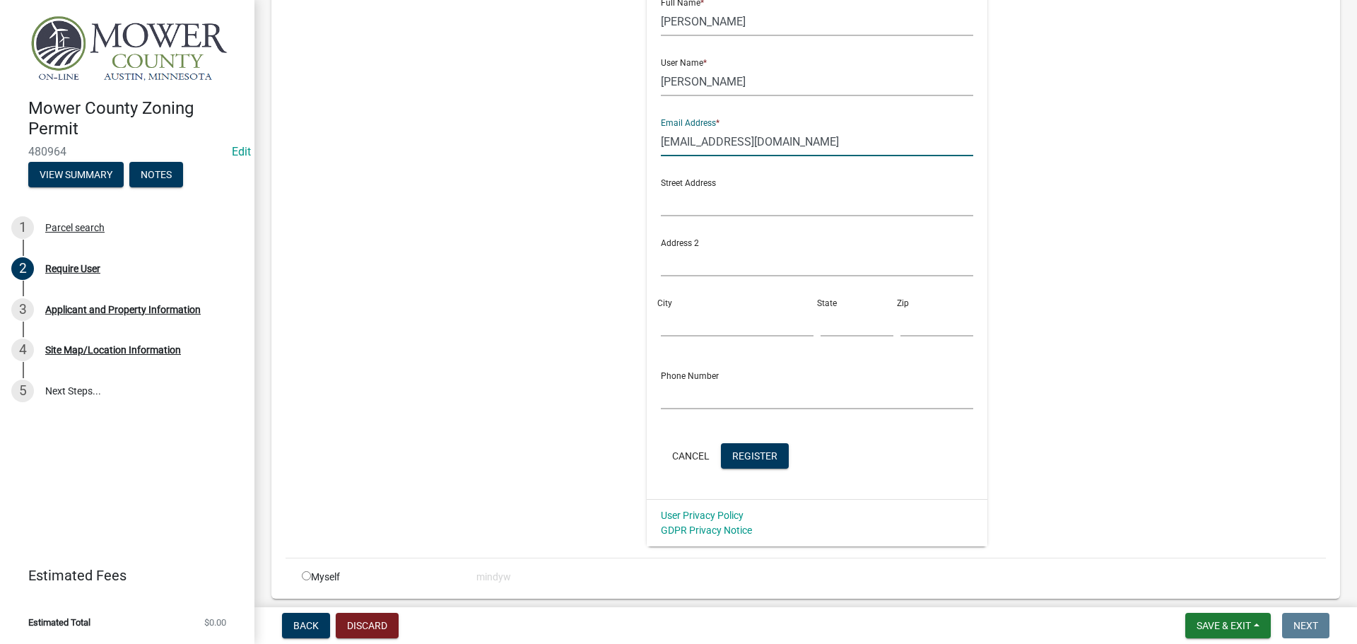
scroll to position [283, 0]
type input "[EMAIL_ADDRESS][DOMAIN_NAME]"
click at [751, 450] on span "Register" at bounding box center [754, 453] width 45 height 11
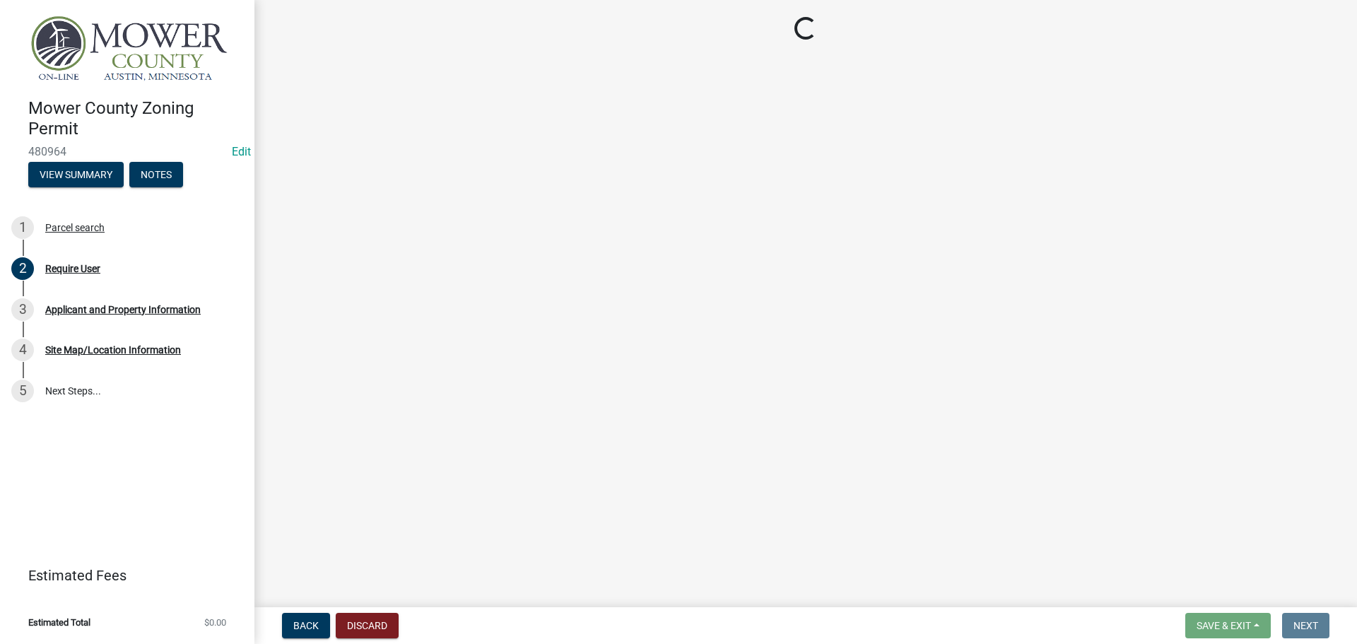
scroll to position [0, 0]
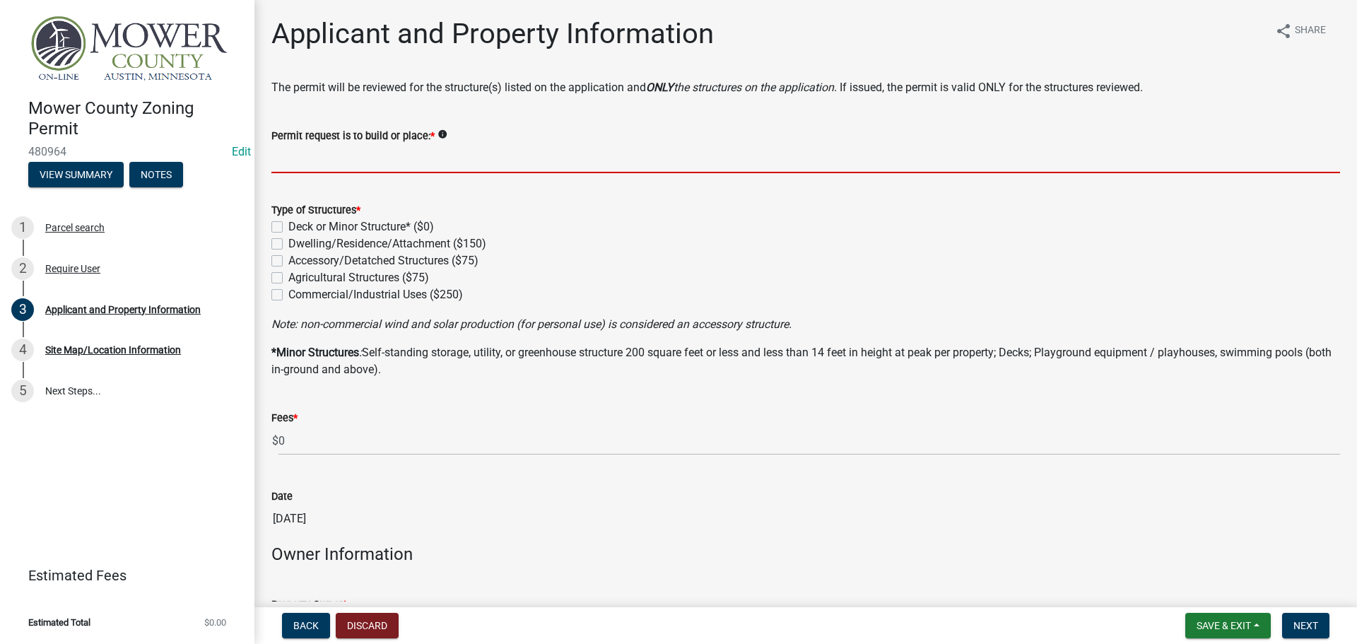
click at [327, 160] on input "Permit request is to build or place: *" at bounding box center [805, 158] width 1068 height 29
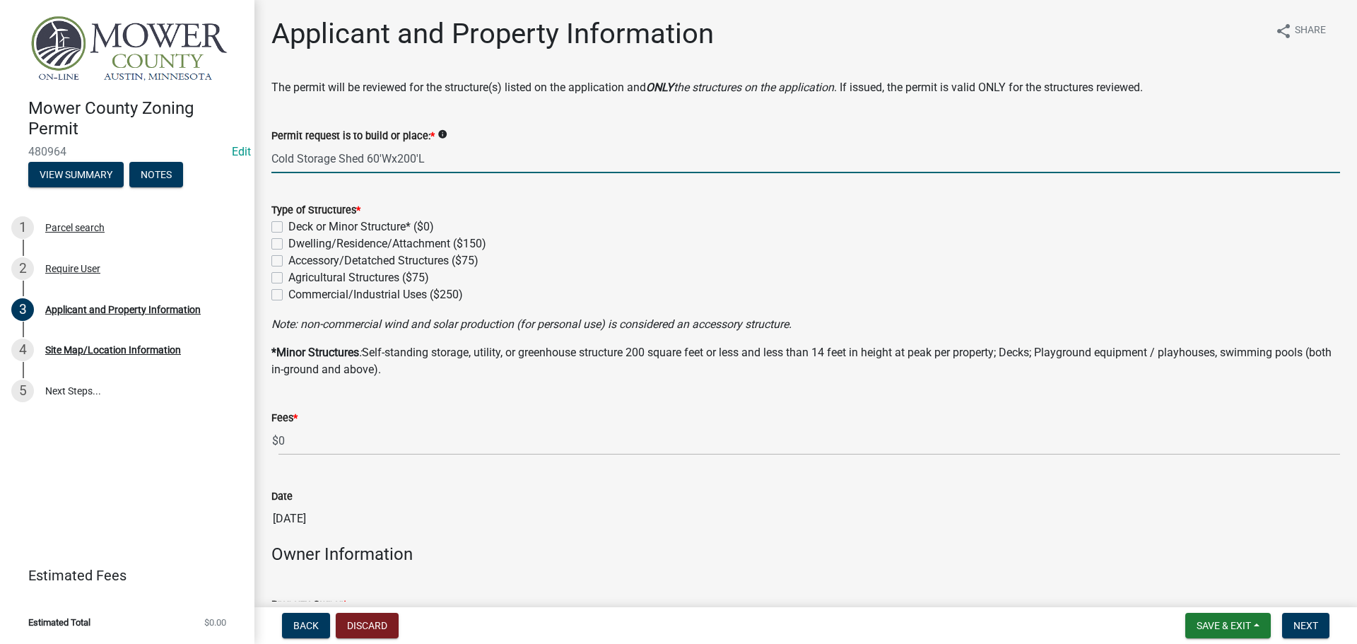
type input "Cold Storage Shed 60'Wx200'L"
click at [288, 261] on label "Accessory/Detatched Structures ($75)" at bounding box center [383, 260] width 190 height 17
click at [288, 261] on input "Accessory/Detatched Structures ($75)" at bounding box center [292, 256] width 9 height 9
checkbox input "true"
checkbox input "false"
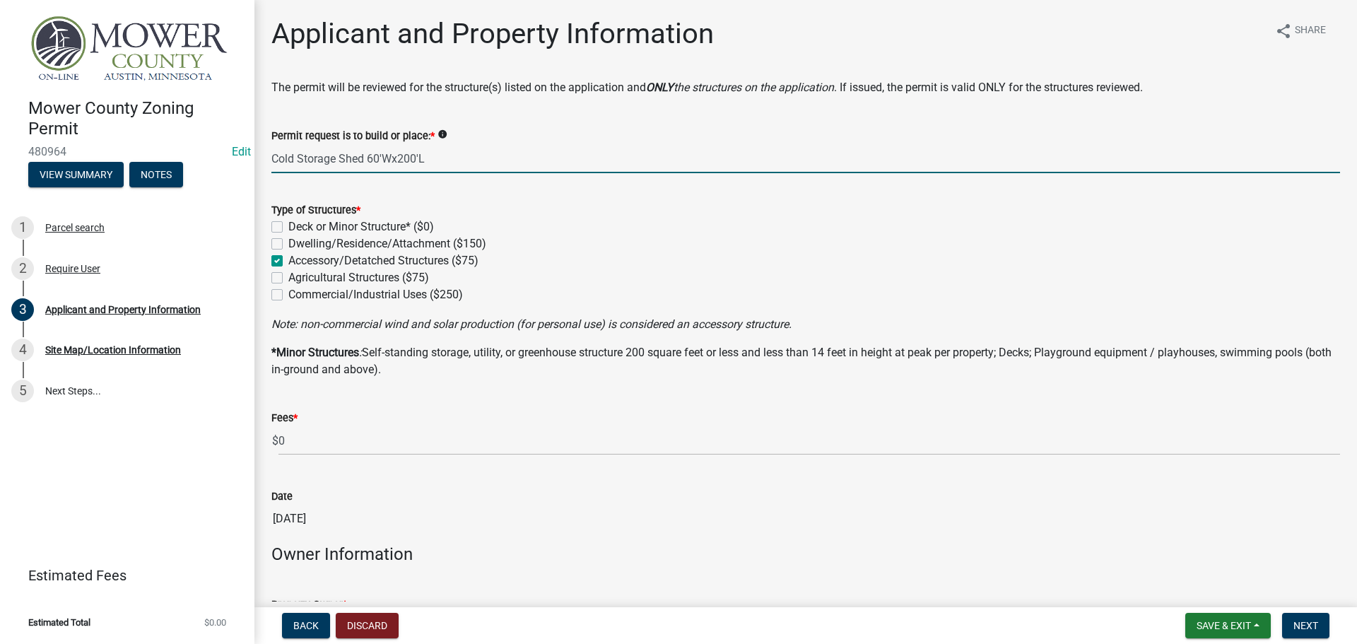
checkbox input "false"
checkbox input "true"
checkbox input "false"
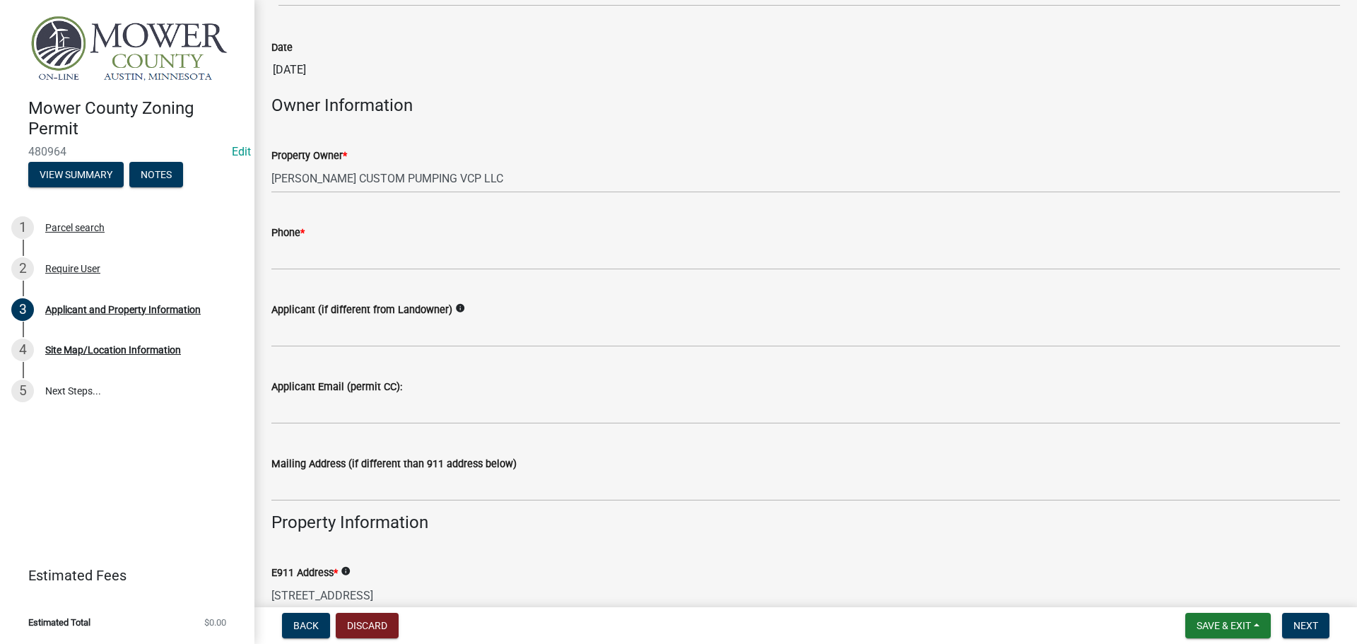
scroll to position [495, 0]
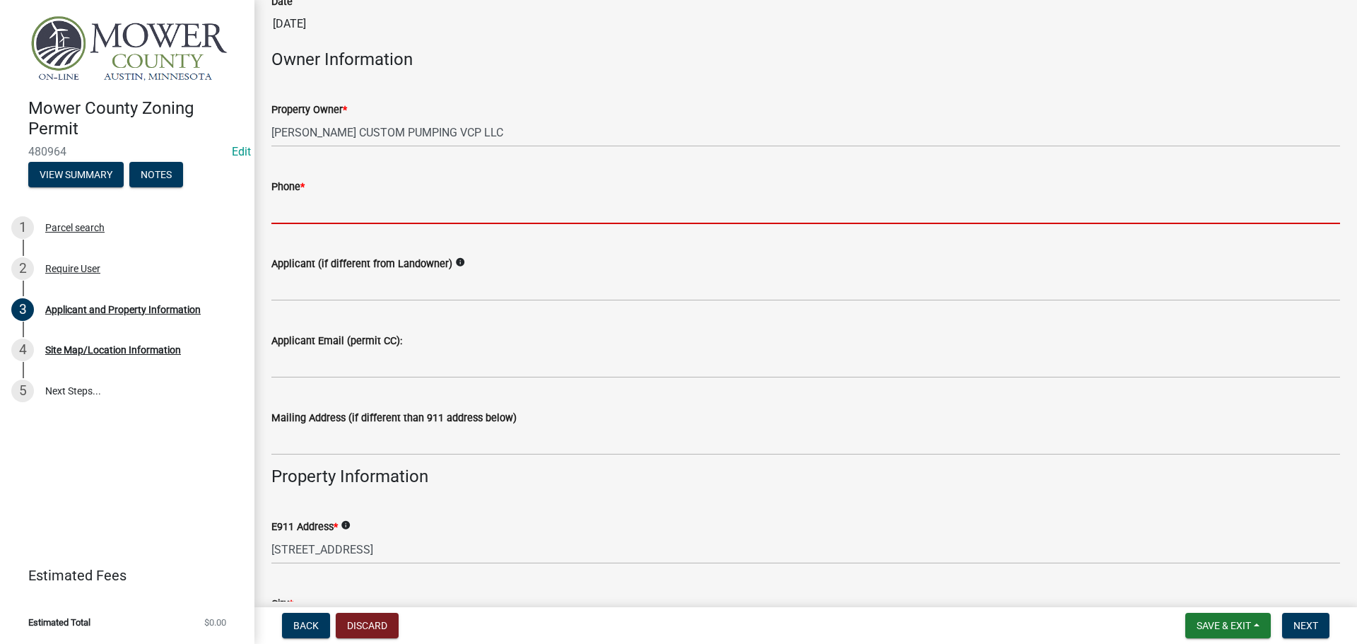
click at [409, 213] on input "Phone *" at bounding box center [805, 209] width 1068 height 29
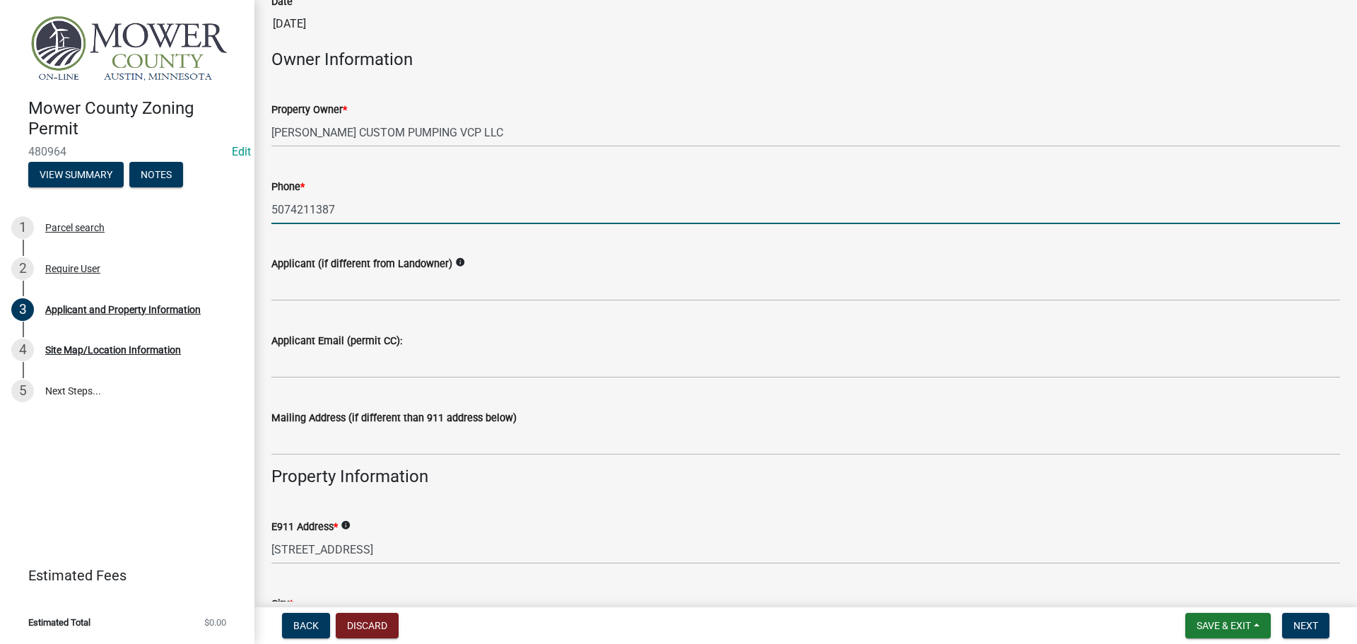
type input "5074211387"
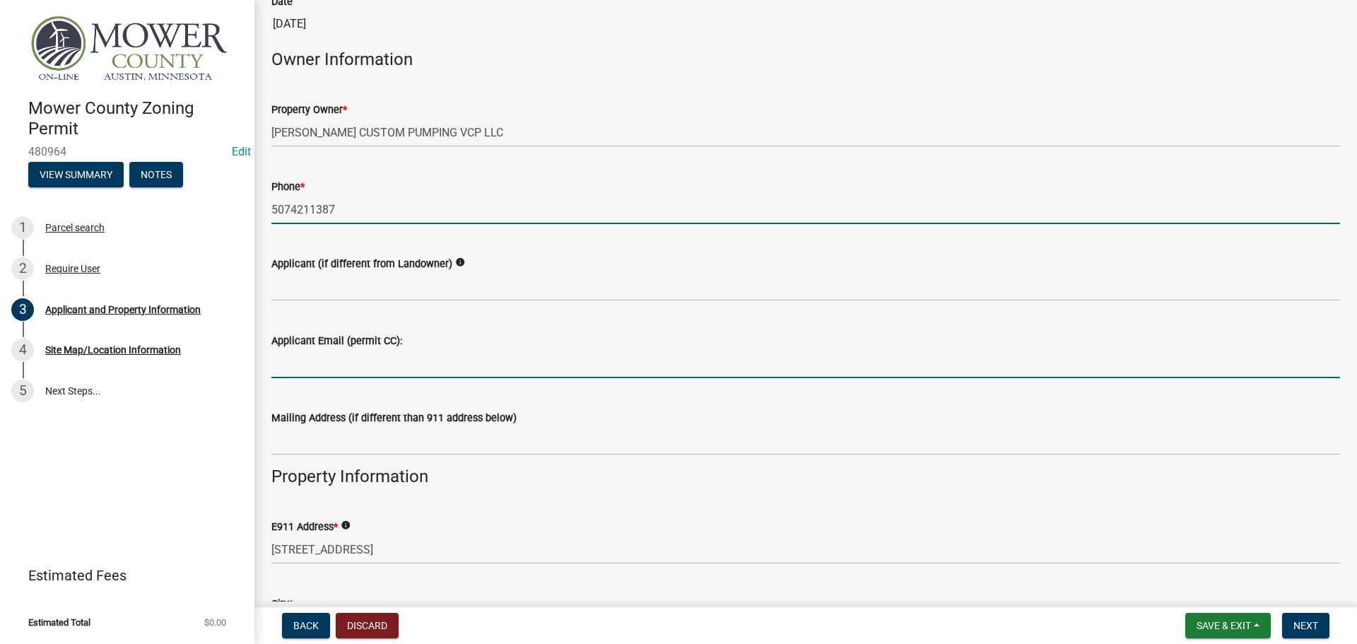
click at [360, 363] on input "Applicant Email (permit CC):" at bounding box center [805, 363] width 1068 height 29
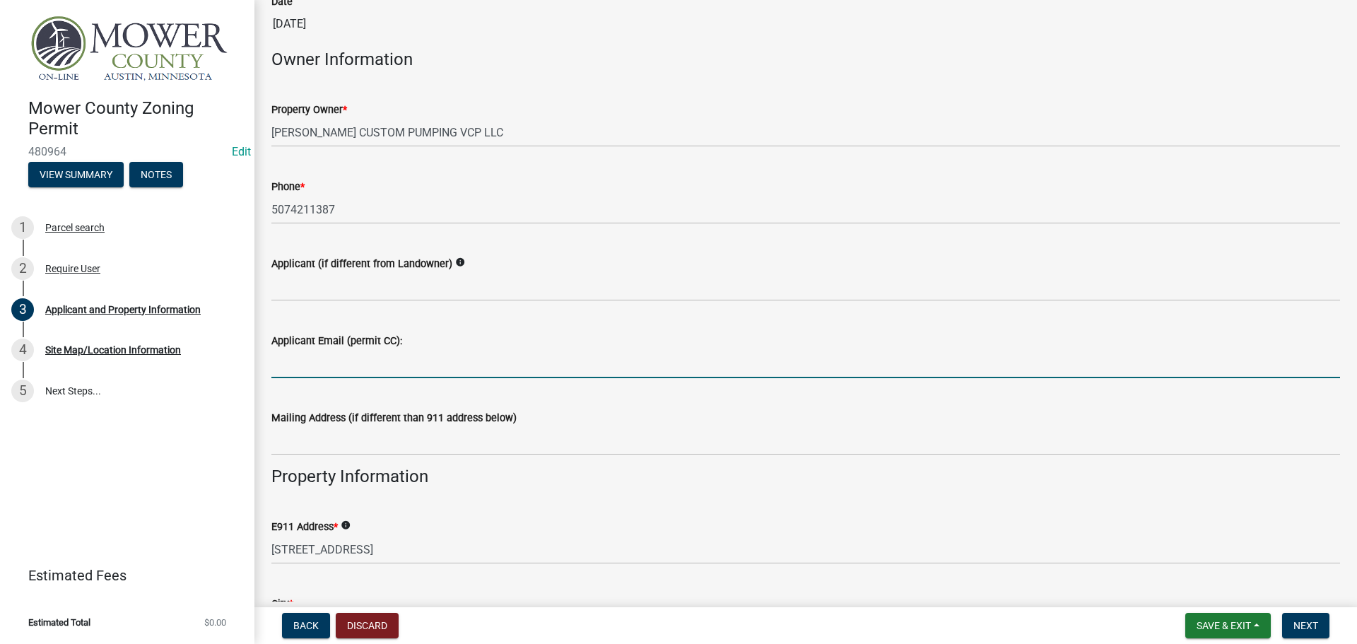
paste input "[EMAIL_ADDRESS][DOMAIN_NAME]"
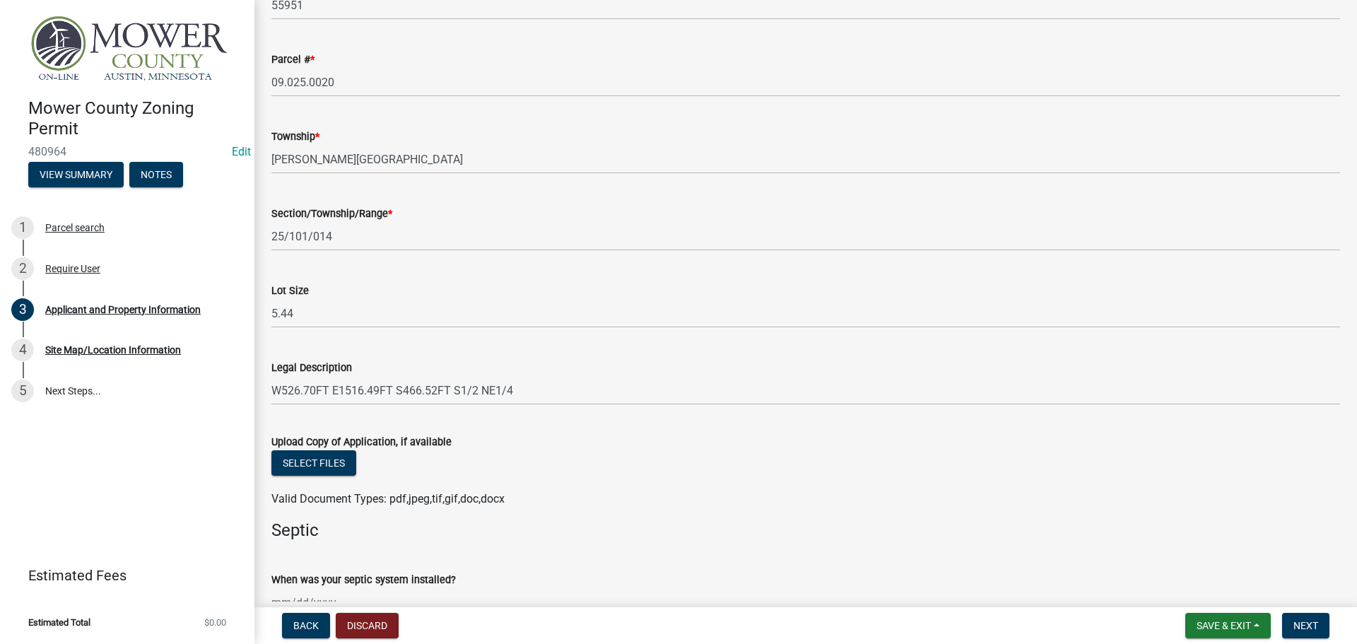
scroll to position [1272, 0]
type input "[EMAIL_ADDRESS][DOMAIN_NAME]"
click at [293, 463] on button "Select files" at bounding box center [313, 461] width 85 height 25
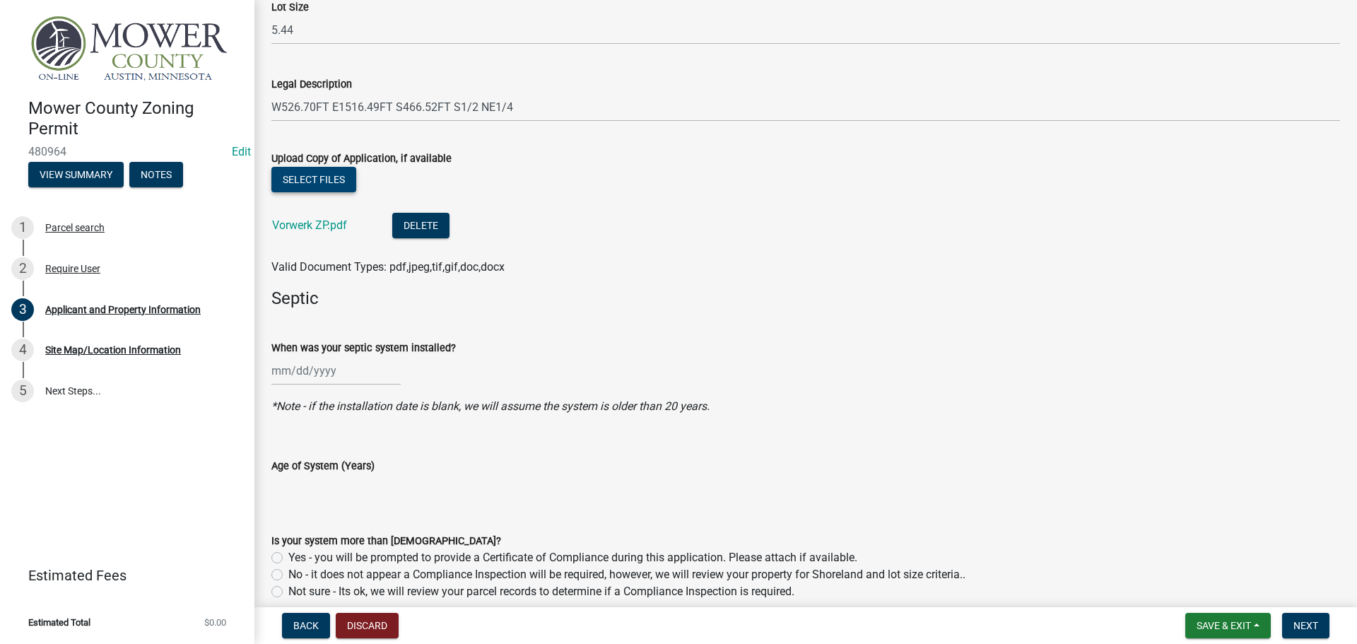
scroll to position [1684, 0]
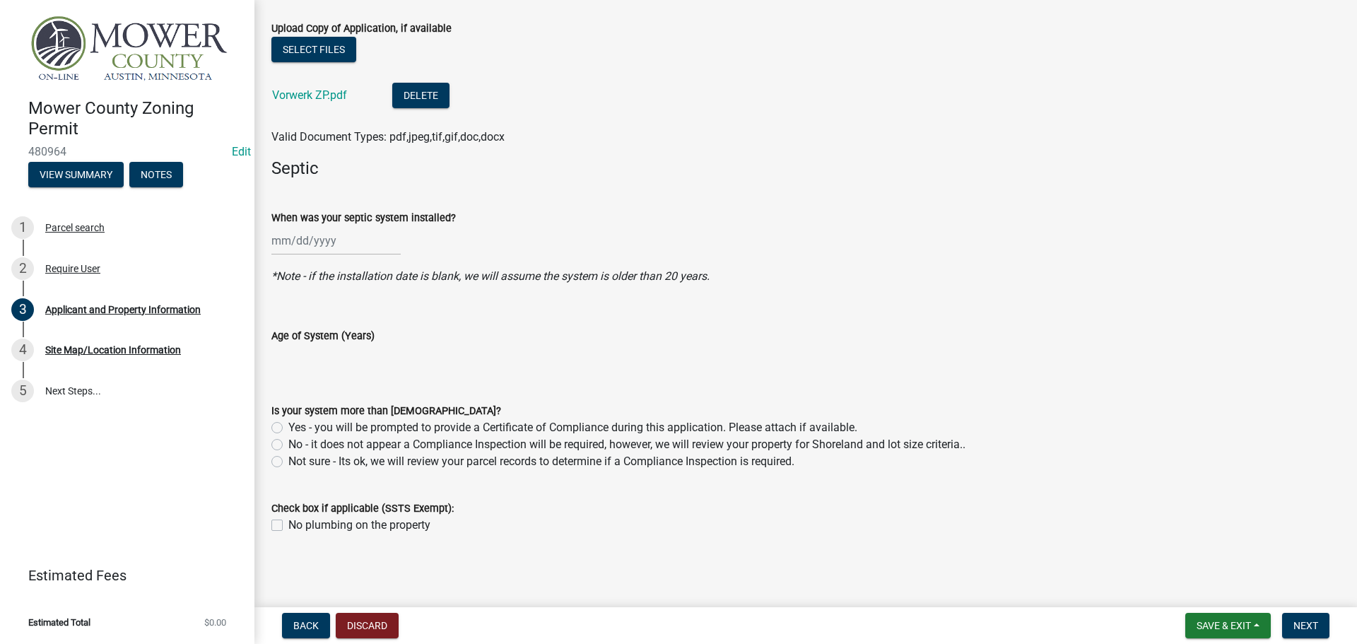
click at [288, 528] on label "No plumbing on the property" at bounding box center [359, 524] width 142 height 17
click at [288, 526] on input "No plumbing on the property" at bounding box center [292, 520] width 9 height 9
checkbox input "true"
click at [1311, 631] on span "Next" at bounding box center [1305, 625] width 25 height 11
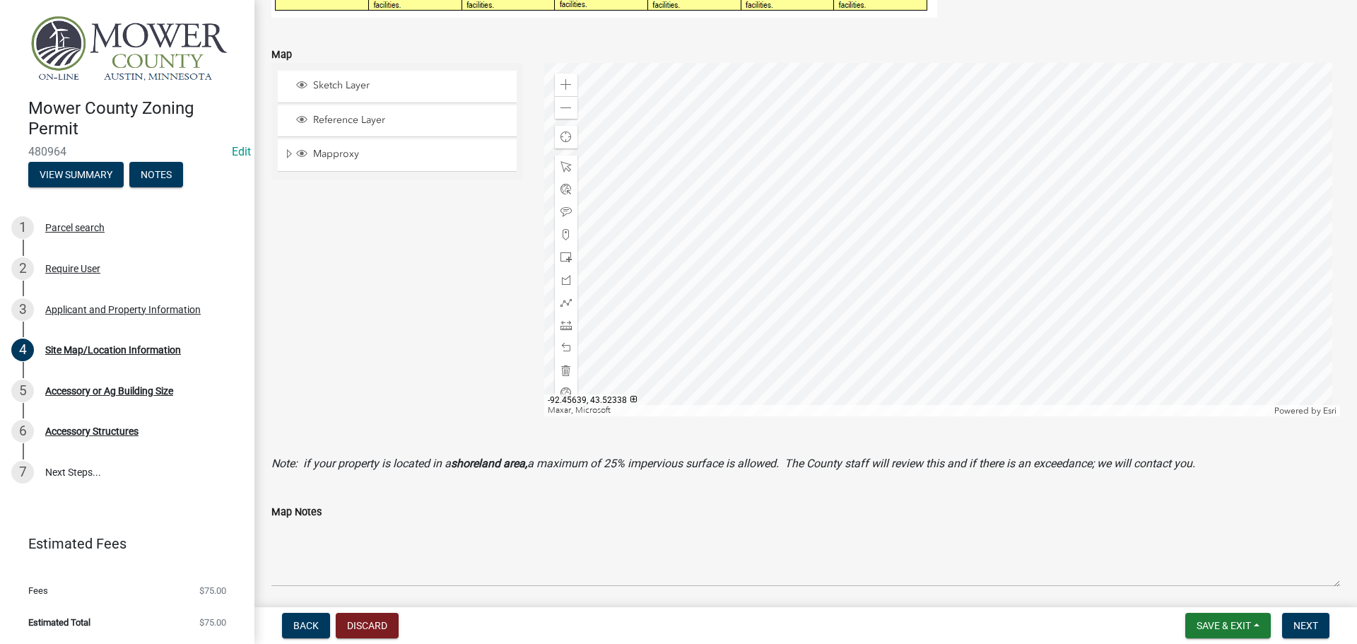
scroll to position [636, 0]
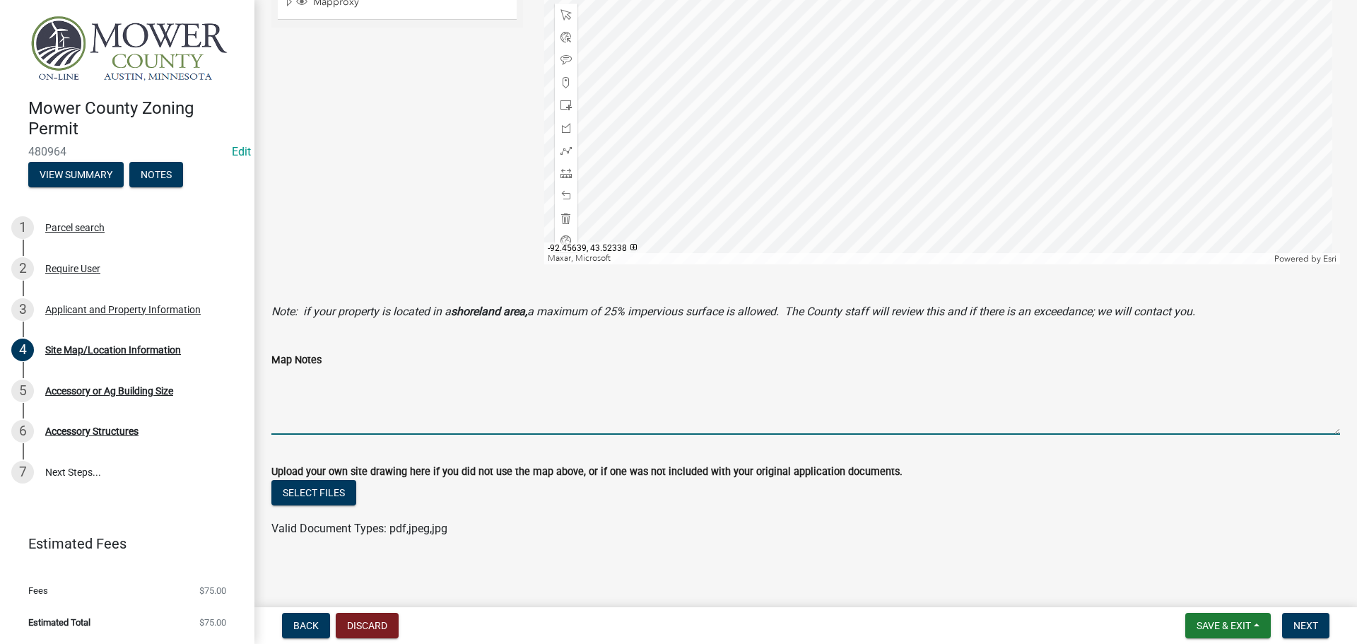
click at [336, 430] on textarea "Map Notes" at bounding box center [805, 401] width 1068 height 66
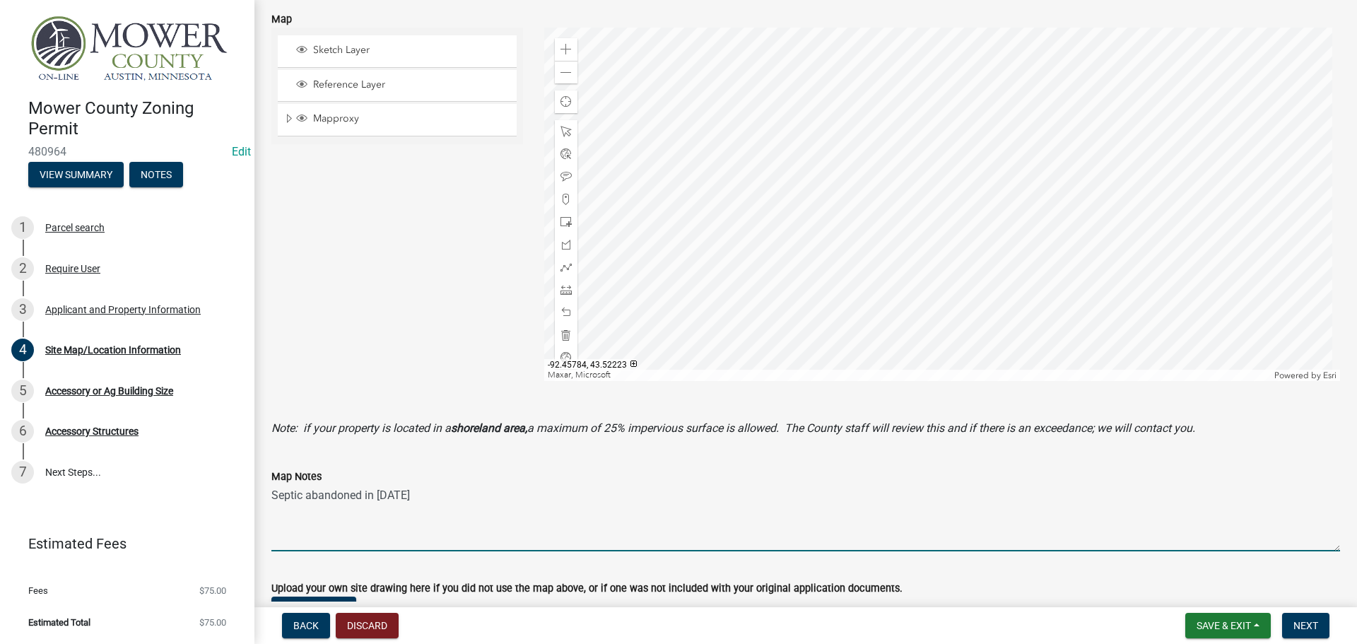
scroll to position [498, 0]
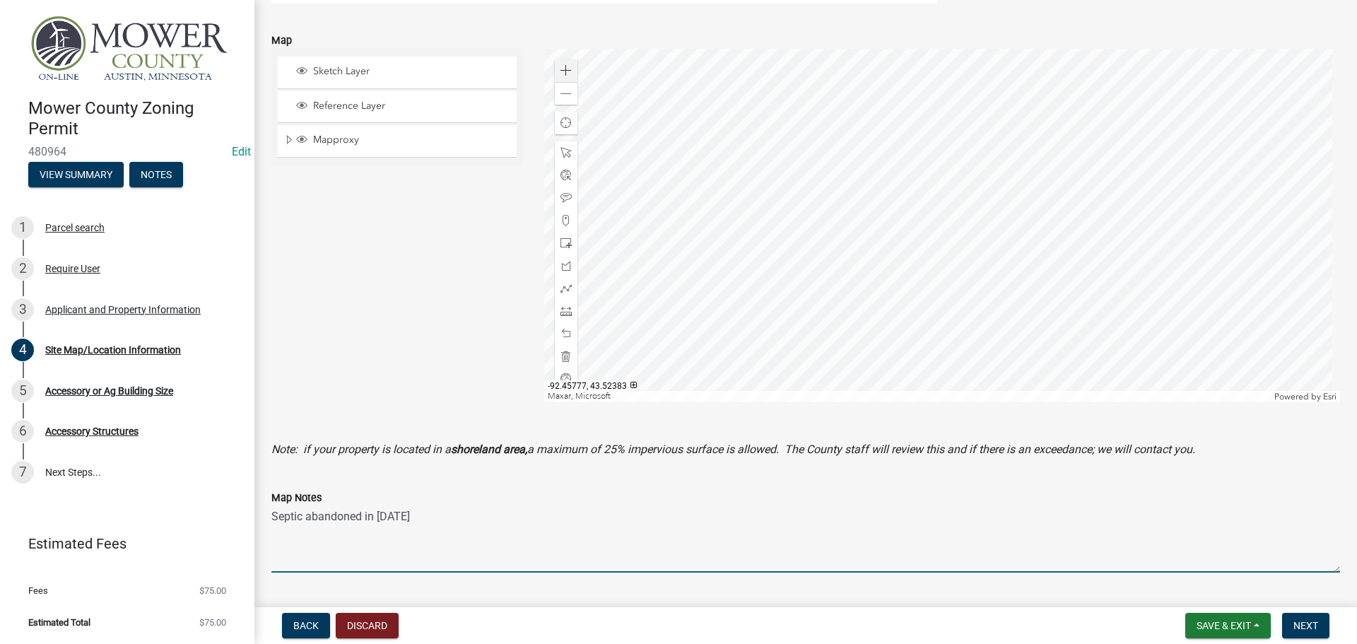
type textarea "Septic abandoned in [DATE]"
click at [560, 71] on span at bounding box center [565, 70] width 11 height 11
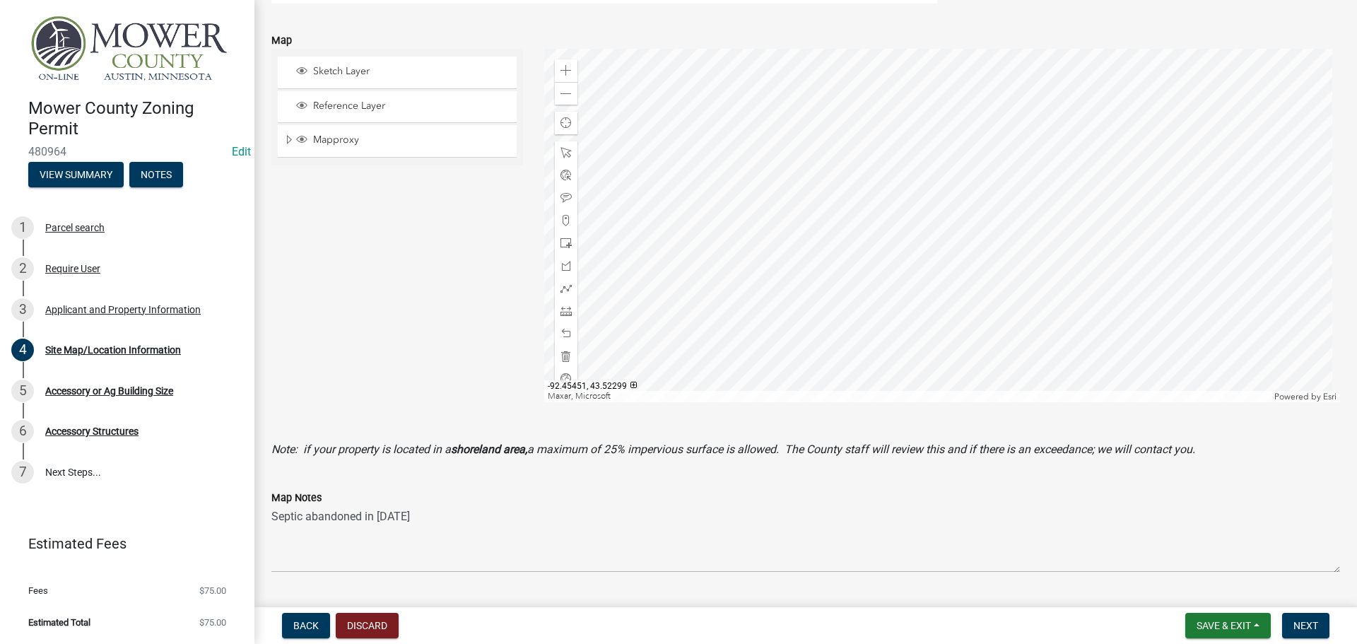
click at [728, 269] on div at bounding box center [942, 225] width 796 height 353
click at [907, 227] on div at bounding box center [942, 225] width 796 height 353
click at [564, 308] on span at bounding box center [565, 310] width 11 height 11
click at [935, 90] on div at bounding box center [942, 225] width 796 height 353
click at [937, 98] on div at bounding box center [942, 225] width 796 height 353
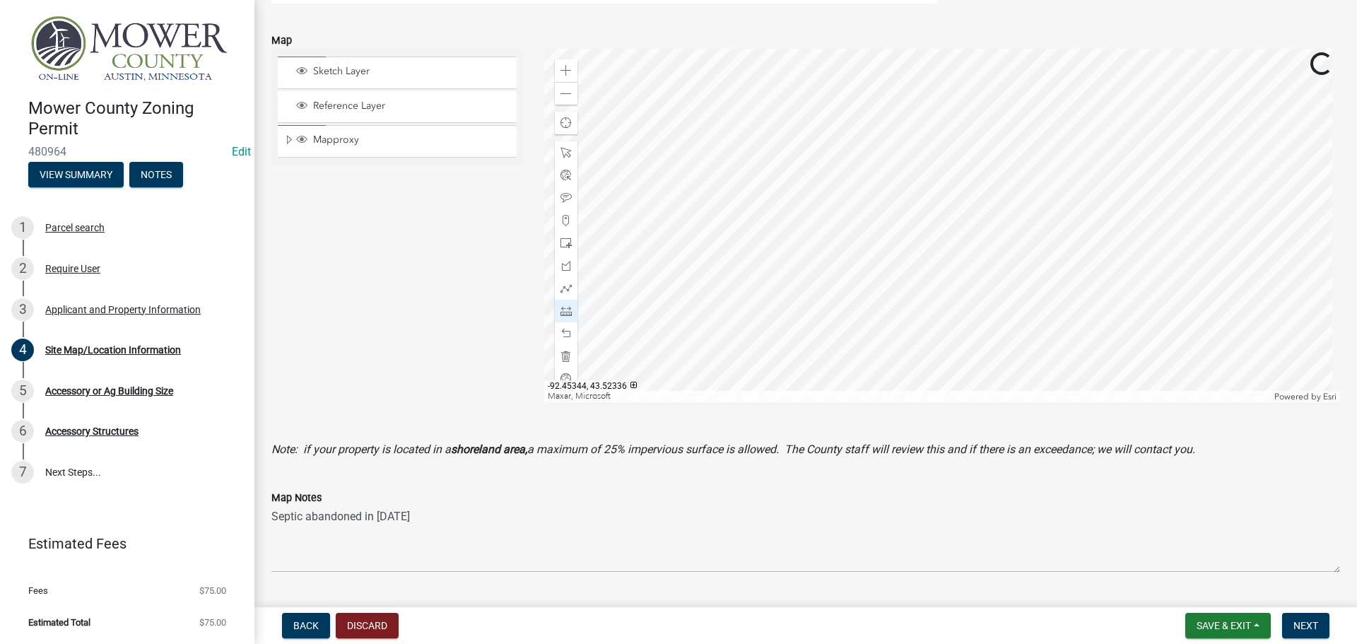
click at [937, 98] on div at bounding box center [942, 225] width 796 height 353
click at [1266, 177] on div at bounding box center [942, 225] width 796 height 353
click at [1182, 177] on div at bounding box center [942, 225] width 796 height 353
click at [562, 97] on span at bounding box center [565, 93] width 11 height 11
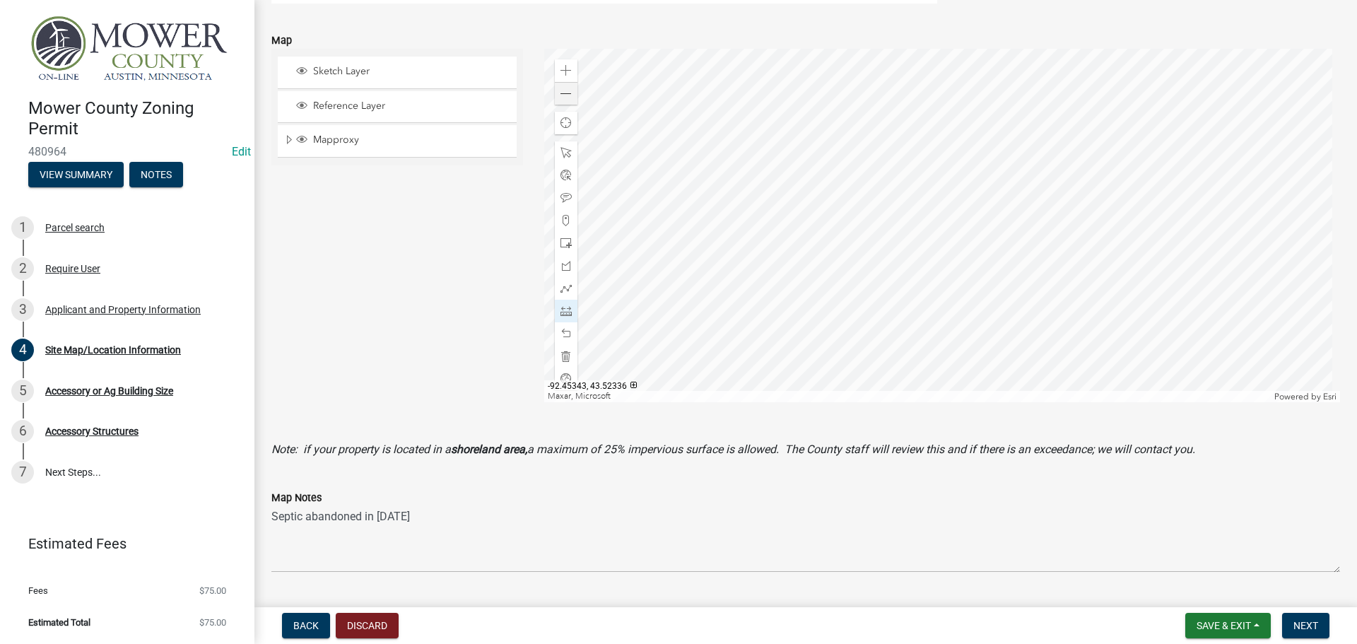
click at [938, 136] on div at bounding box center [942, 225] width 796 height 353
click at [1057, 136] on div at bounding box center [942, 225] width 796 height 353
click at [1053, 148] on div at bounding box center [942, 225] width 796 height 353
click at [1056, 317] on div at bounding box center [942, 225] width 796 height 353
click at [935, 321] on div at bounding box center [942, 225] width 796 height 353
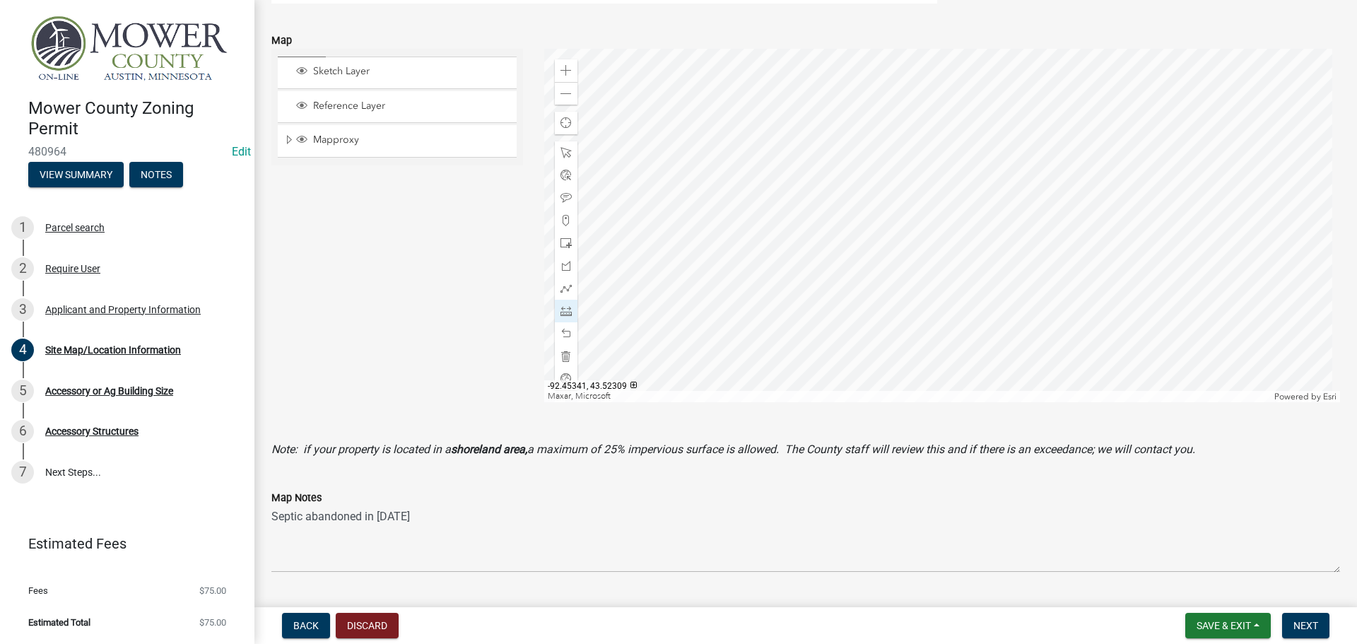
click at [923, 271] on div at bounding box center [942, 225] width 796 height 353
click at [916, 81] on div at bounding box center [942, 225] width 796 height 353
click at [565, 98] on span at bounding box center [565, 93] width 11 height 11
click at [909, 54] on div at bounding box center [942, 225] width 796 height 353
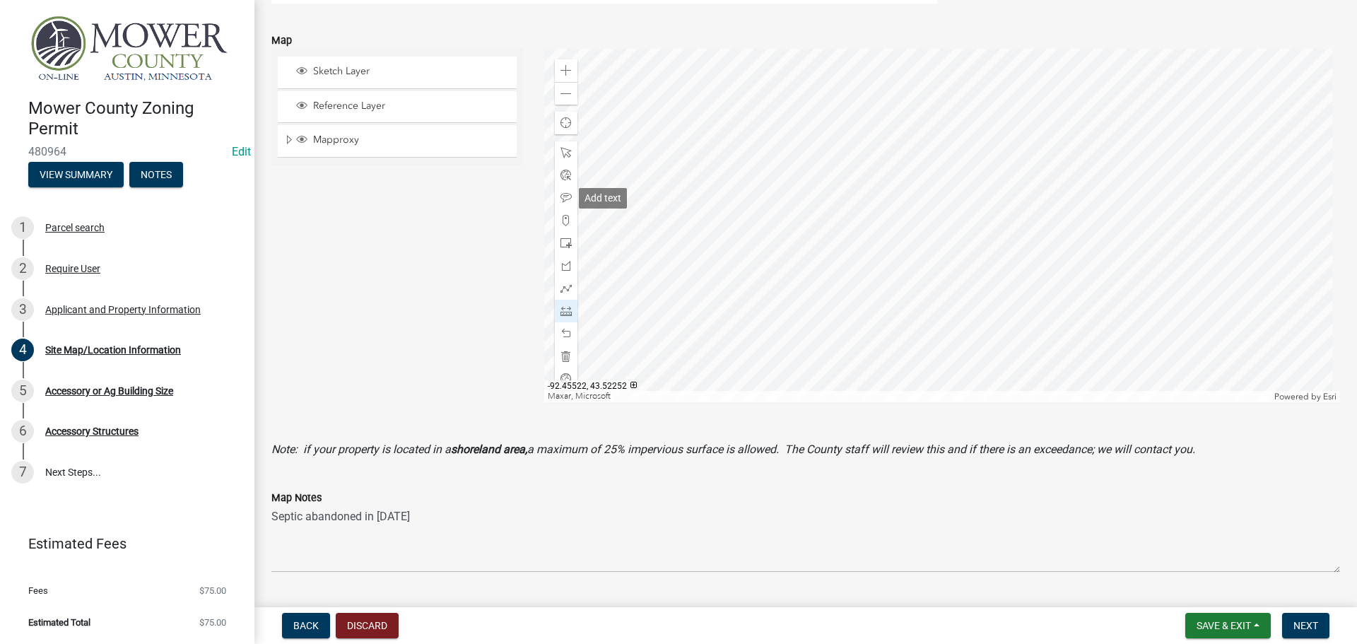
click at [560, 199] on span at bounding box center [565, 197] width 11 height 11
click at [811, 245] on div at bounding box center [942, 225] width 796 height 353
click at [562, 95] on span at bounding box center [565, 93] width 11 height 11
click at [565, 312] on span at bounding box center [565, 310] width 11 height 11
click at [1003, 181] on div at bounding box center [942, 225] width 796 height 353
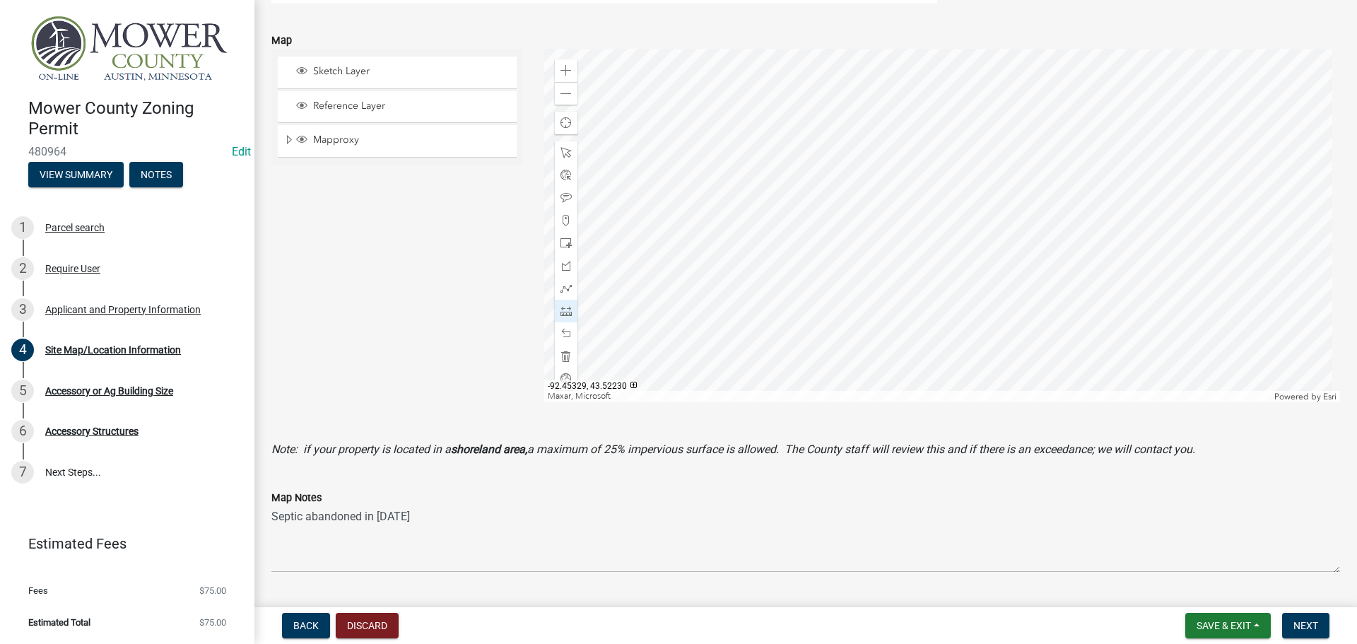
click at [1010, 270] on div at bounding box center [942, 225] width 796 height 353
click at [992, 180] on div at bounding box center [942, 225] width 796 height 353
click at [894, 225] on div at bounding box center [942, 225] width 796 height 353
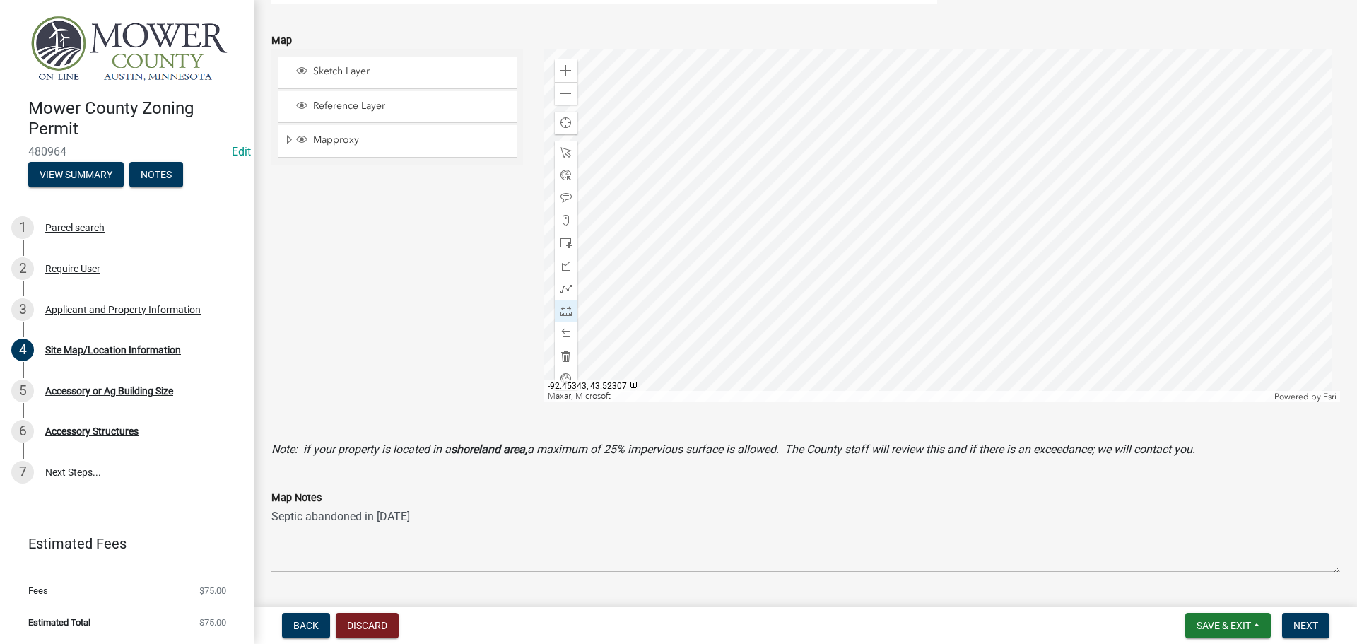
click at [992, 131] on div at bounding box center [942, 225] width 796 height 353
click at [834, 133] on div at bounding box center [942, 225] width 796 height 353
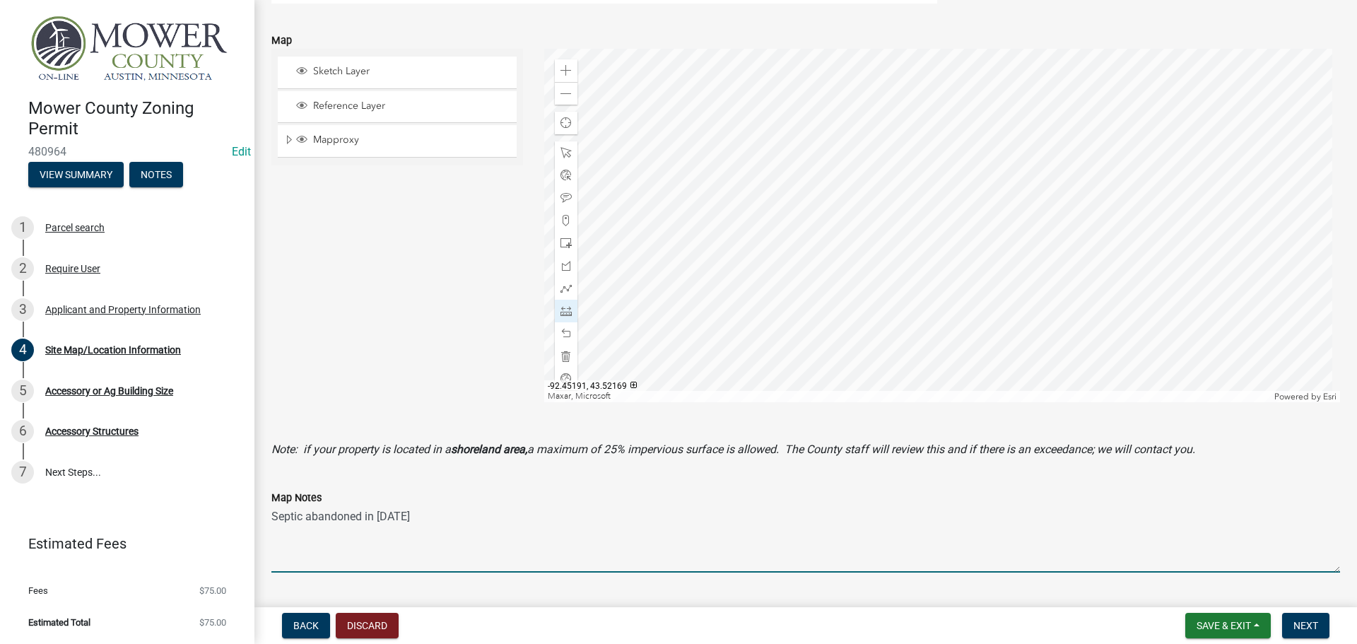
click at [402, 555] on textarea "Septic abandoned in [DATE]" at bounding box center [805, 539] width 1068 height 66
click at [1303, 620] on span "Next" at bounding box center [1305, 625] width 25 height 11
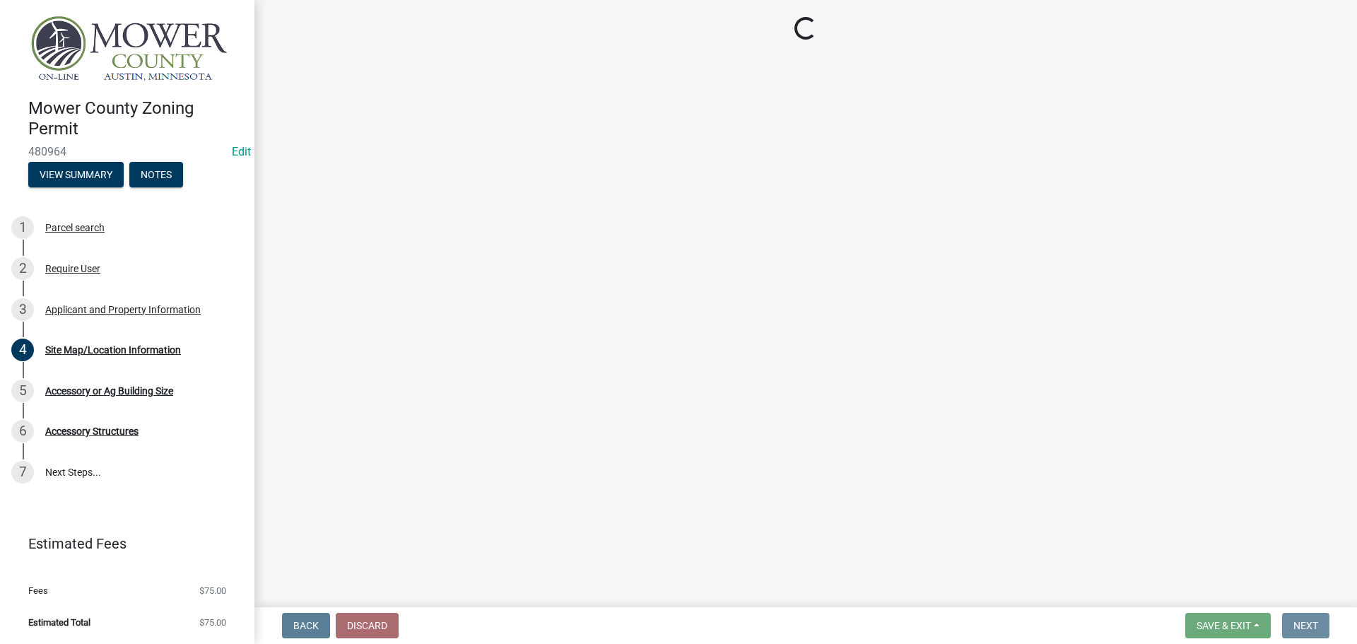
scroll to position [0, 0]
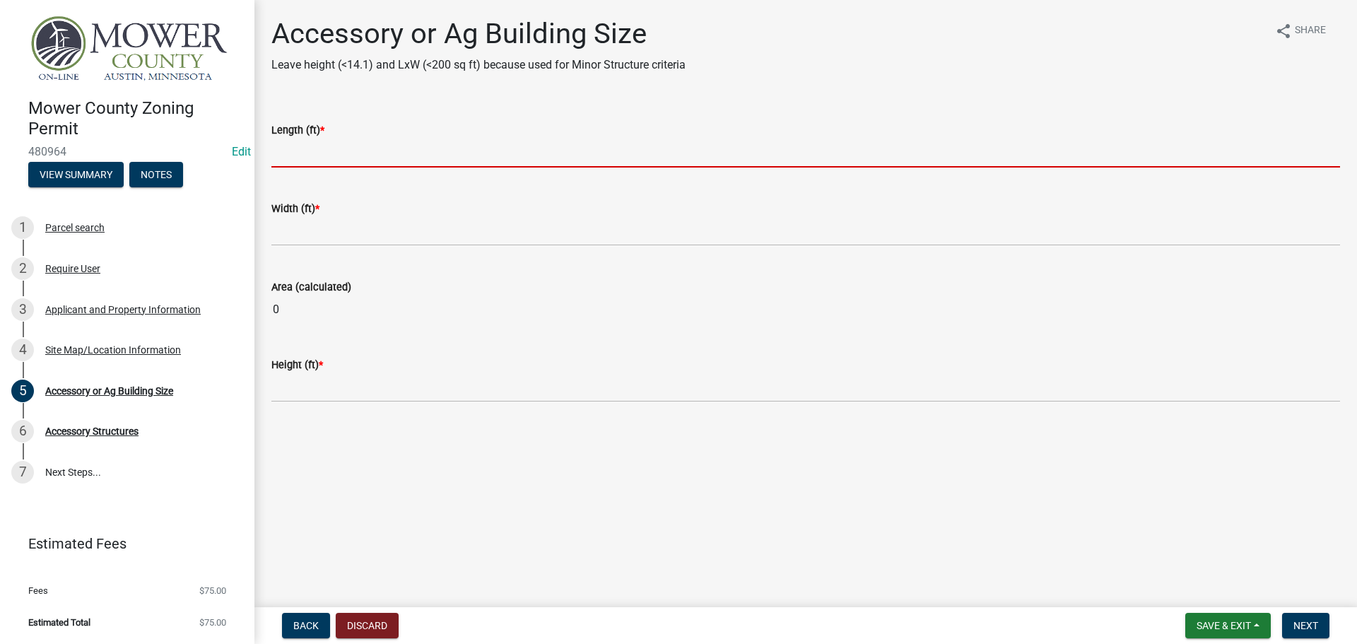
click at [323, 165] on input "text" at bounding box center [805, 152] width 1068 height 29
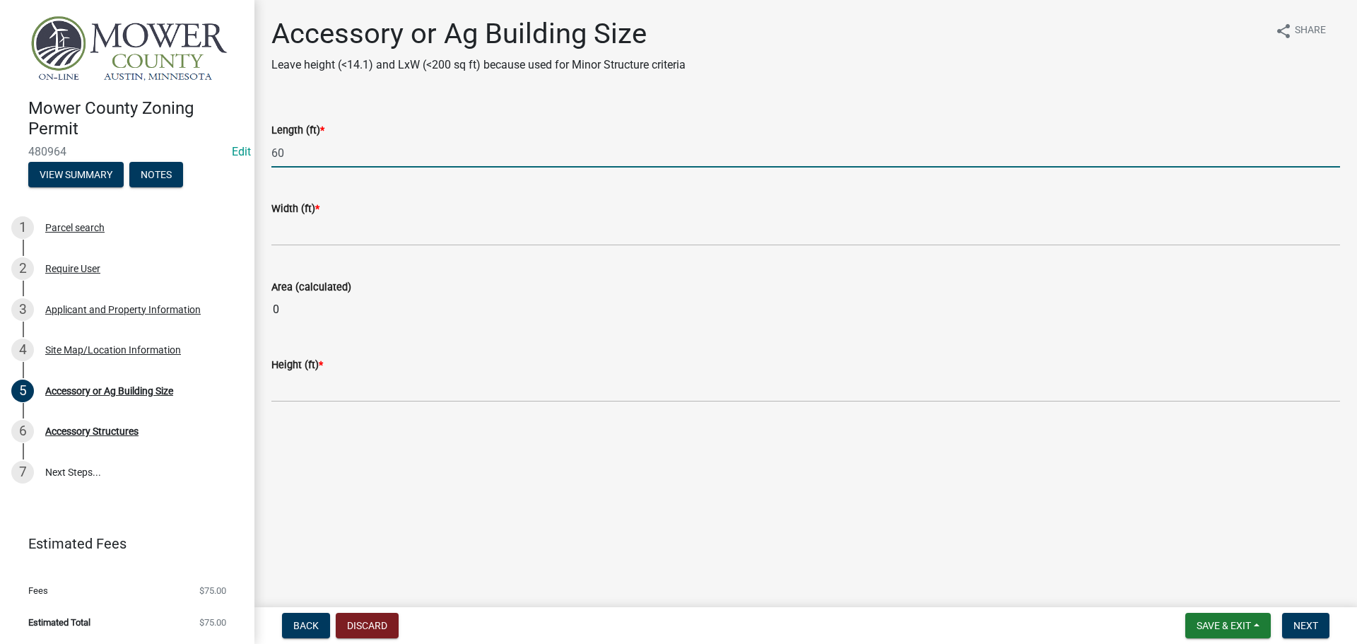
type input "60"
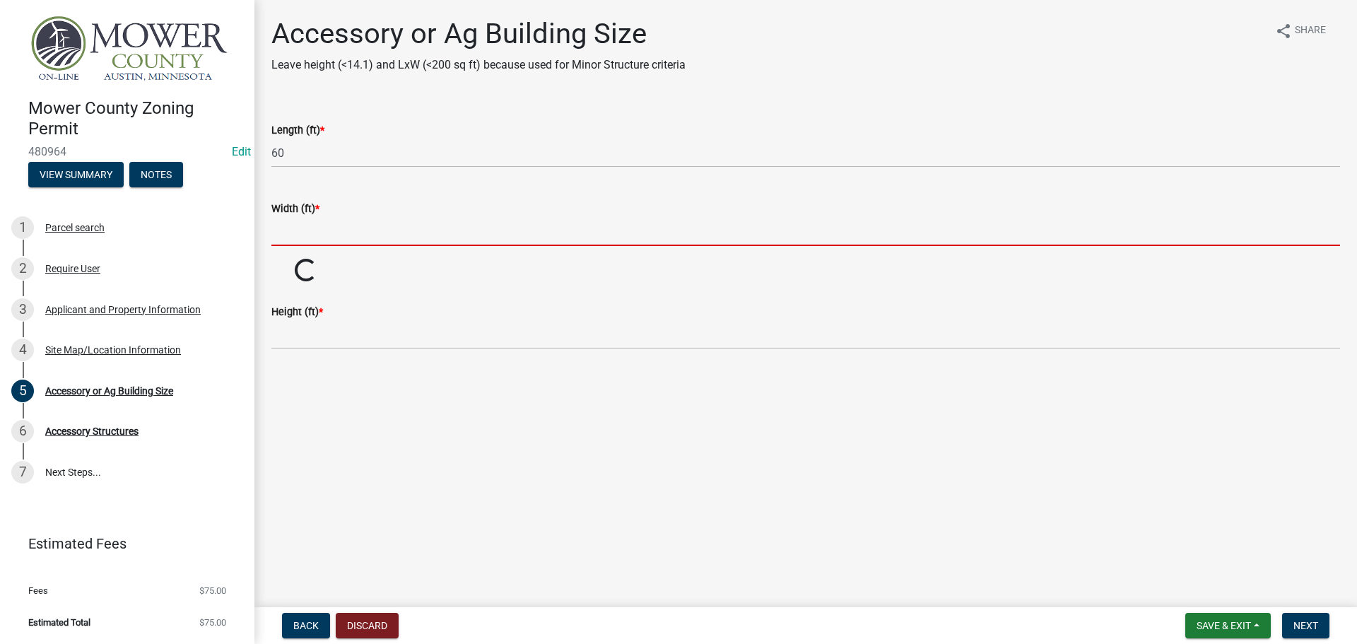
click at [293, 225] on input "text" at bounding box center [805, 231] width 1068 height 29
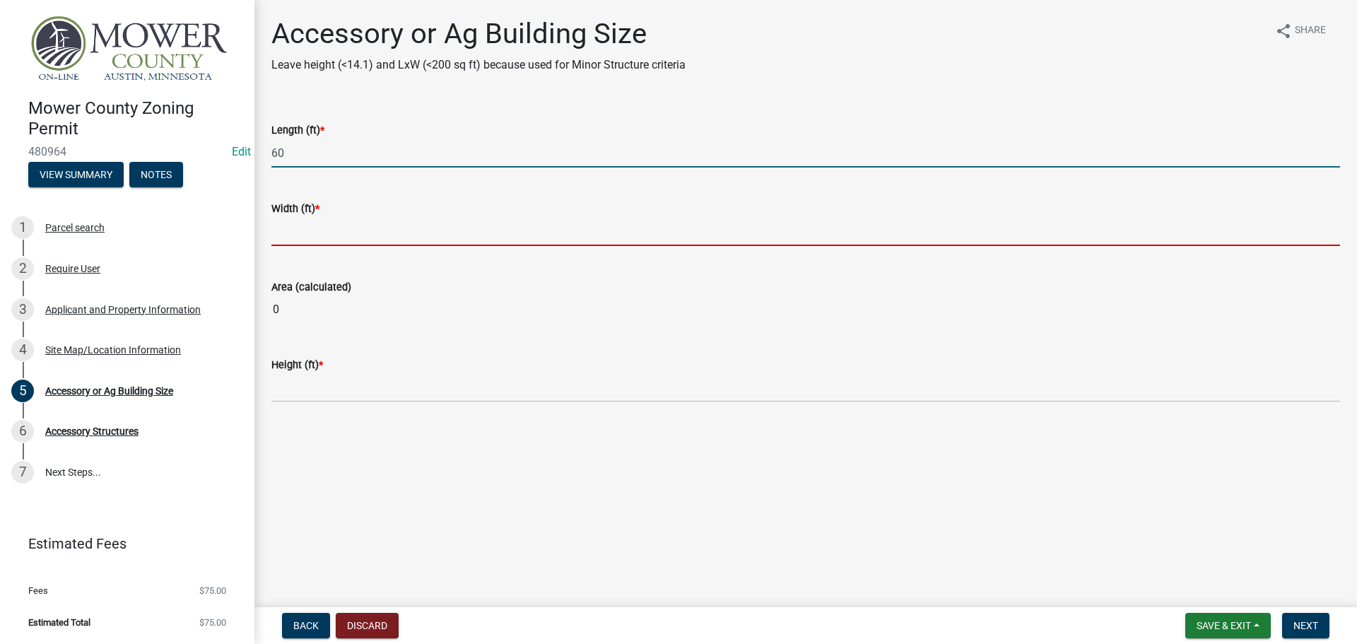
click at [315, 155] on input "60" at bounding box center [805, 152] width 1068 height 29
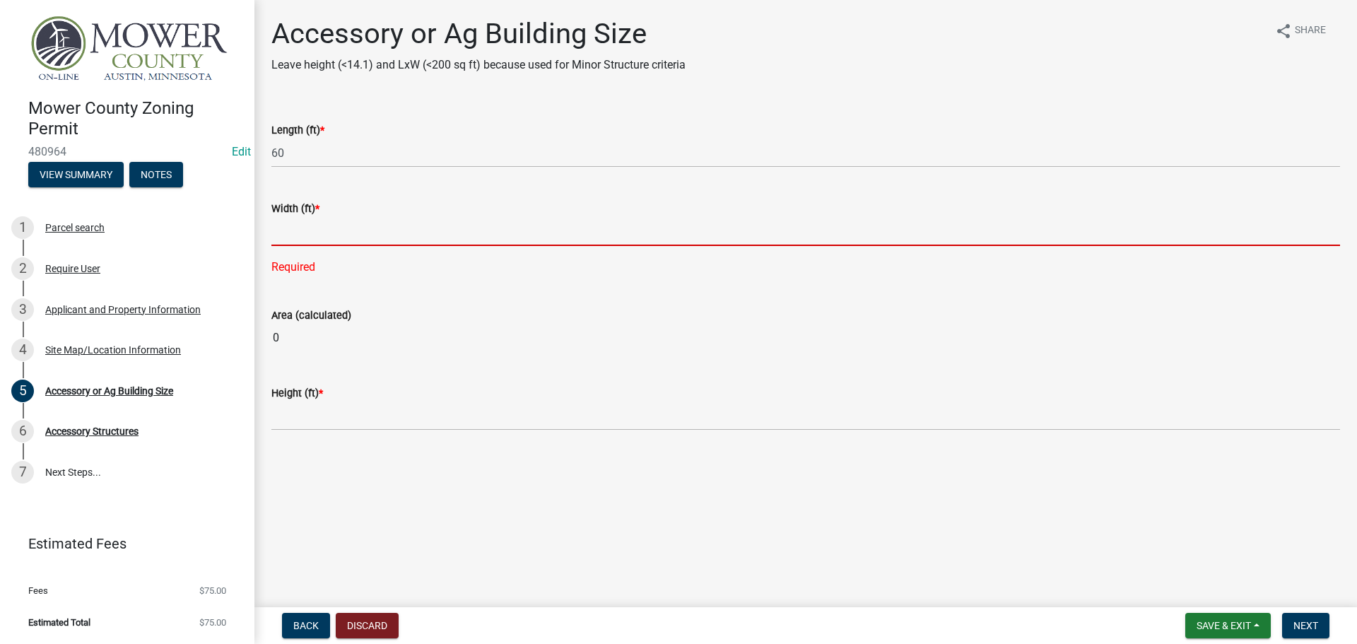
click at [307, 235] on input "text" at bounding box center [805, 231] width 1068 height 29
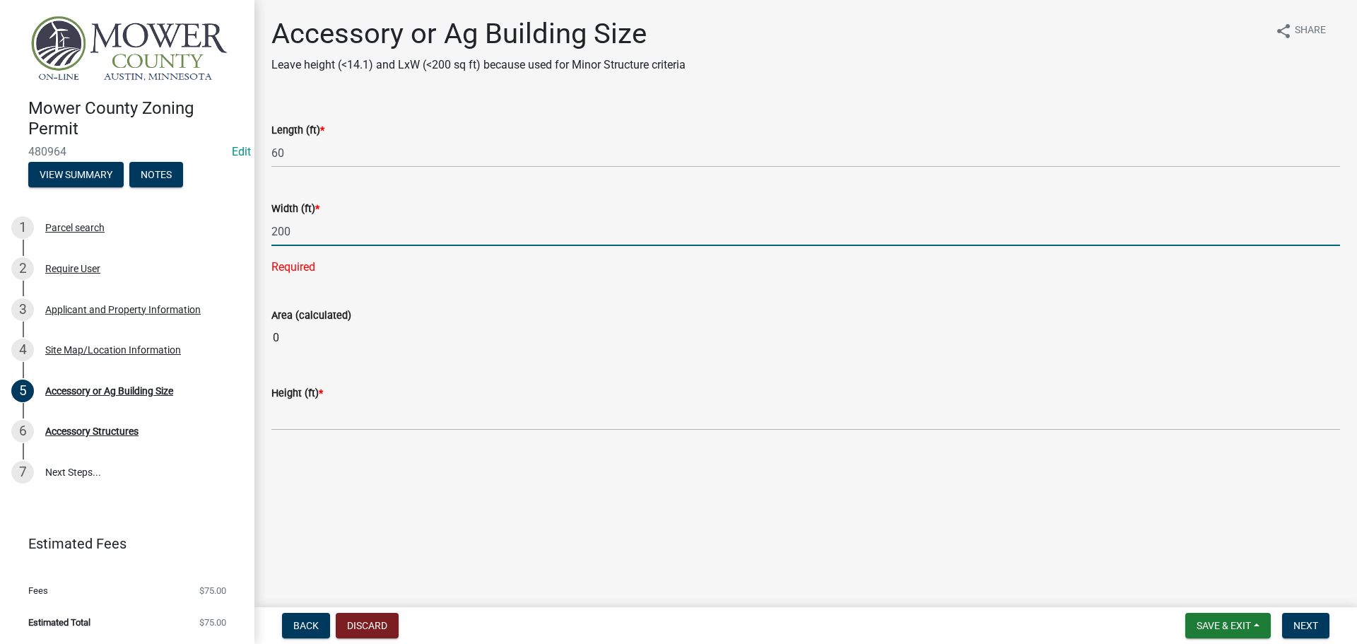
type input "200"
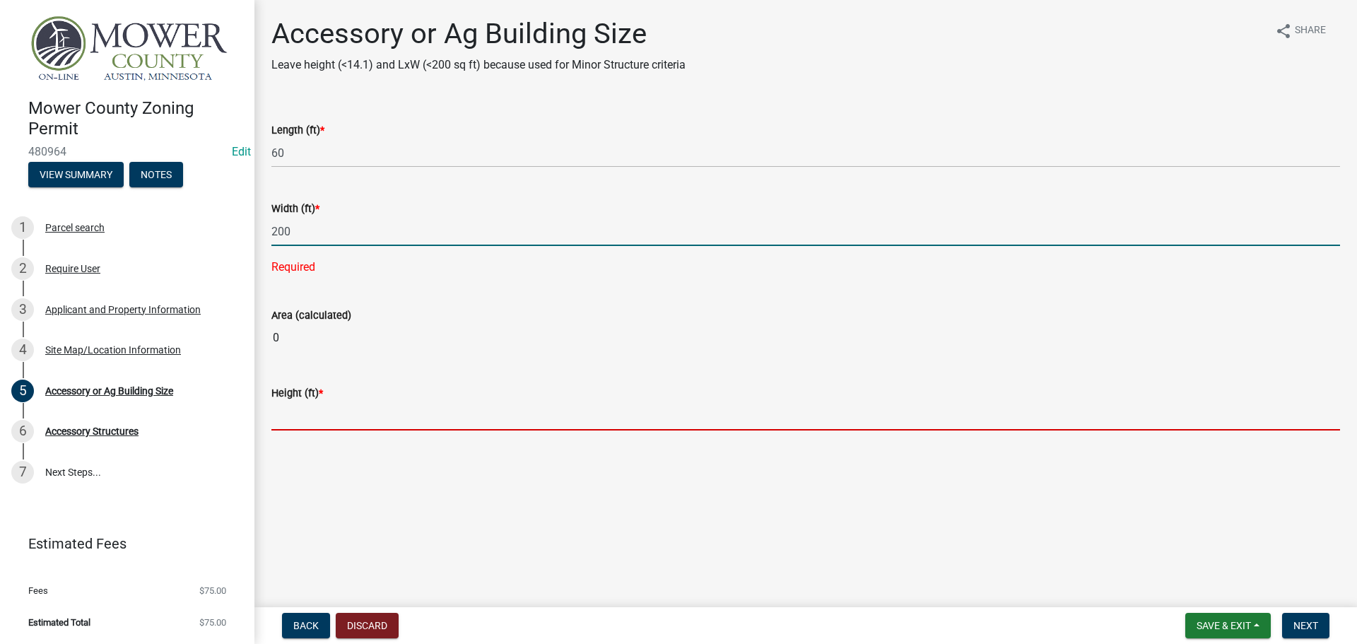
click at [305, 414] on main "Accessory or Ag Building Size Leave height (<14.1) and LxW (<200 sq ft) because…" at bounding box center [805, 300] width 1102 height 601
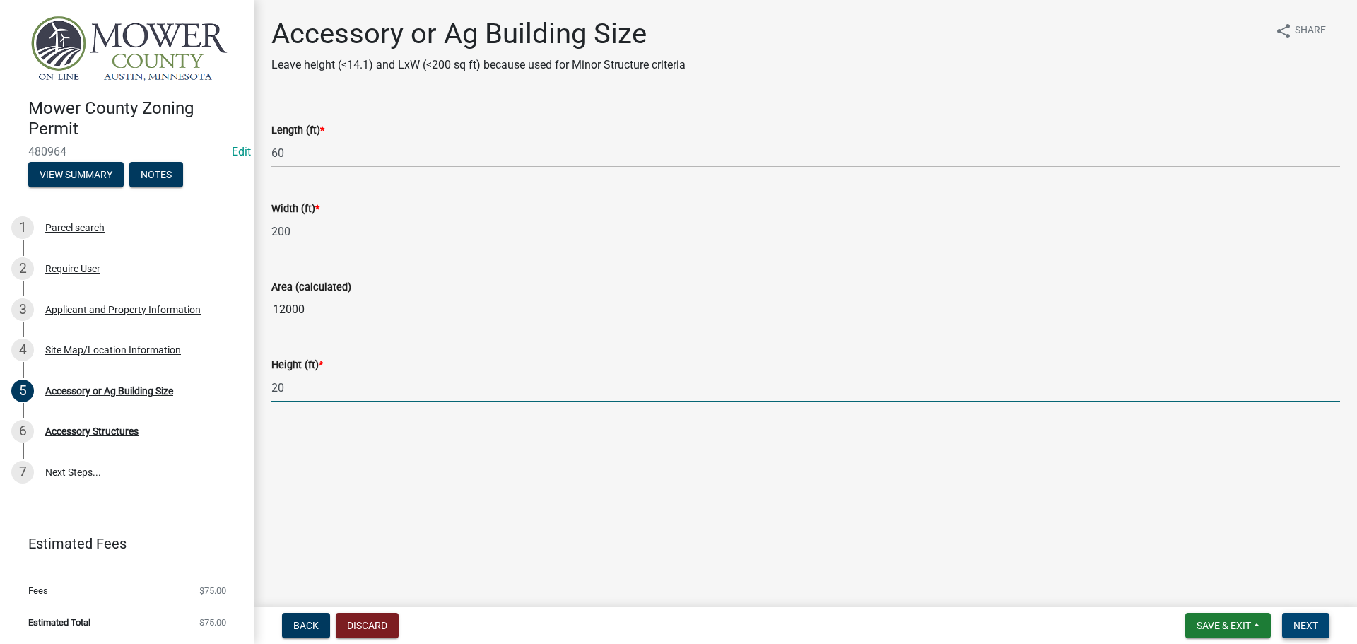
type input "20"
click at [1299, 623] on span "Next" at bounding box center [1305, 625] width 25 height 11
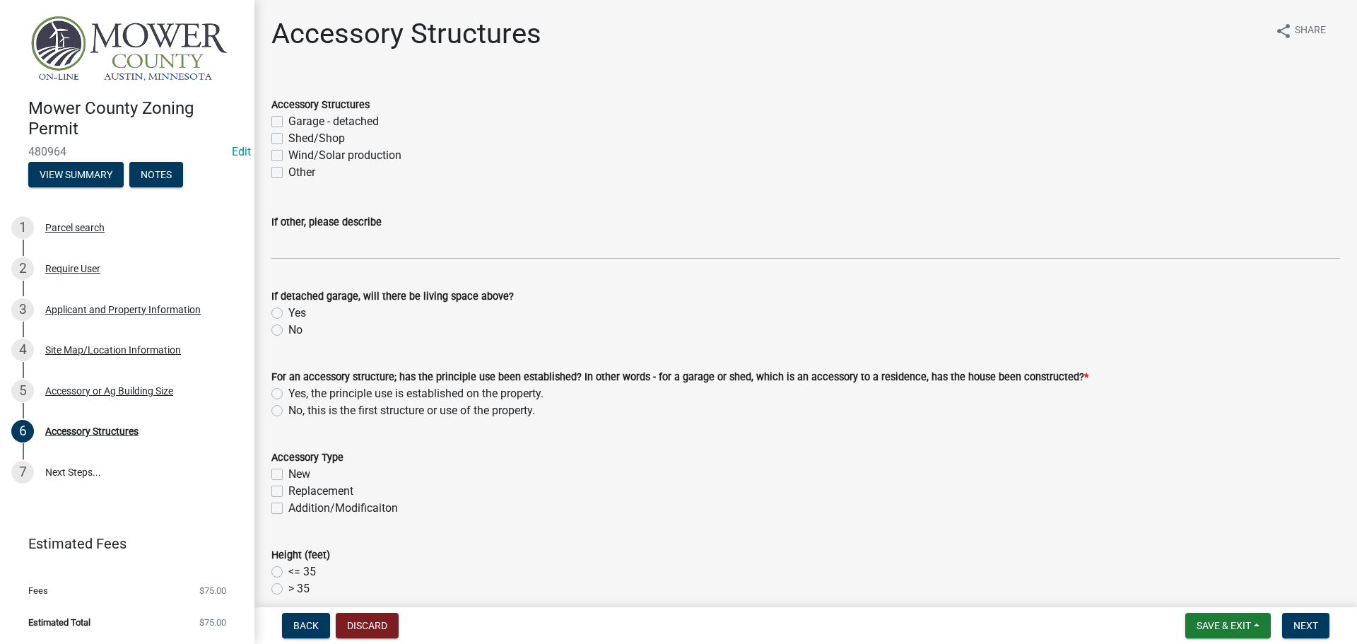
click at [288, 138] on label "Shed/Shop" at bounding box center [316, 138] width 57 height 17
click at [288, 138] on input "Shed/Shop" at bounding box center [292, 134] width 9 height 9
checkbox input "true"
checkbox input "false"
checkbox input "true"
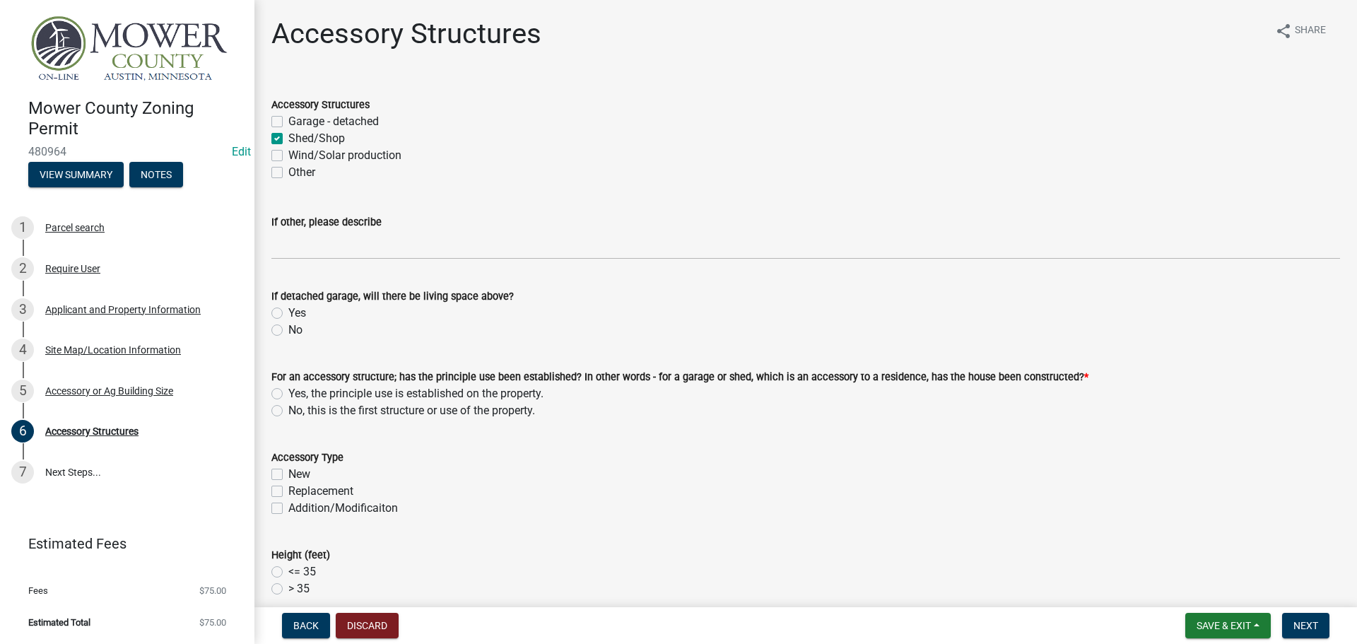
checkbox input "false"
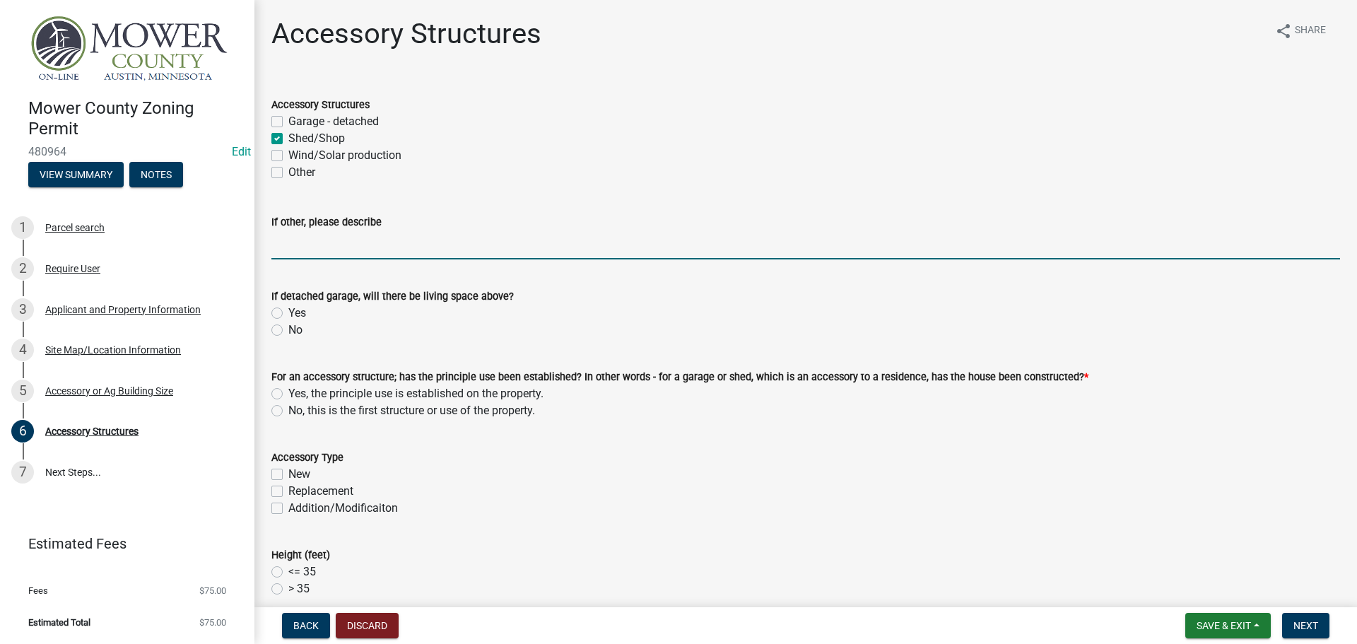
click at [321, 248] on input "If other, please describe" at bounding box center [805, 244] width 1068 height 29
click at [288, 331] on label "No" at bounding box center [295, 329] width 14 height 17
click at [288, 331] on input "No" at bounding box center [292, 325] width 9 height 9
radio input "true"
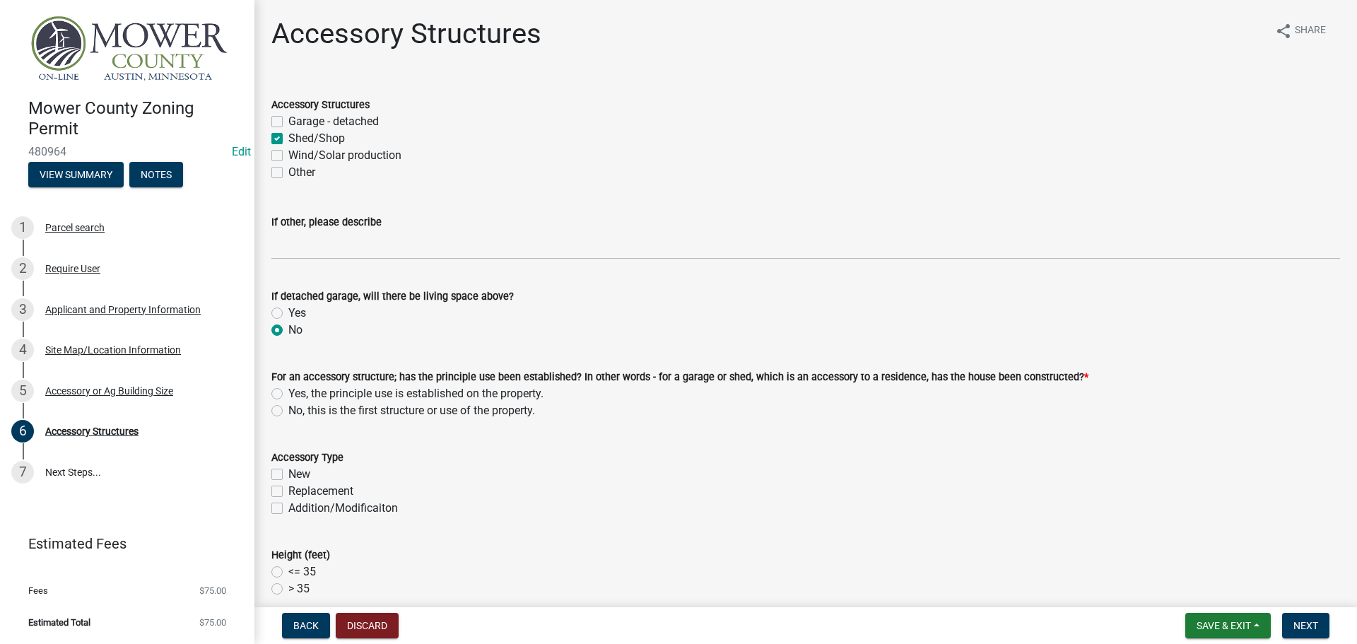
click at [288, 395] on label "Yes, the principle use is established on the property." at bounding box center [415, 393] width 255 height 17
click at [288, 394] on input "Yes, the principle use is established on the property." at bounding box center [292, 389] width 9 height 9
radio input "true"
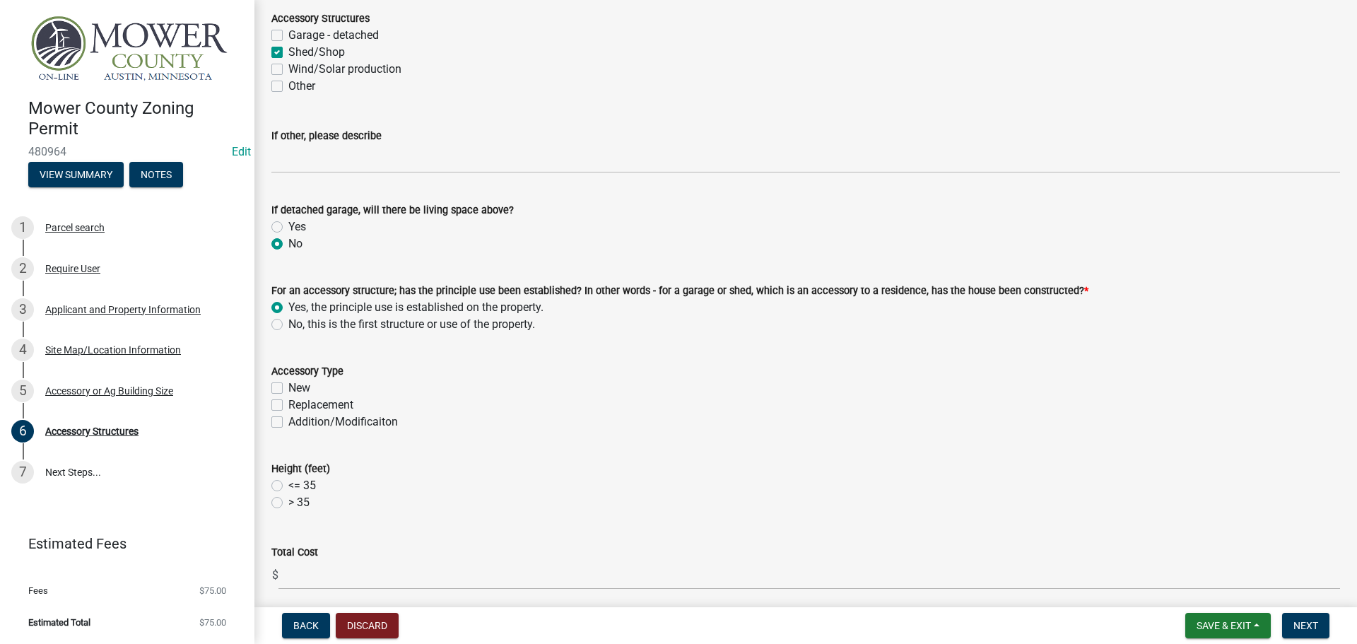
scroll to position [141, 0]
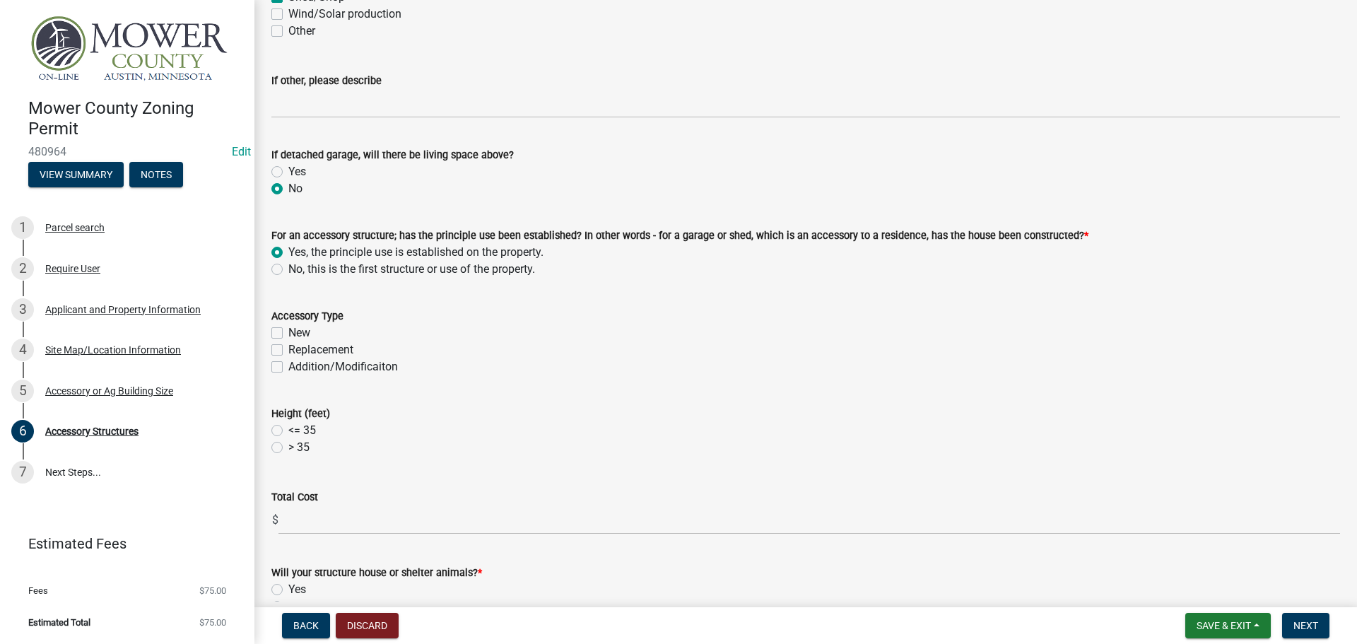
click at [288, 330] on label "New" at bounding box center [299, 332] width 22 height 17
click at [288, 330] on input "New" at bounding box center [292, 328] width 9 height 9
checkbox input "true"
checkbox input "false"
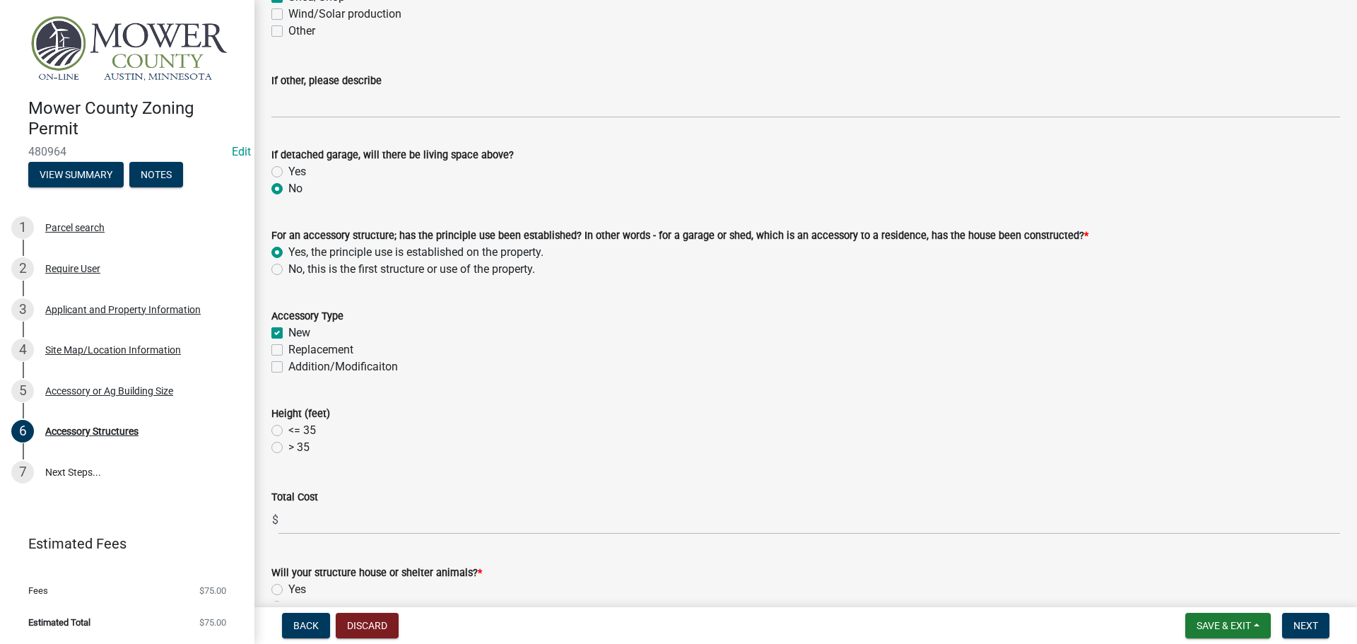
click at [288, 428] on label "<= 35" at bounding box center [302, 430] width 28 height 17
click at [288, 428] on input "<= 35" at bounding box center [292, 426] width 9 height 9
radio input "true"
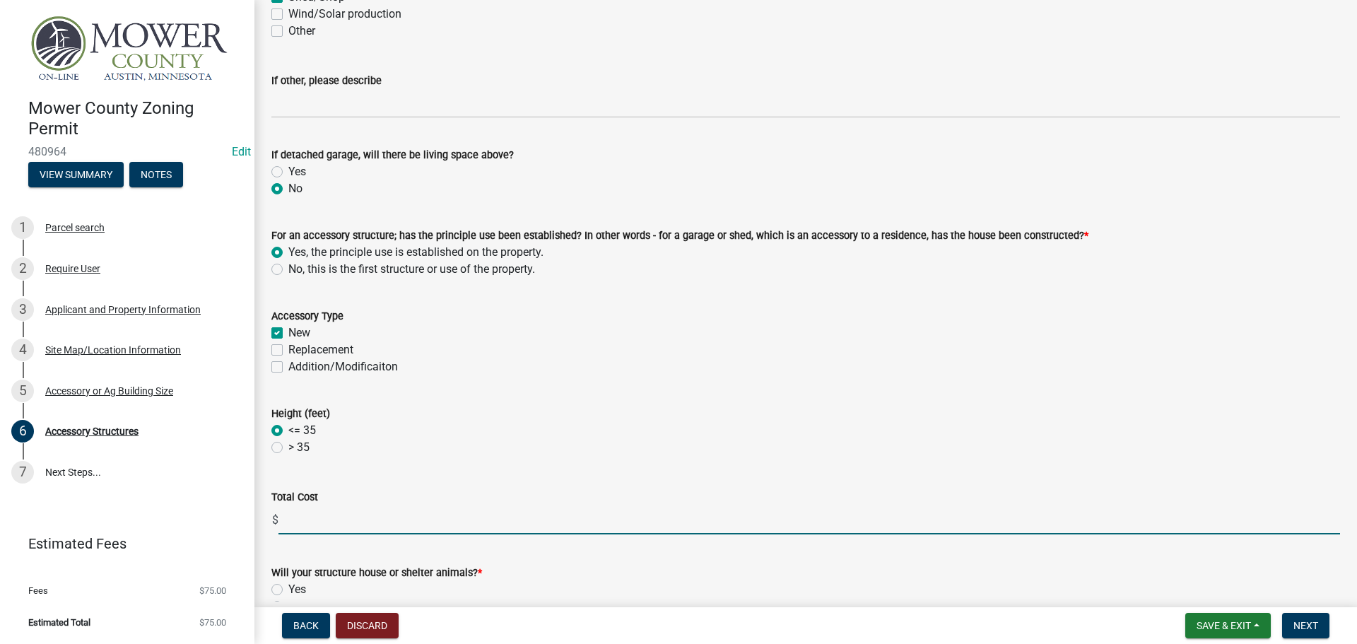
click at [322, 516] on input "text" at bounding box center [808, 519] width 1061 height 29
click at [296, 522] on input "1000000" at bounding box center [808, 519] width 1061 height 29
click at [324, 519] on input "1000000" at bounding box center [808, 519] width 1061 height 29
click at [298, 519] on input "100000" at bounding box center [808, 519] width 1061 height 29
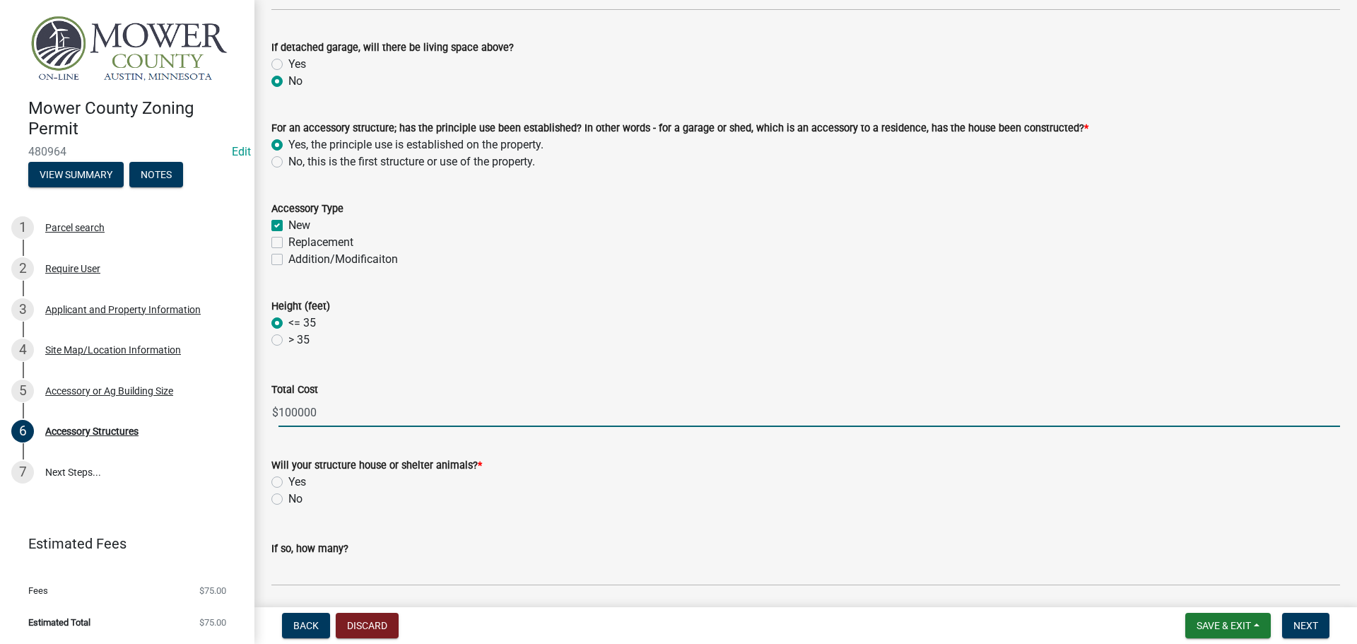
scroll to position [283, 0]
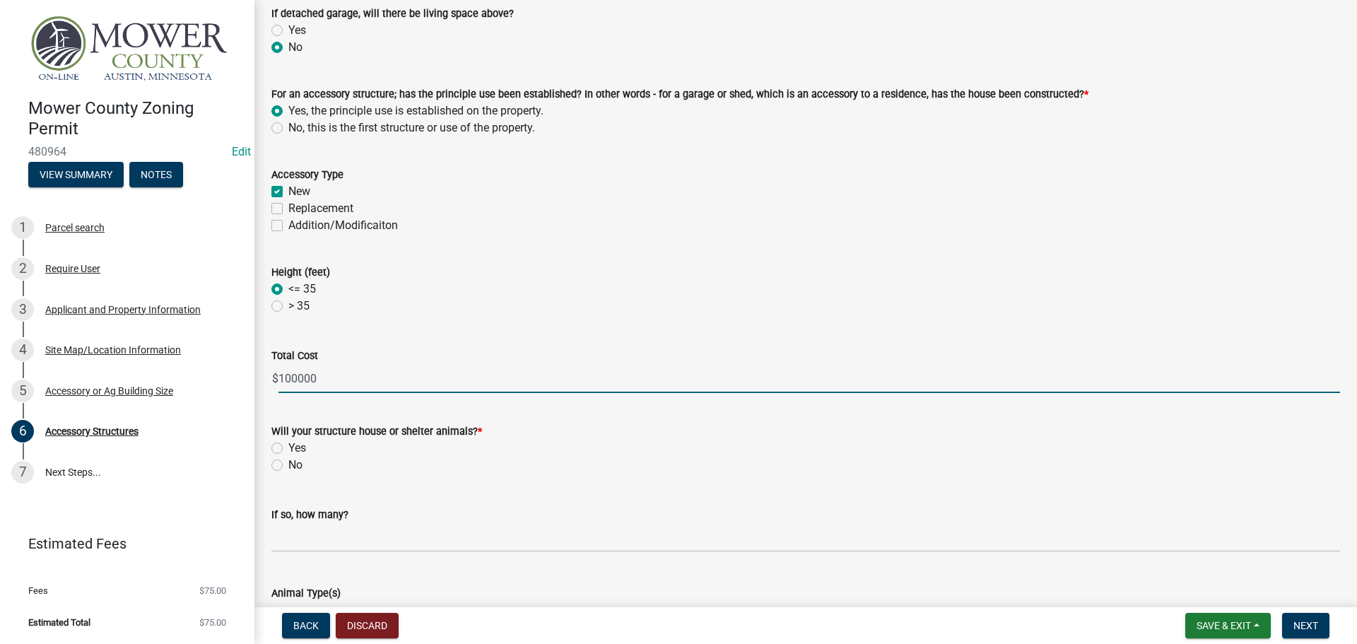
type input "100000"
click at [288, 468] on label "No" at bounding box center [295, 464] width 14 height 17
click at [288, 466] on input "No" at bounding box center [292, 460] width 9 height 9
radio input "true"
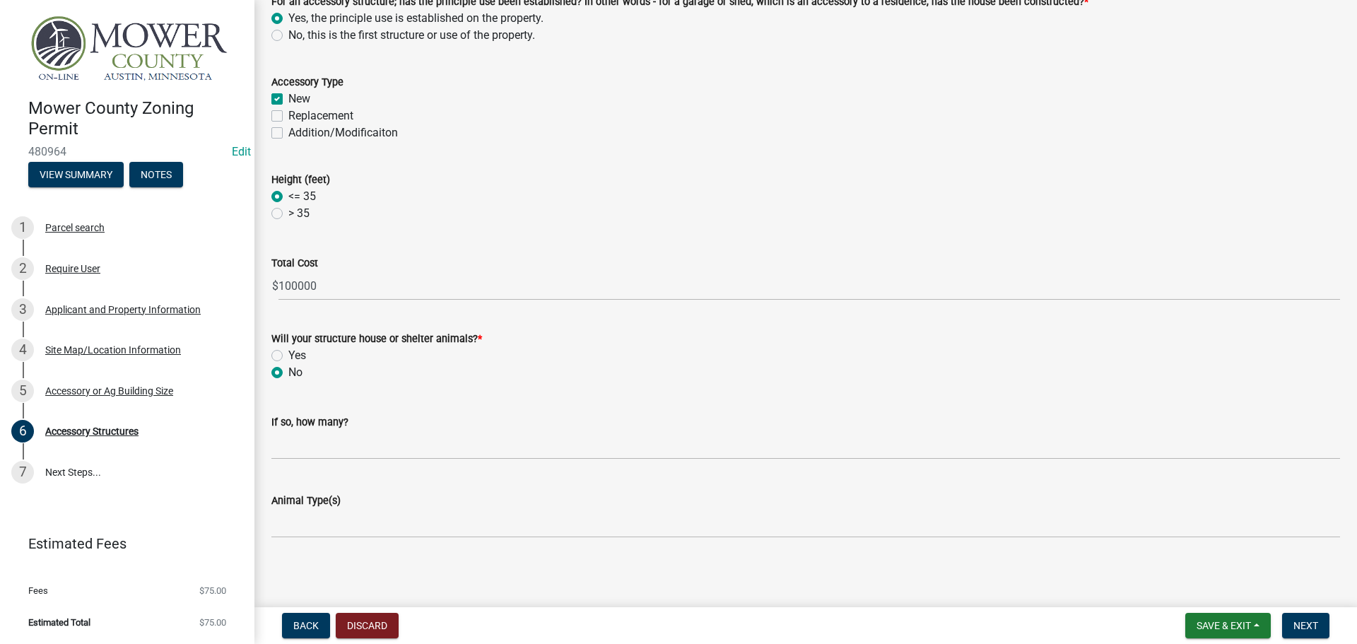
scroll to position [378, 0]
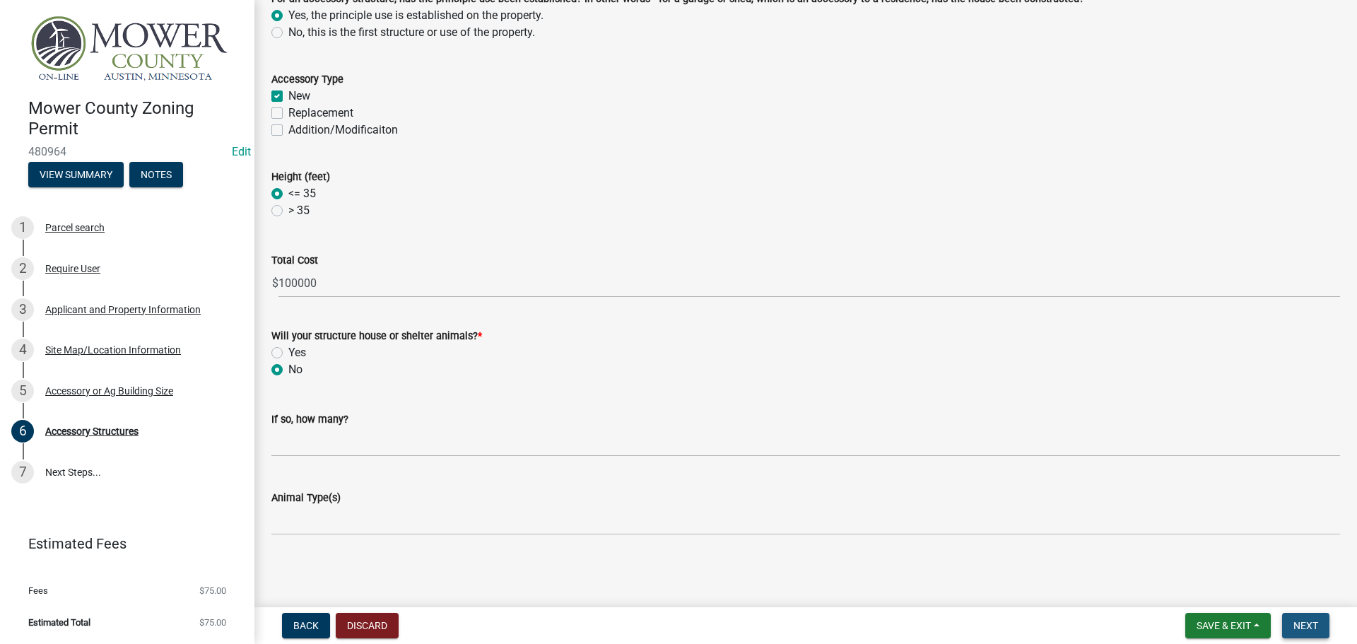
click at [1329, 624] on button "Next" at bounding box center [1305, 625] width 47 height 25
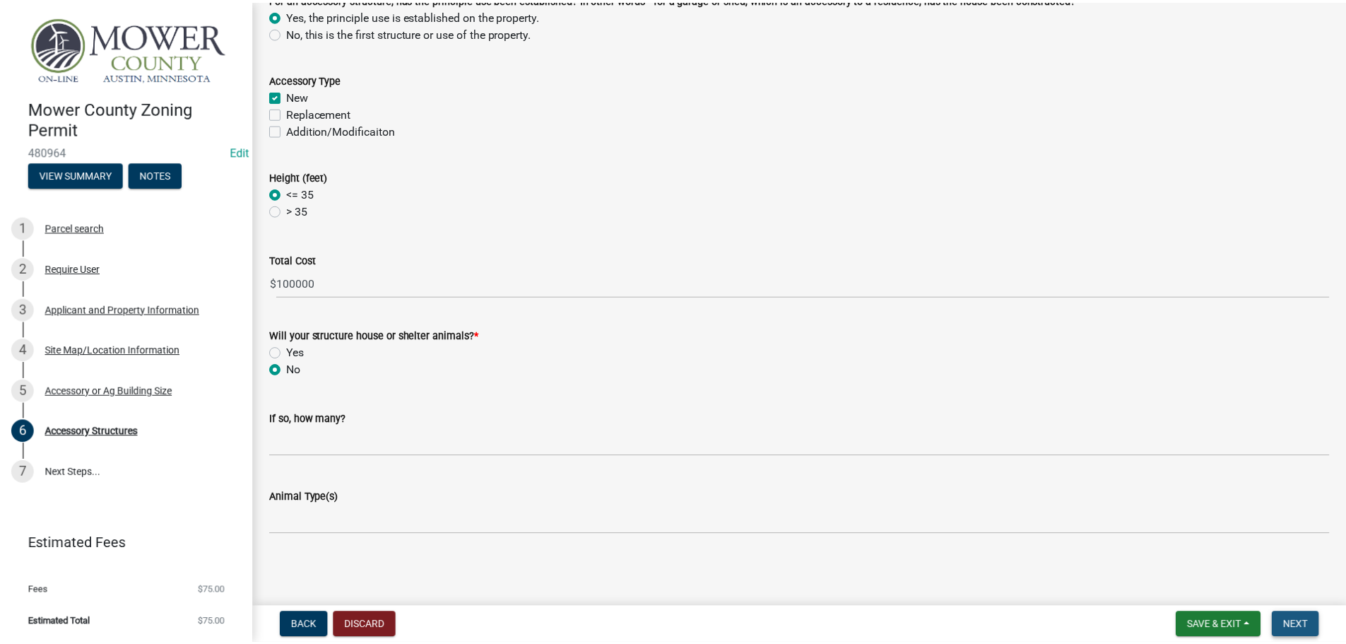
scroll to position [0, 0]
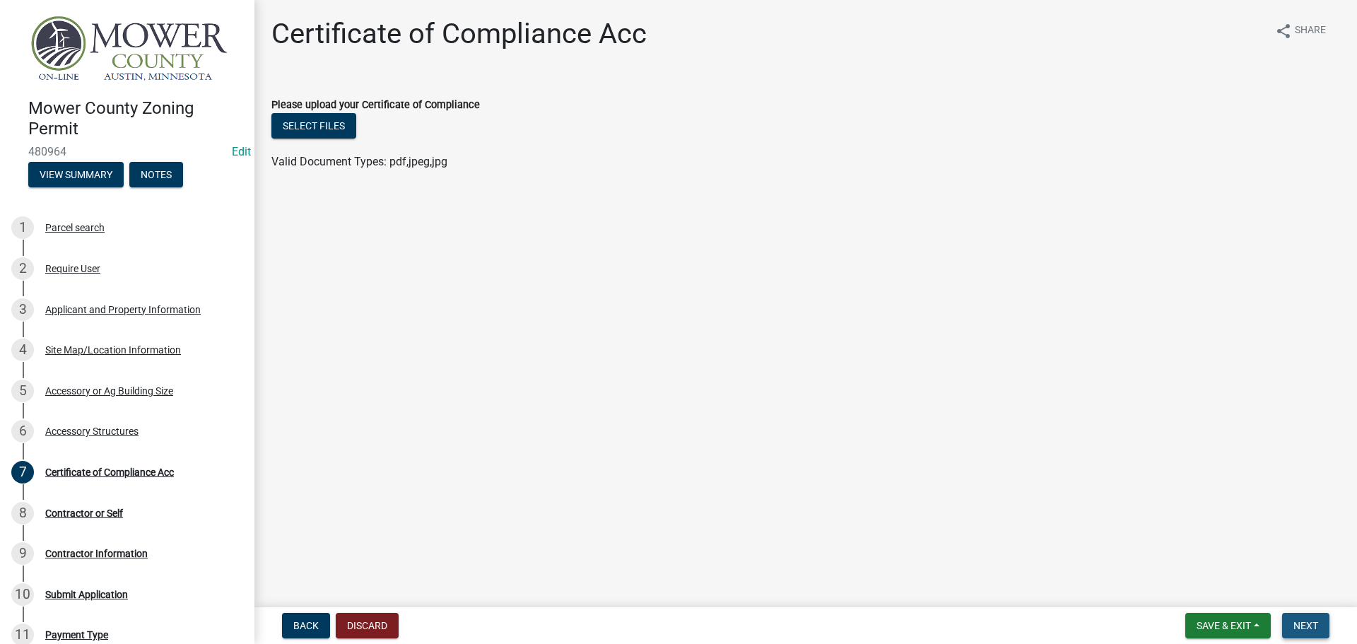
click at [1316, 620] on span "Next" at bounding box center [1305, 625] width 25 height 11
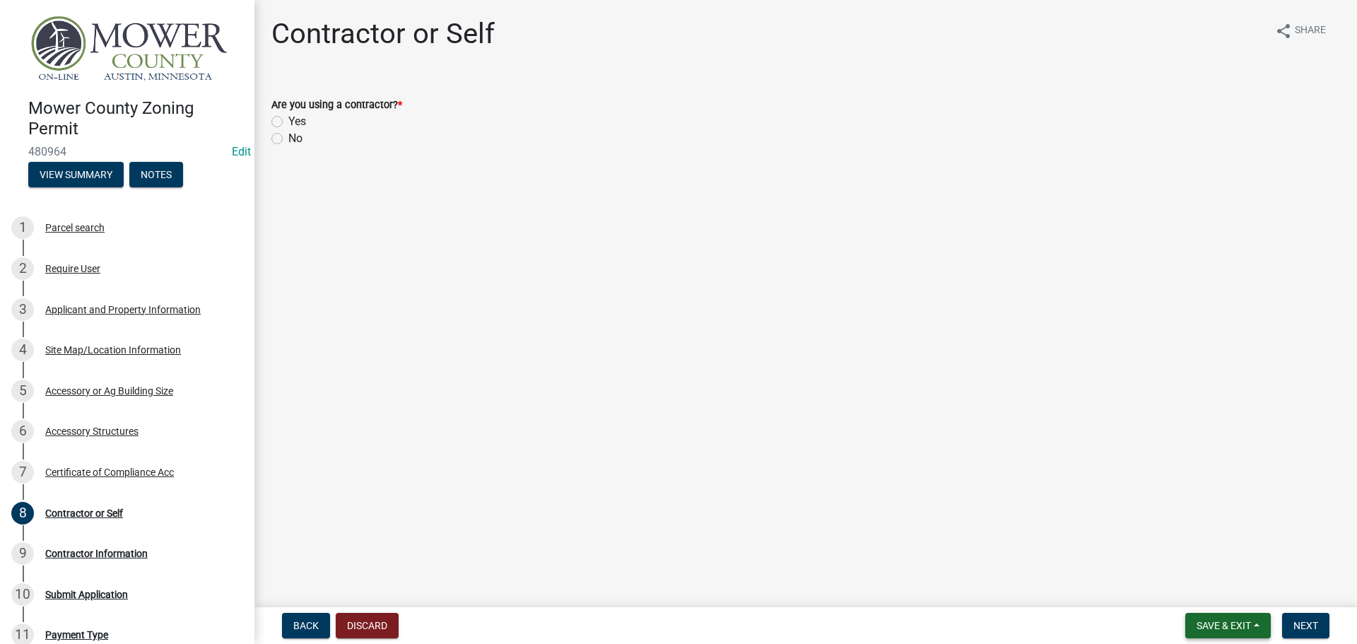
click at [1232, 622] on span "Save & Exit" at bounding box center [1223, 625] width 54 height 11
click at [1206, 590] on button "Save & Exit" at bounding box center [1213, 589] width 113 height 34
